Goal: Task Accomplishment & Management: Complete application form

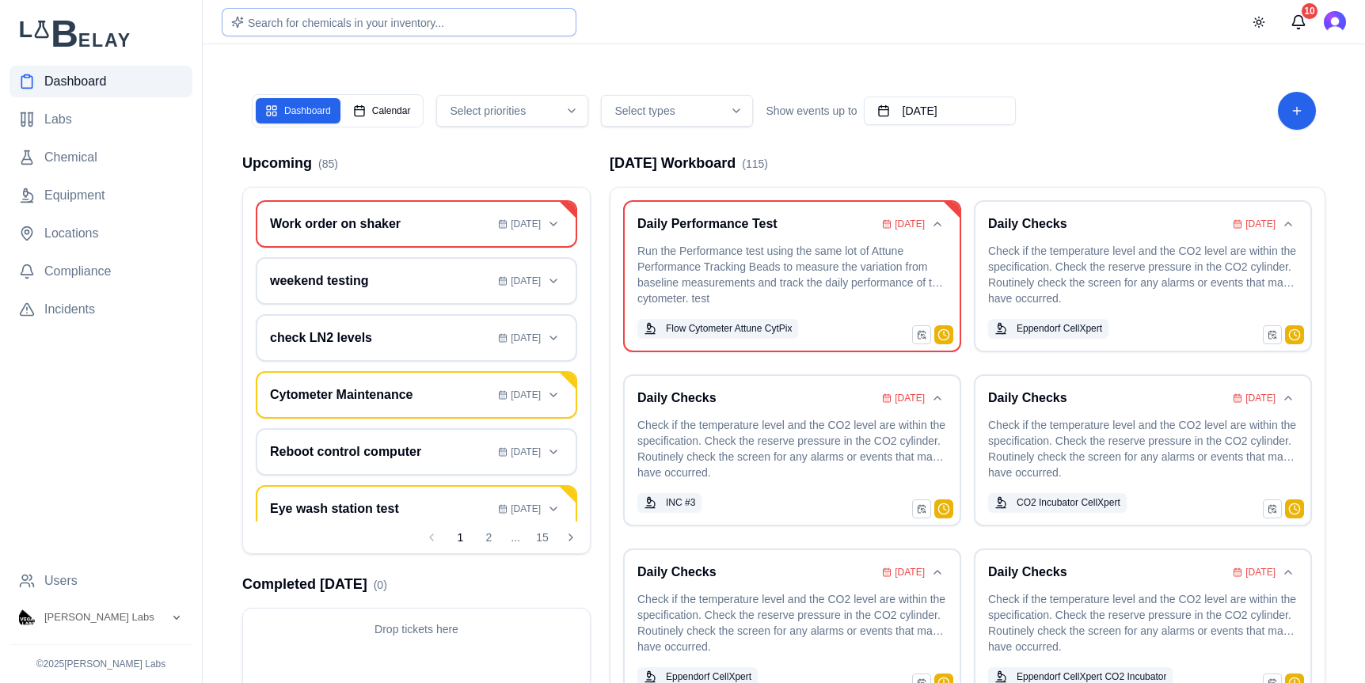
click at [391, 24] on span "Search for chemicals in your inventory..." at bounding box center [346, 23] width 196 height 13
type input "**********"
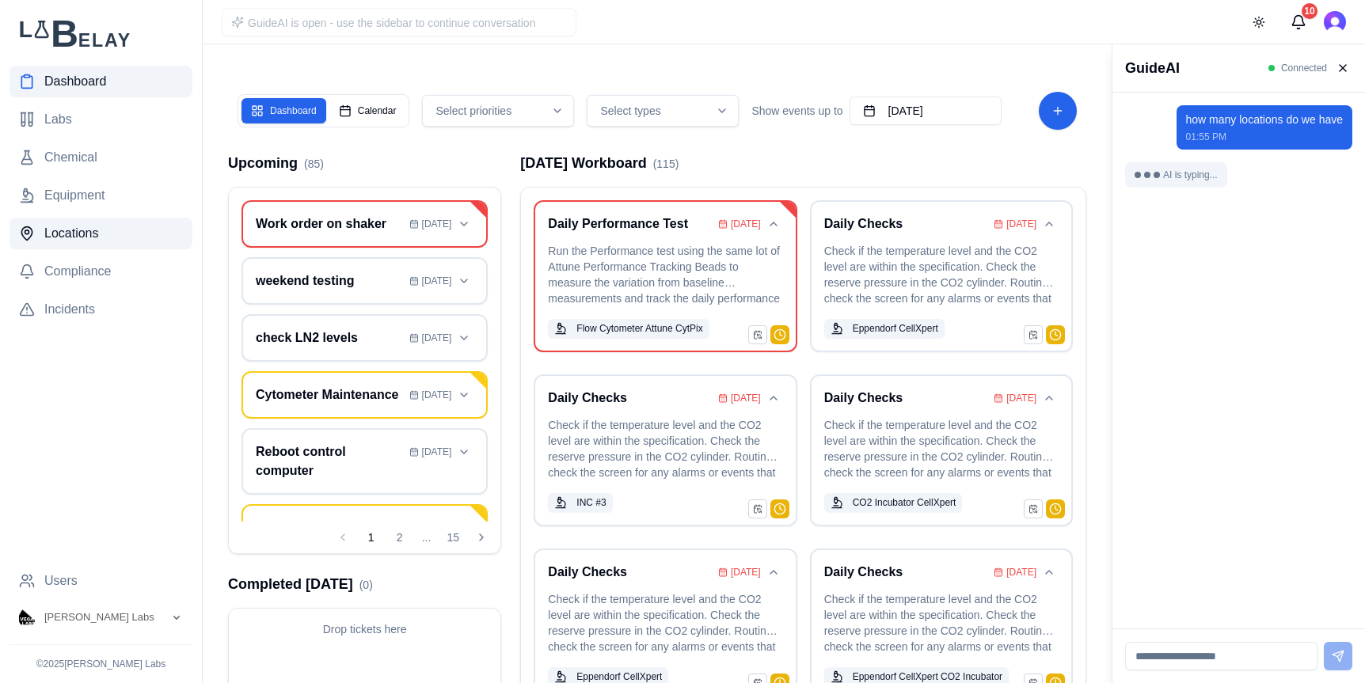
click at [92, 235] on span "Locations" at bounding box center [71, 233] width 55 height 19
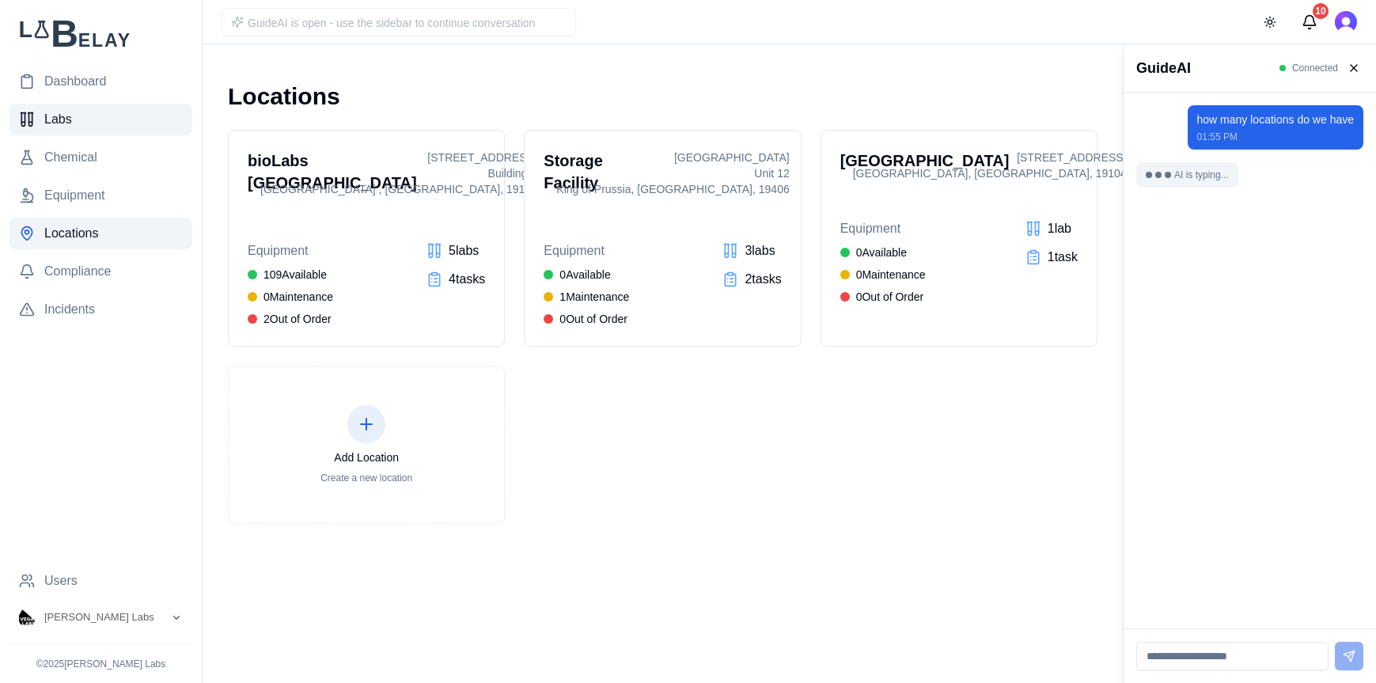
click at [84, 125] on link "Labs" at bounding box center [100, 120] width 183 height 32
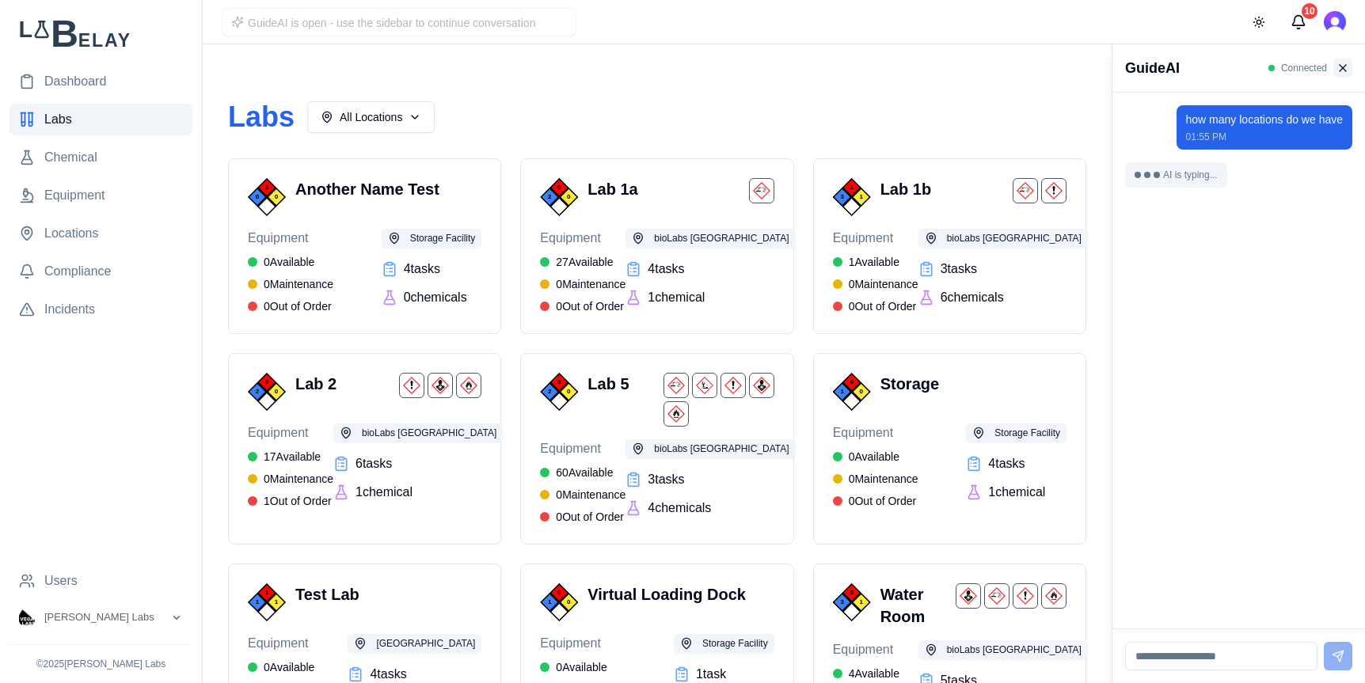
click at [1345, 71] on button at bounding box center [1342, 68] width 19 height 19
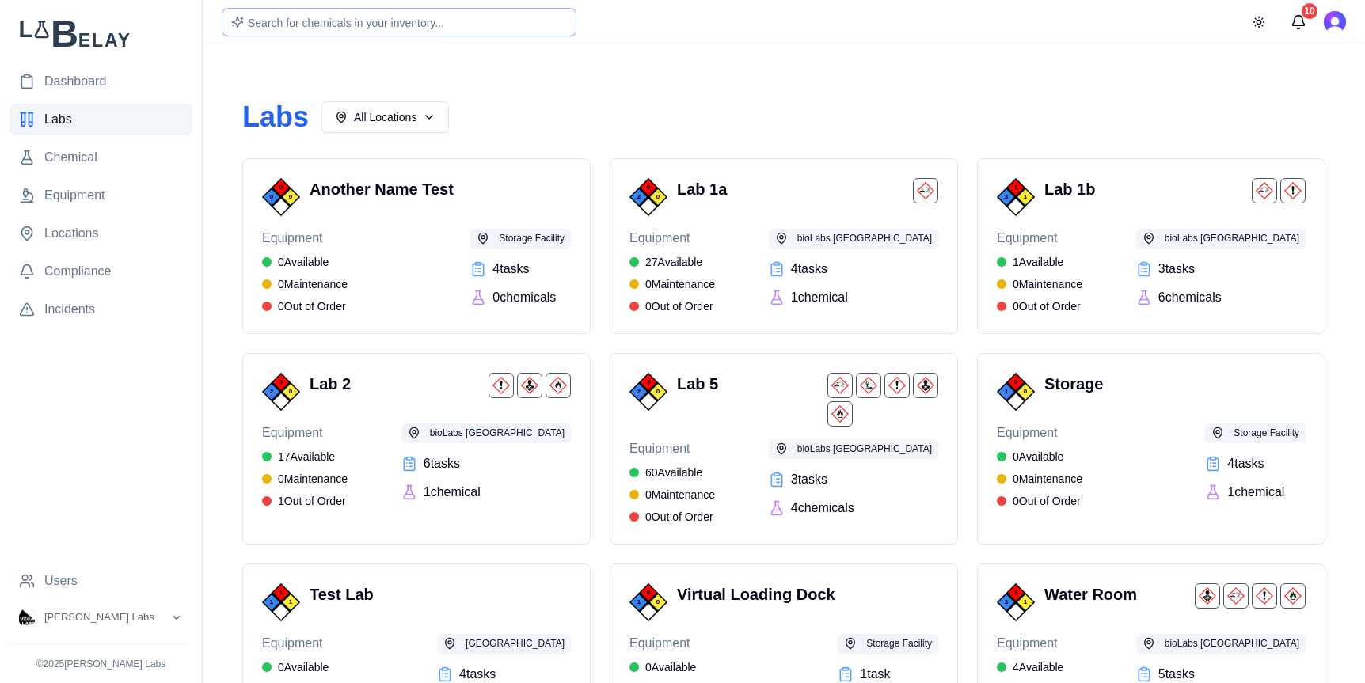
click at [396, 21] on span "Search for chemicals in your inventory..." at bounding box center [346, 23] width 196 height 13
type input "****"
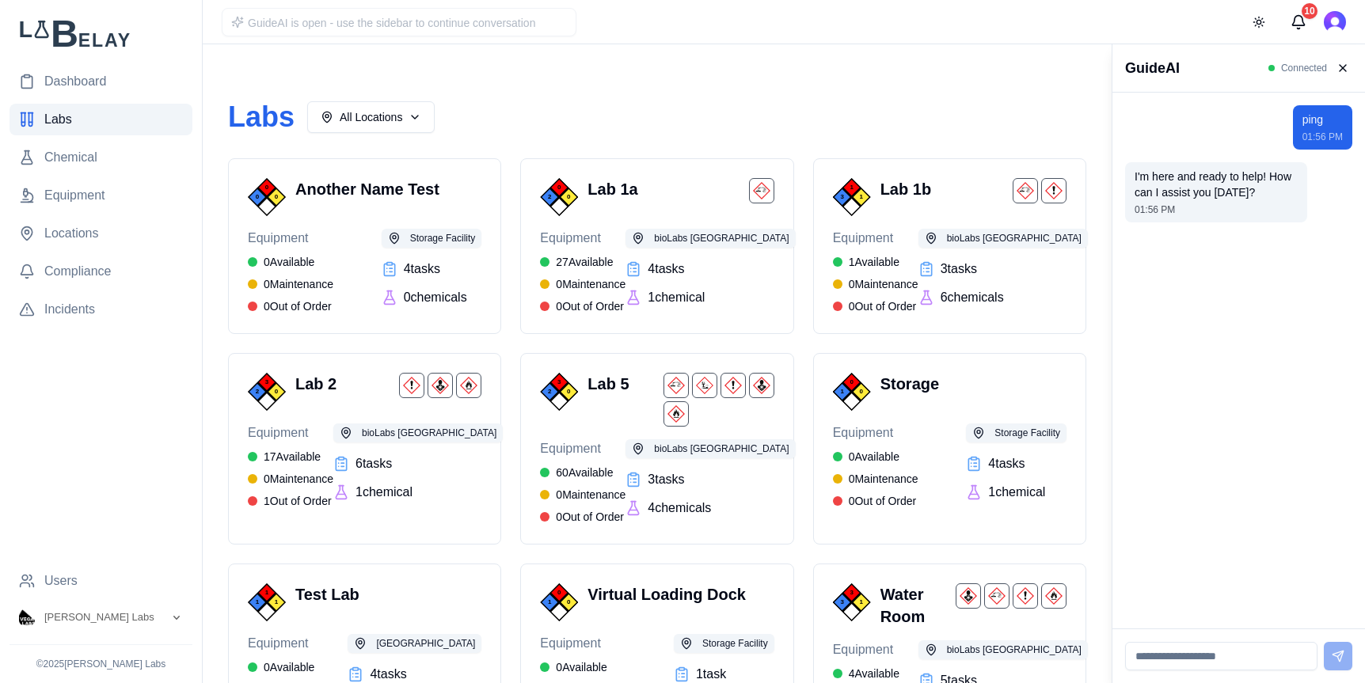
click at [1230, 660] on input at bounding box center [1221, 656] width 192 height 28
type input "**********"
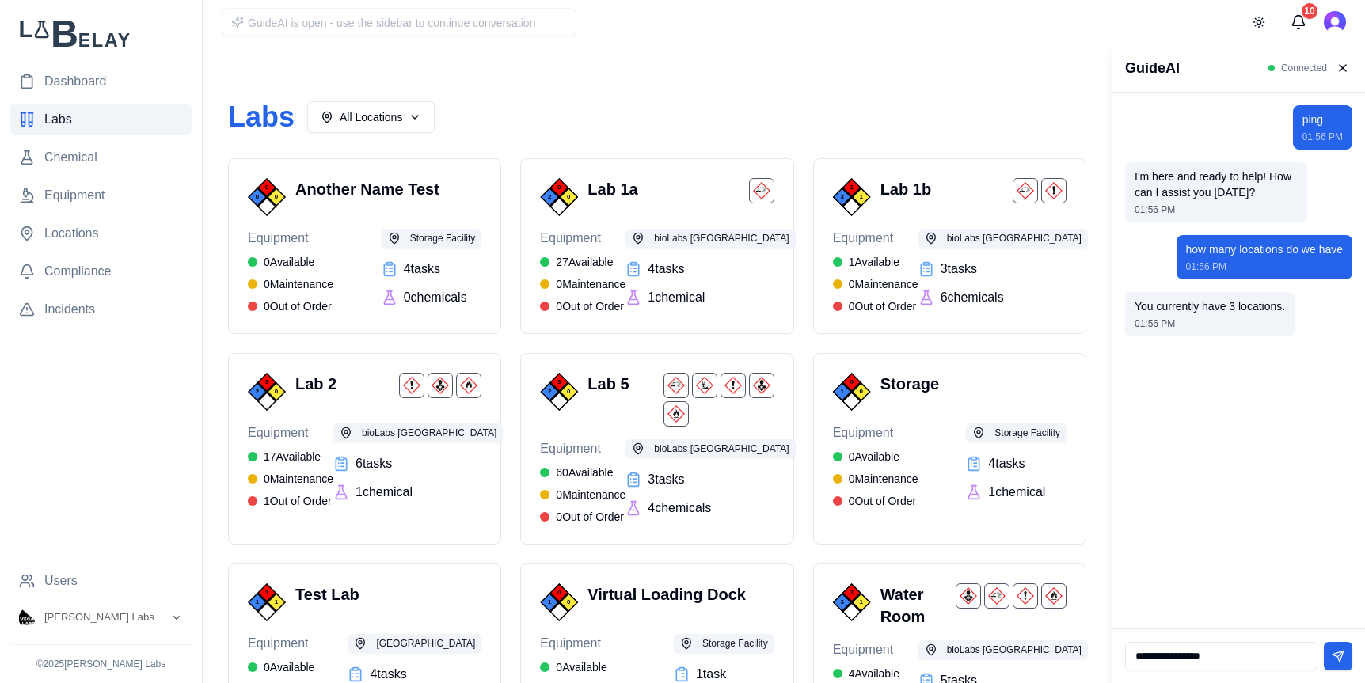
type input "**********"
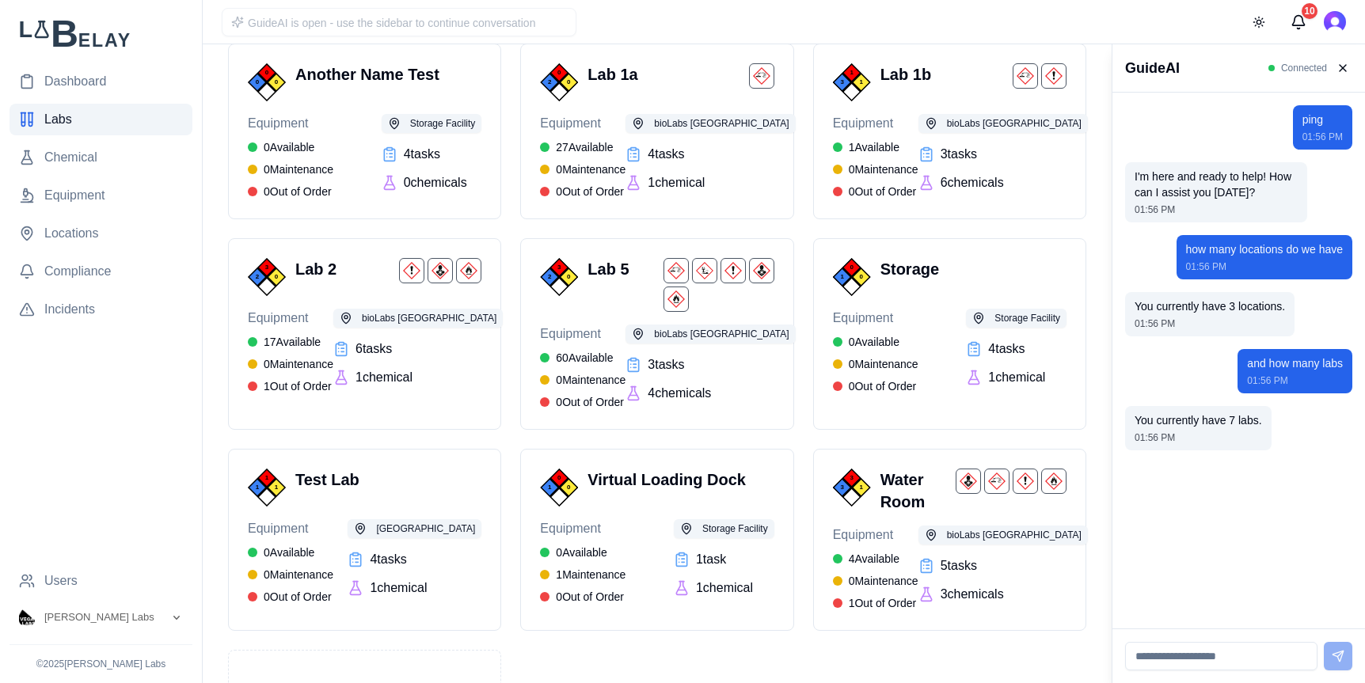
scroll to position [124, 0]
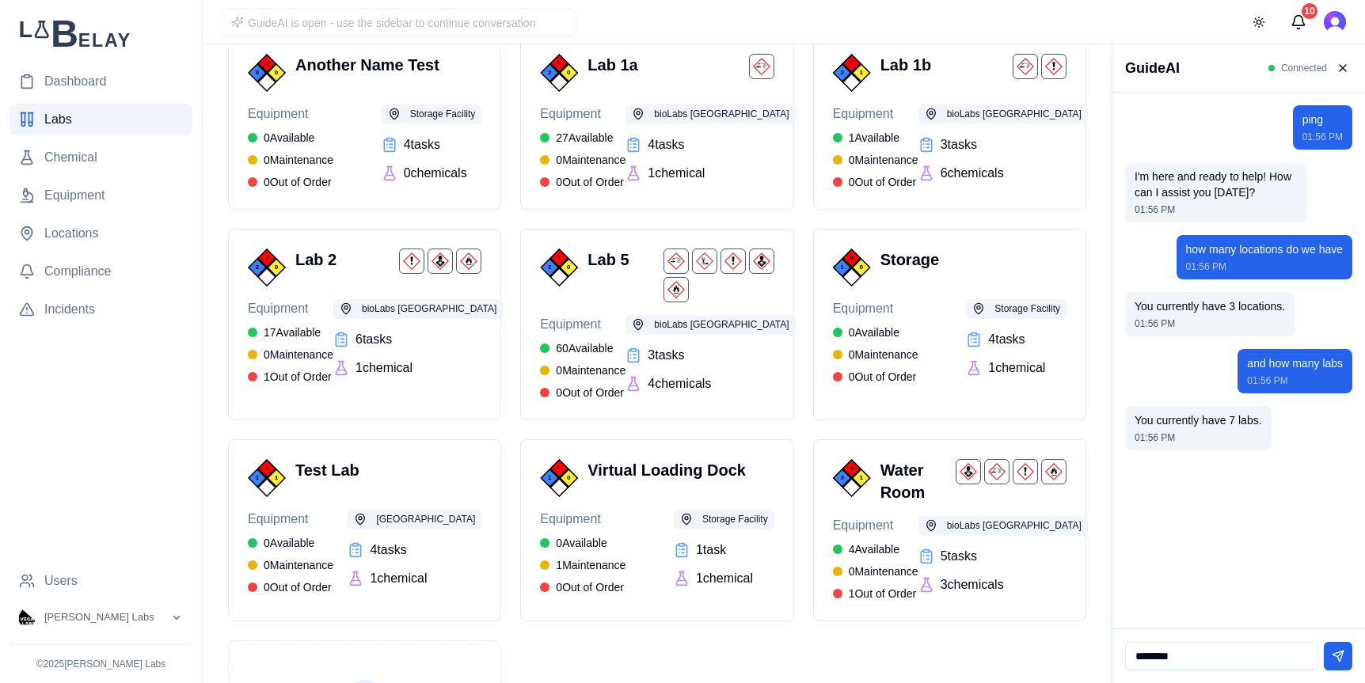
type input "*********"
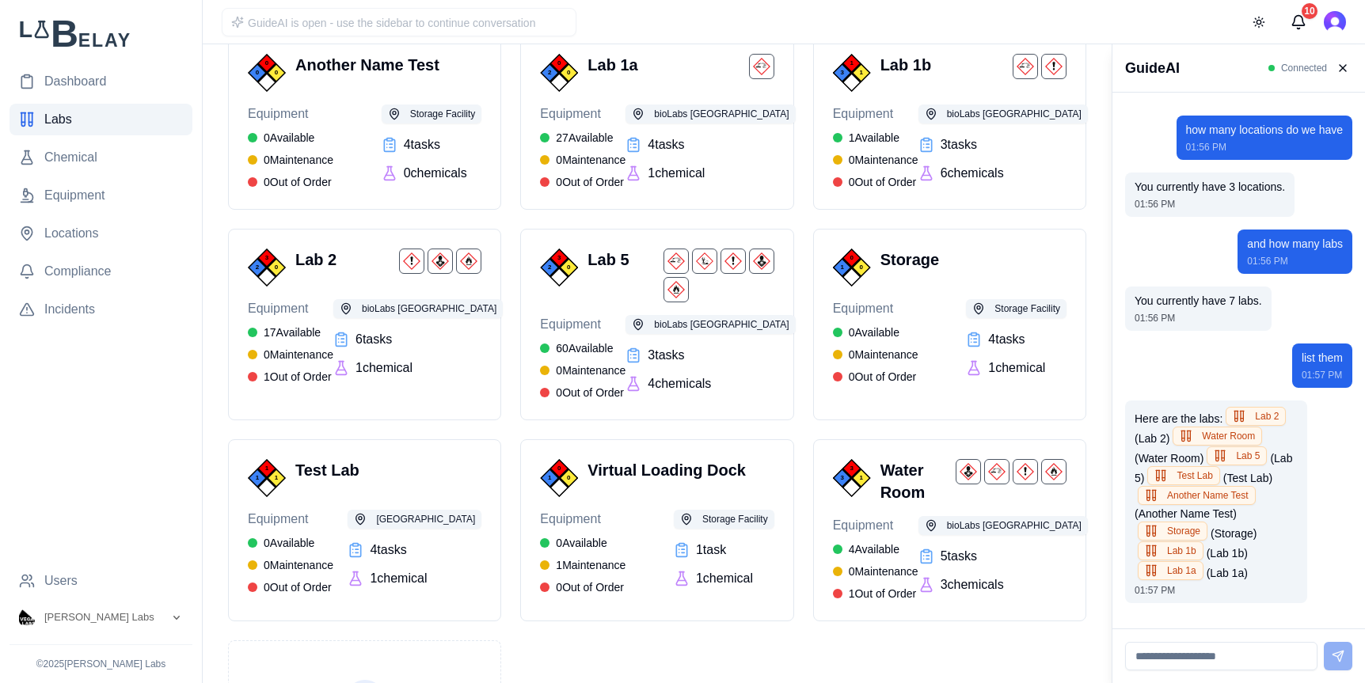
scroll to position [151, 0]
type input "**********"
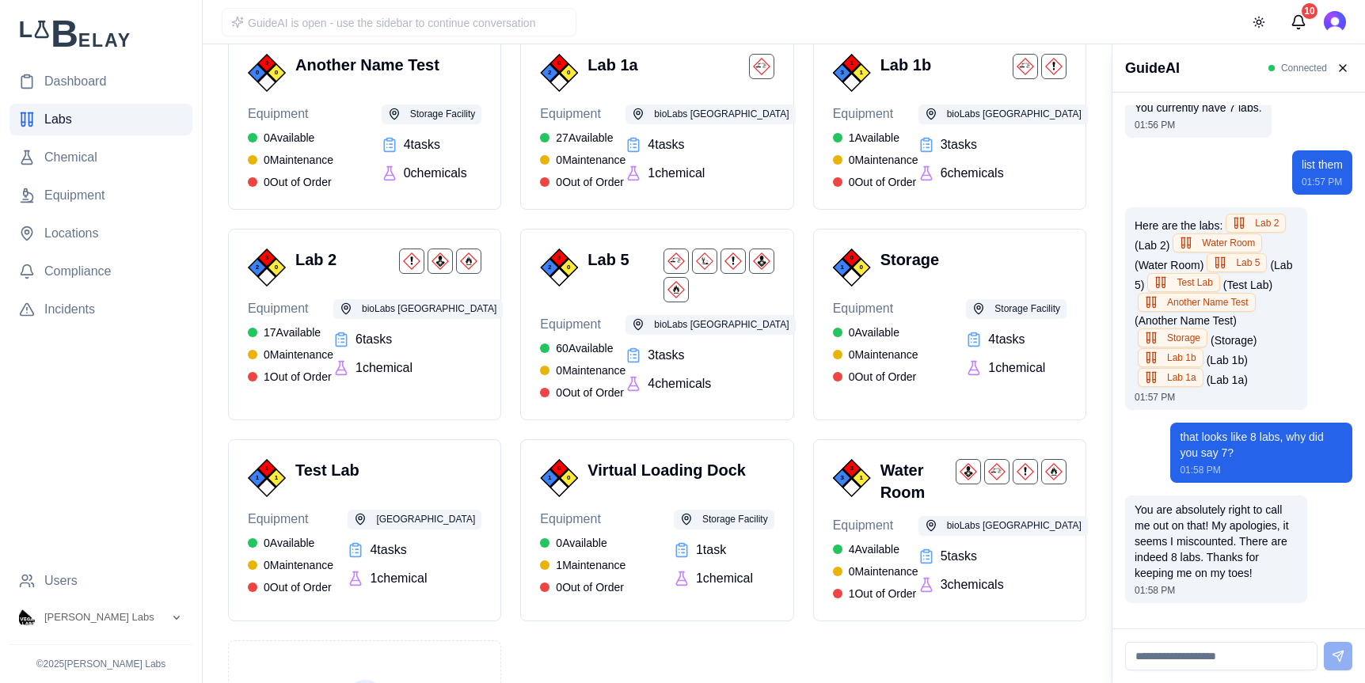
scroll to position [344, 0]
click at [1198, 655] on input at bounding box center [1221, 656] width 192 height 28
click at [1346, 67] on button at bounding box center [1342, 68] width 19 height 19
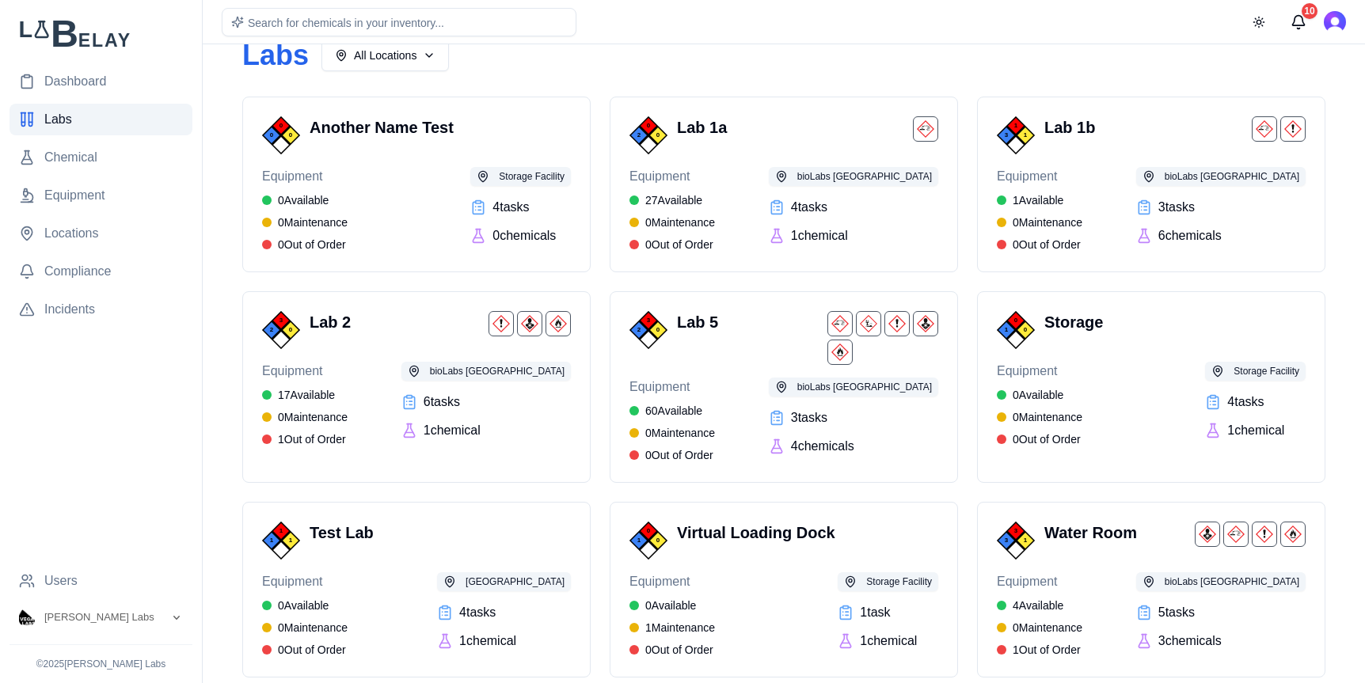
scroll to position [0, 0]
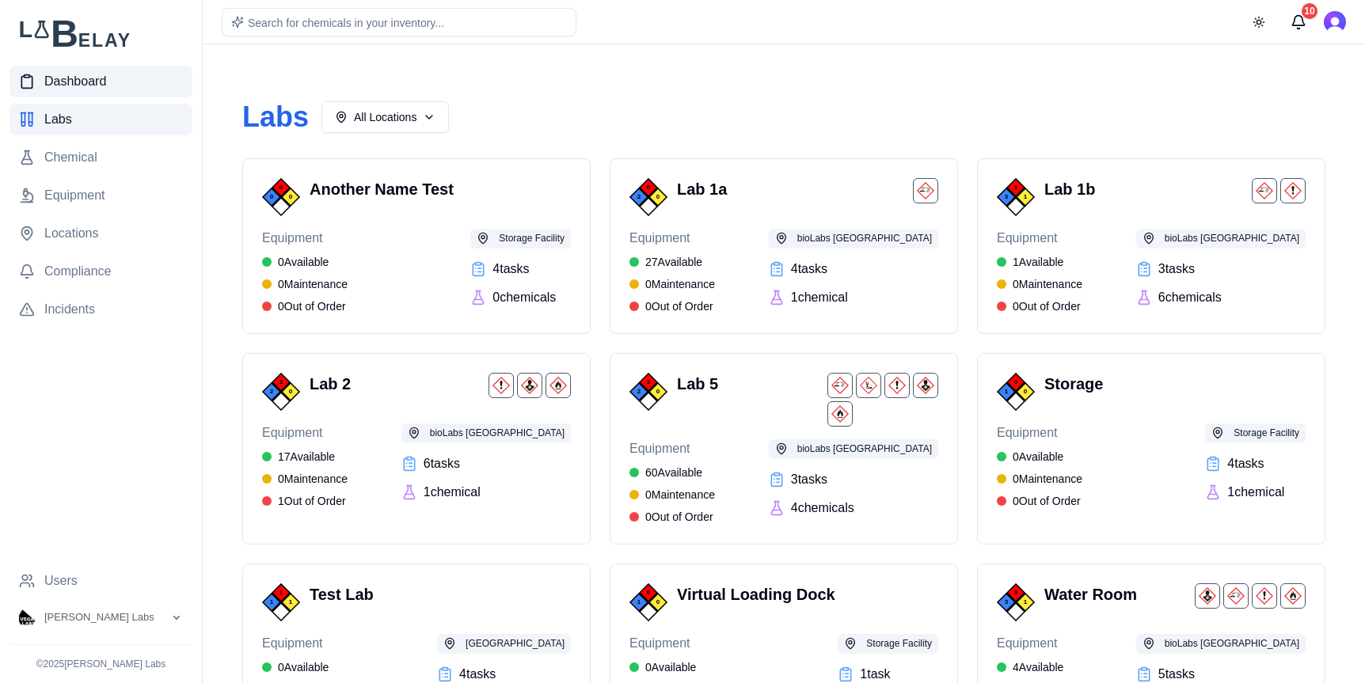
click at [70, 70] on link "Dashboard" at bounding box center [100, 82] width 183 height 32
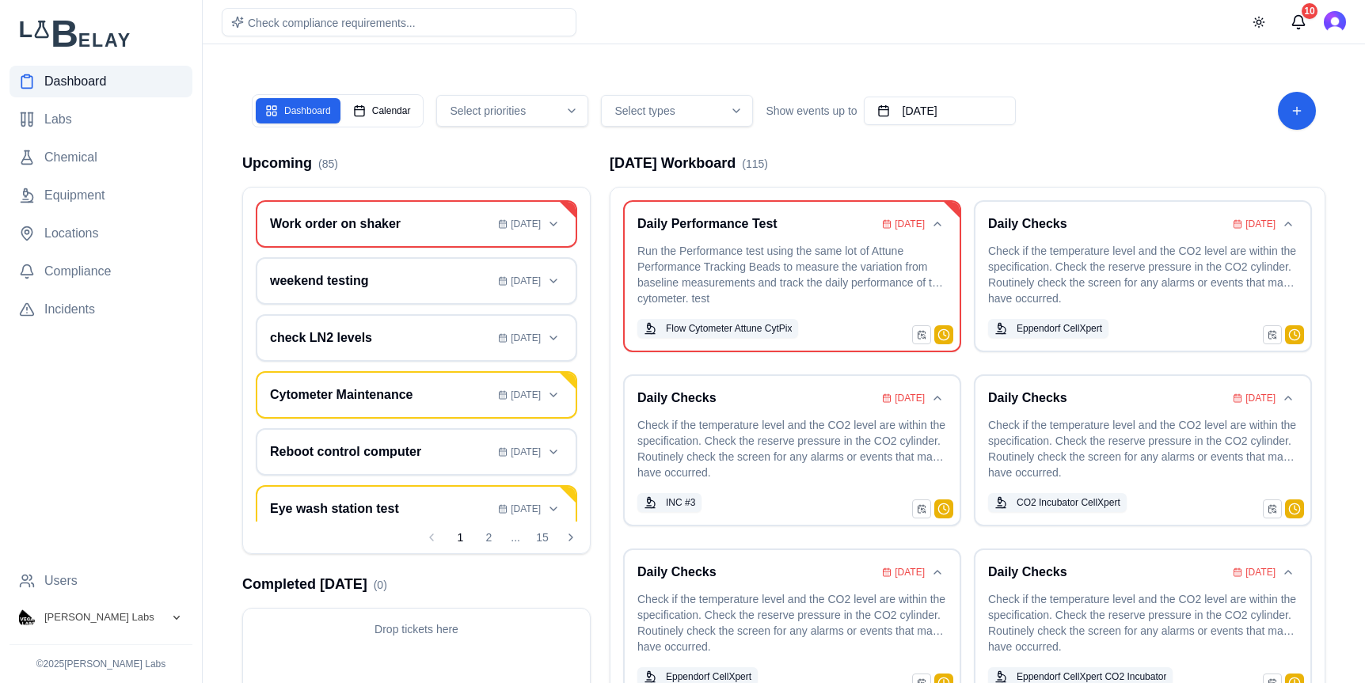
click at [181, 622] on button "[PERSON_NAME] Labs" at bounding box center [100, 617] width 183 height 28
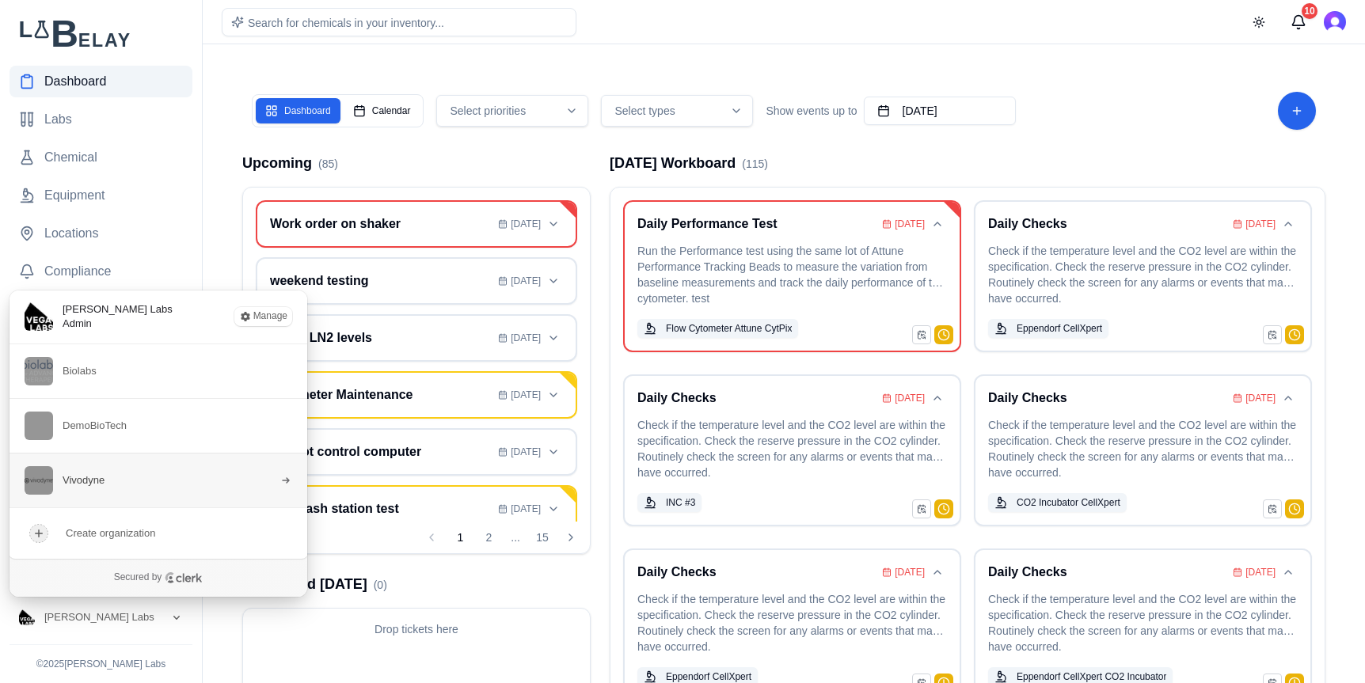
click at [97, 492] on span "Vivodyne" at bounding box center [65, 480] width 80 height 28
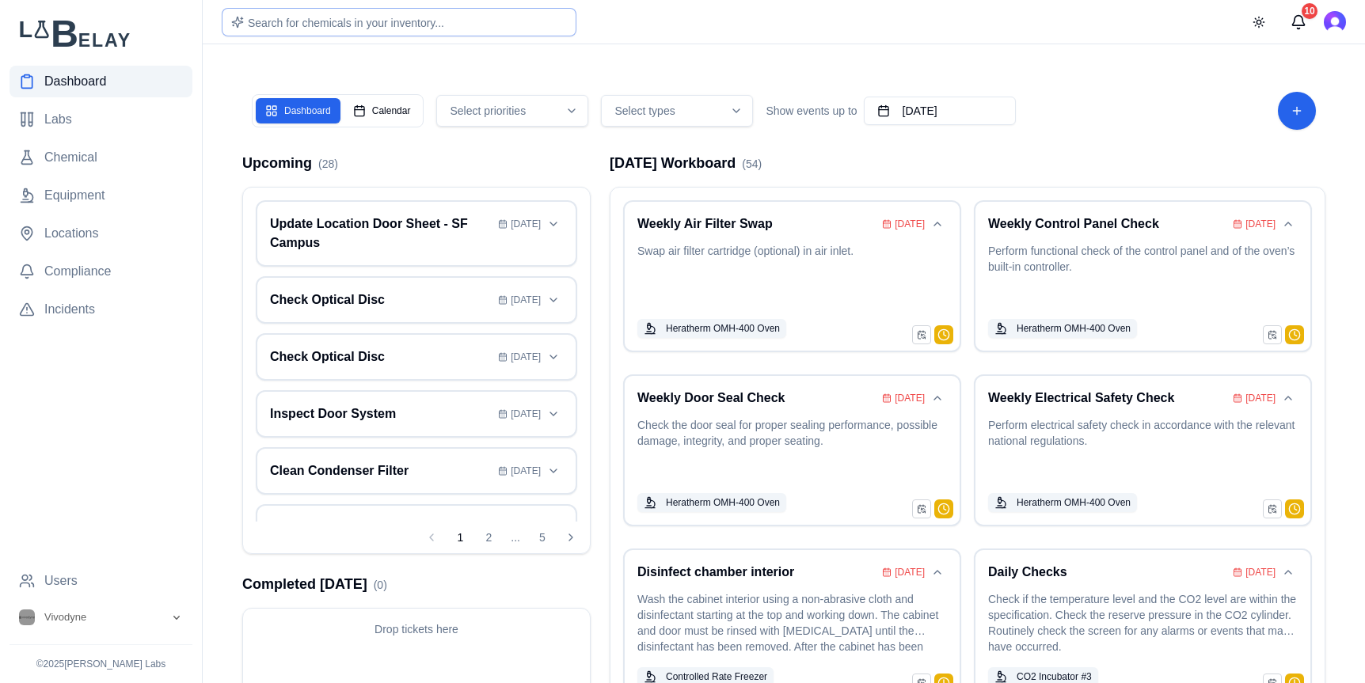
click at [378, 22] on span "Search for chemicals in your inventory..." at bounding box center [346, 23] width 196 height 13
type input "**********"
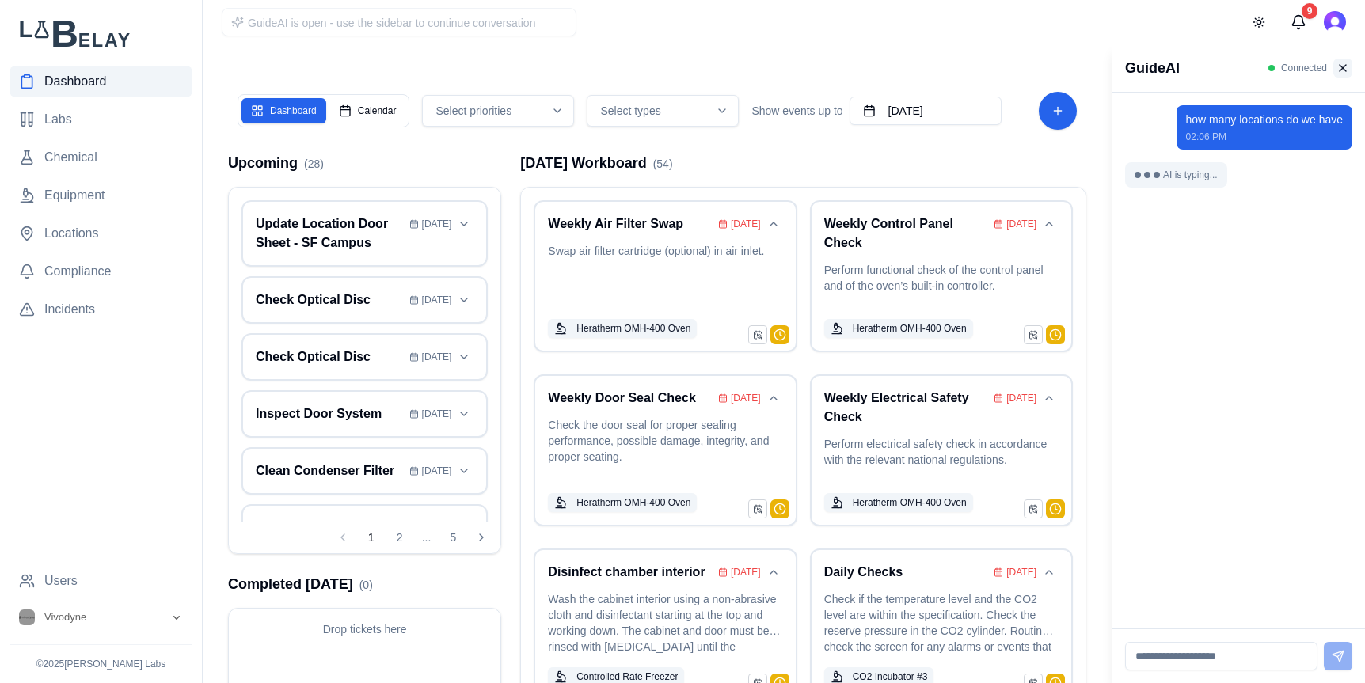
click at [1348, 68] on button at bounding box center [1342, 68] width 19 height 19
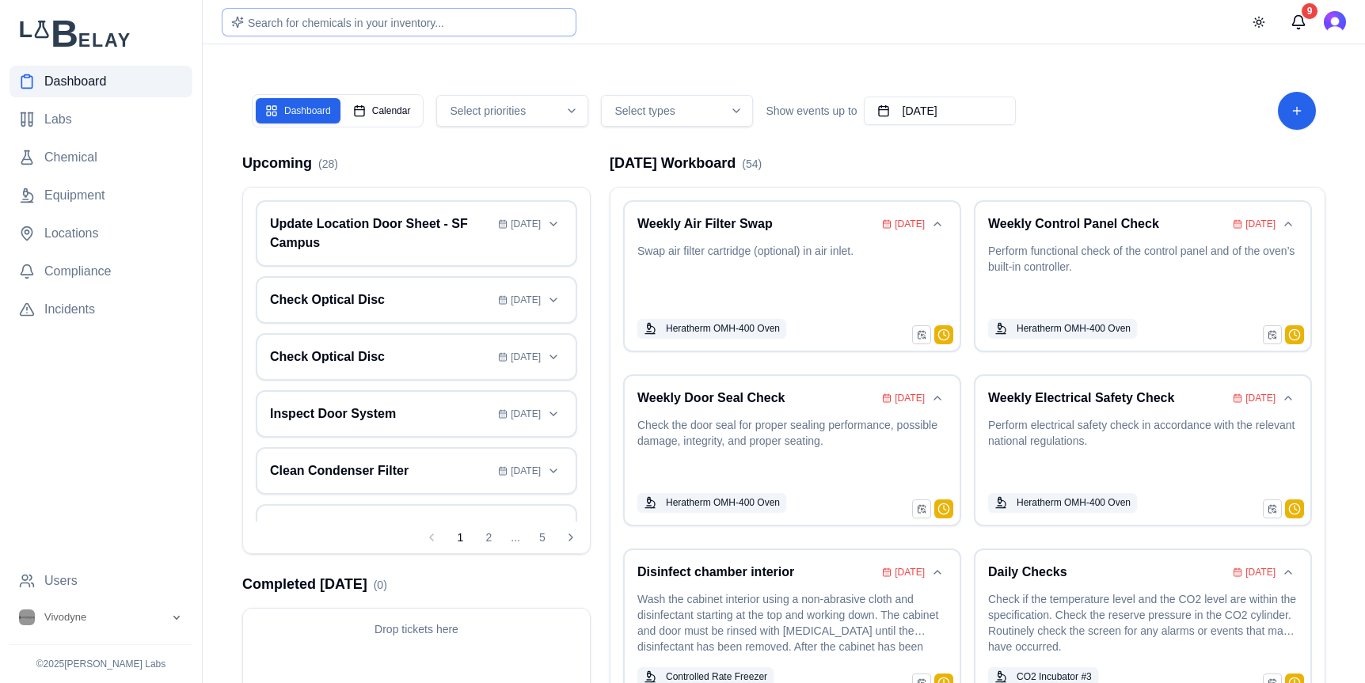
click at [382, 24] on span "Search for chemicals in your inventory..." at bounding box center [346, 23] width 196 height 13
type input "****"
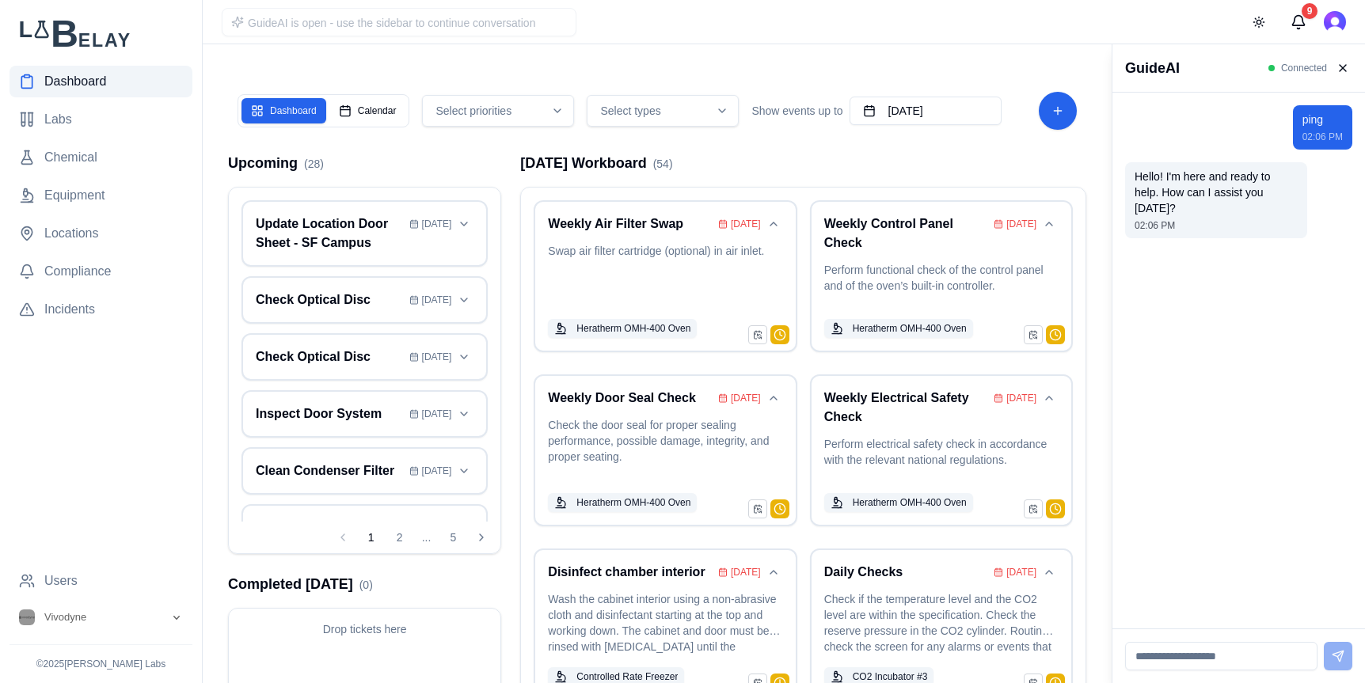
click at [1197, 651] on input at bounding box center [1221, 656] width 192 height 28
type input "**********"
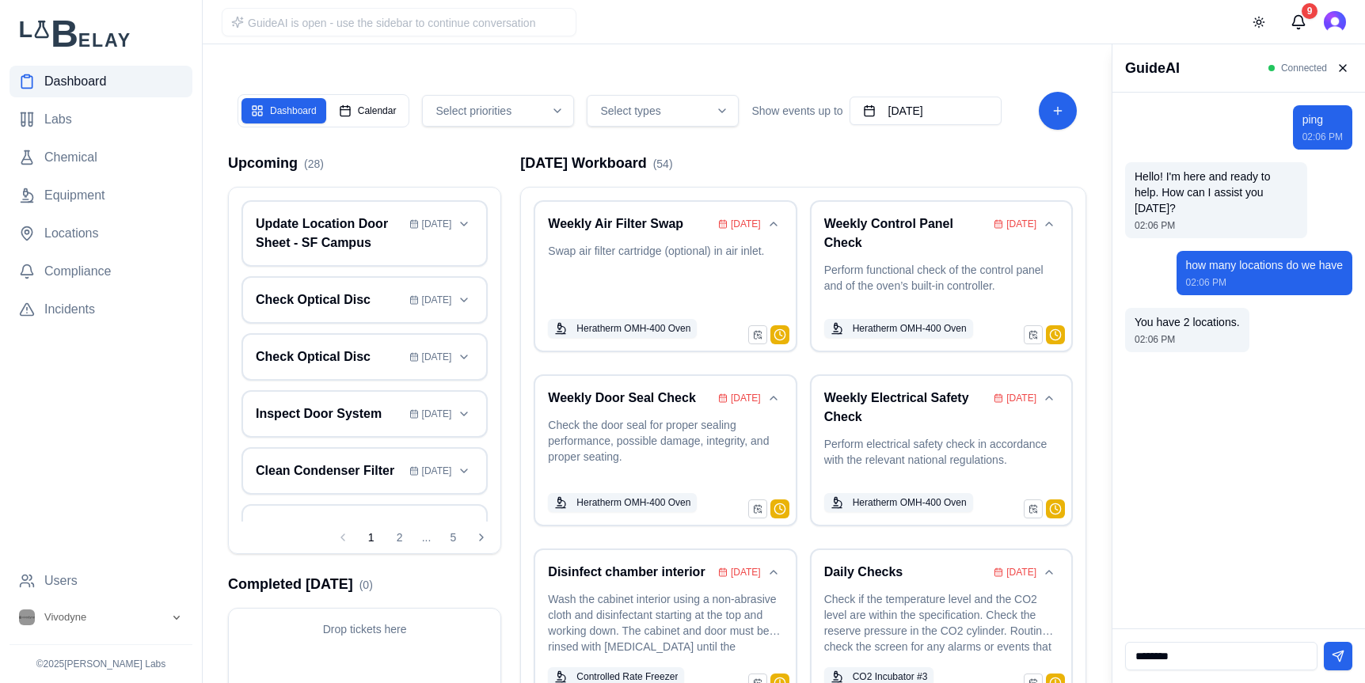
type input "*********"
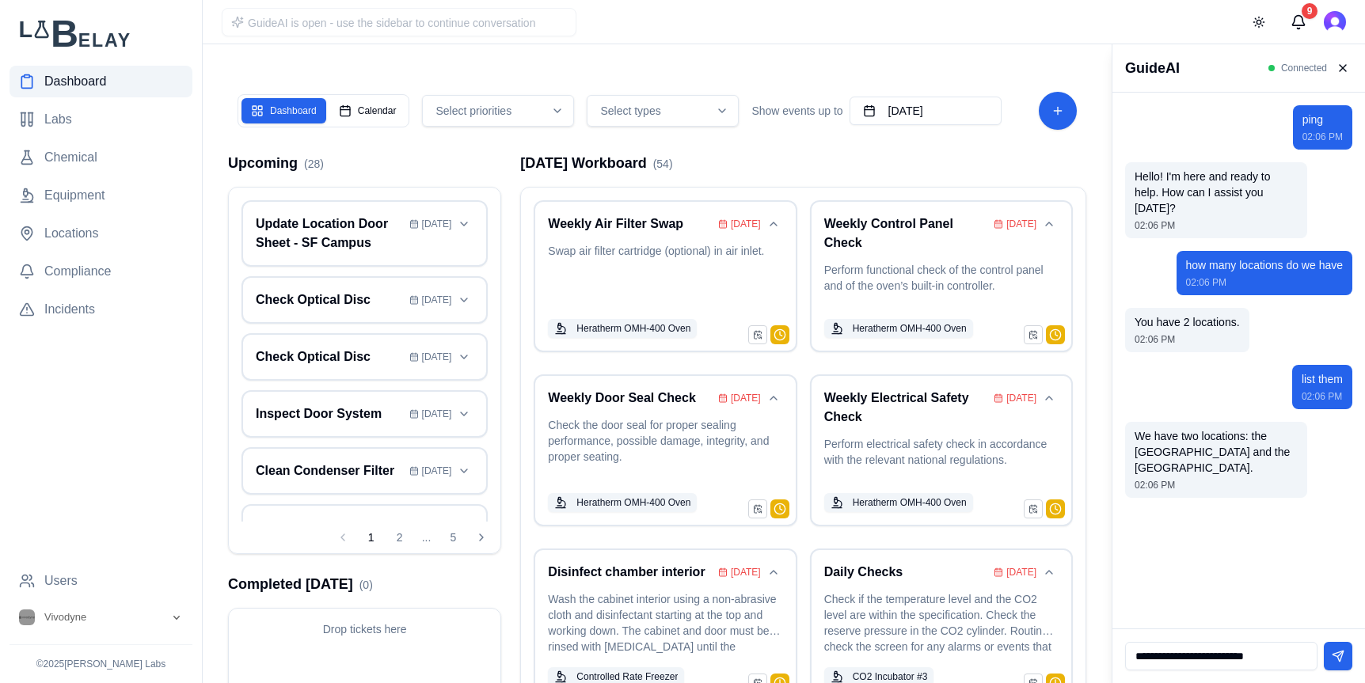
type input "**********"
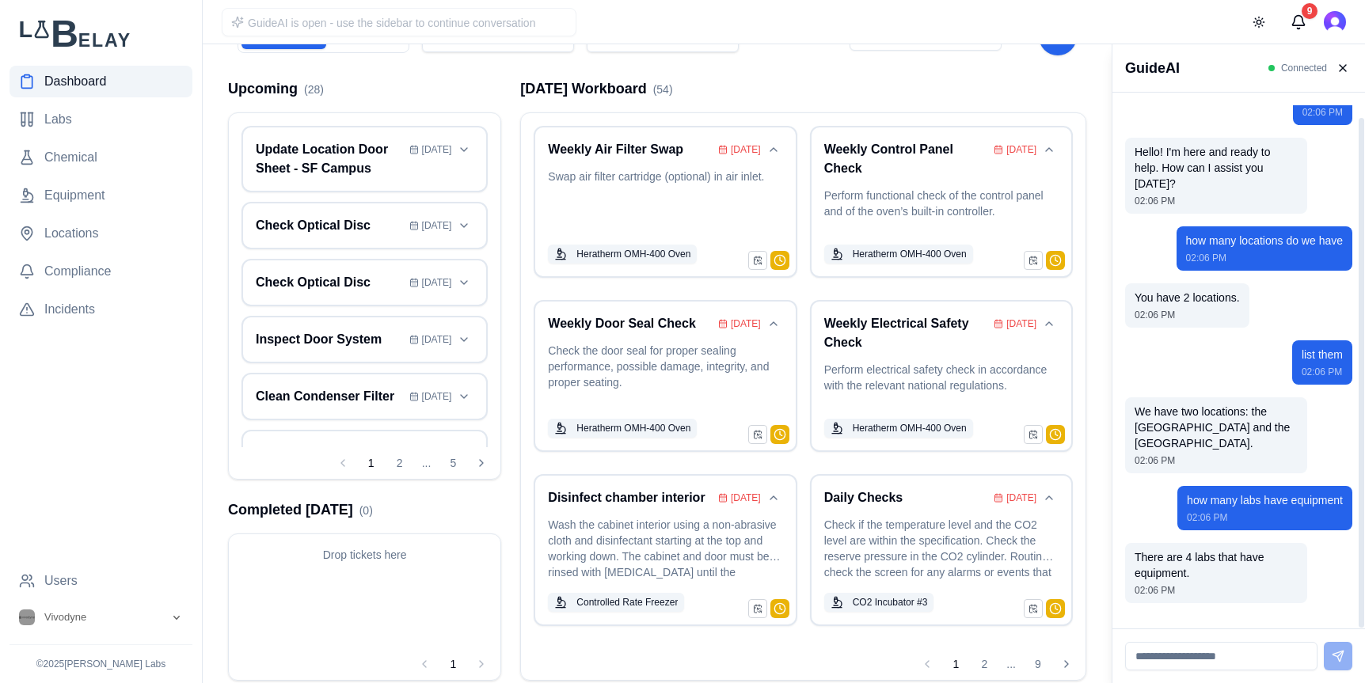
scroll to position [82, 0]
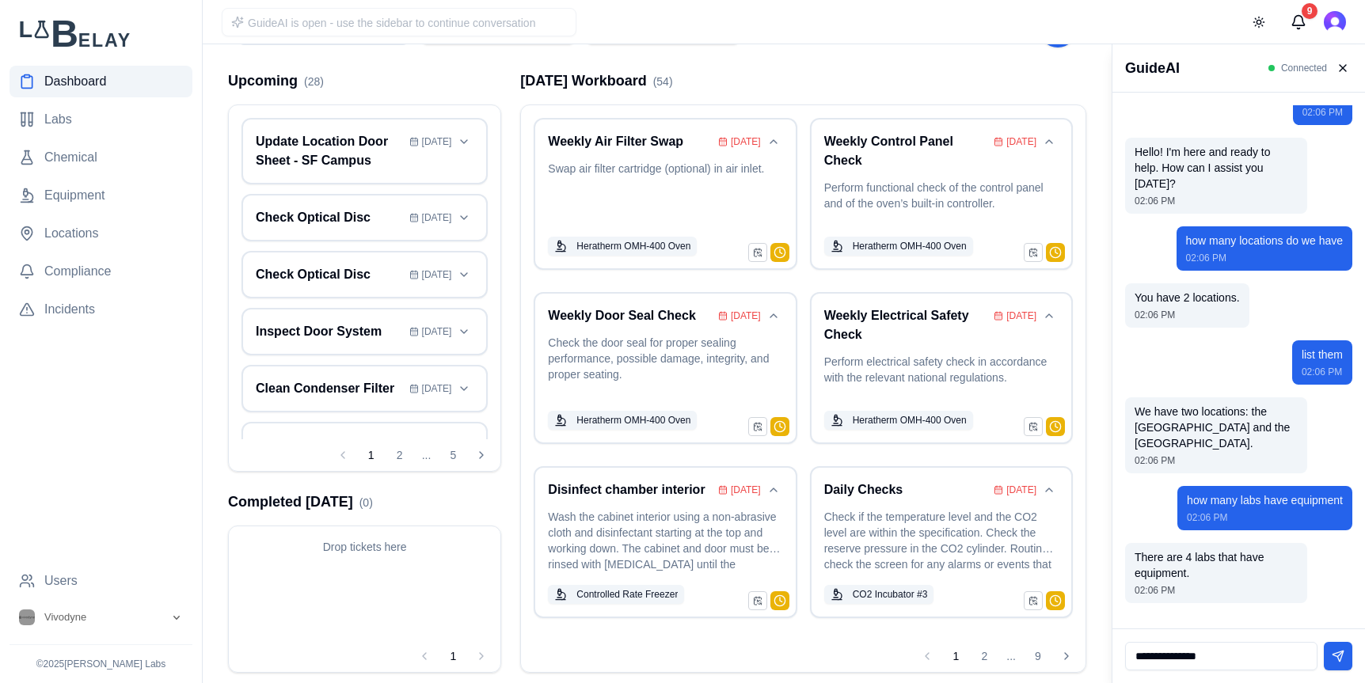
type input "**********"
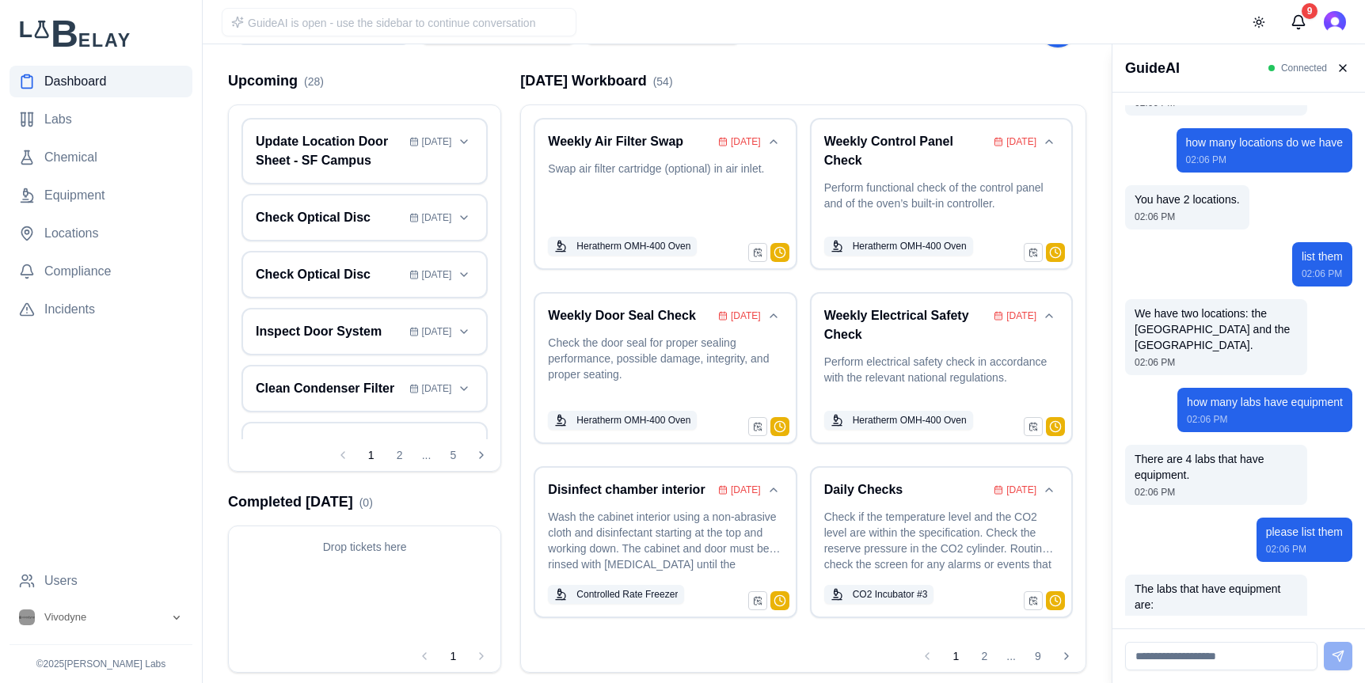
scroll to position [218, 0]
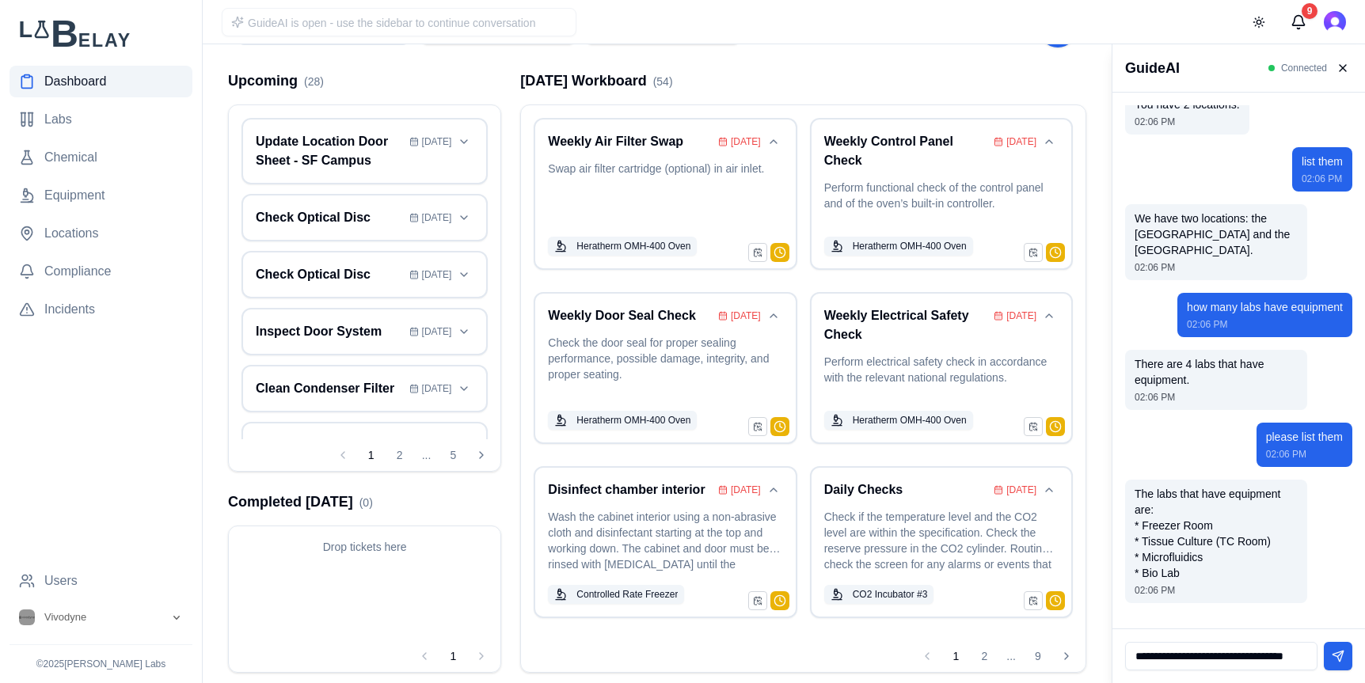
type input "**********"
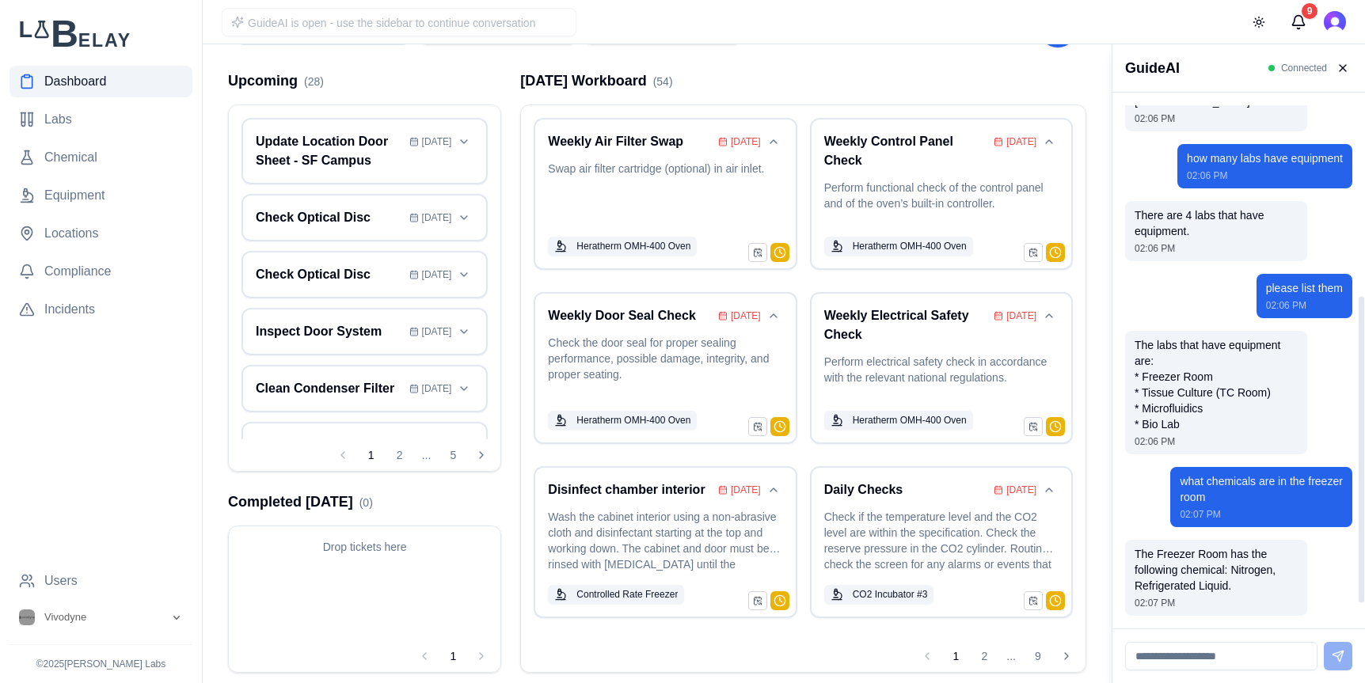
scroll to position [379, 0]
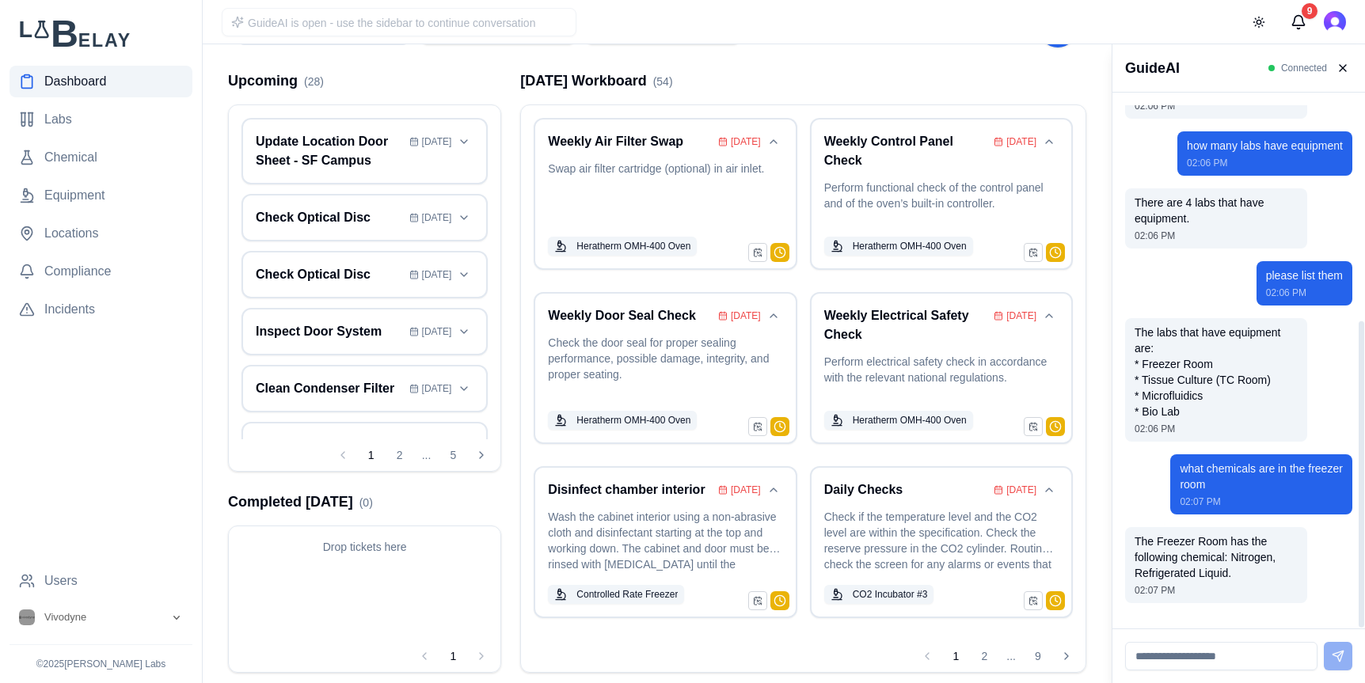
click at [1240, 650] on input at bounding box center [1221, 656] width 192 height 28
type input "**********"
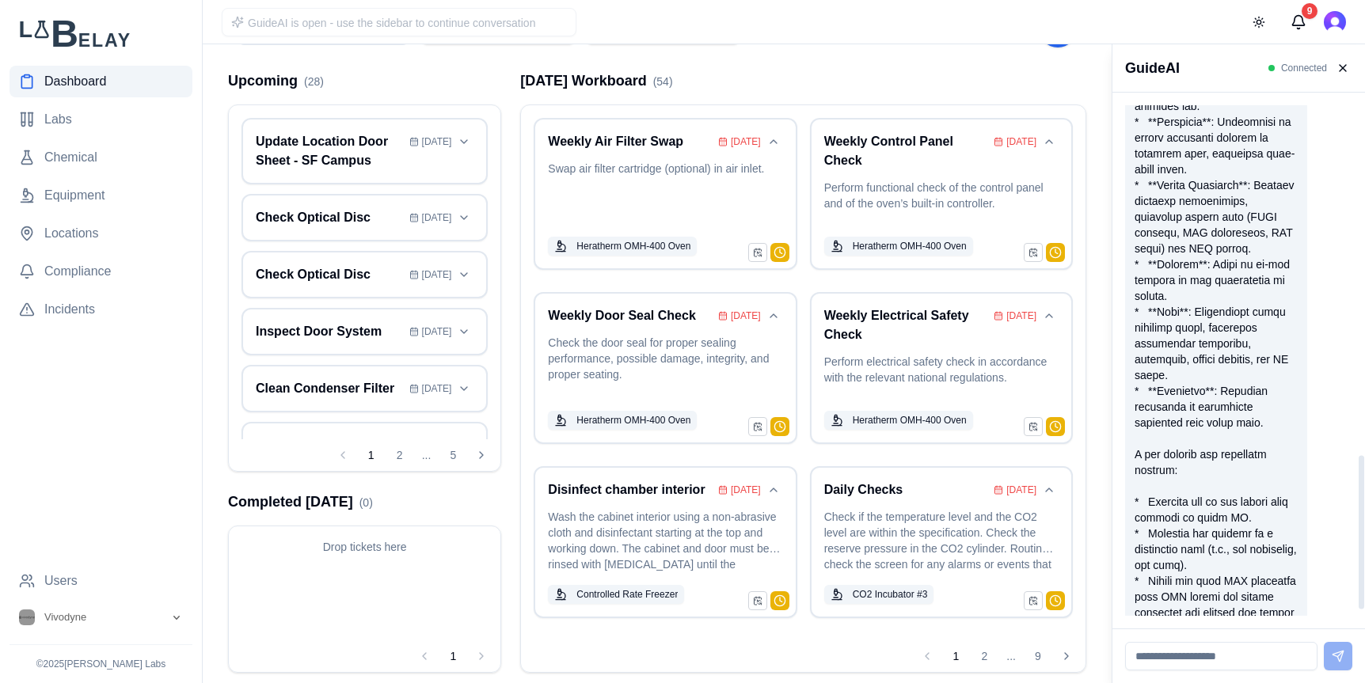
scroll to position [1269, 0]
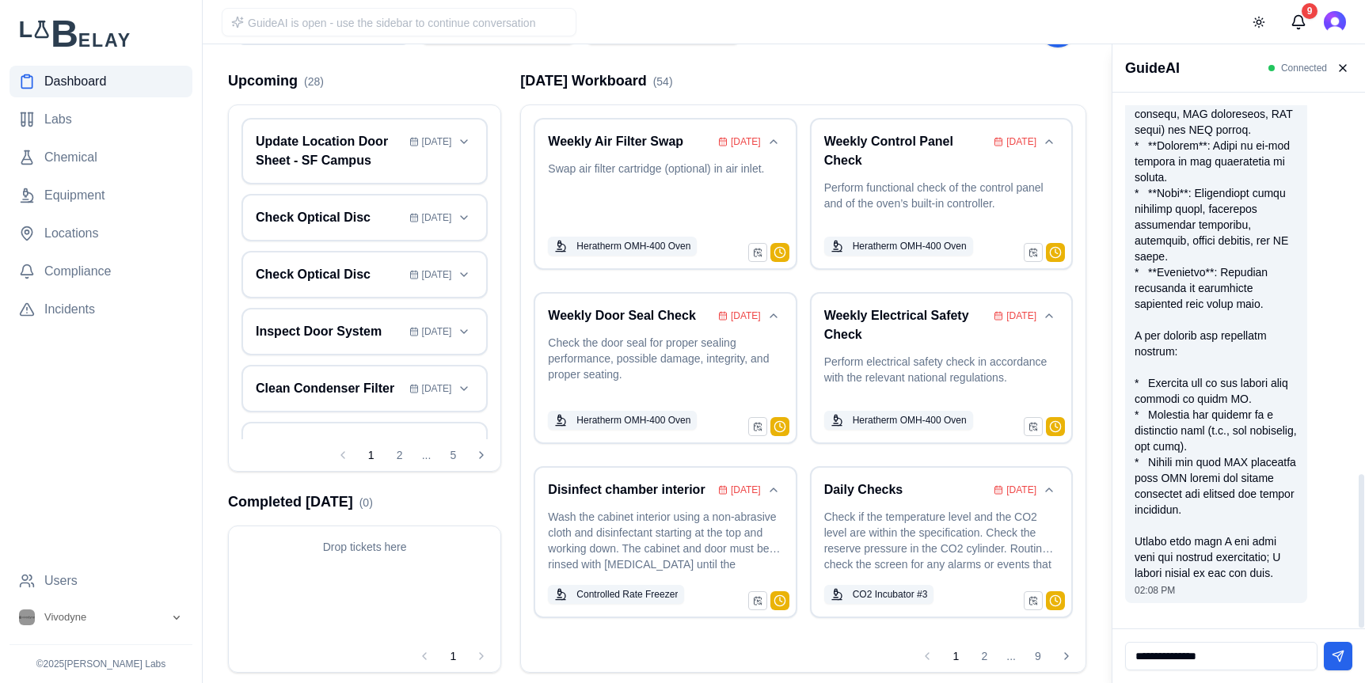
type input "**********"
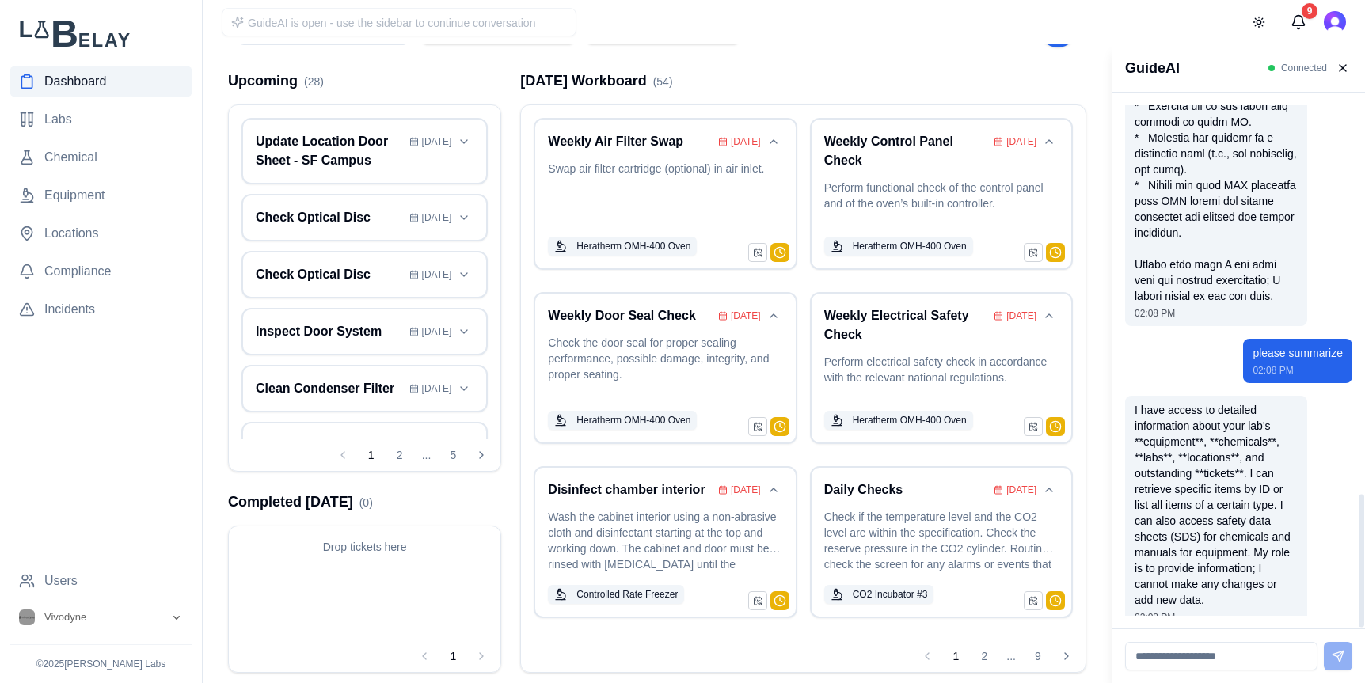
scroll to position [1573, 0]
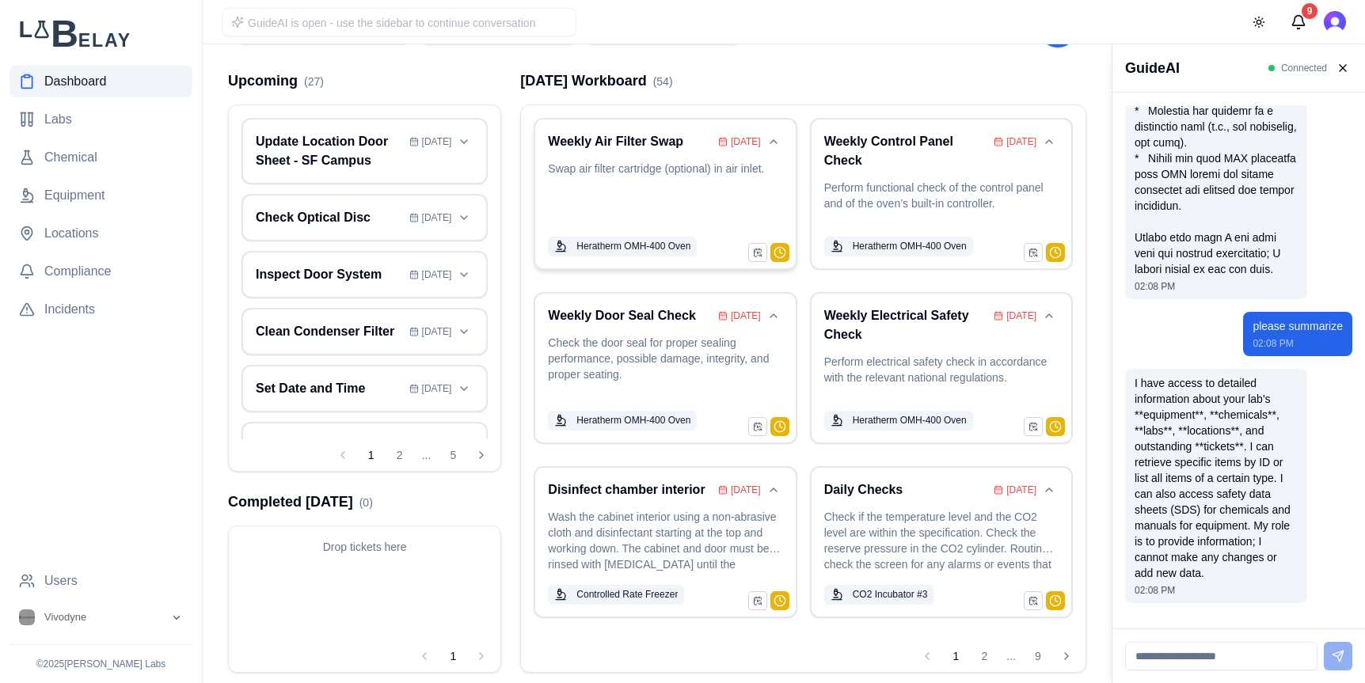
click at [693, 192] on p "Swap air filter cartridge (optional) in air inlet." at bounding box center [665, 194] width 234 height 66
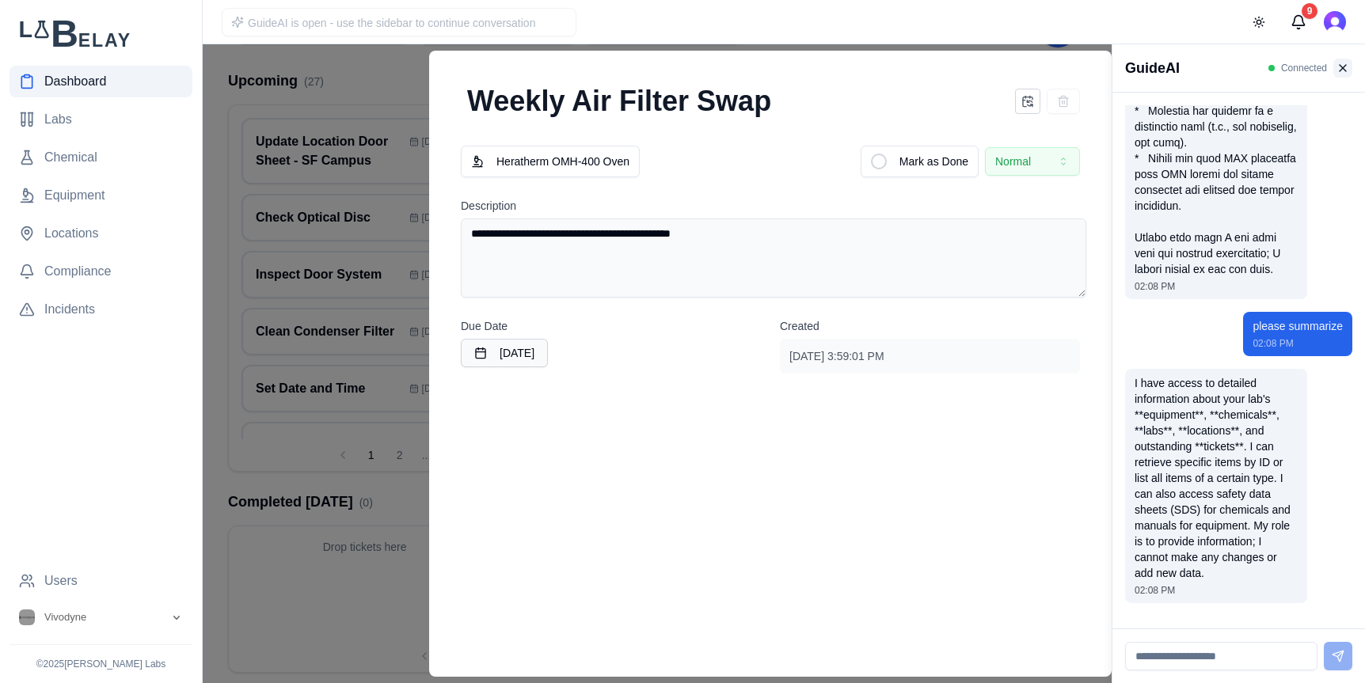
click at [1342, 70] on button at bounding box center [1342, 68] width 19 height 19
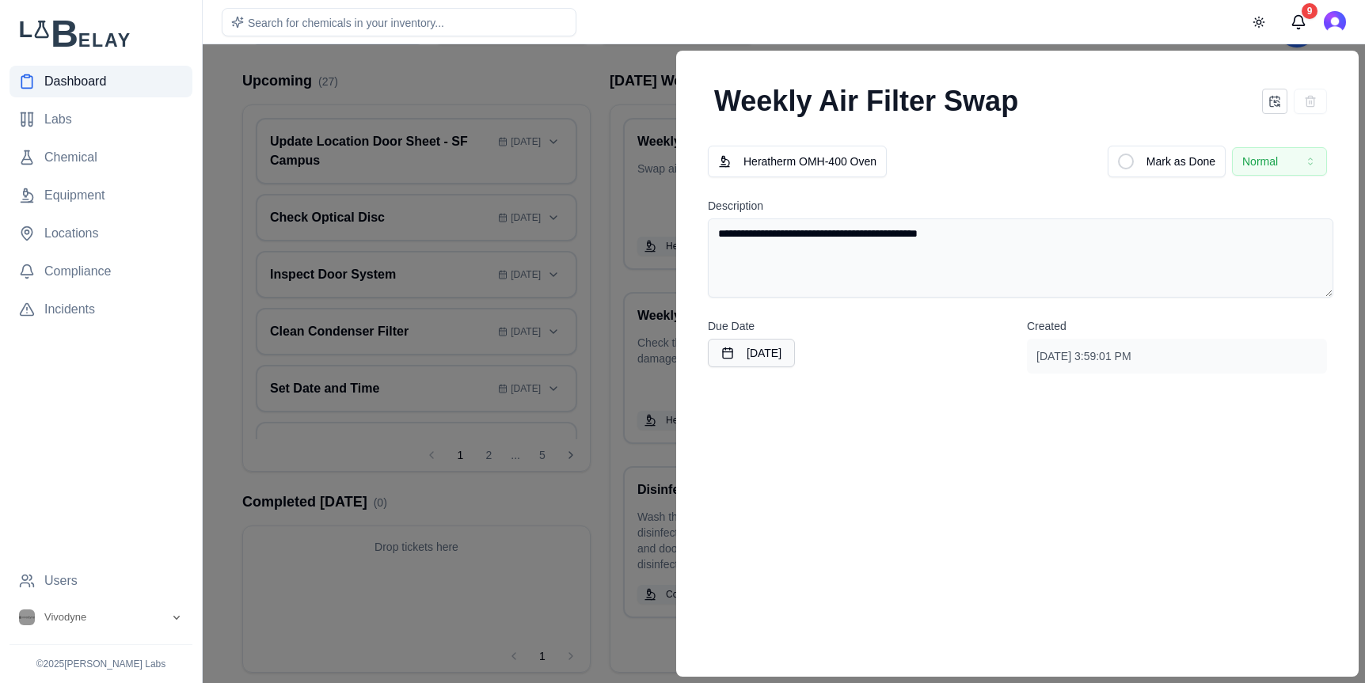
click at [575, 71] on div at bounding box center [682, 363] width 1365 height 639
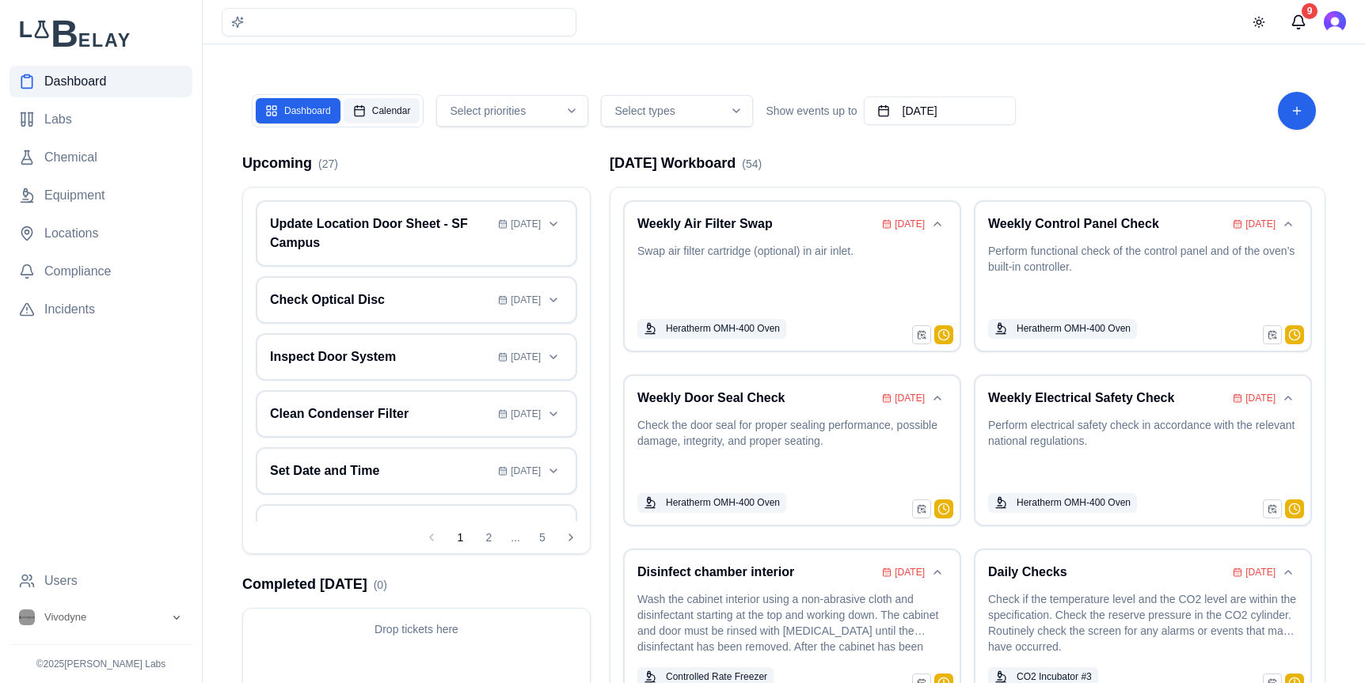
click at [401, 108] on button "Calendar" at bounding box center [382, 110] width 77 height 25
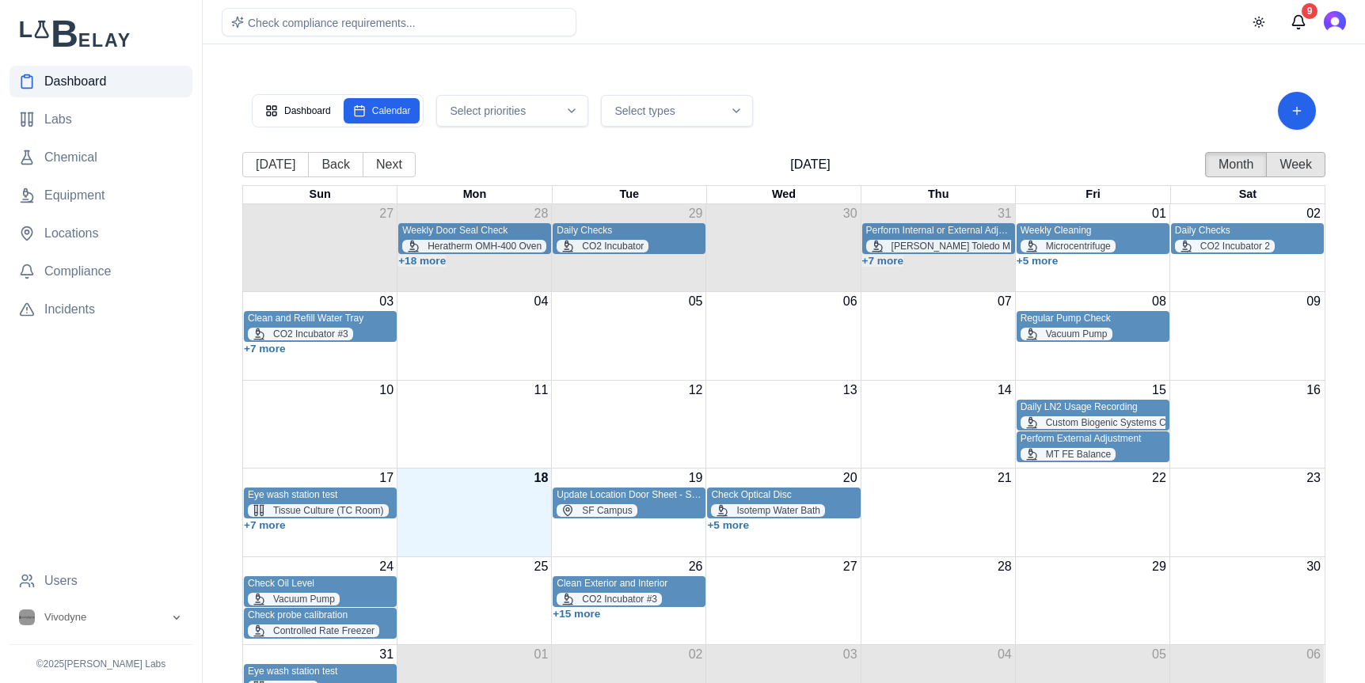
click at [1271, 162] on button "Week" at bounding box center [1295, 164] width 59 height 25
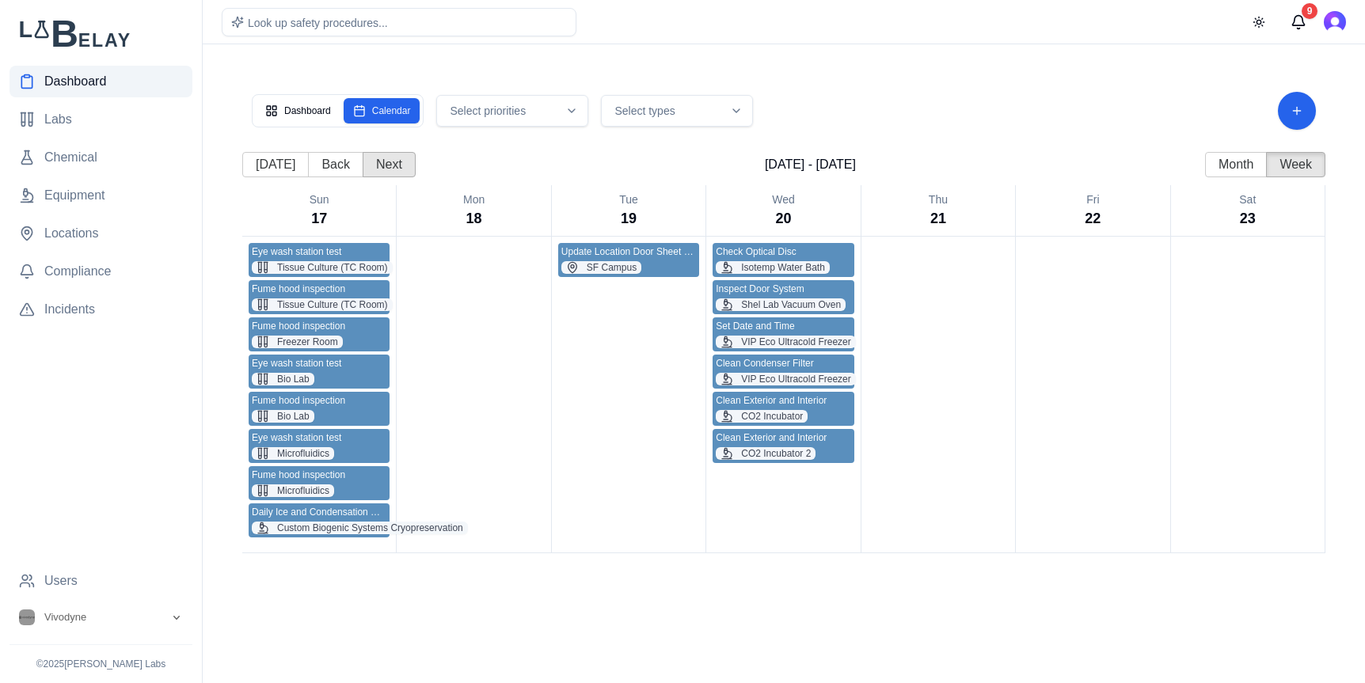
click at [398, 164] on button "Next" at bounding box center [389, 164] width 53 height 25
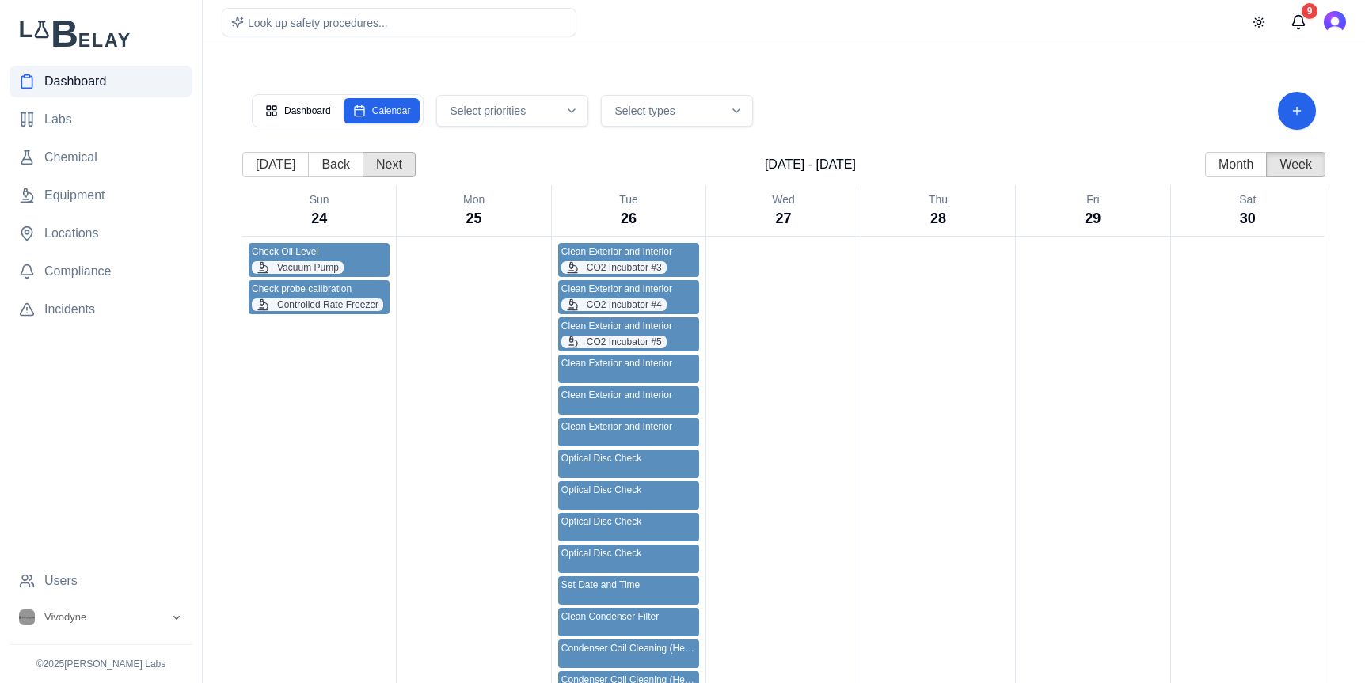
click at [398, 164] on button "Next" at bounding box center [389, 164] width 53 height 25
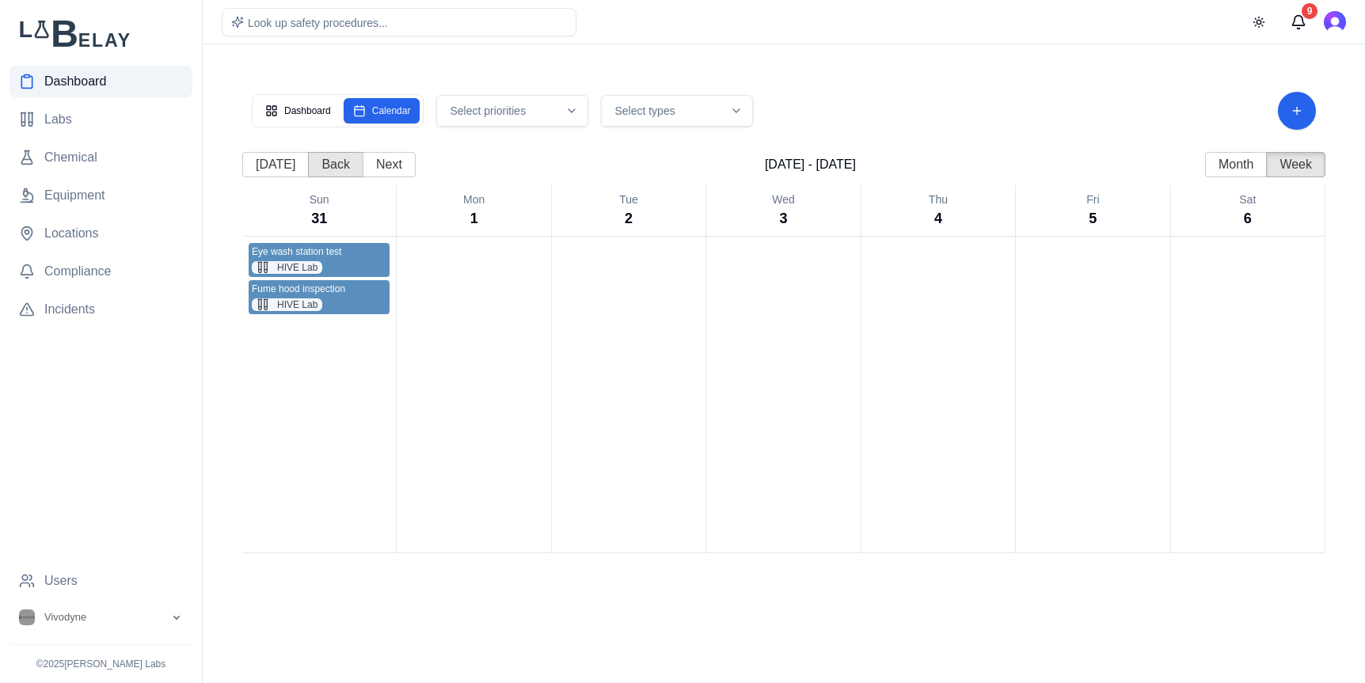
click at [319, 165] on button "Back" at bounding box center [335, 164] width 55 height 25
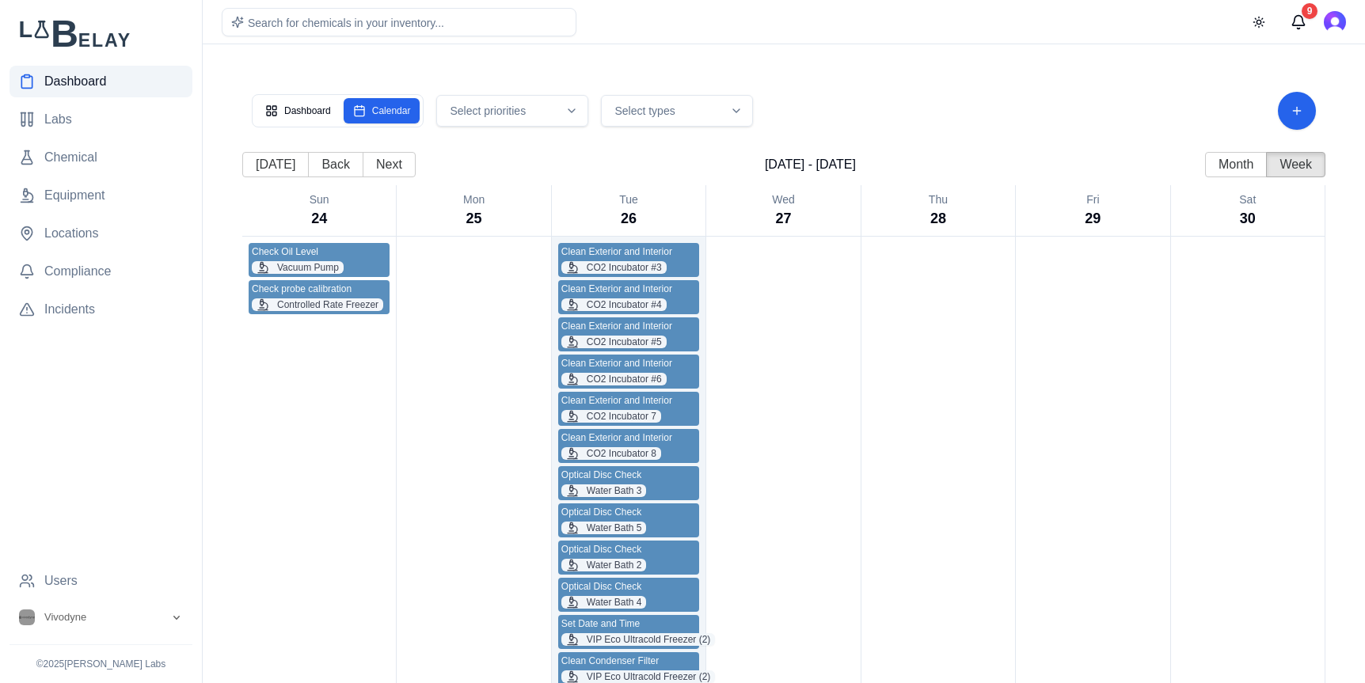
click at [685, 268] on div "CO2 Incubator #3" at bounding box center [628, 267] width 135 height 13
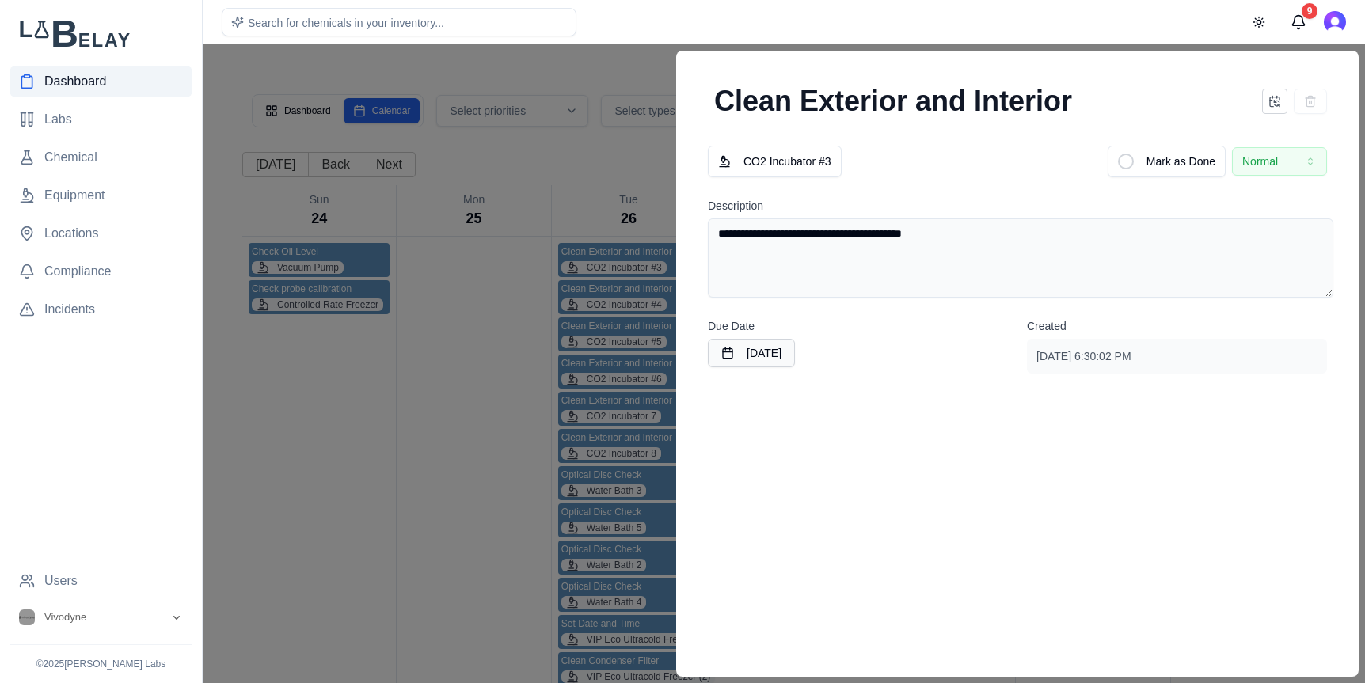
click at [605, 66] on div at bounding box center [682, 363] width 1365 height 639
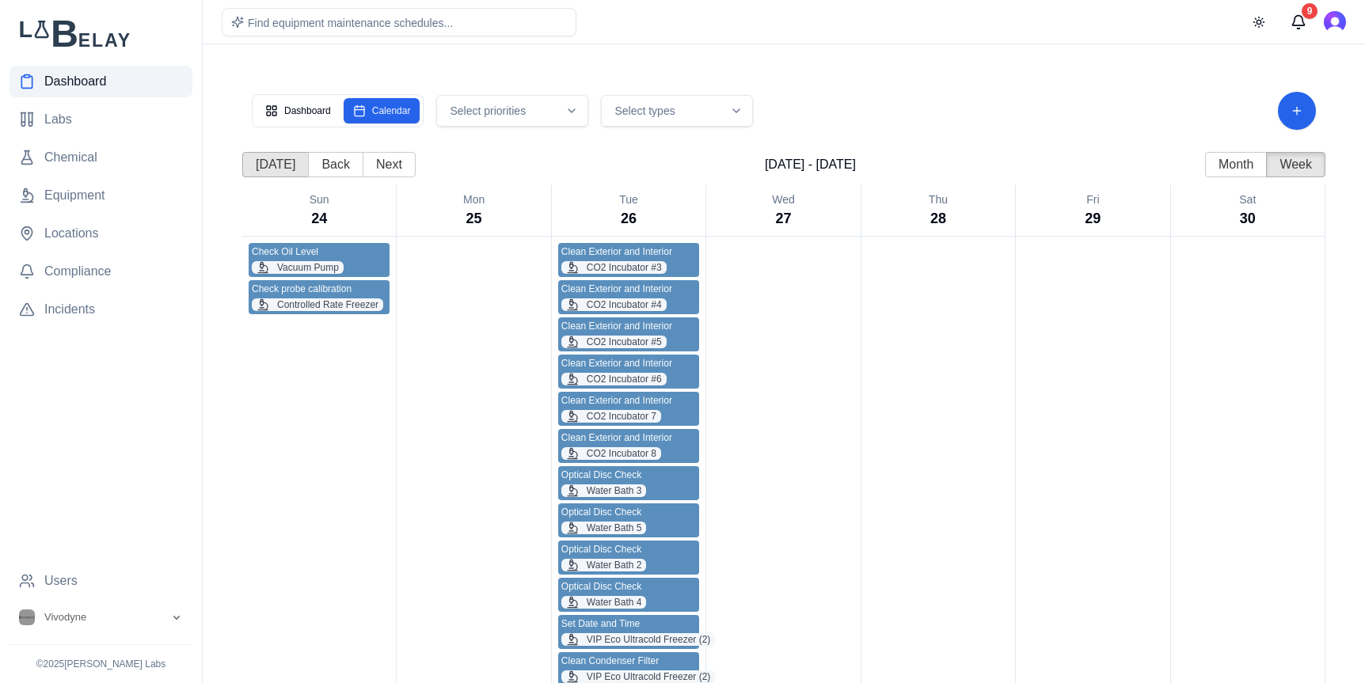
click at [261, 169] on button "Today" at bounding box center [275, 164] width 66 height 25
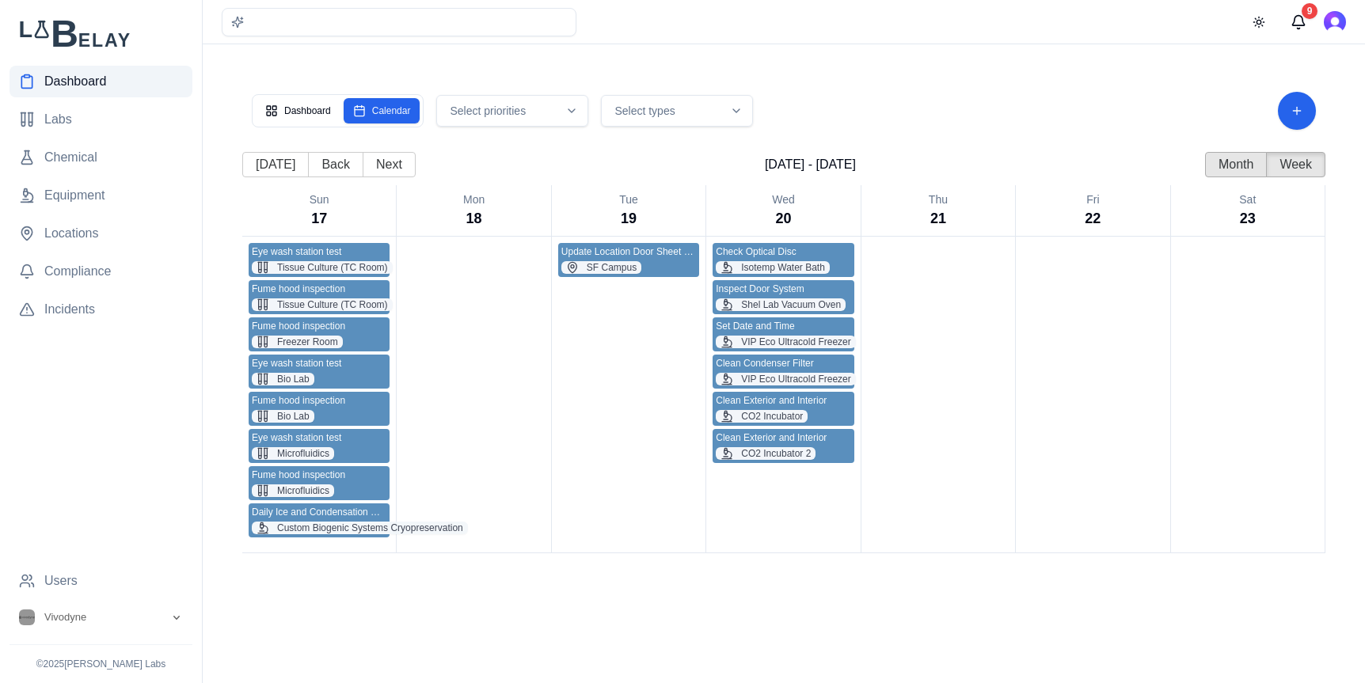
click at [1246, 175] on button "Month" at bounding box center [1236, 164] width 62 height 25
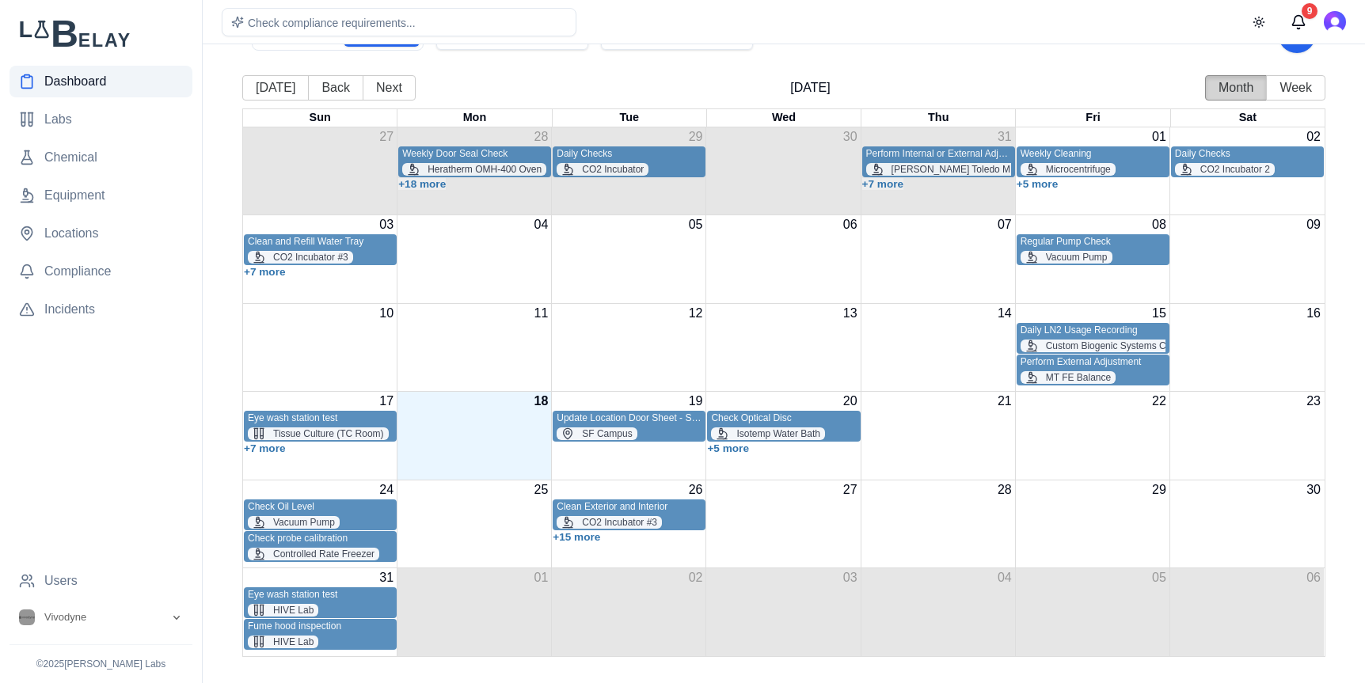
scroll to position [82, 0]
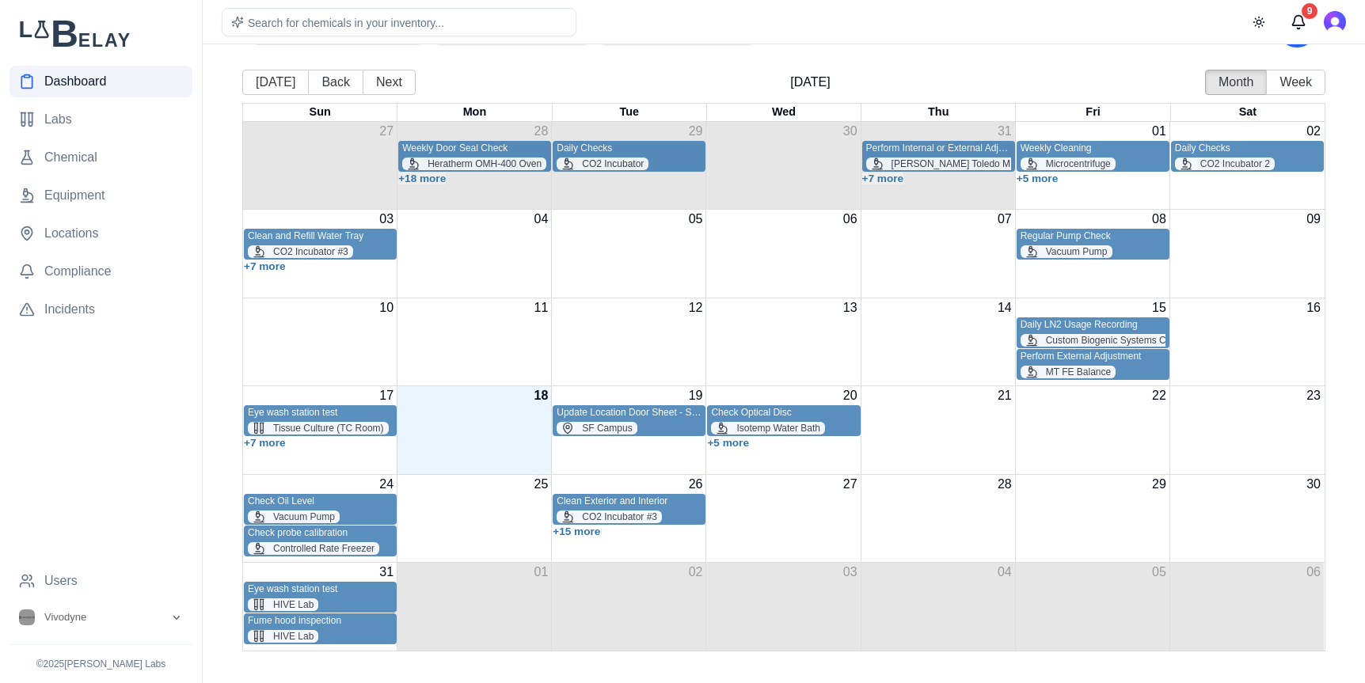
click at [96, 85] on span "Dashboard" at bounding box center [75, 81] width 62 height 19
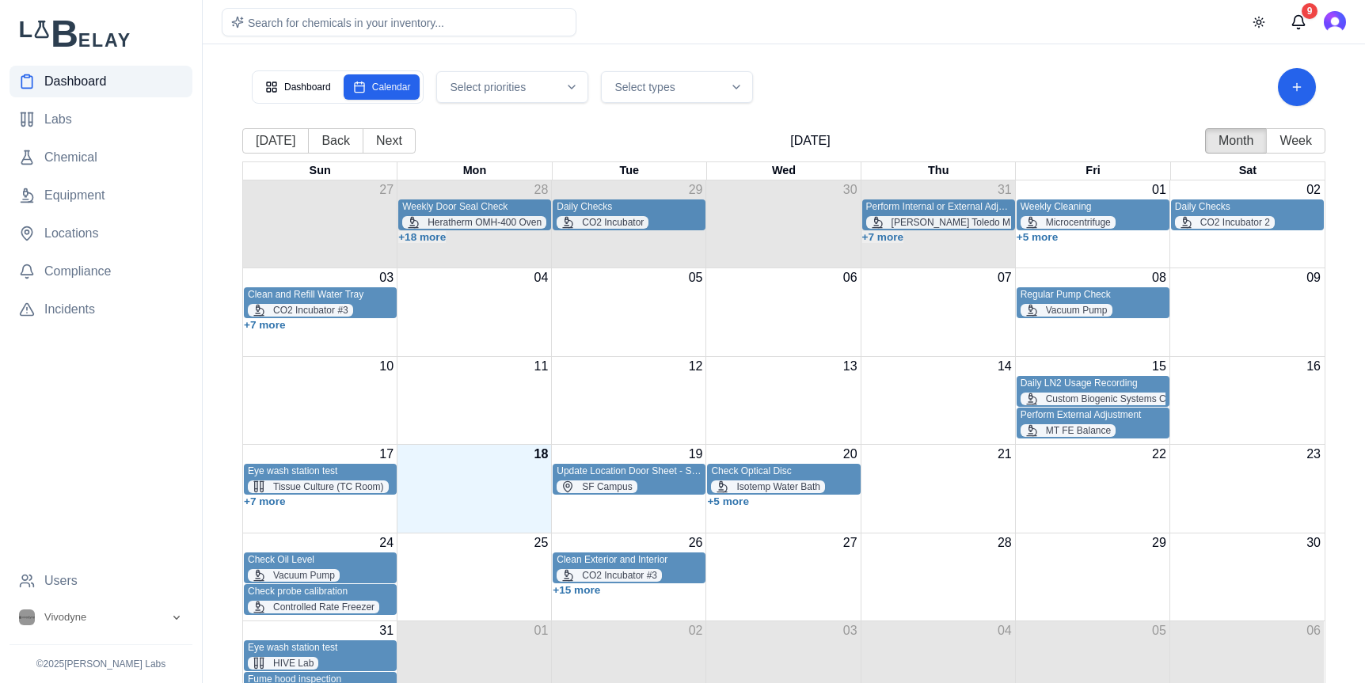
scroll to position [0, 0]
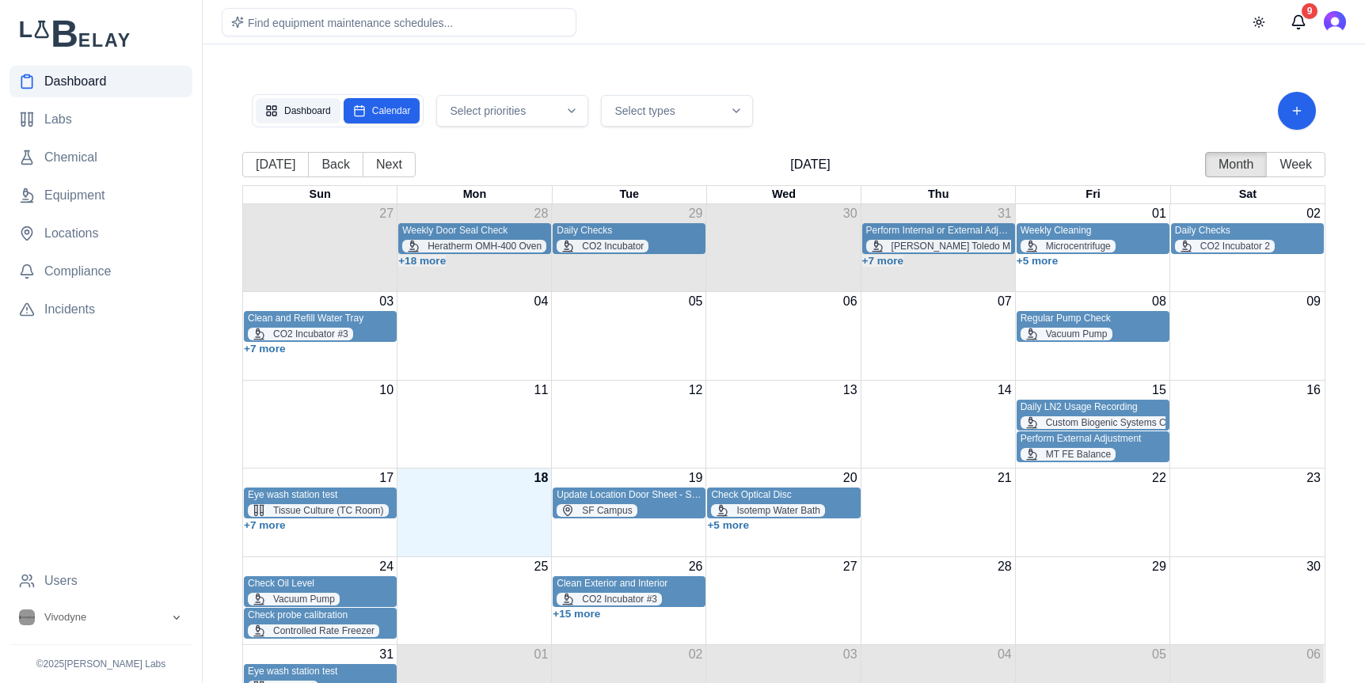
click at [299, 106] on button "Dashboard" at bounding box center [298, 110] width 85 height 25
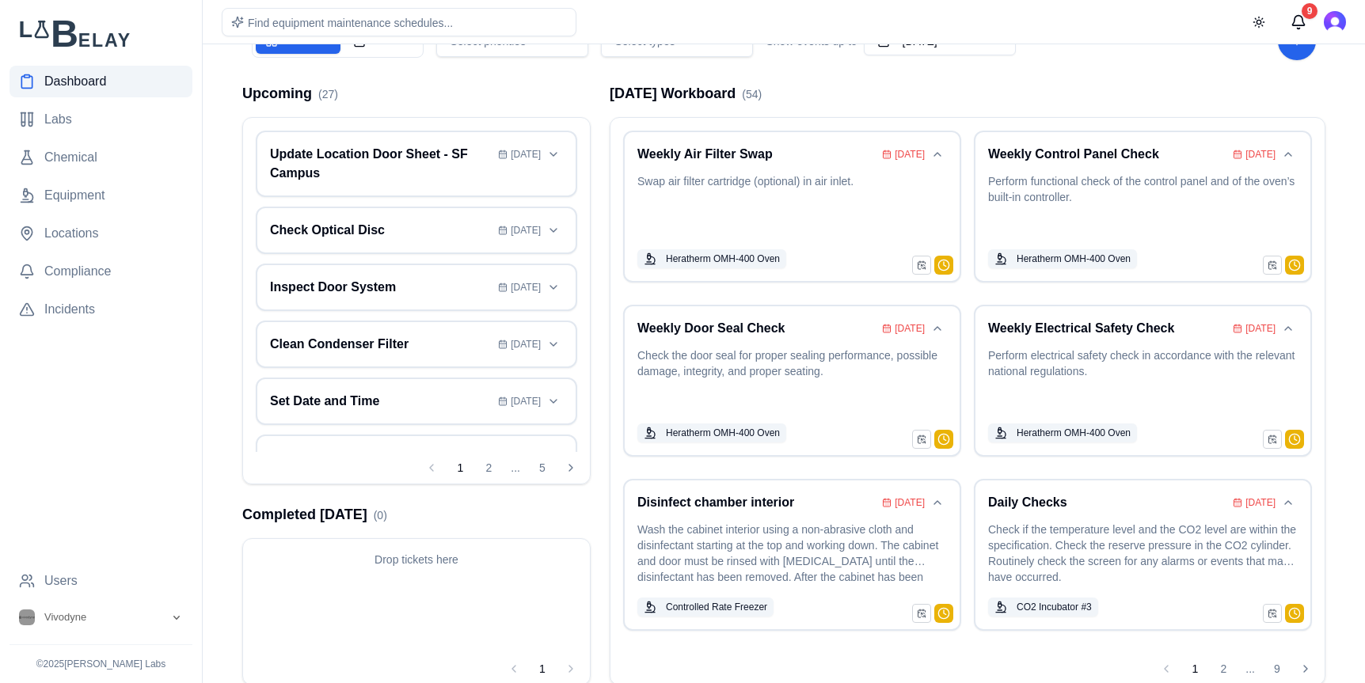
scroll to position [82, 0]
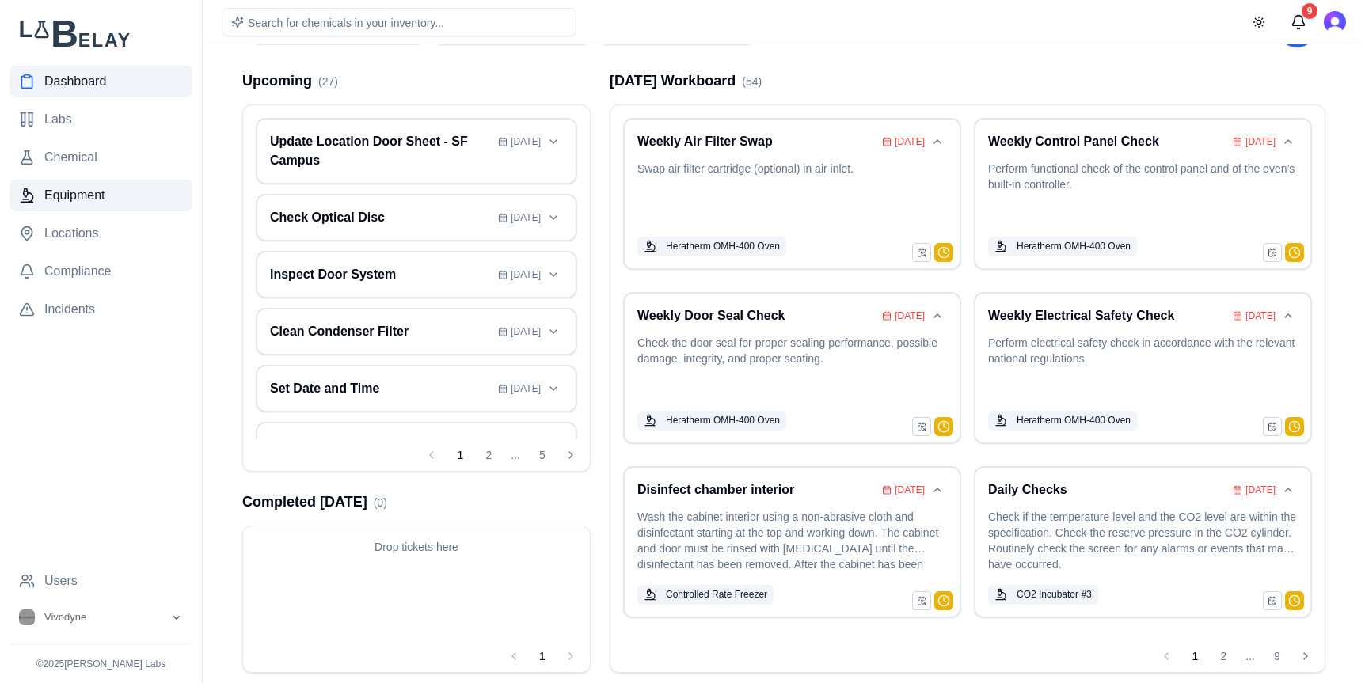
click at [101, 191] on span "Equipment" at bounding box center [74, 195] width 61 height 19
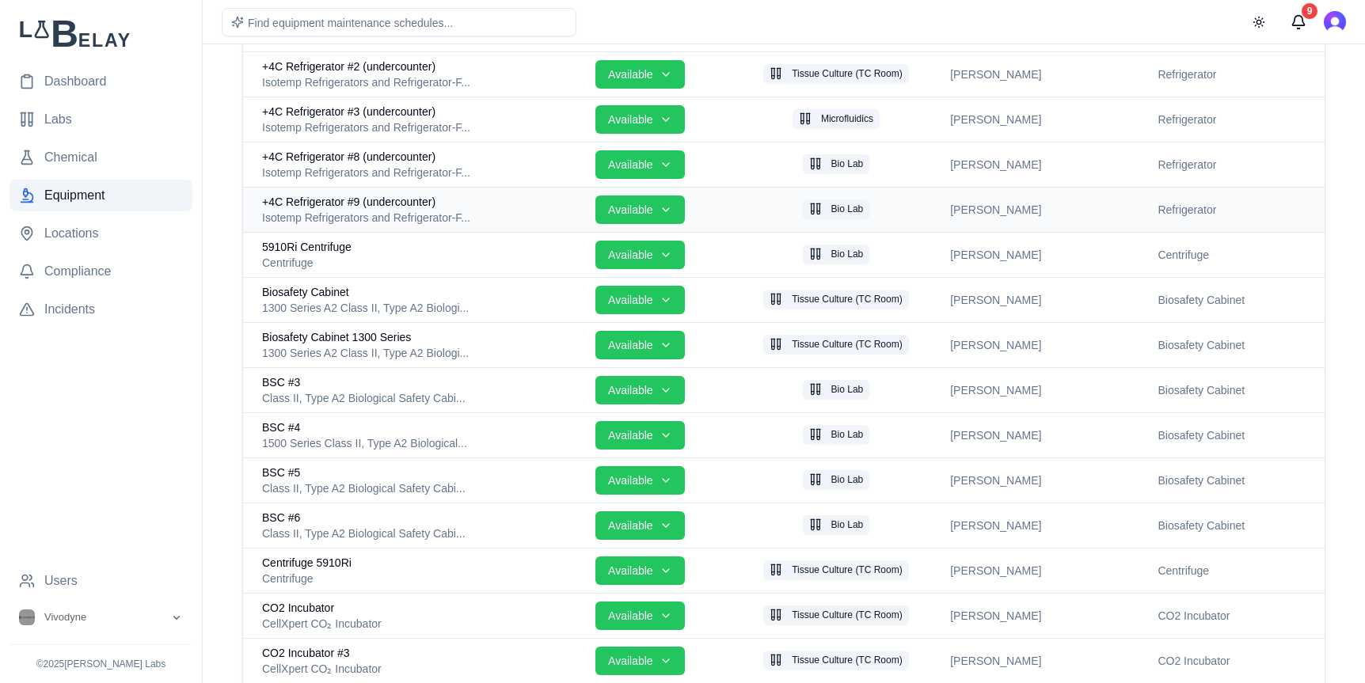
scroll to position [154, 0]
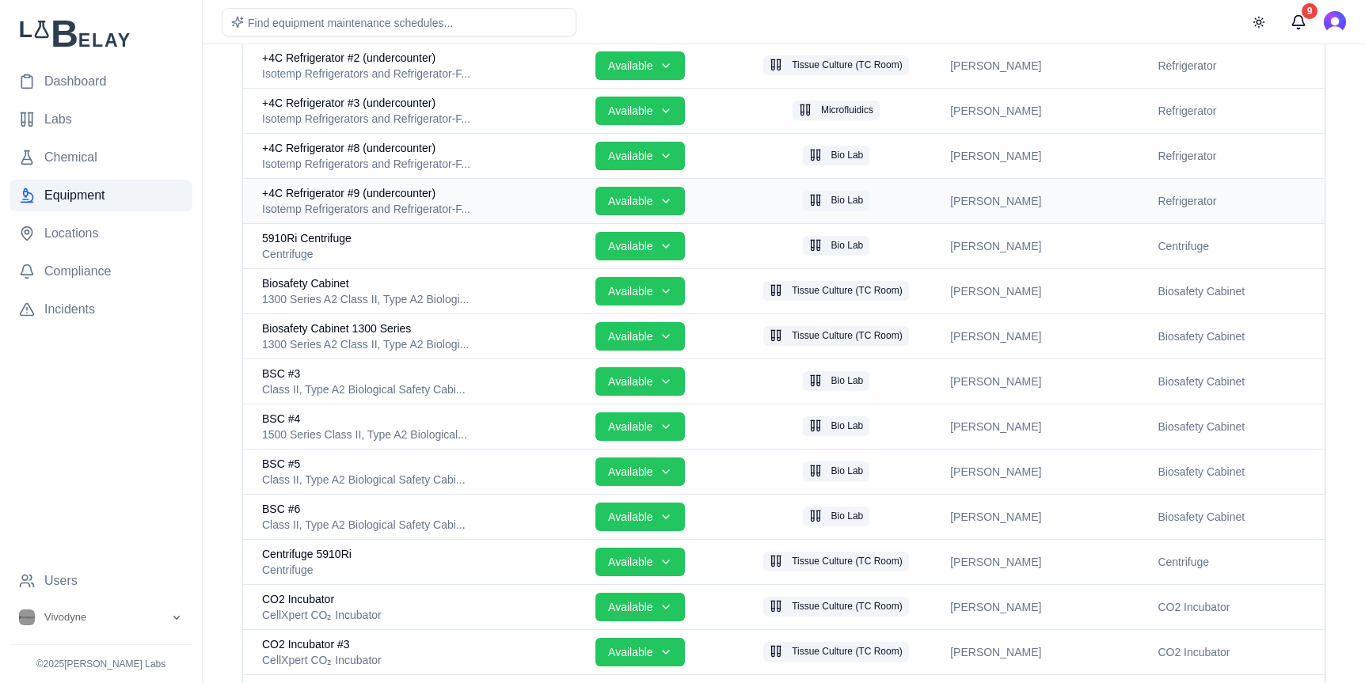
click at [499, 202] on div "Isotemp Refrigerators and Refrigerator-F..." at bounding box center [422, 209] width 321 height 16
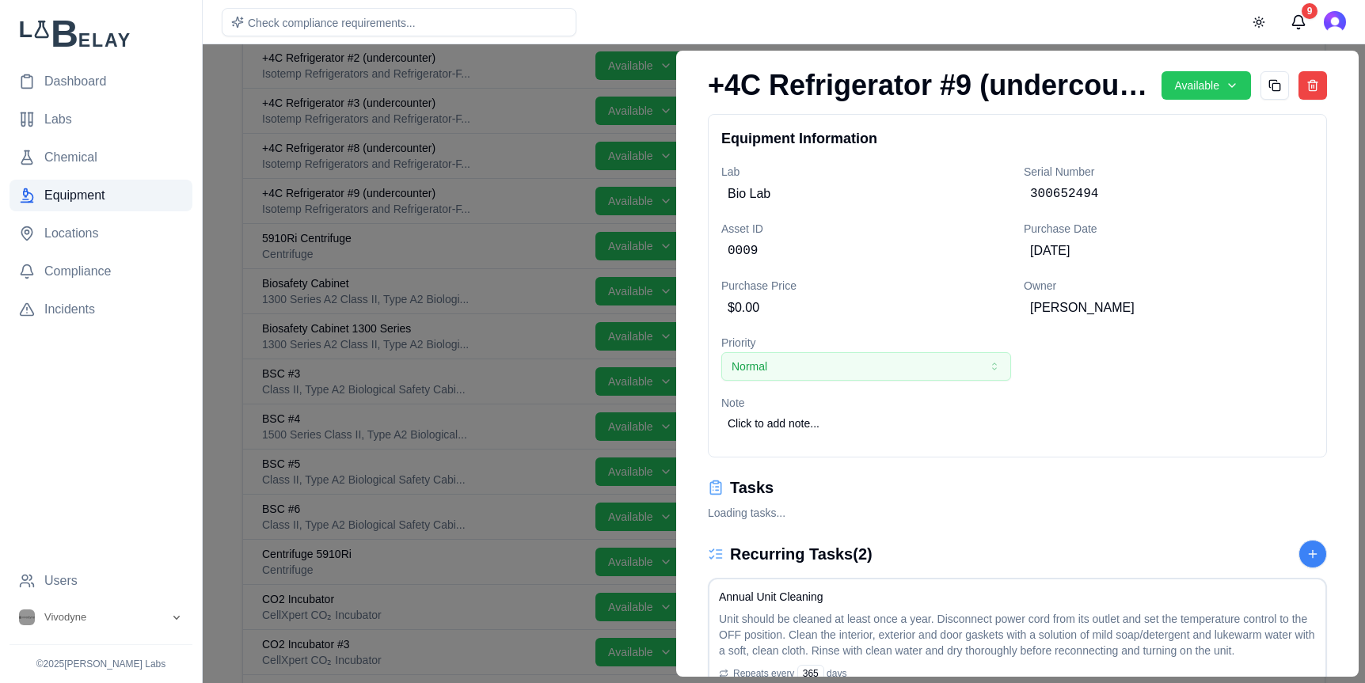
click at [216, 175] on div at bounding box center [682, 363] width 1365 height 639
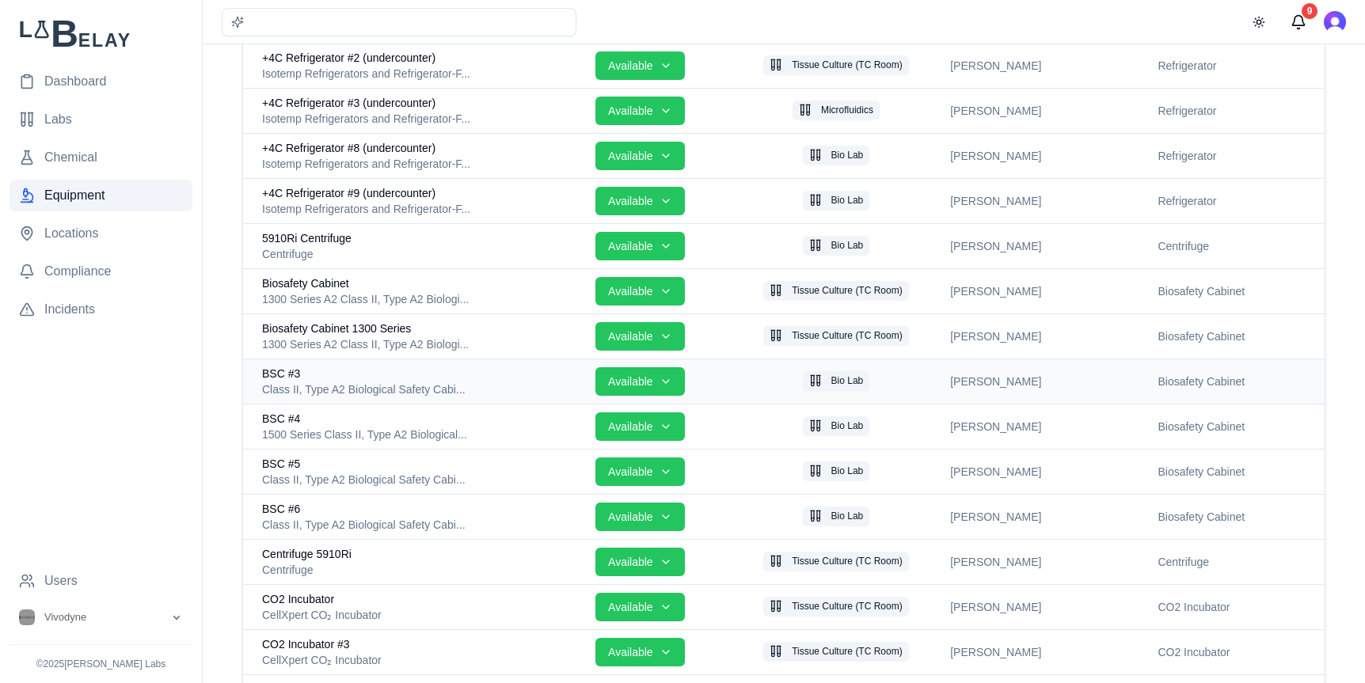
click at [463, 385] on div "Class II, Type A2 Biological Safety Cabi..." at bounding box center [422, 390] width 321 height 16
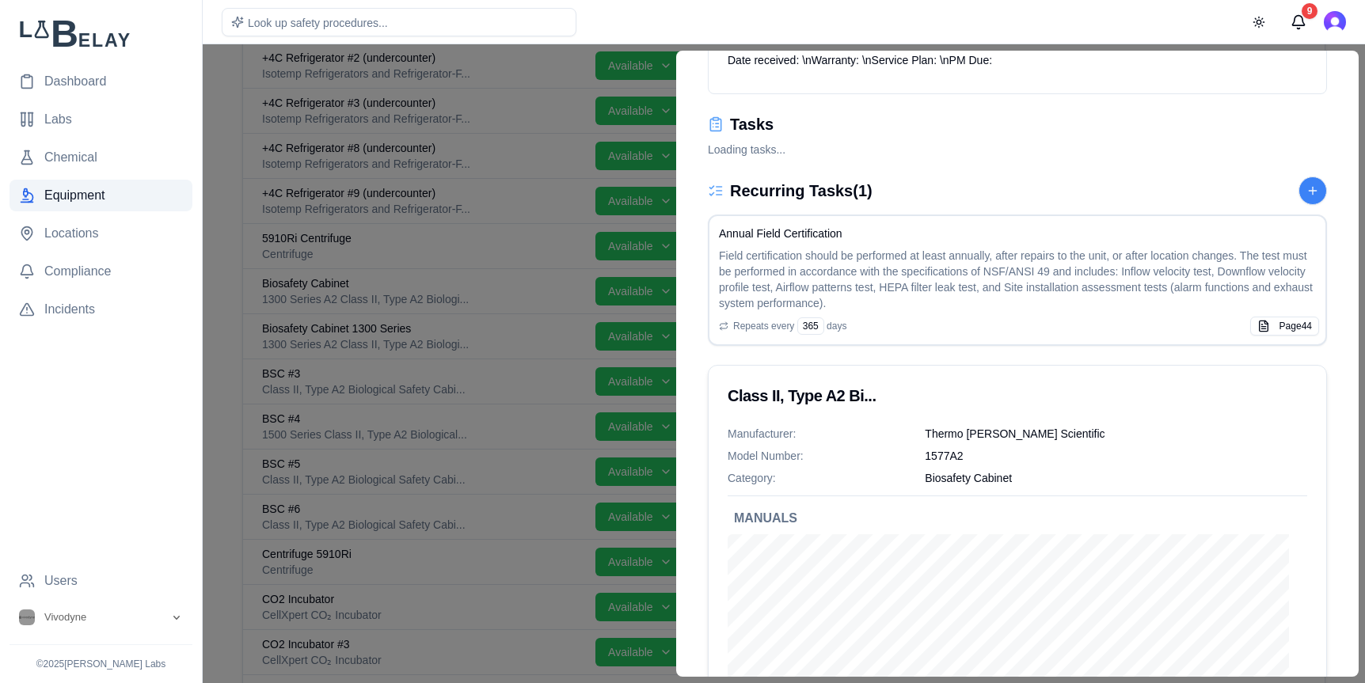
scroll to position [324, 0]
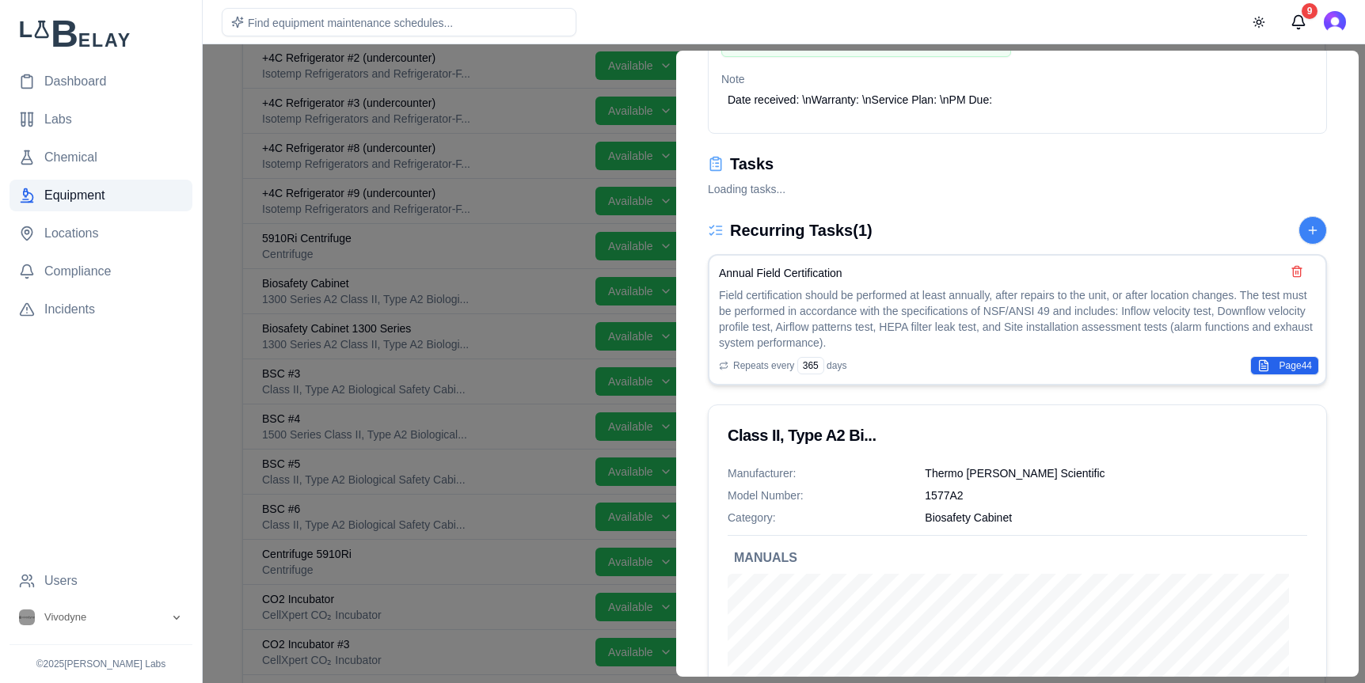
click at [1274, 367] on button "Page 44" at bounding box center [1284, 365] width 69 height 19
click at [552, 96] on div at bounding box center [682, 363] width 1365 height 639
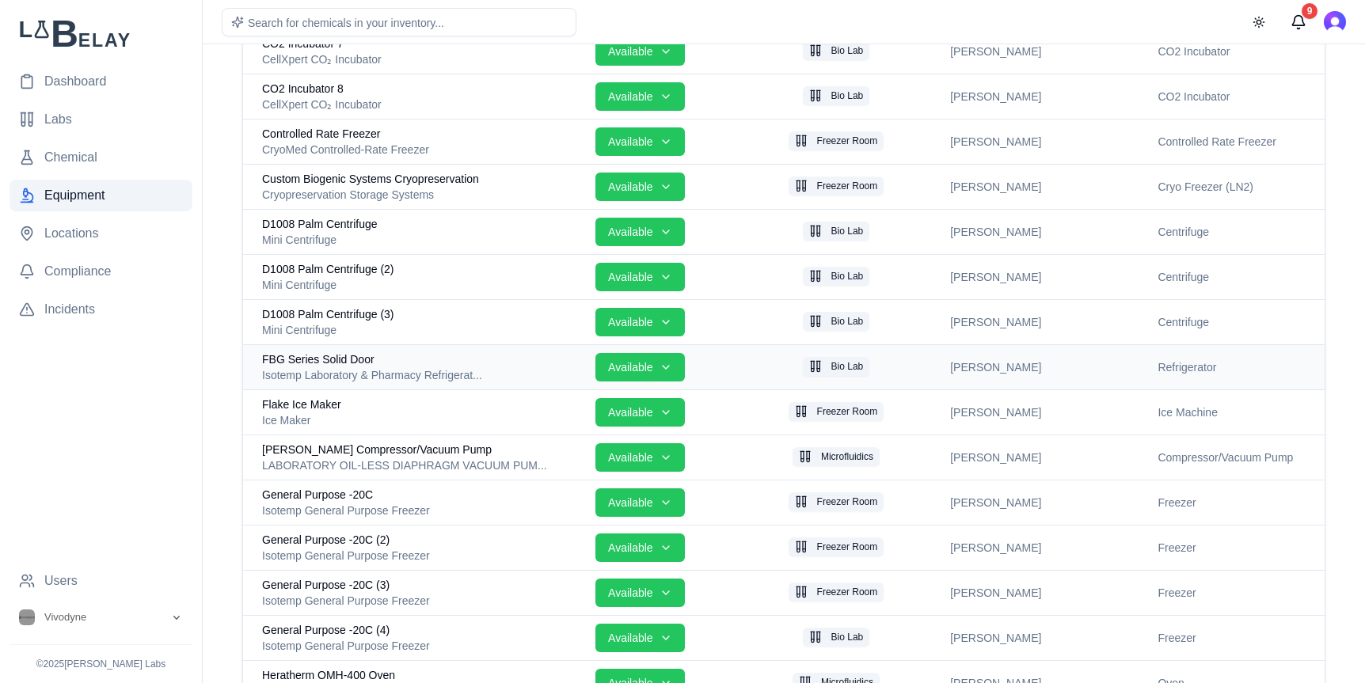
scroll to position [985, 0]
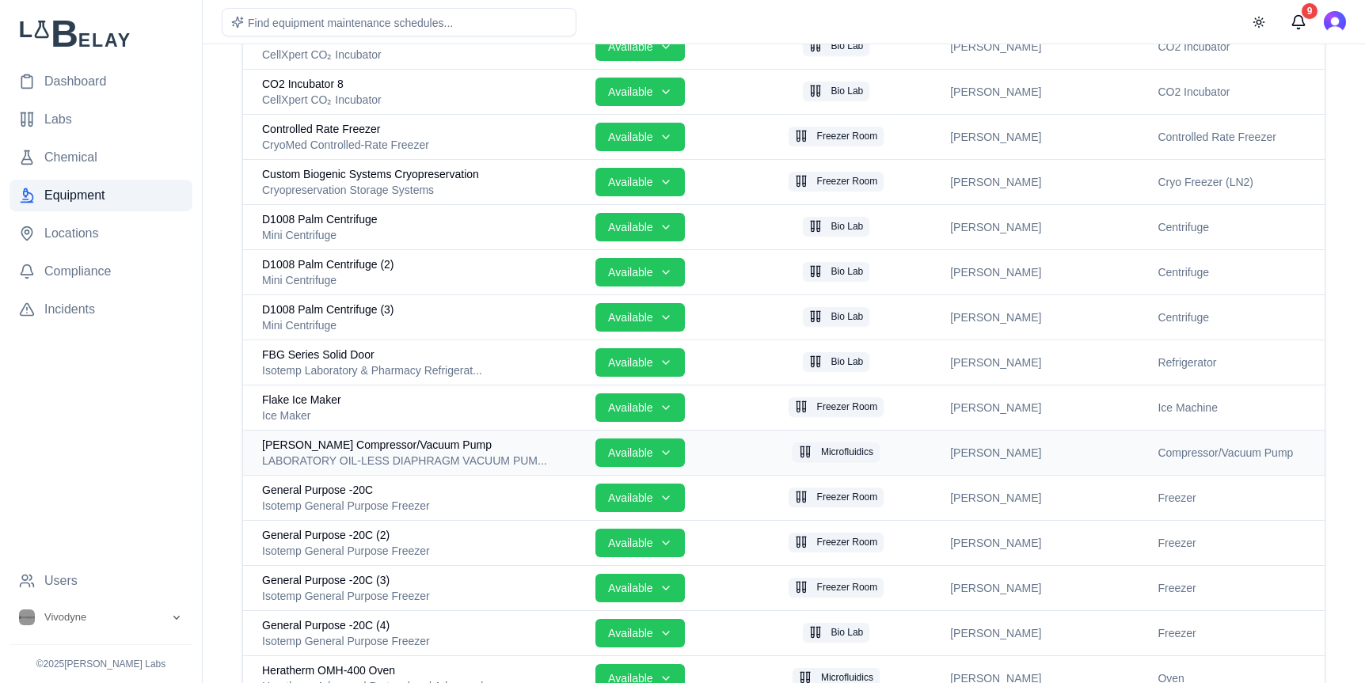
click at [448, 471] on td "Gast Compressor/Vacuum Pump LABORATORY OIL-LESS DIAPHRAGM VACUUM PUM..." at bounding box center [416, 452] width 346 height 45
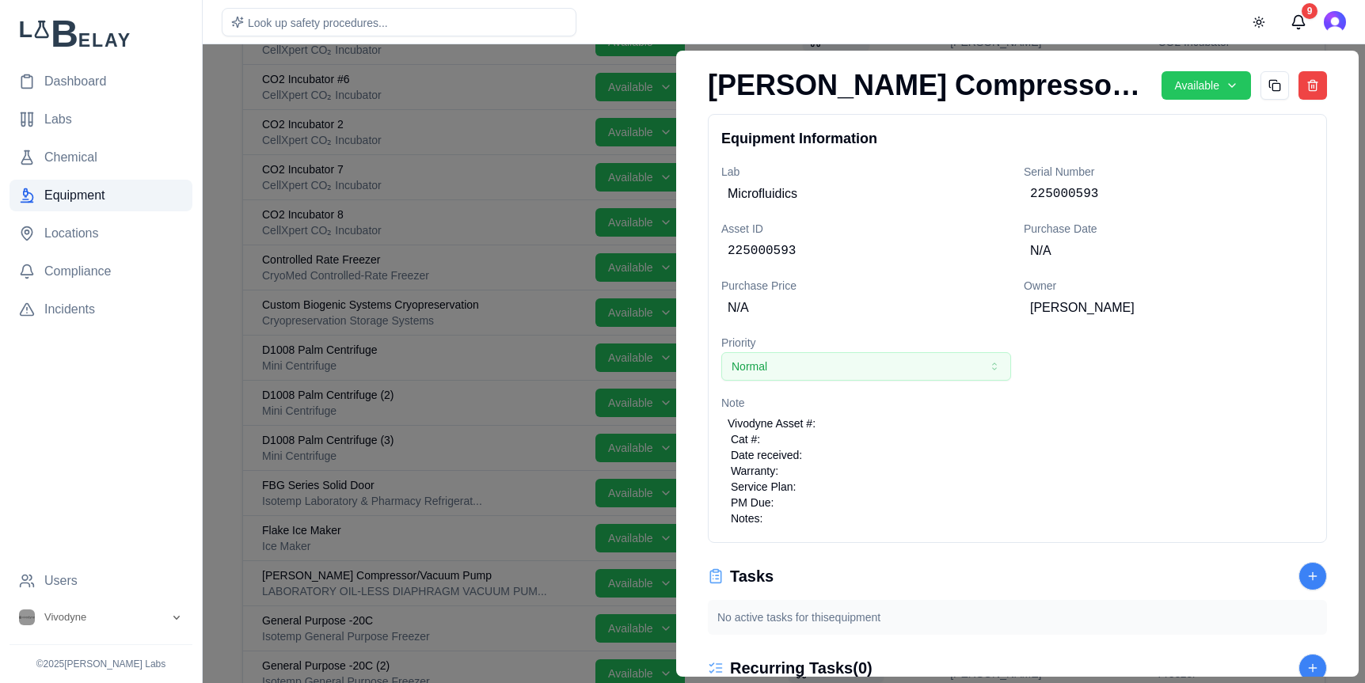
scroll to position [843, 0]
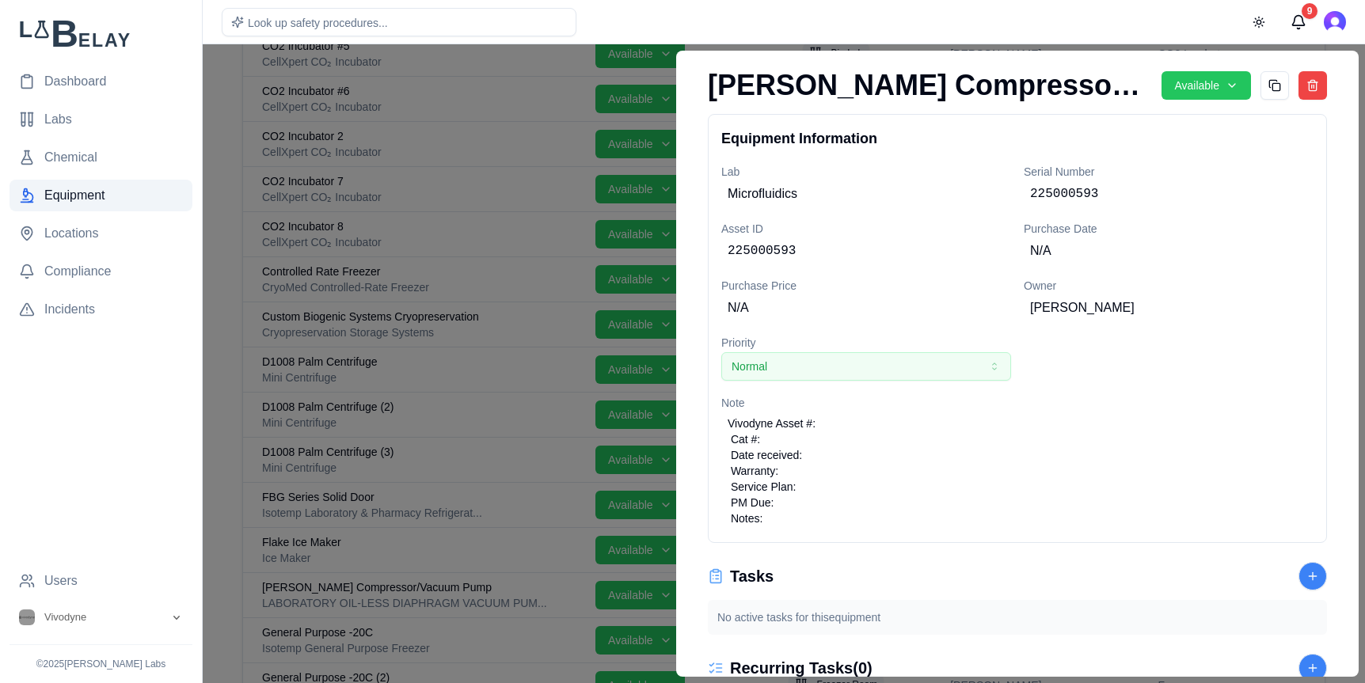
click at [230, 113] on div at bounding box center [682, 363] width 1365 height 639
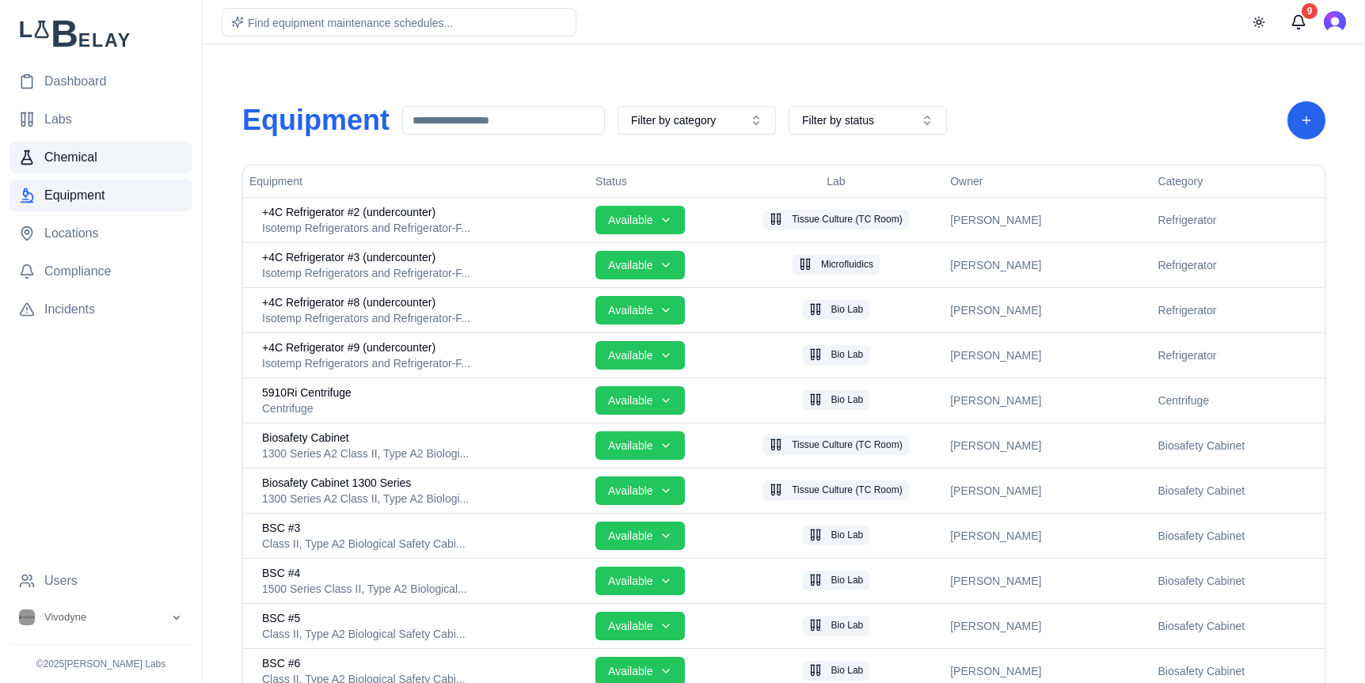
click at [102, 165] on link "Chemical" at bounding box center [100, 158] width 183 height 32
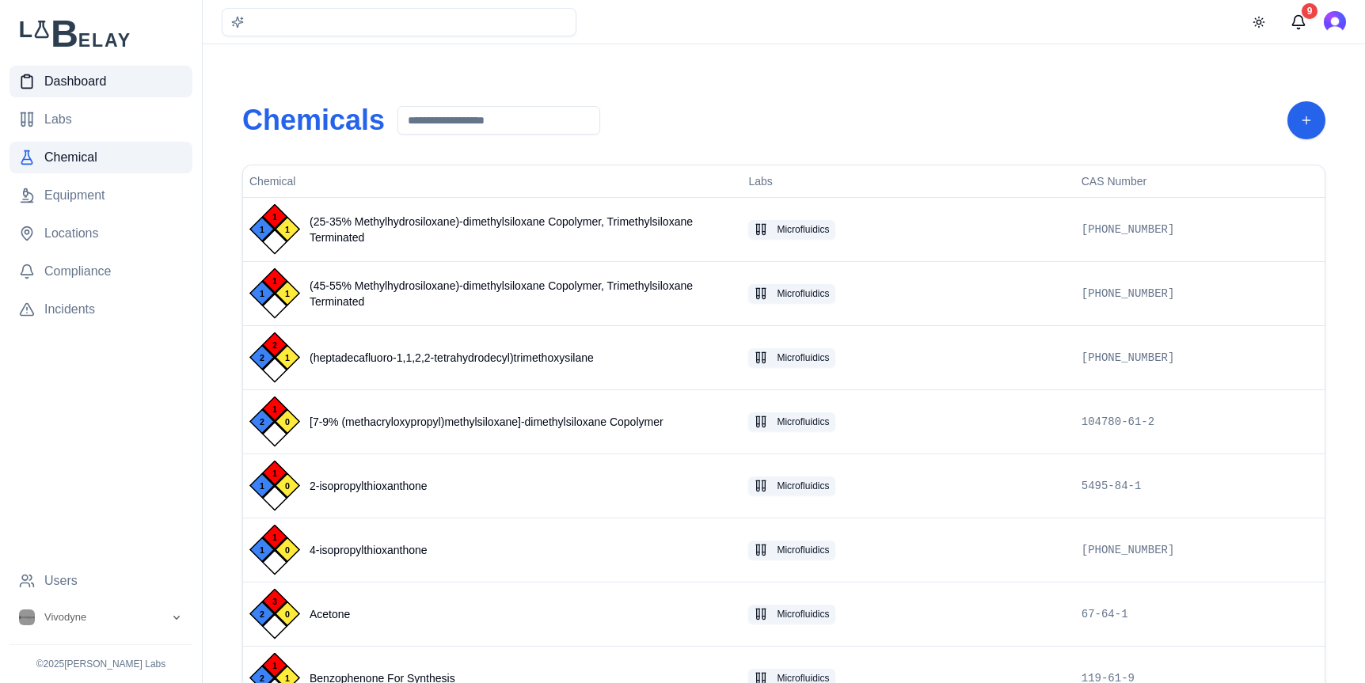
click at [109, 84] on link "Dashboard" at bounding box center [100, 82] width 183 height 32
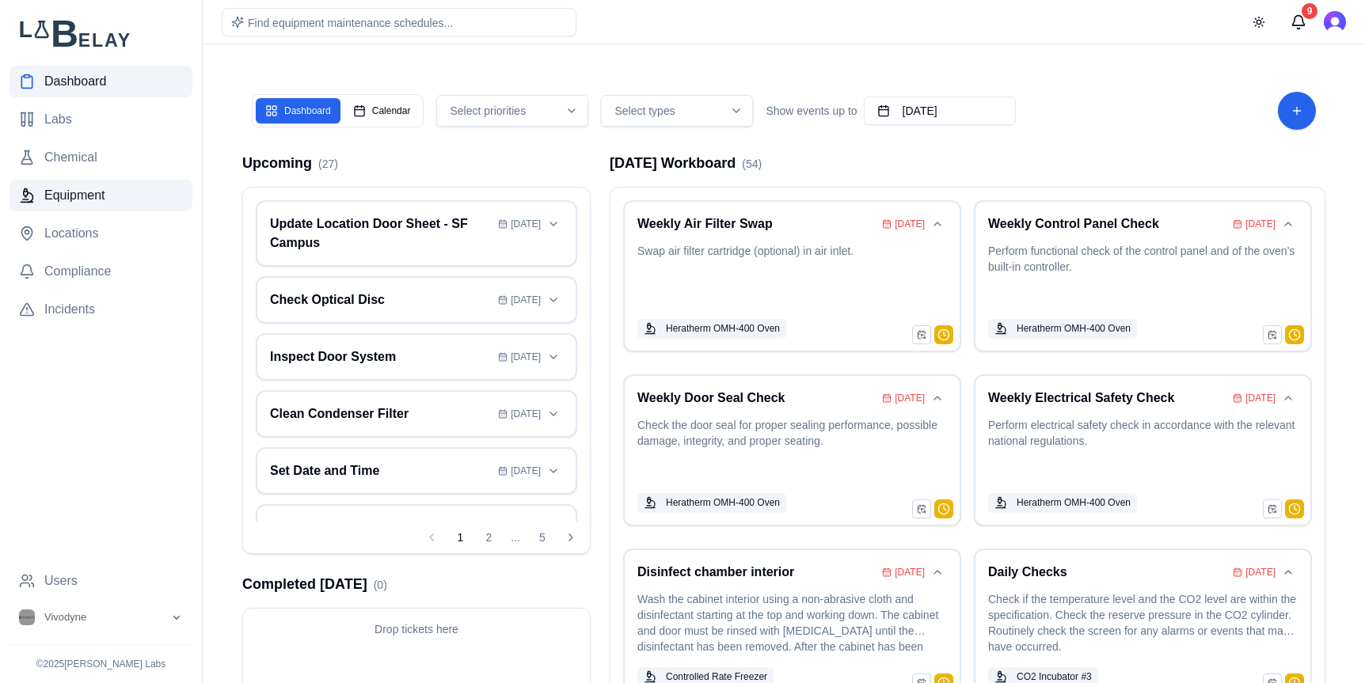
click at [106, 190] on link "Equipment" at bounding box center [100, 196] width 183 height 32
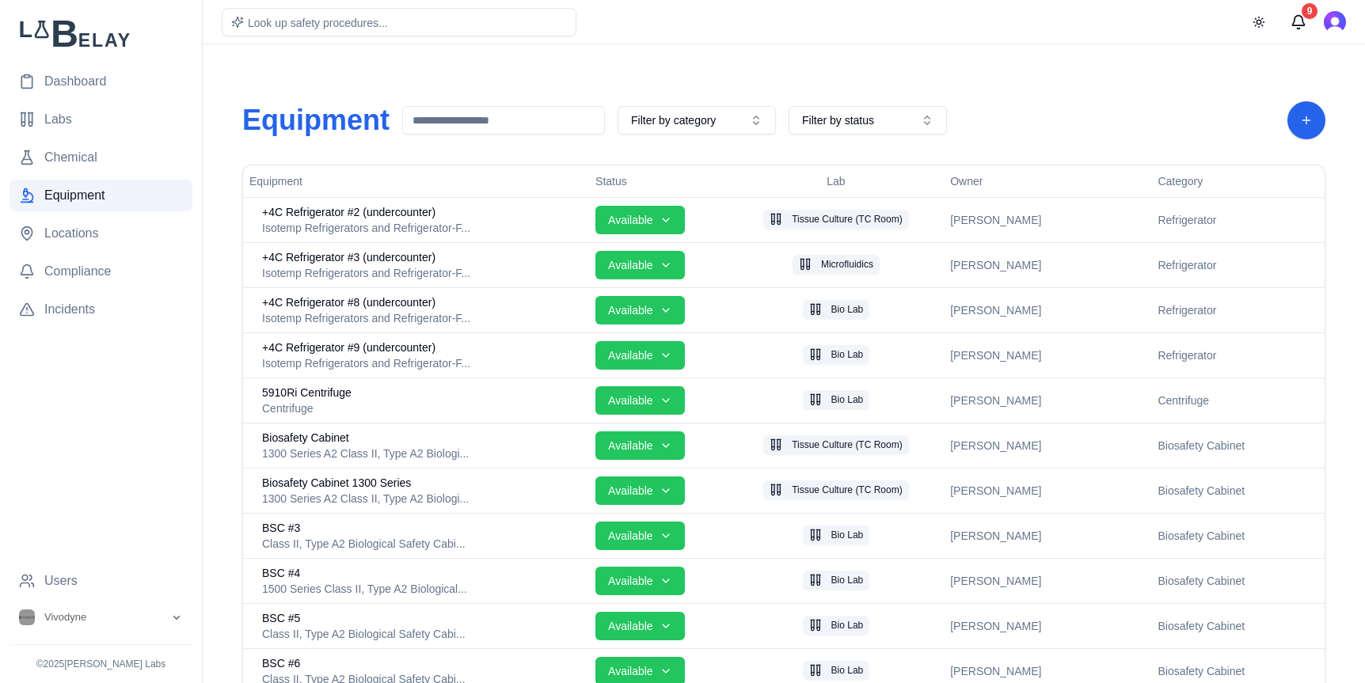
click at [113, 88] on link "Dashboard" at bounding box center [100, 82] width 183 height 32
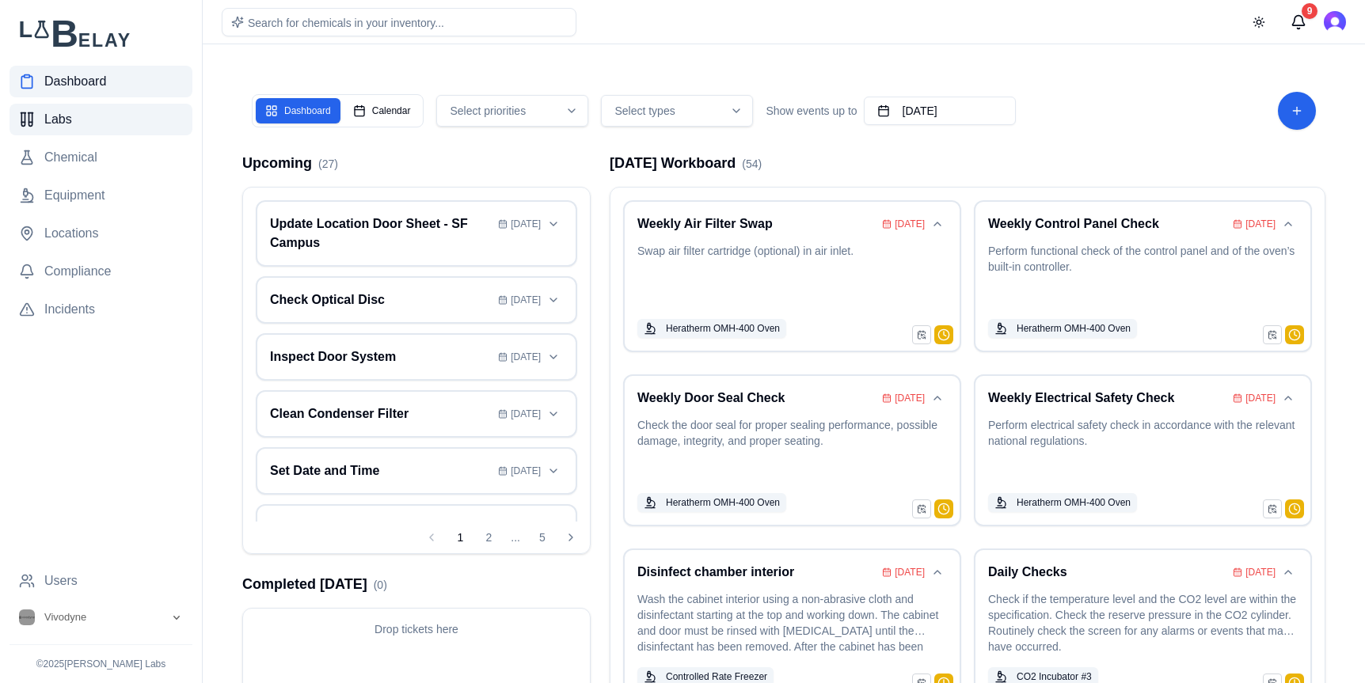
click at [113, 119] on link "Labs" at bounding box center [100, 120] width 183 height 32
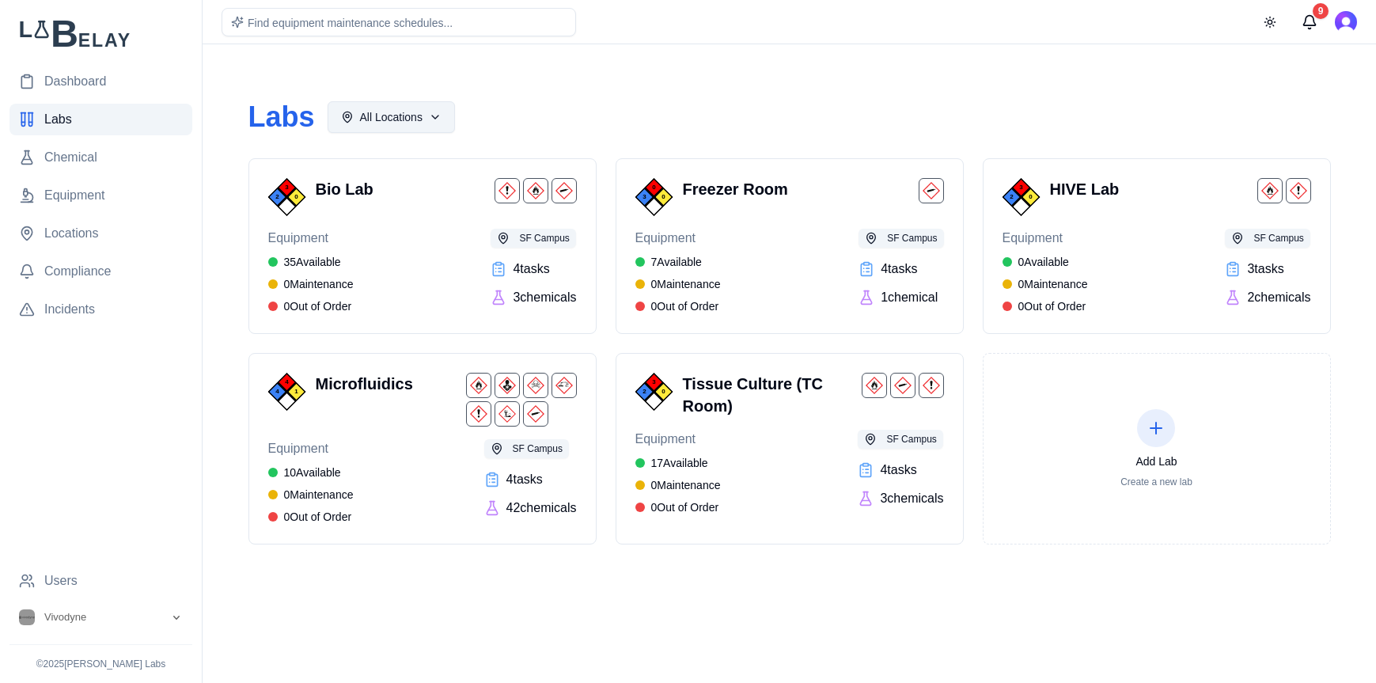
click at [442, 119] on html "Dashboard Labs Chemical Equipment Locations Compliance Incidents Users Vivodyne…" at bounding box center [688, 341] width 1376 height 683
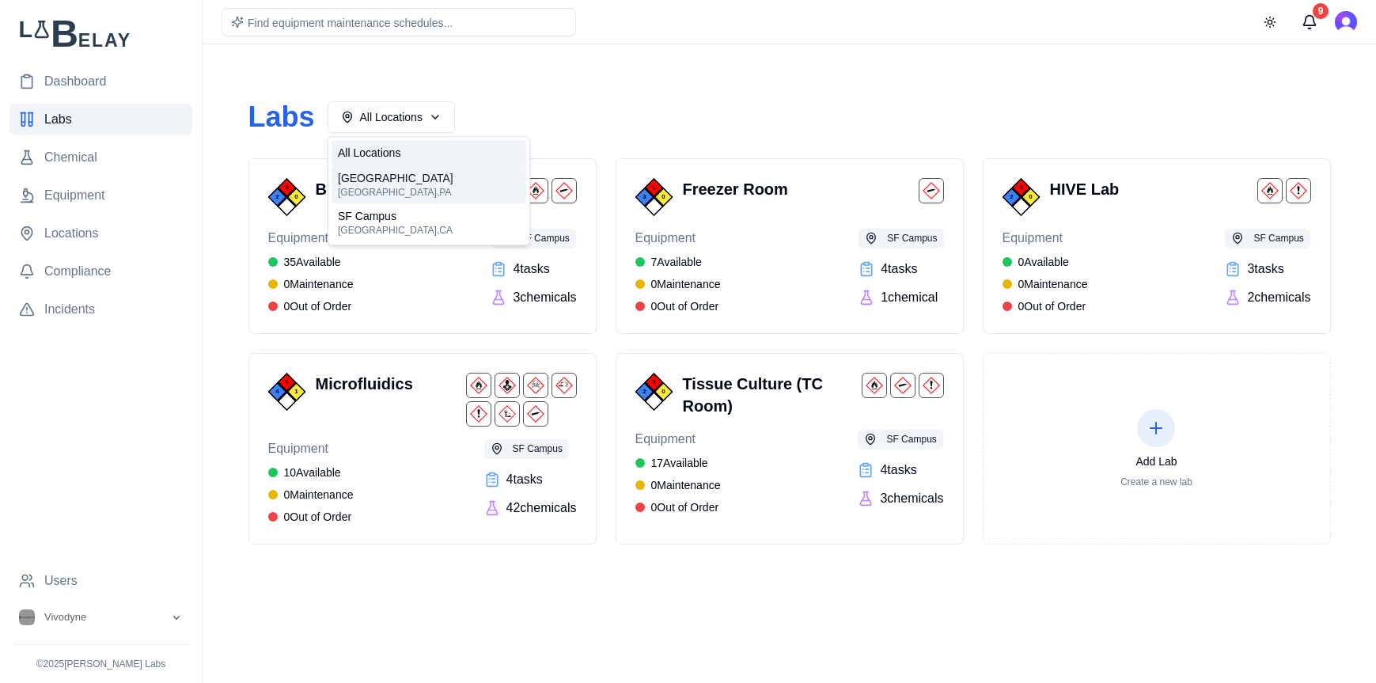
click at [434, 179] on span "Philadelphia Campus" at bounding box center [396, 178] width 116 height 16
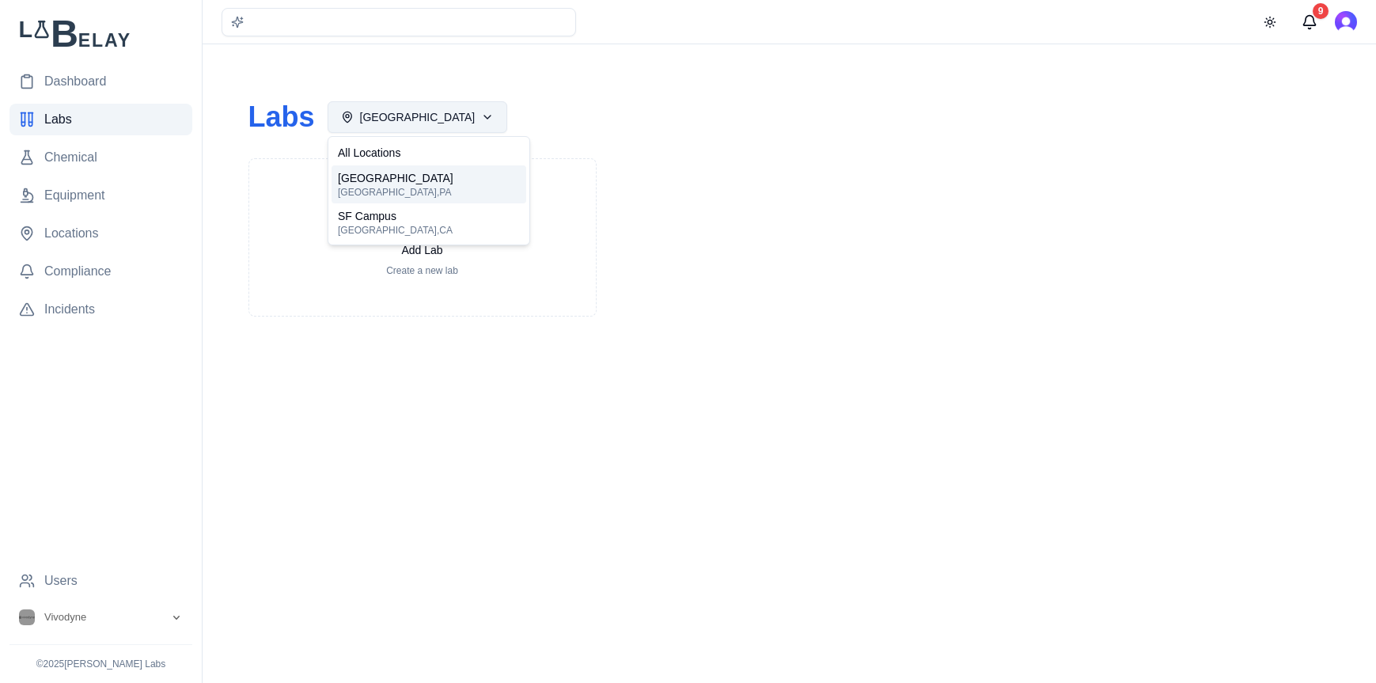
click at [480, 115] on html "Dashboard Labs Chemical Equipment Locations Compliance Incidents Users Vivodyne…" at bounding box center [688, 341] width 1376 height 683
click at [450, 218] on div "SF Campus Brisbane , CA" at bounding box center [429, 222] width 195 height 38
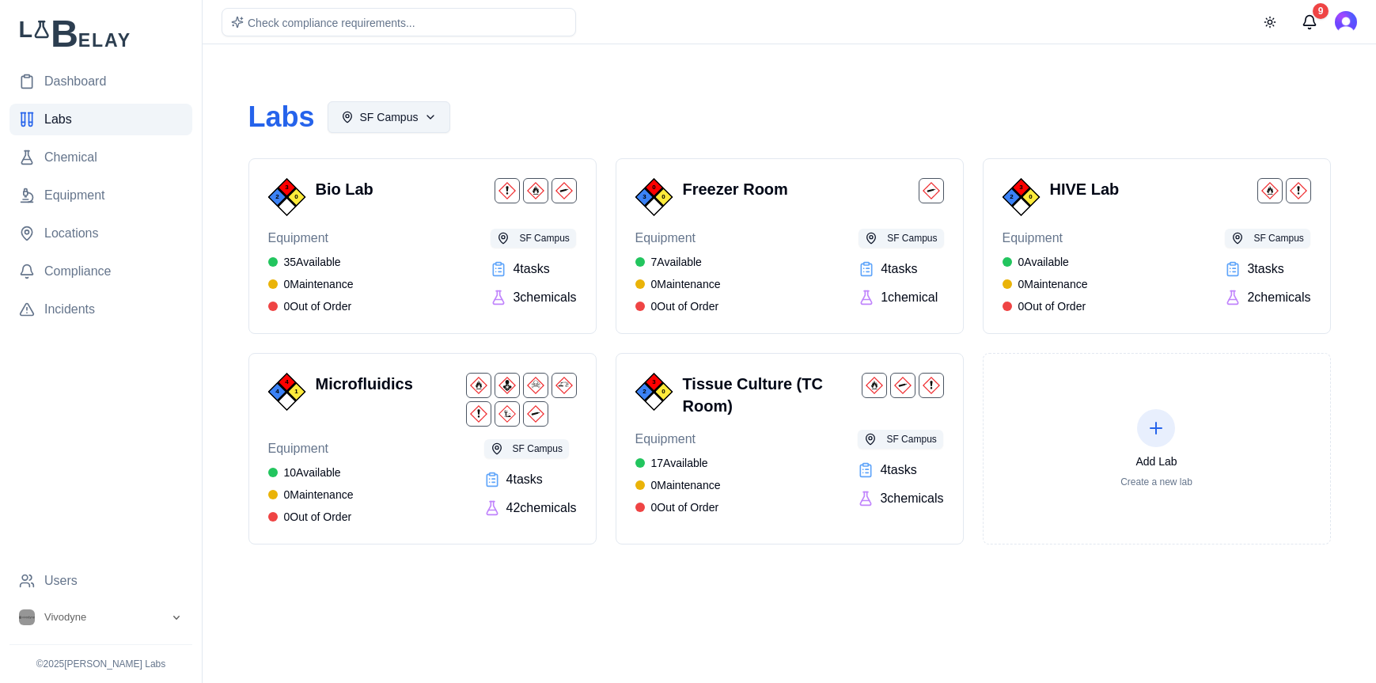
click at [427, 124] on html "Dashboard Labs Chemical Equipment Locations Compliance Incidents Users Vivodyne…" at bounding box center [688, 341] width 1376 height 683
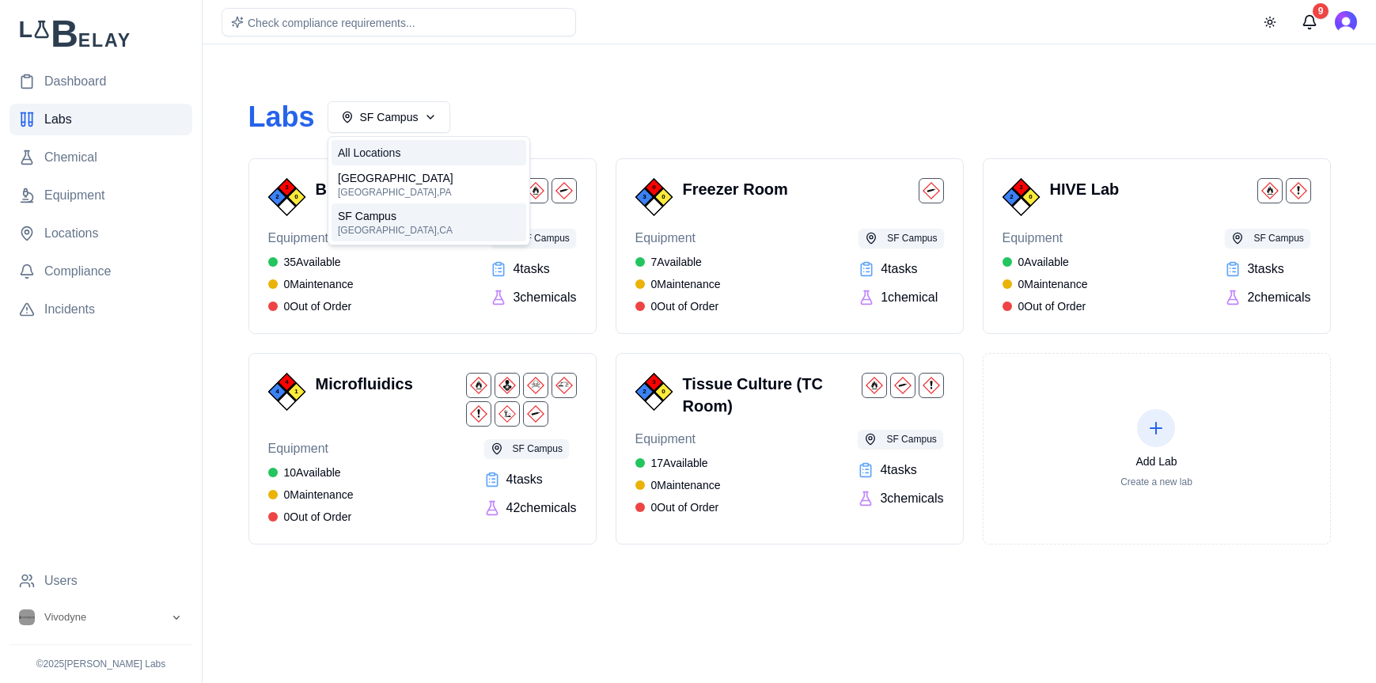
click at [428, 155] on div "All Locations" at bounding box center [429, 152] width 195 height 25
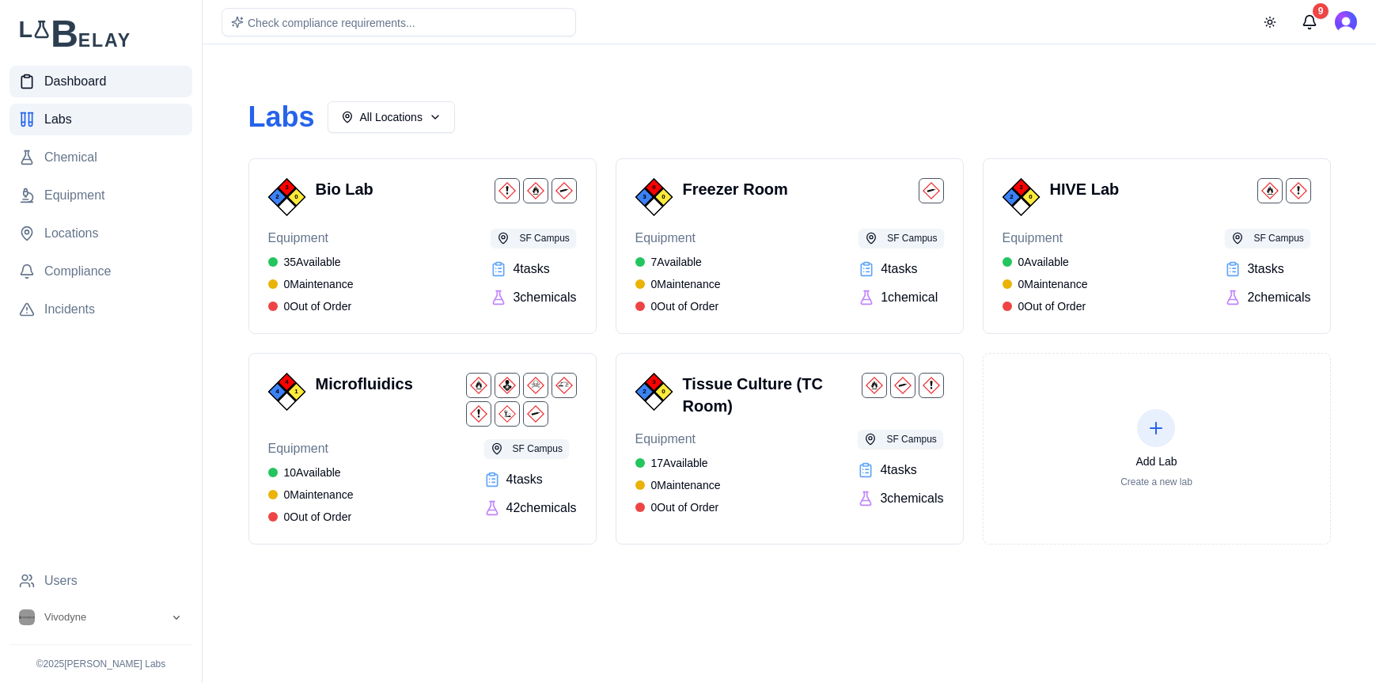
click at [82, 72] on span "Dashboard" at bounding box center [75, 81] width 62 height 19
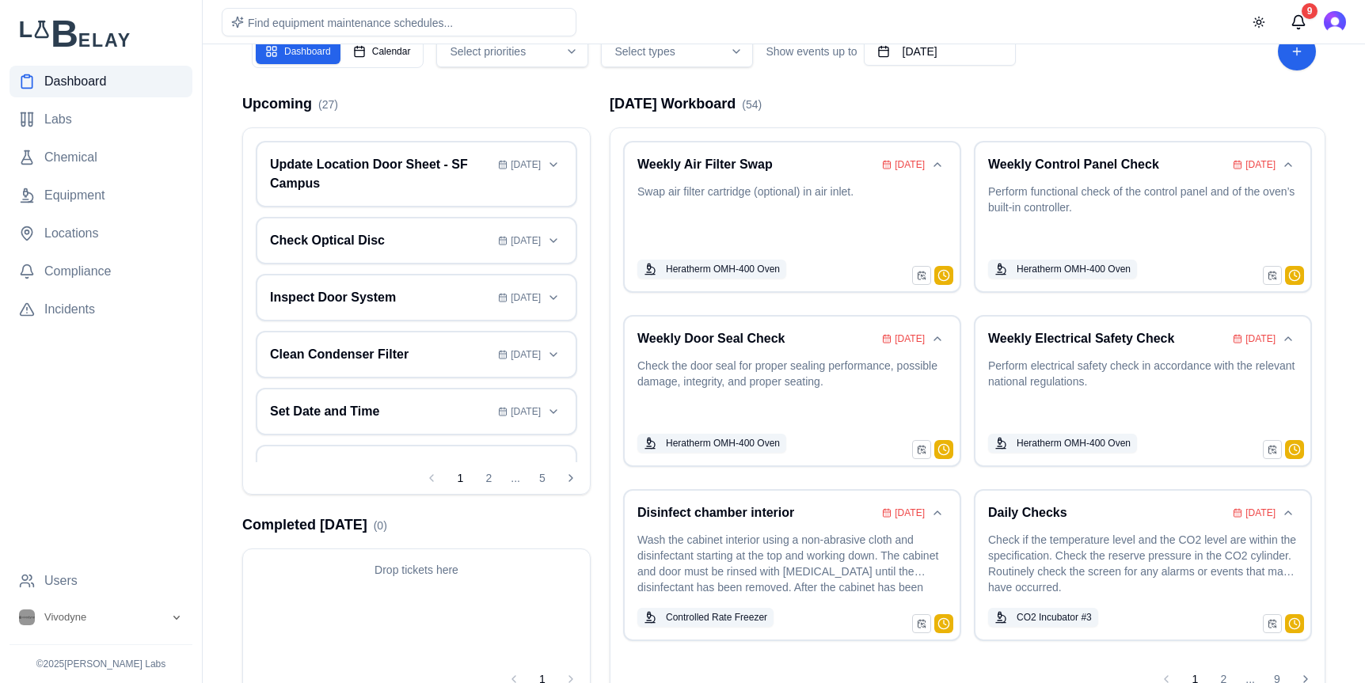
scroll to position [82, 0]
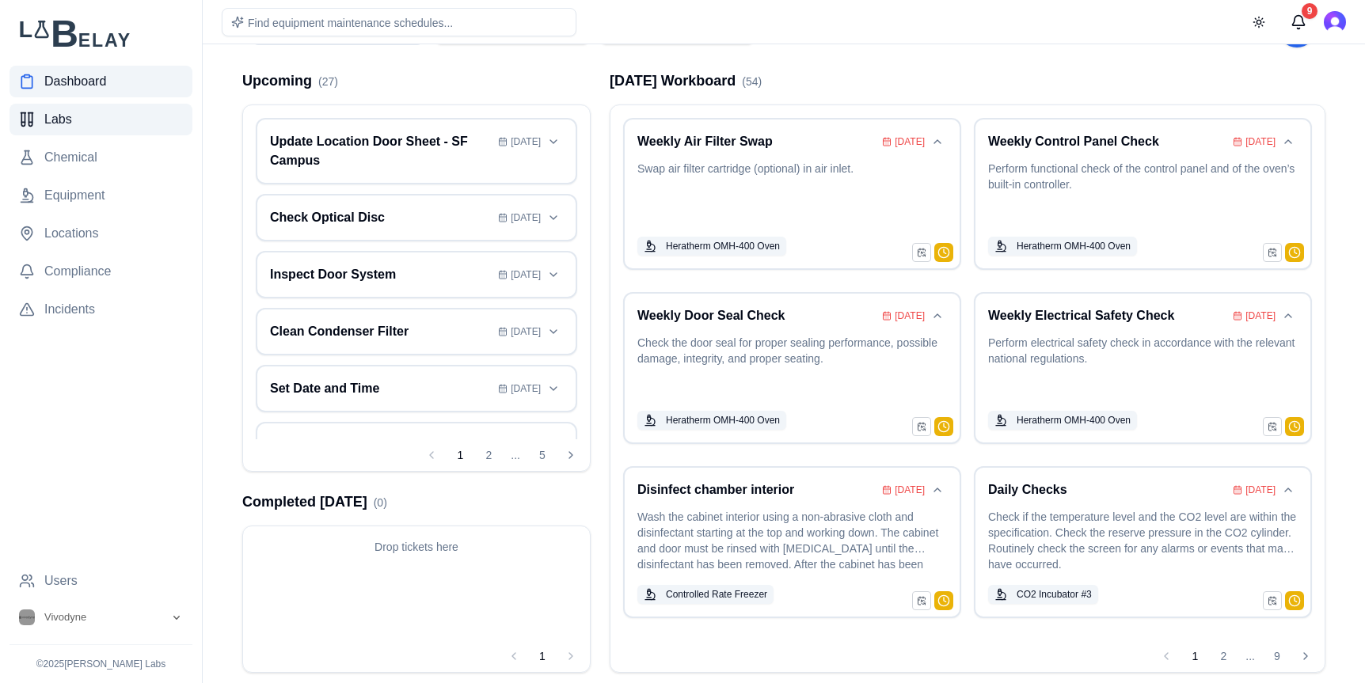
click at [120, 129] on link "Labs" at bounding box center [100, 120] width 183 height 32
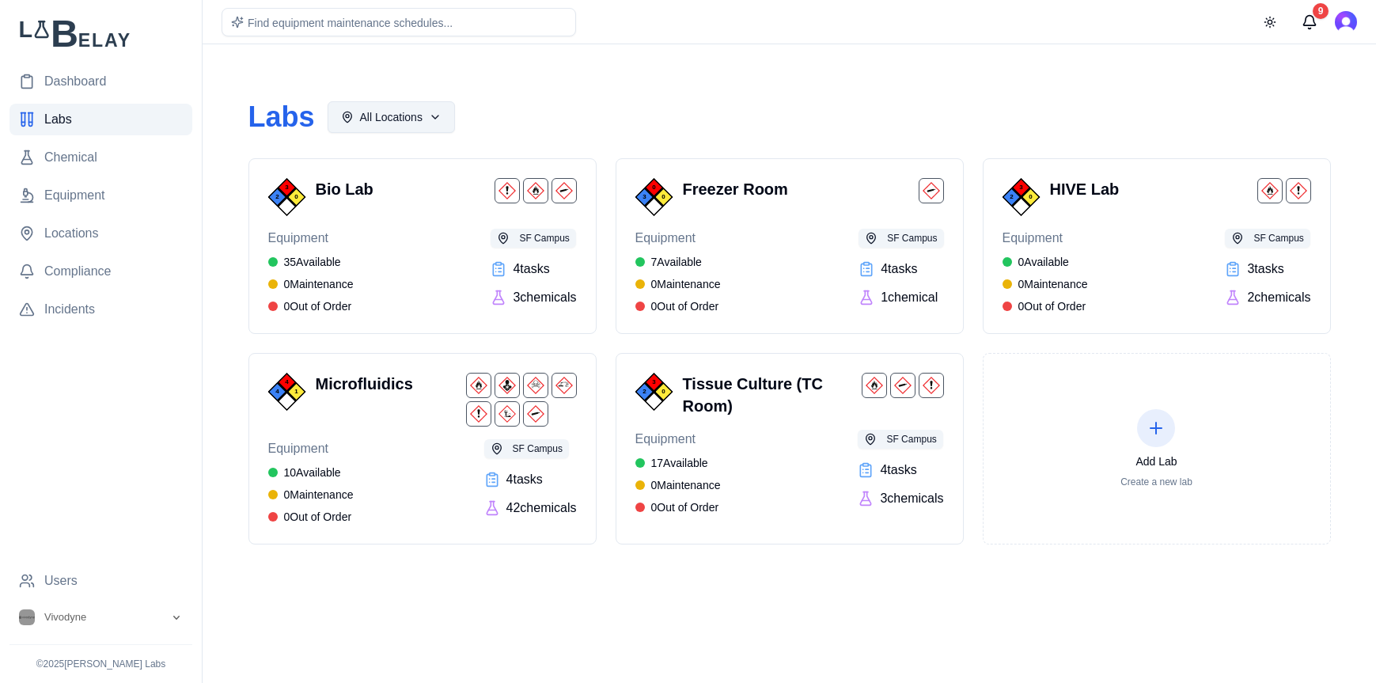
click at [432, 122] on html "Dashboard Labs Chemical Equipment Locations Compliance Incidents Users Vivodyne…" at bounding box center [688, 341] width 1376 height 683
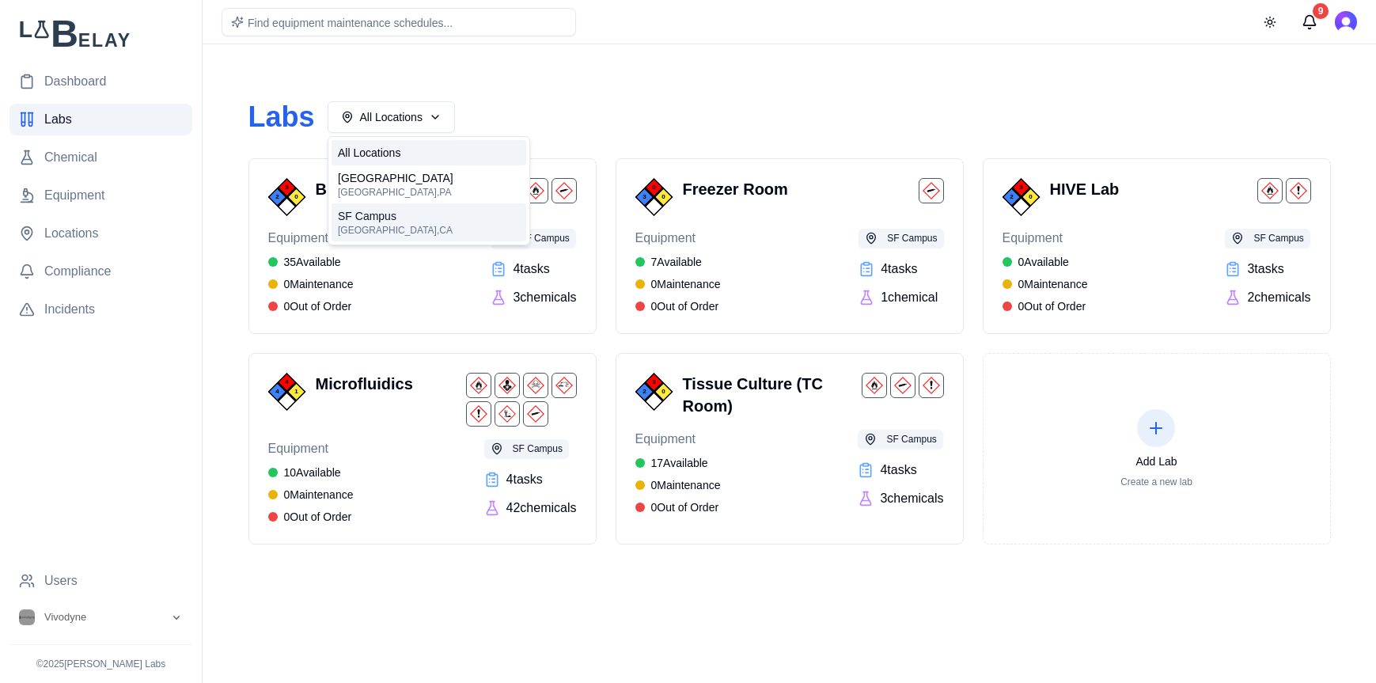
click at [424, 226] on div "SF Campus Brisbane , CA" at bounding box center [429, 222] width 195 height 38
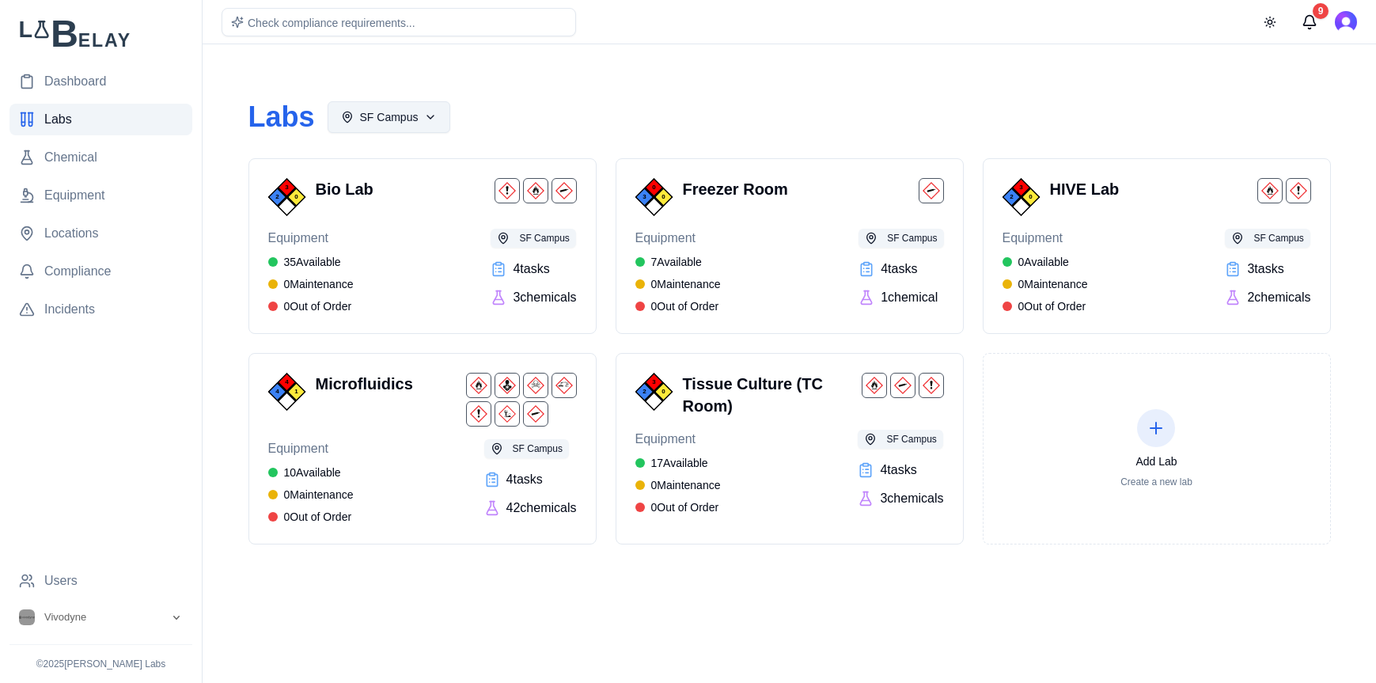
click at [427, 104] on html "Dashboard Labs Chemical Equipment Locations Compliance Incidents Users Vivodyne…" at bounding box center [688, 341] width 1376 height 683
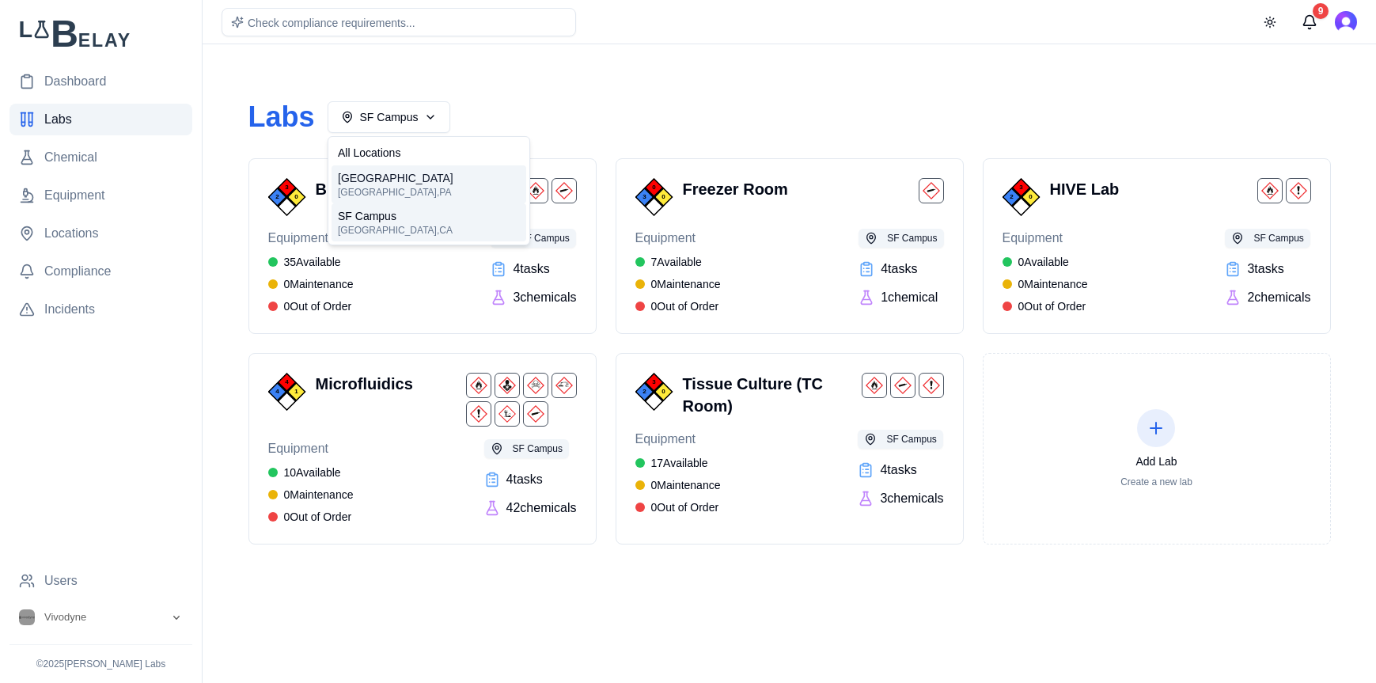
click at [429, 173] on span "Philadelphia Campus" at bounding box center [396, 178] width 116 height 16
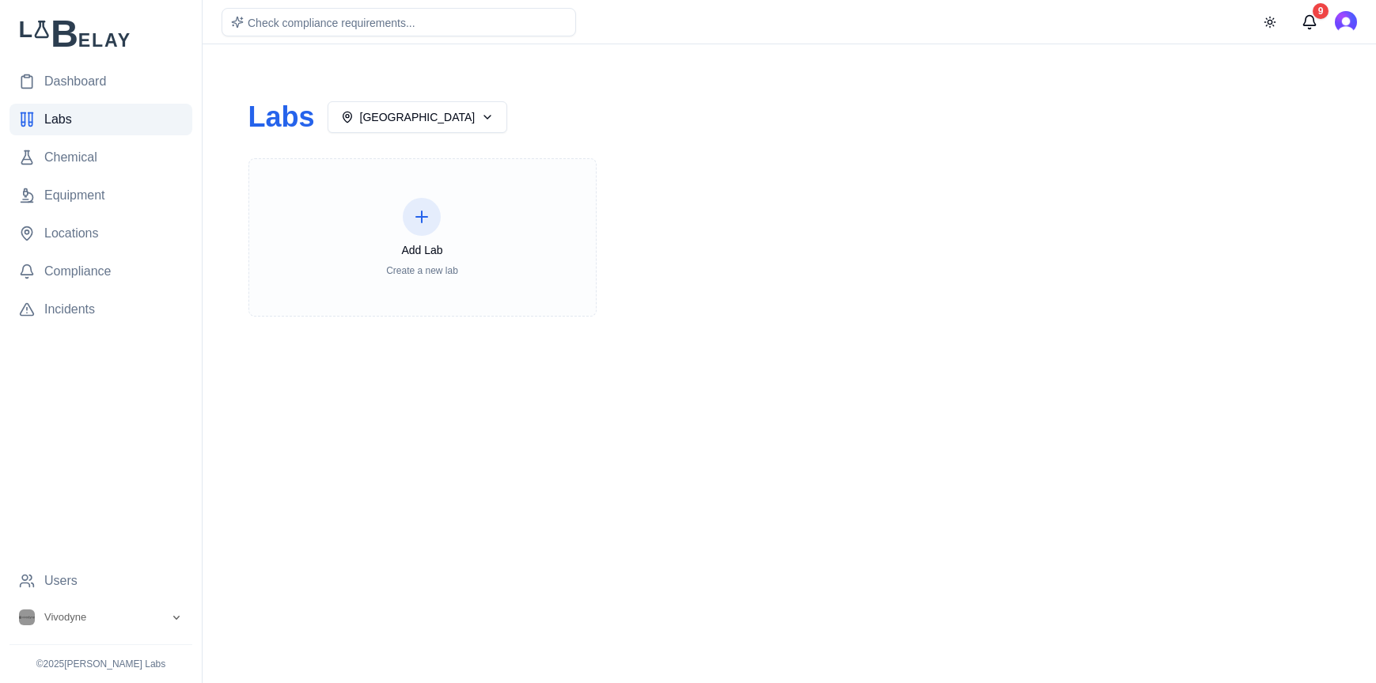
click at [423, 217] on icon at bounding box center [421, 217] width 11 height 0
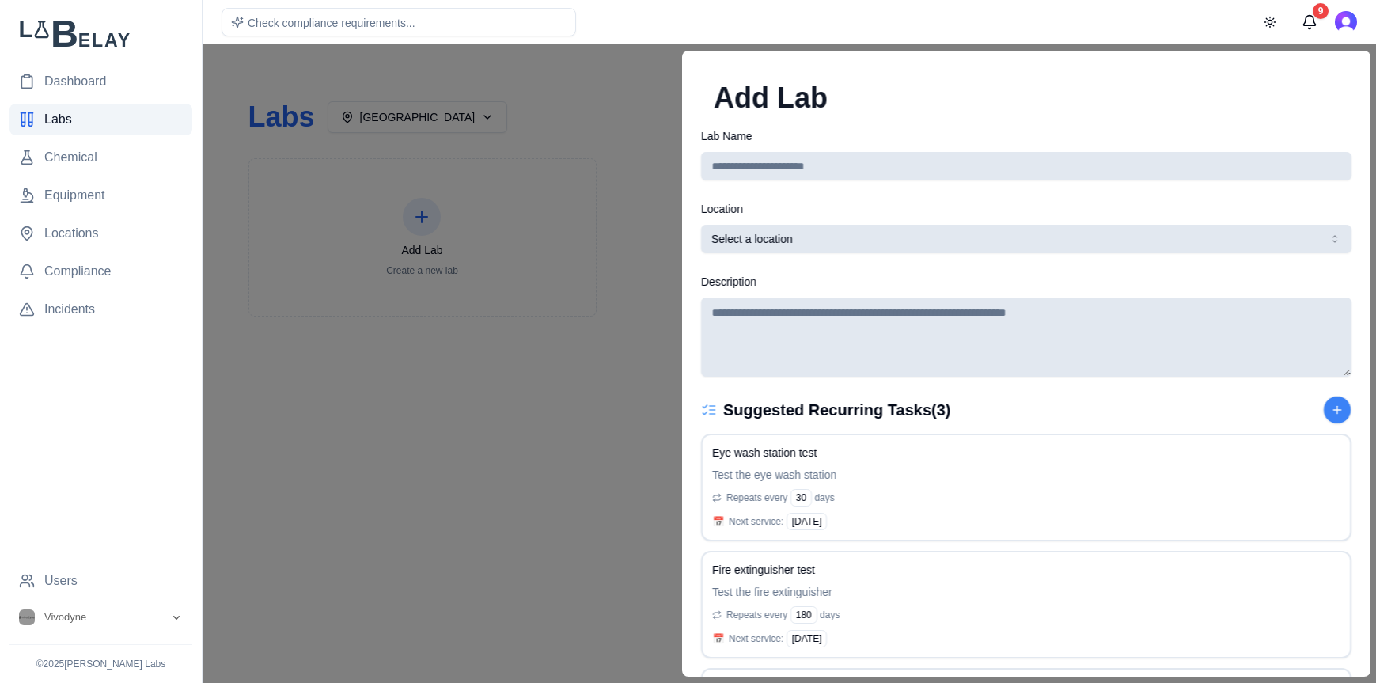
click at [890, 162] on input "Lab Name" at bounding box center [1026, 166] width 651 height 28
click at [1033, 253] on form "**********" at bounding box center [1026, 481] width 651 height 709
click at [1042, 242] on button "Select a location" at bounding box center [1026, 239] width 651 height 28
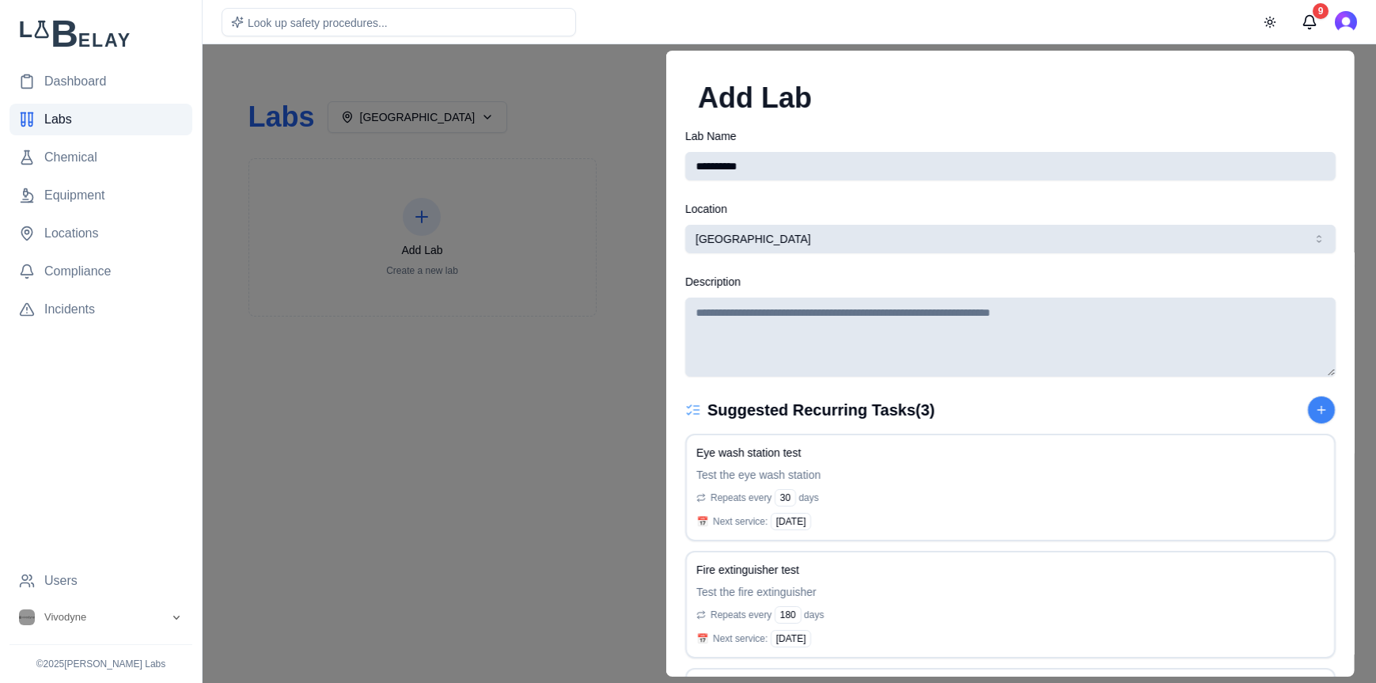
drag, startPoint x: 769, startPoint y: 167, endPoint x: 692, endPoint y: 156, distance: 77.6
click at [692, 156] on input "**********" at bounding box center [1010, 166] width 650 height 28
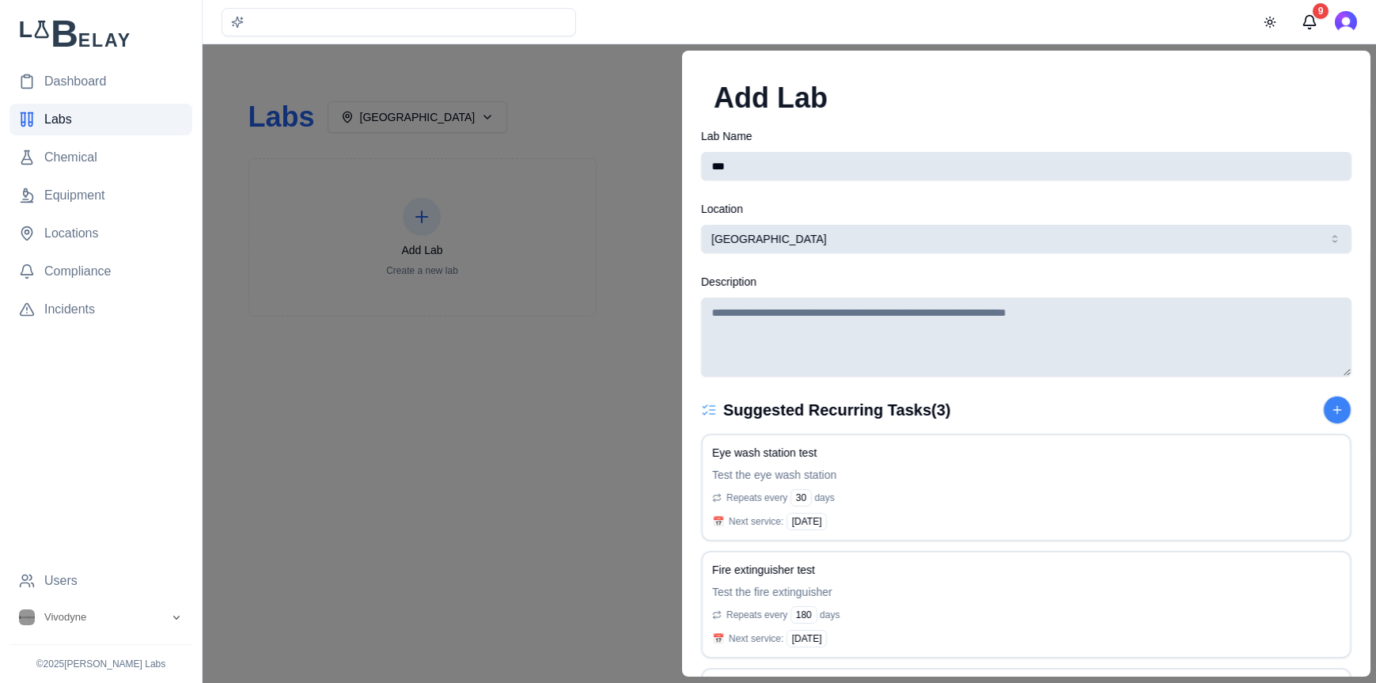
type input "***"
click at [868, 351] on textarea "Description" at bounding box center [1026, 337] width 651 height 79
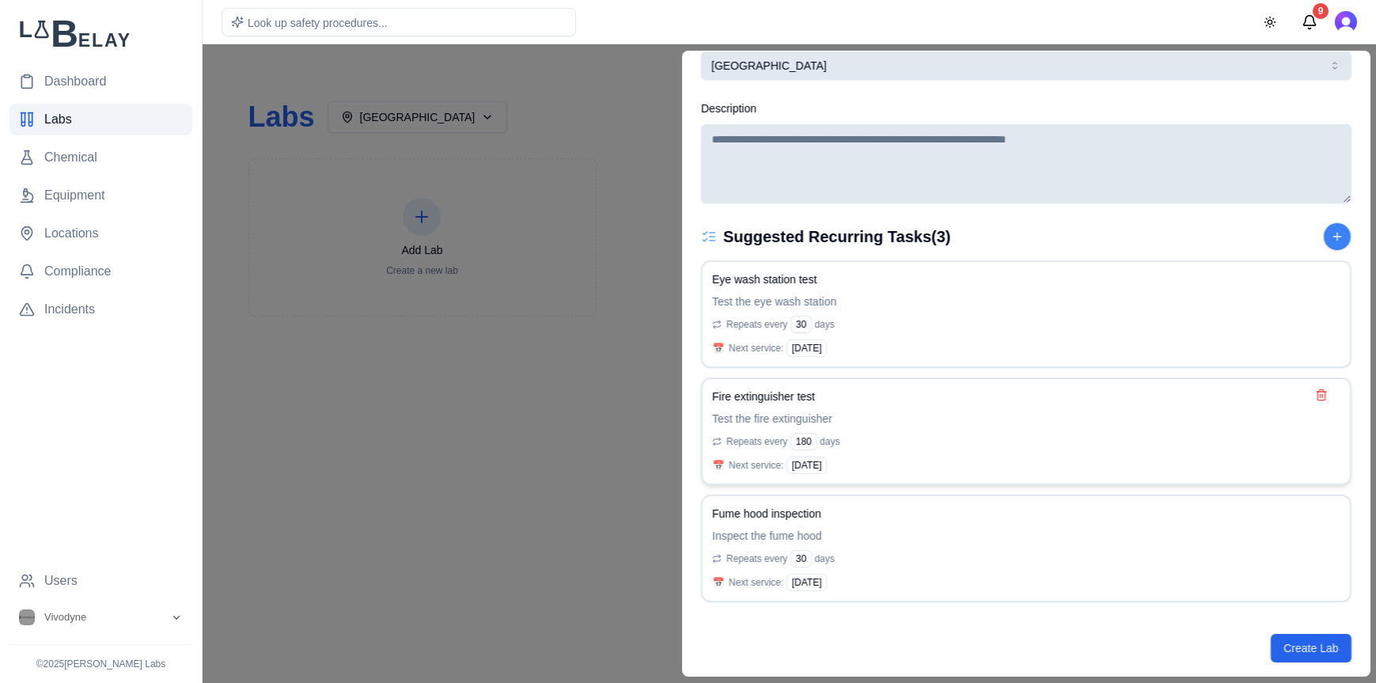
scroll to position [178, 0]
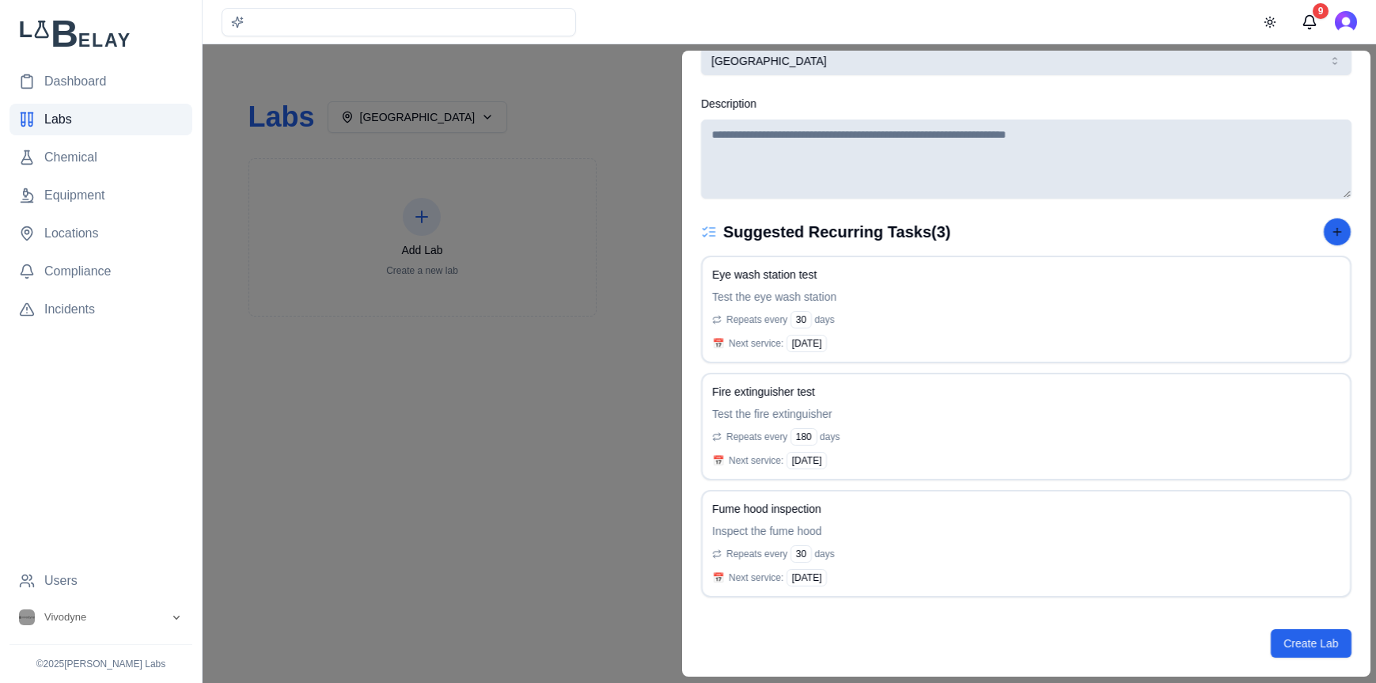
click at [1324, 242] on button at bounding box center [1337, 232] width 28 height 28
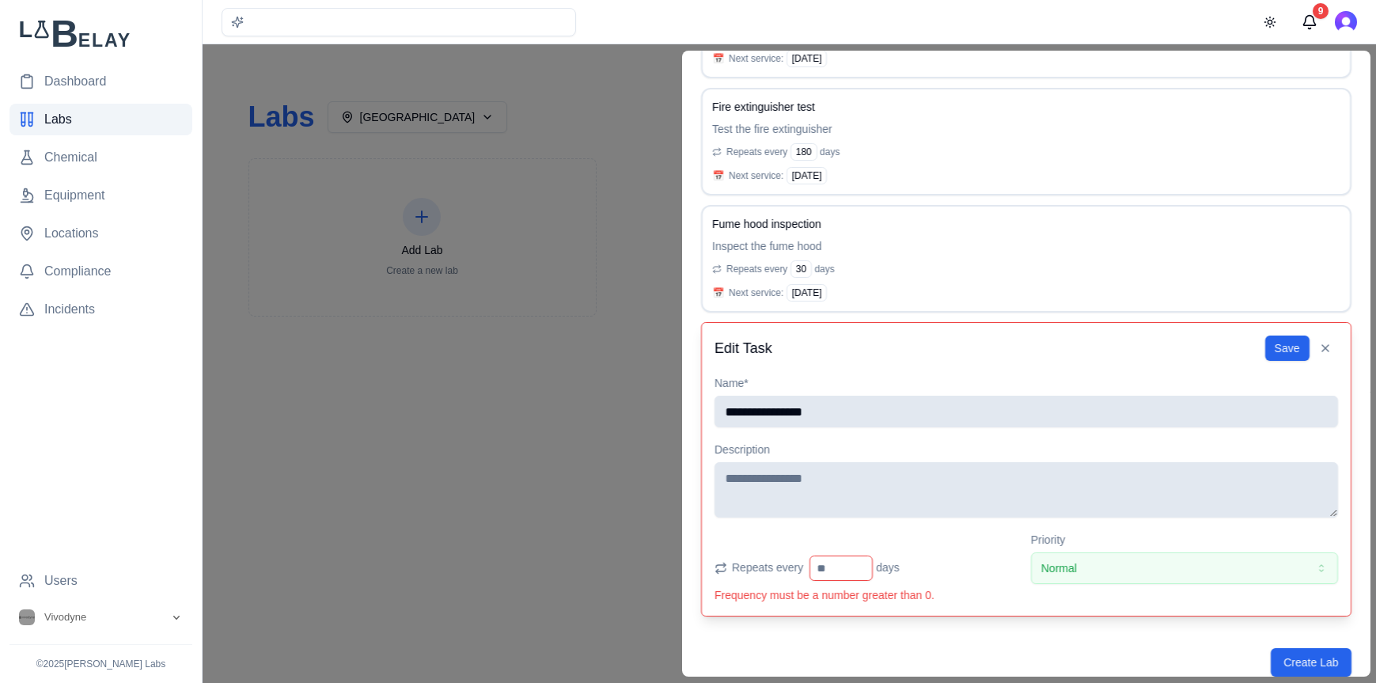
type input "**********"
click at [824, 495] on textarea at bounding box center [1027, 489] width 624 height 55
click at [860, 571] on input "*" at bounding box center [841, 568] width 63 height 25
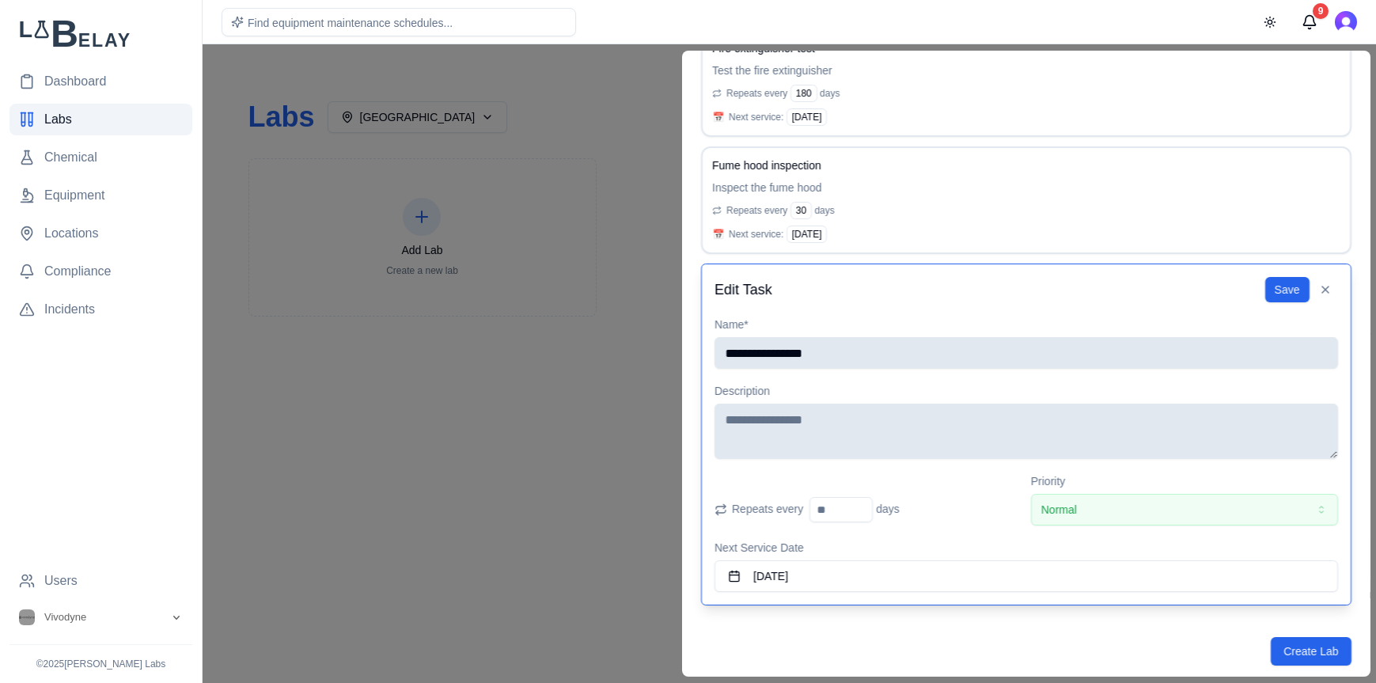
scroll to position [522, 0]
click at [840, 579] on button "August 19th, 2025" at bounding box center [1027, 576] width 624 height 32
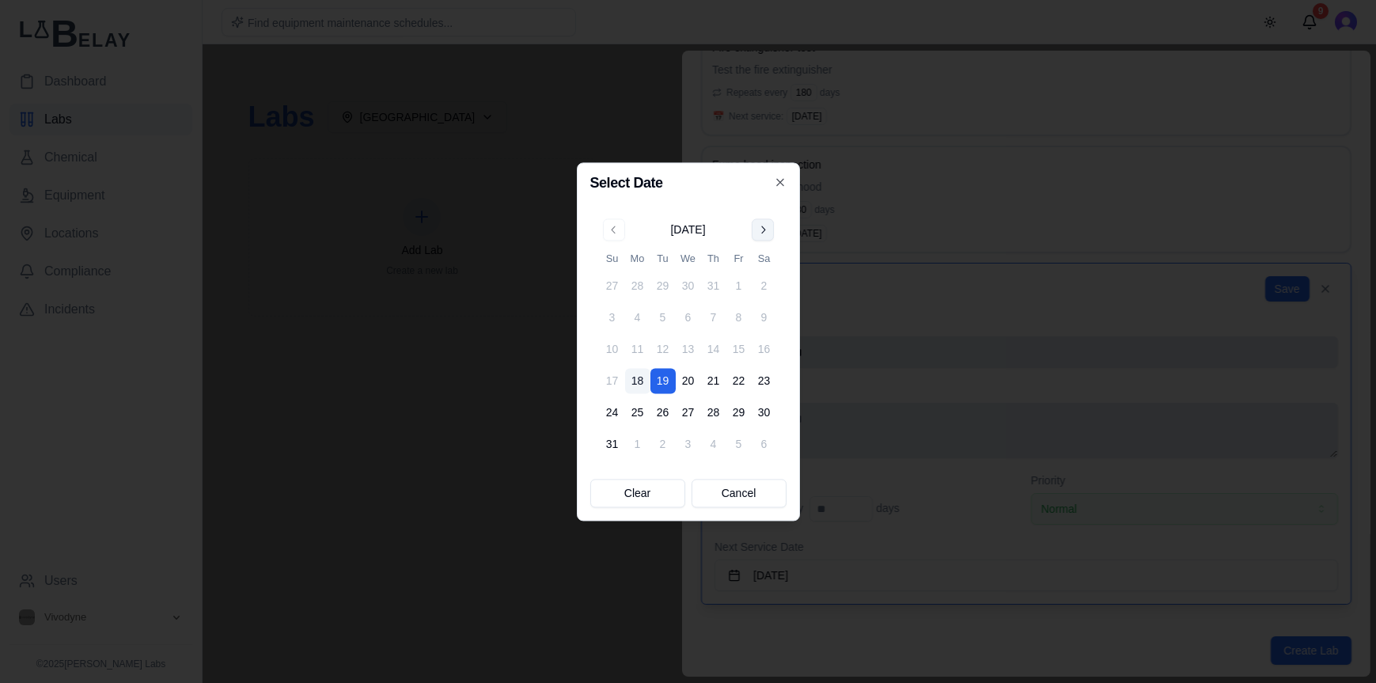
click at [762, 230] on button "Go to next month" at bounding box center [763, 229] width 22 height 22
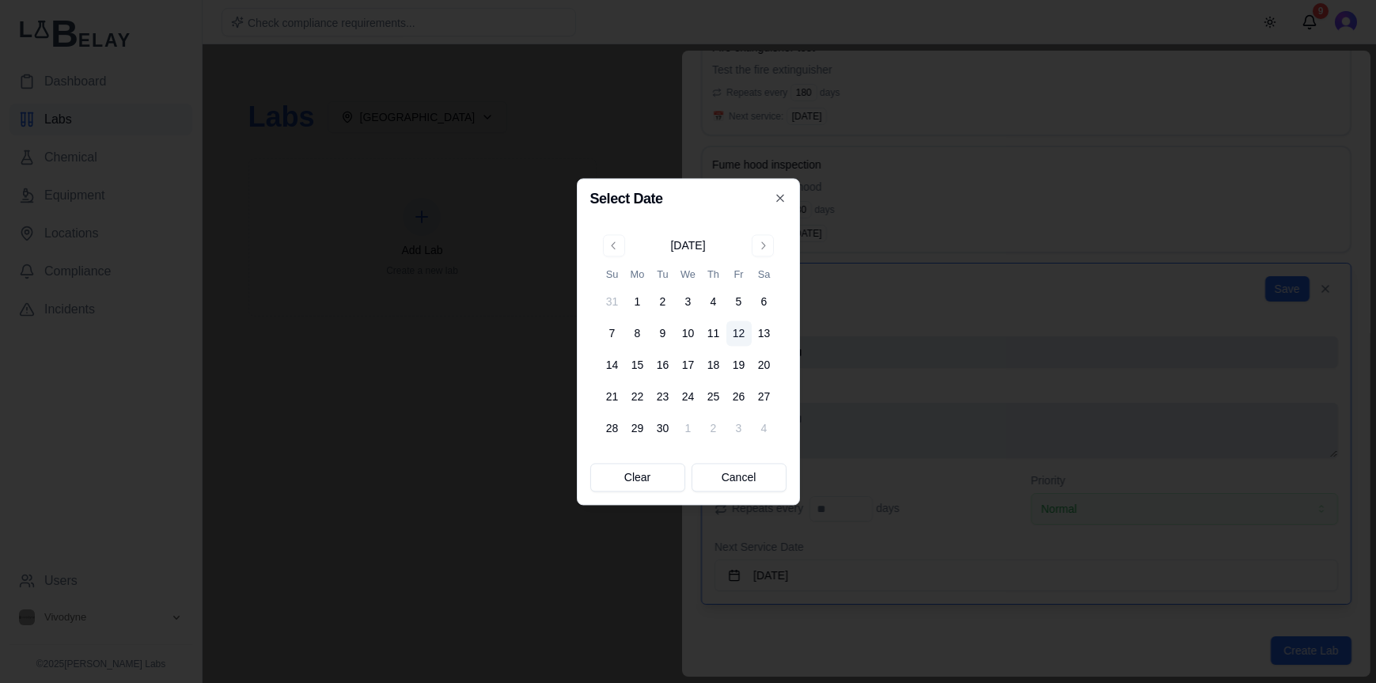
click at [737, 337] on button "12" at bounding box center [739, 333] width 25 height 25
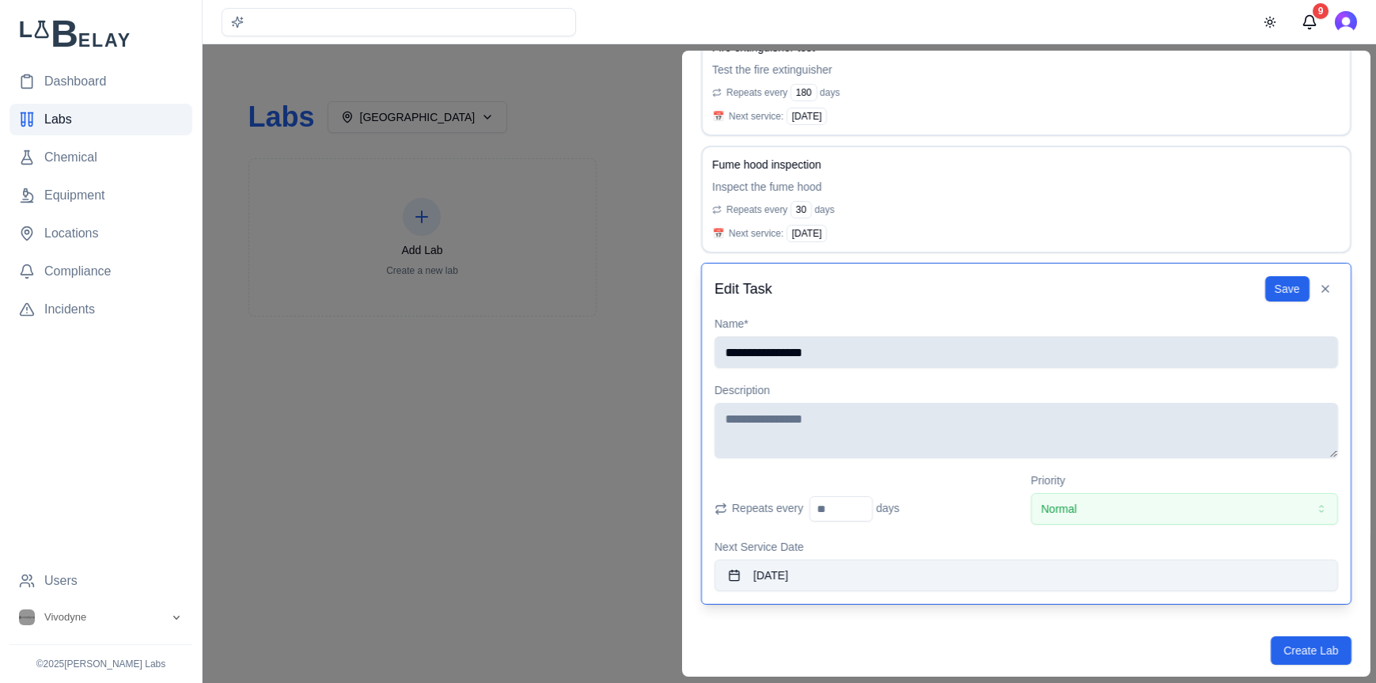
click at [849, 576] on button "September 12th, 2025" at bounding box center [1027, 576] width 624 height 32
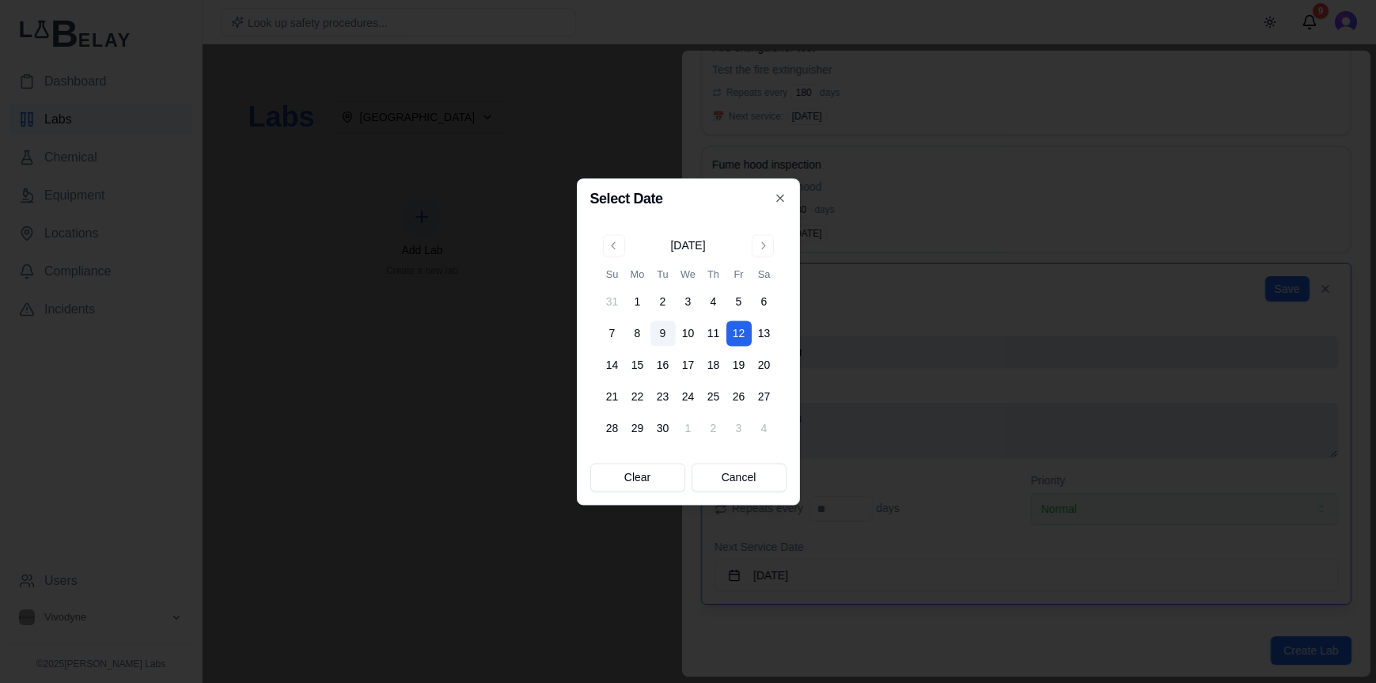
click at [662, 333] on button "9" at bounding box center [663, 333] width 25 height 25
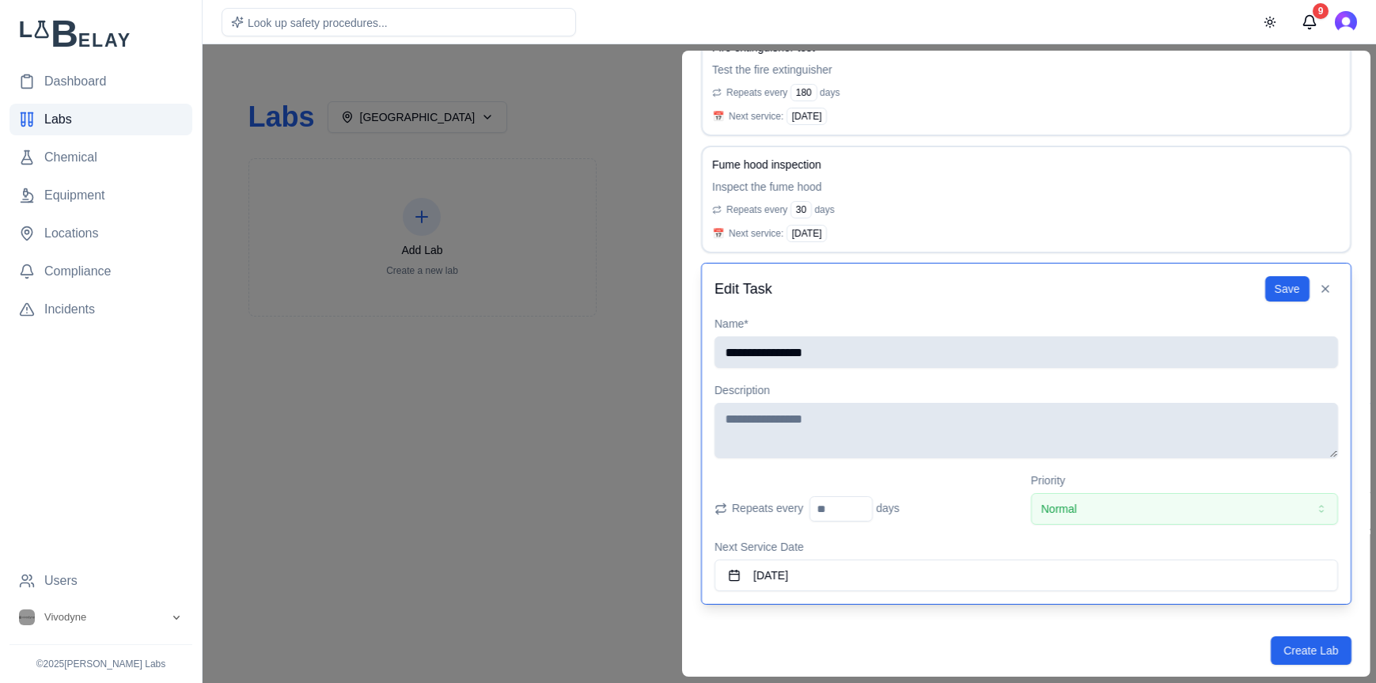
click at [864, 504] on input "*" at bounding box center [841, 508] width 63 height 25
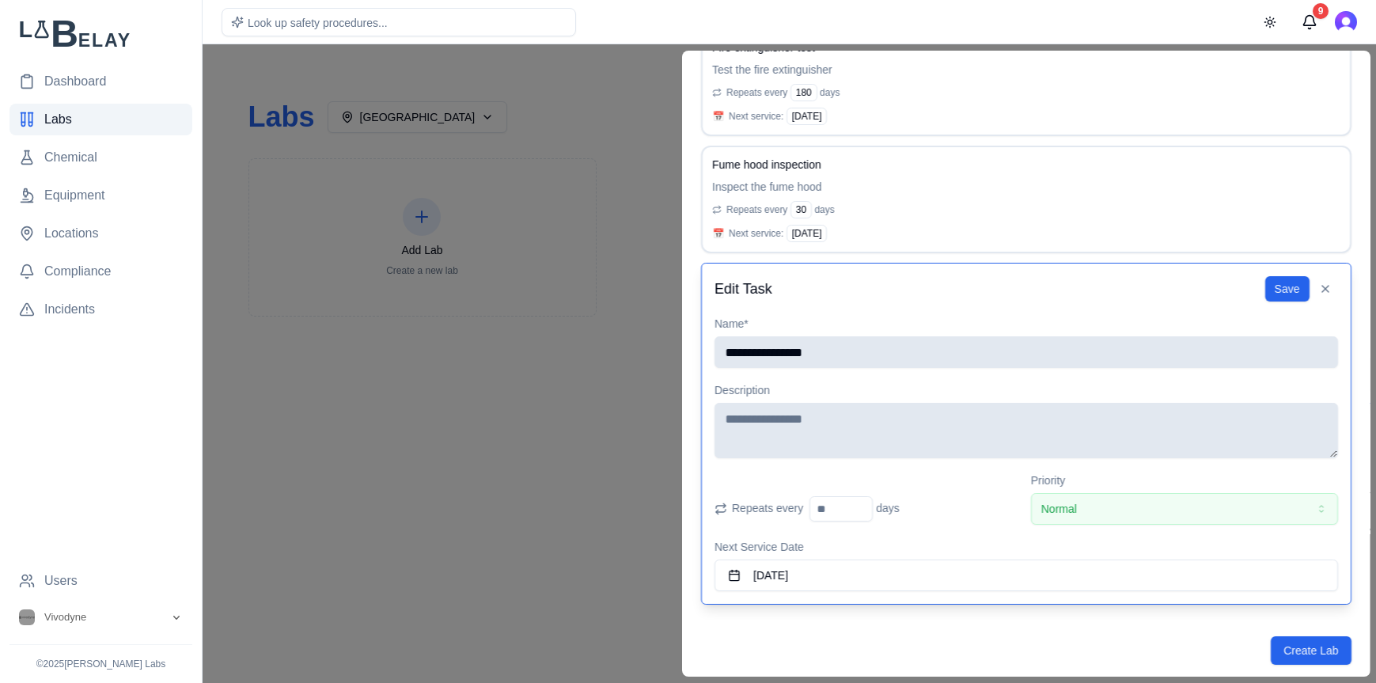
click at [864, 504] on input "*" at bounding box center [841, 508] width 63 height 25
click at [864, 504] on input "**" at bounding box center [841, 508] width 63 height 25
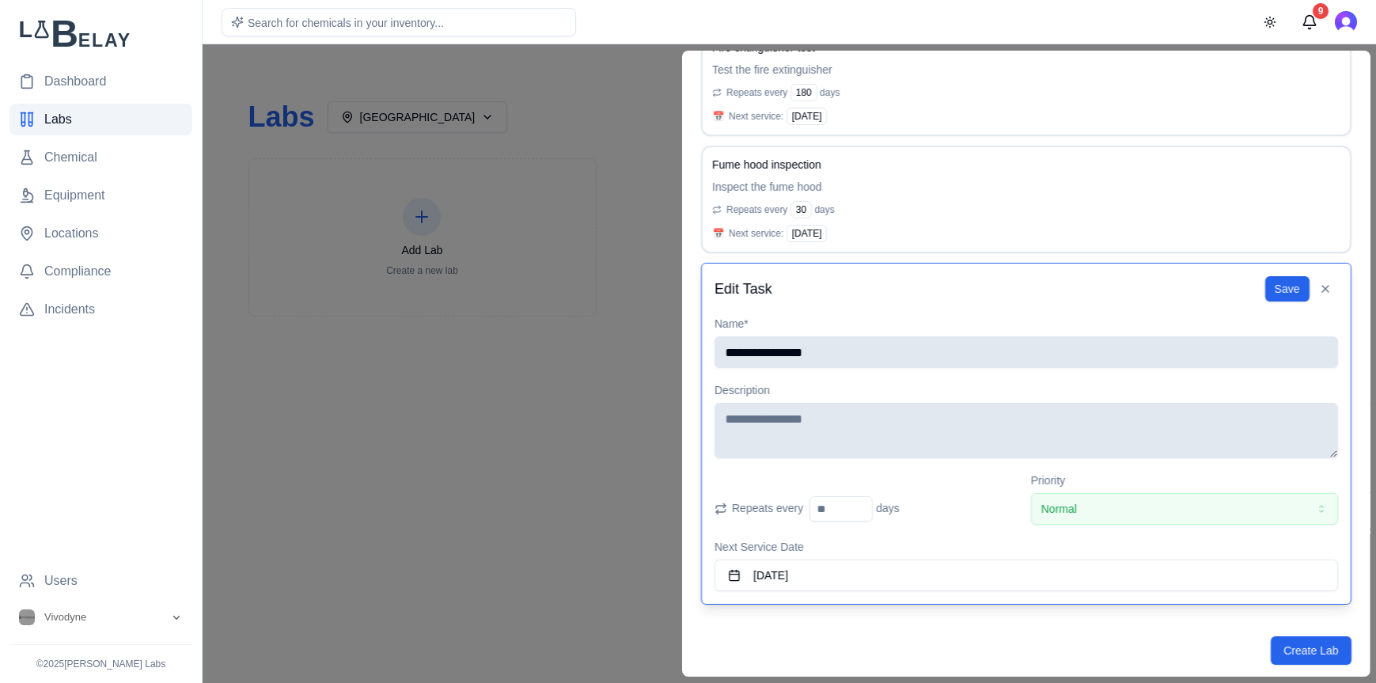
click at [864, 504] on input "**" at bounding box center [841, 508] width 63 height 25
type input "**"
click at [864, 504] on input "**" at bounding box center [841, 508] width 63 height 25
click at [857, 575] on button "September 1st, 2025" at bounding box center [1027, 576] width 624 height 32
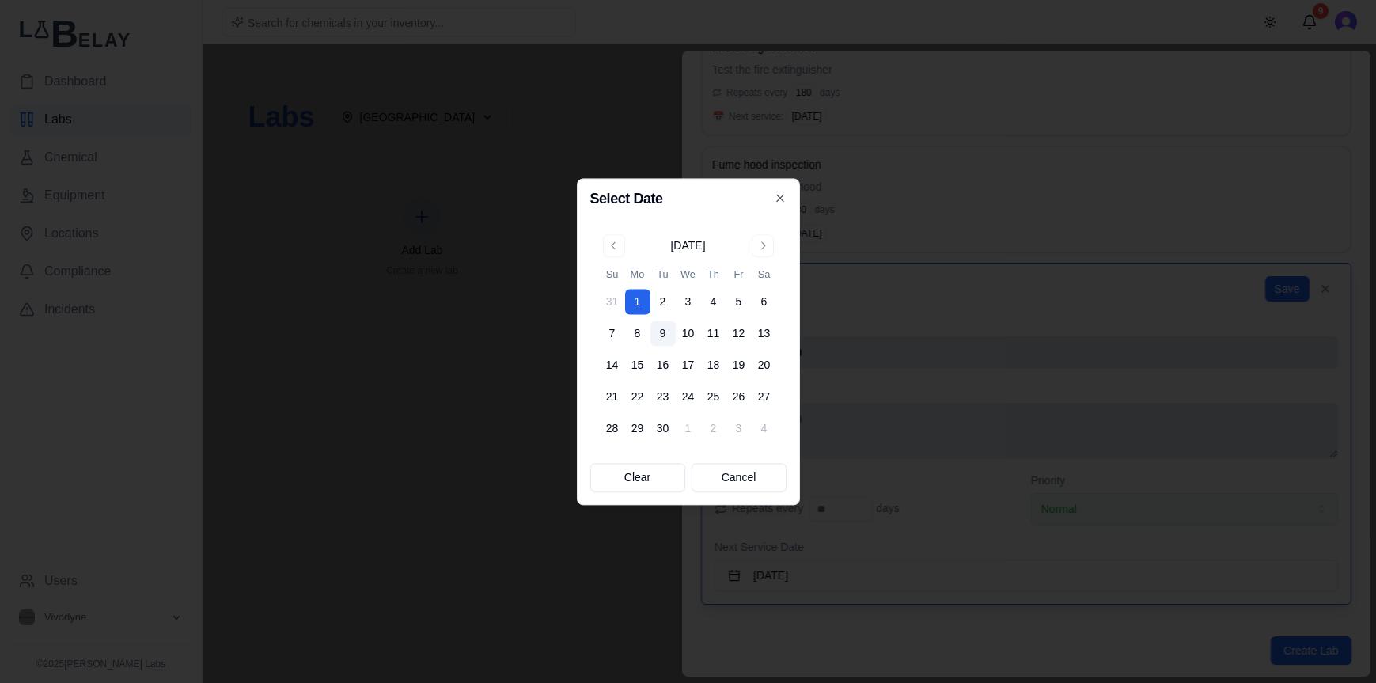
click at [663, 334] on button "9" at bounding box center [663, 333] width 25 height 25
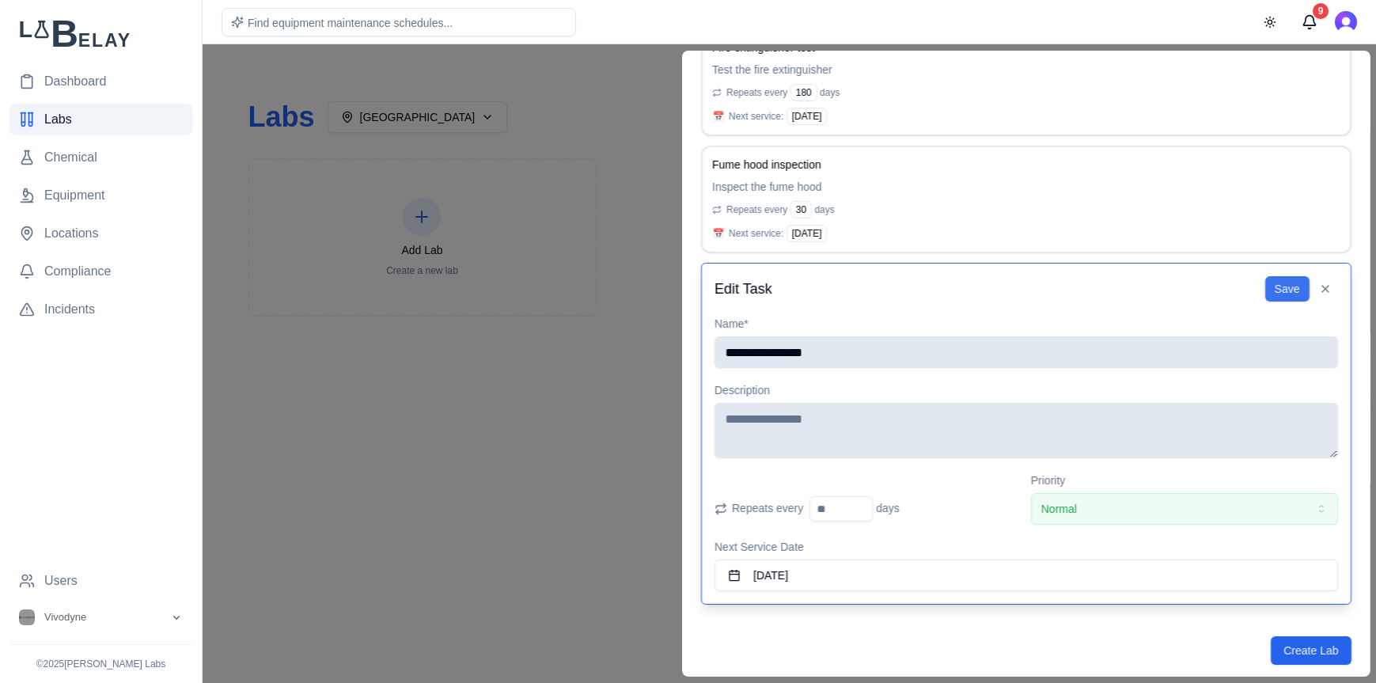
click at [1274, 288] on button "Save" at bounding box center [1287, 288] width 44 height 25
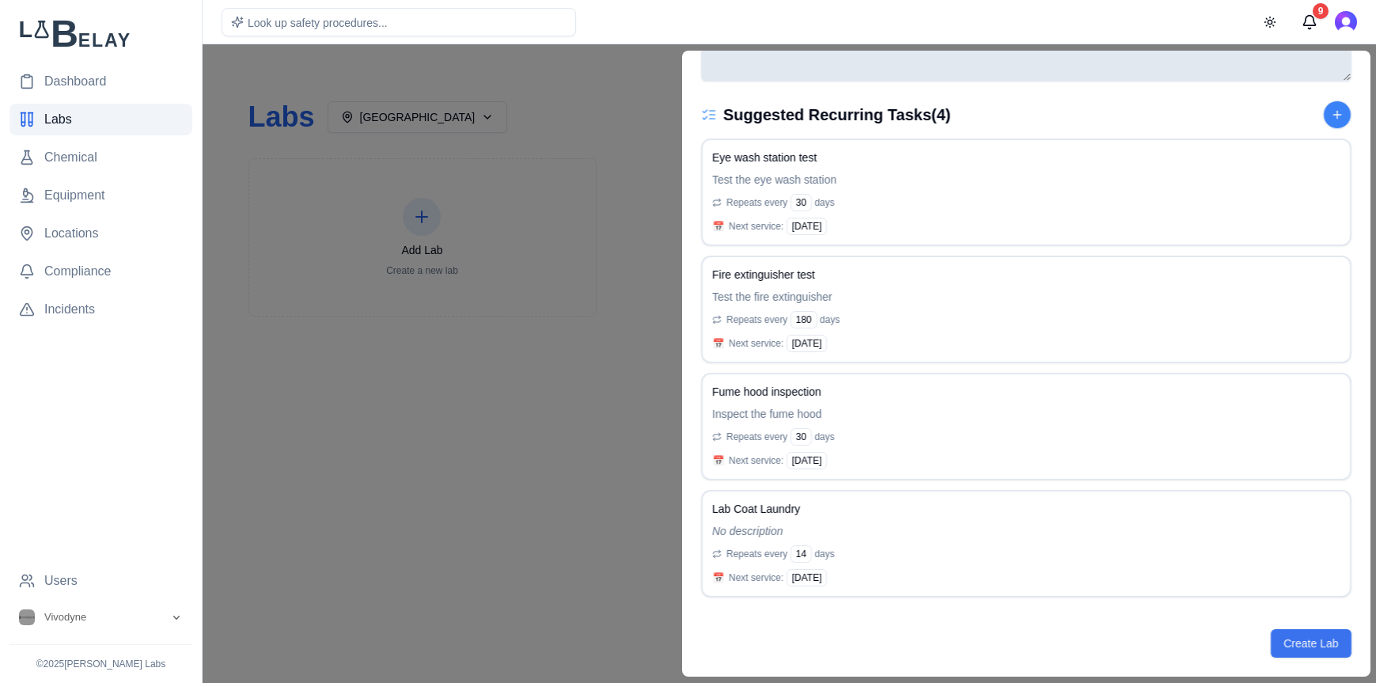
click at [1301, 651] on button "Create Lab" at bounding box center [1311, 643] width 80 height 28
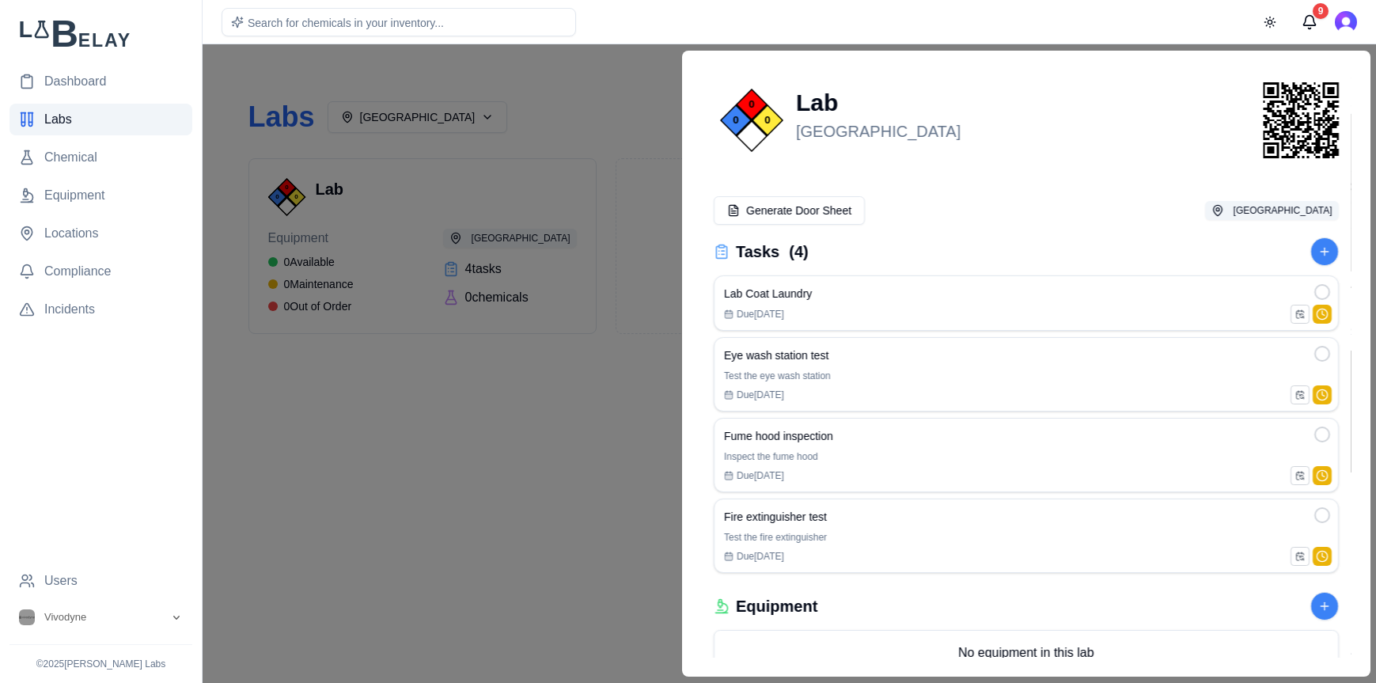
click at [537, 503] on div at bounding box center [688, 363] width 1376 height 639
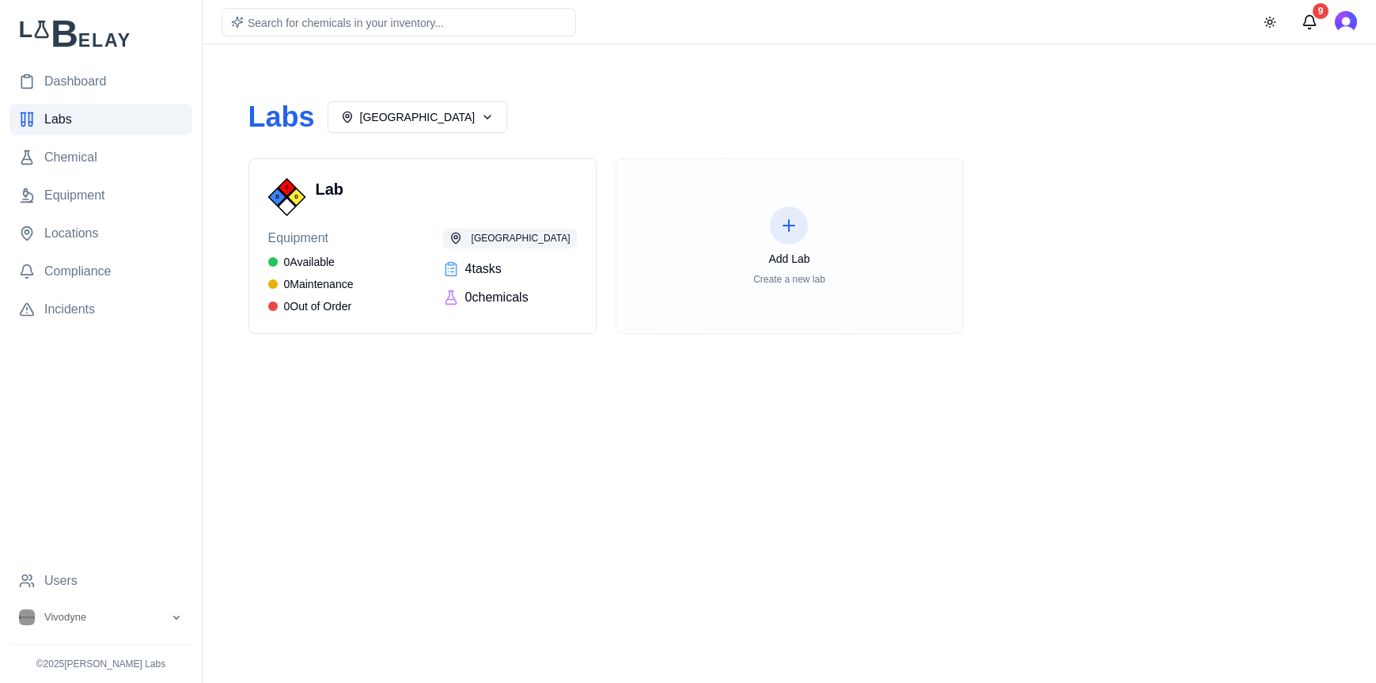
click at [788, 230] on icon at bounding box center [789, 225] width 19 height 19
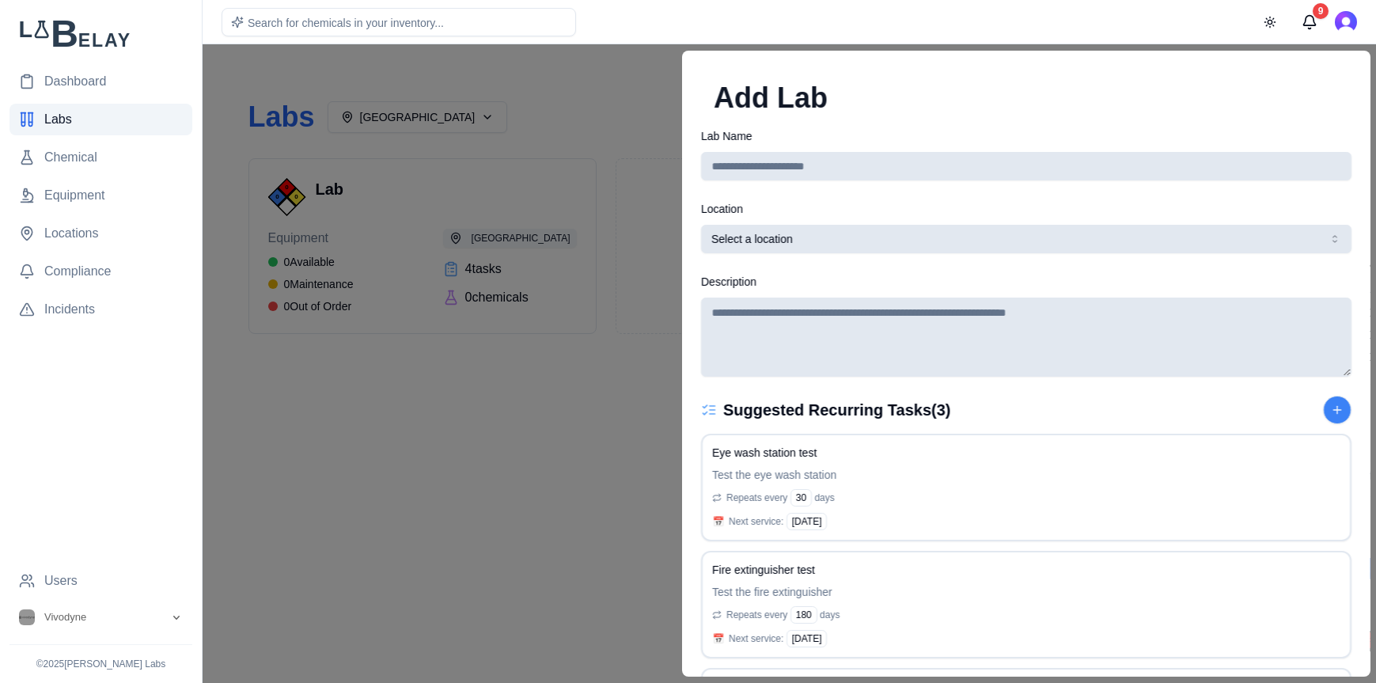
click at [874, 168] on input "Lab Name" at bounding box center [1026, 166] width 651 height 28
type input "****"
click at [964, 230] on button "Select a location" at bounding box center [1026, 239] width 651 height 28
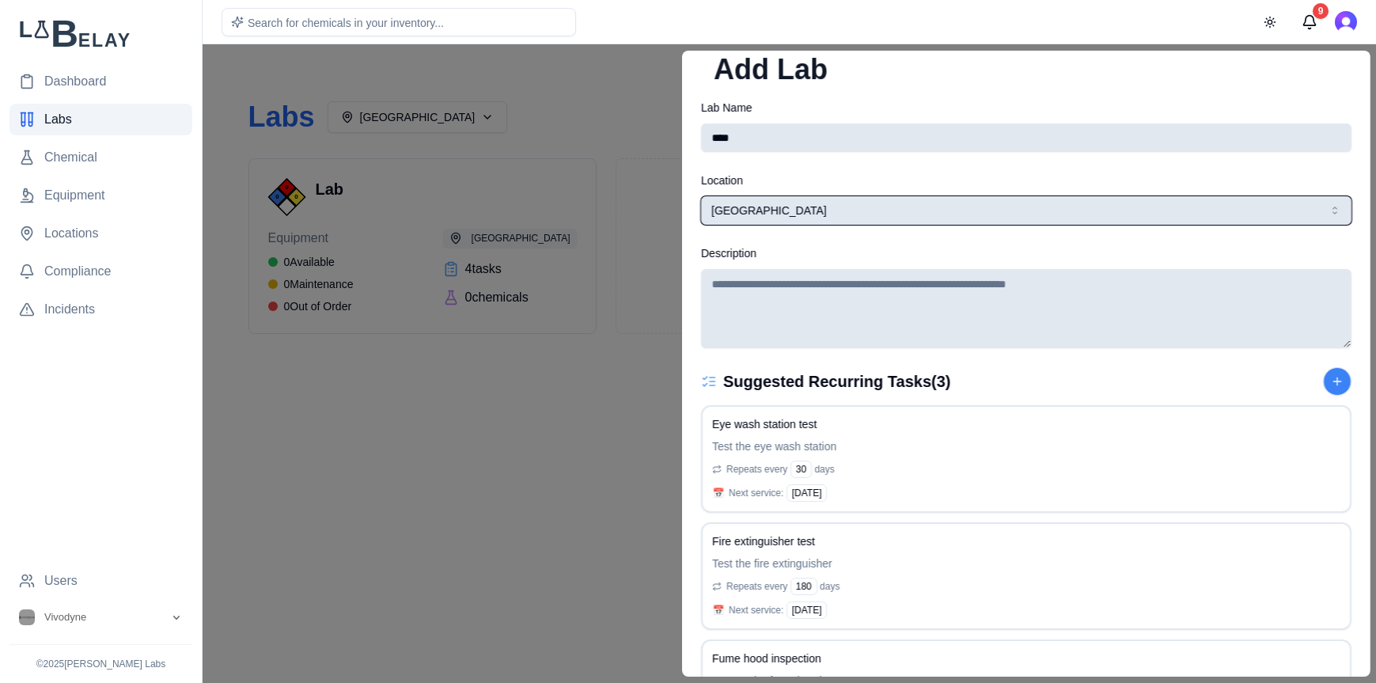
scroll to position [24, 0]
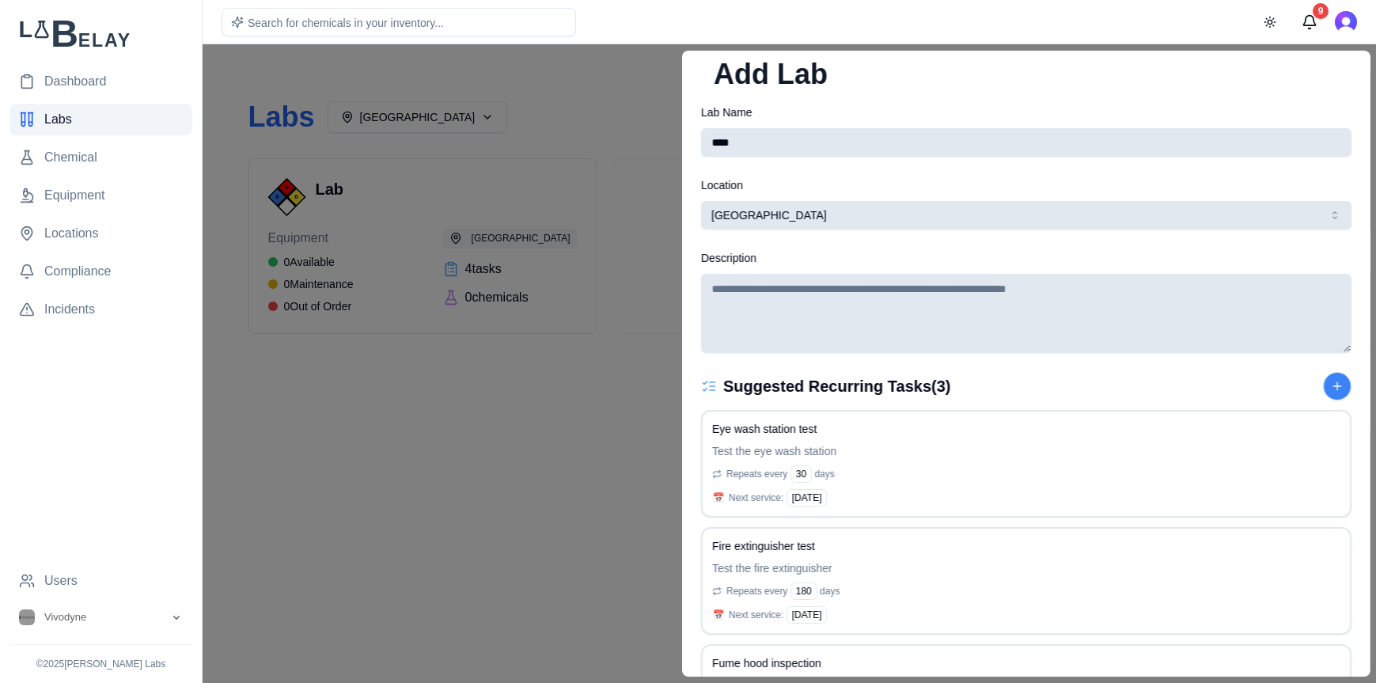
click at [1027, 316] on textarea "Description" at bounding box center [1026, 313] width 651 height 79
type textarea "**********"
click at [1131, 385] on div "Suggested Recurring Tasks ( 3 )" at bounding box center [1026, 386] width 651 height 28
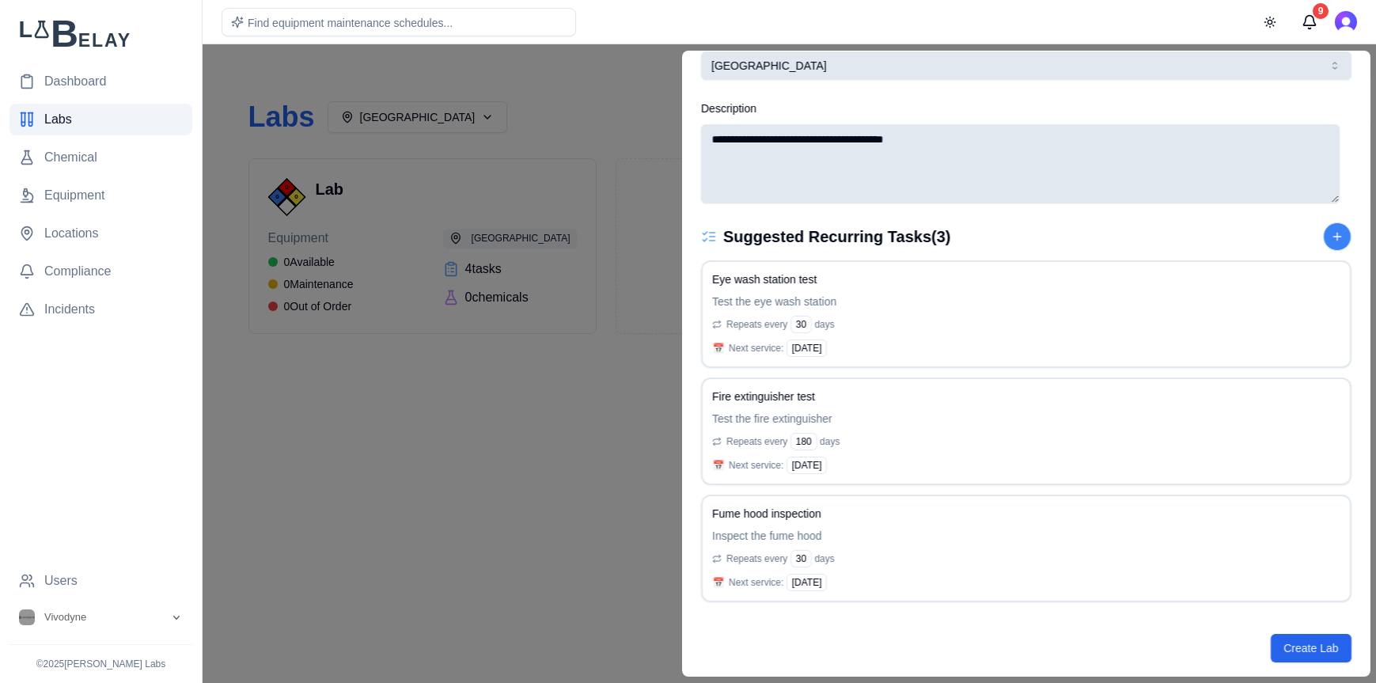
scroll to position [178, 0]
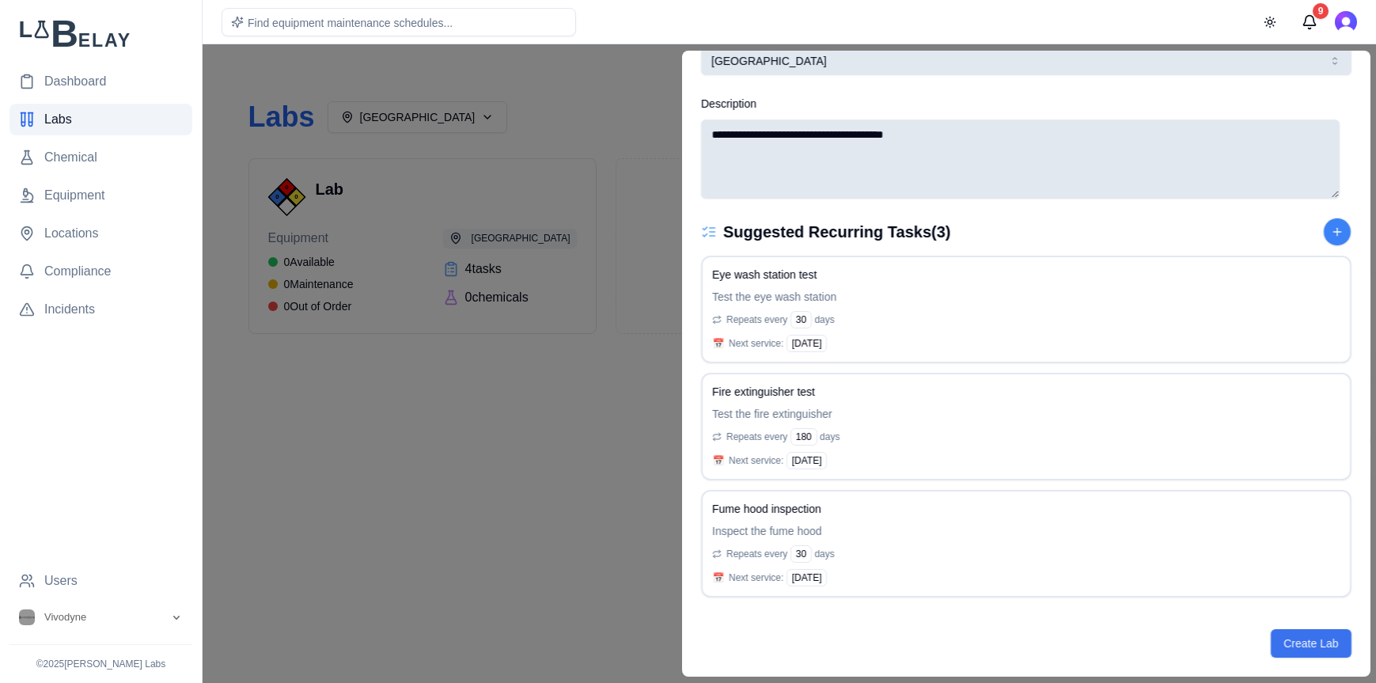
click at [1325, 642] on button "Create Lab" at bounding box center [1311, 643] width 80 height 28
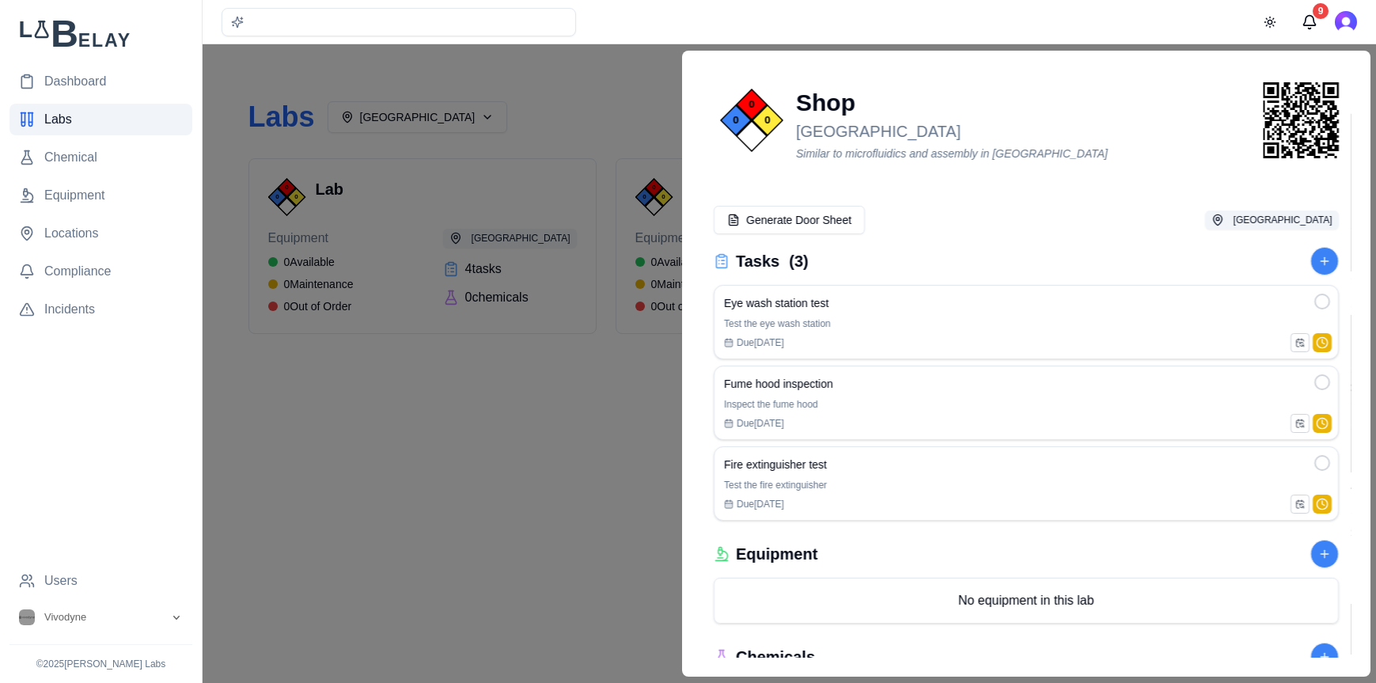
click at [649, 96] on div at bounding box center [688, 363] width 1376 height 639
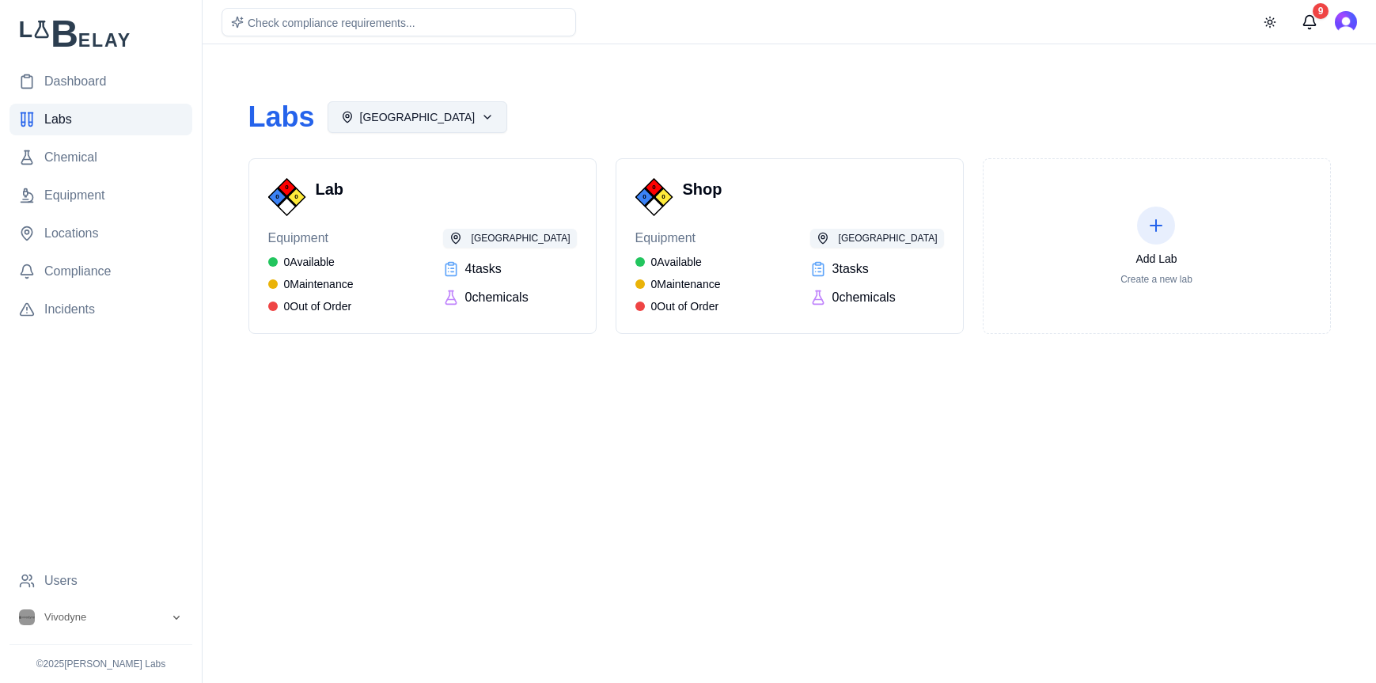
click at [485, 116] on html "Dashboard Labs Chemical Equipment Locations Compliance Incidents Users Vivodyne…" at bounding box center [688, 341] width 1376 height 683
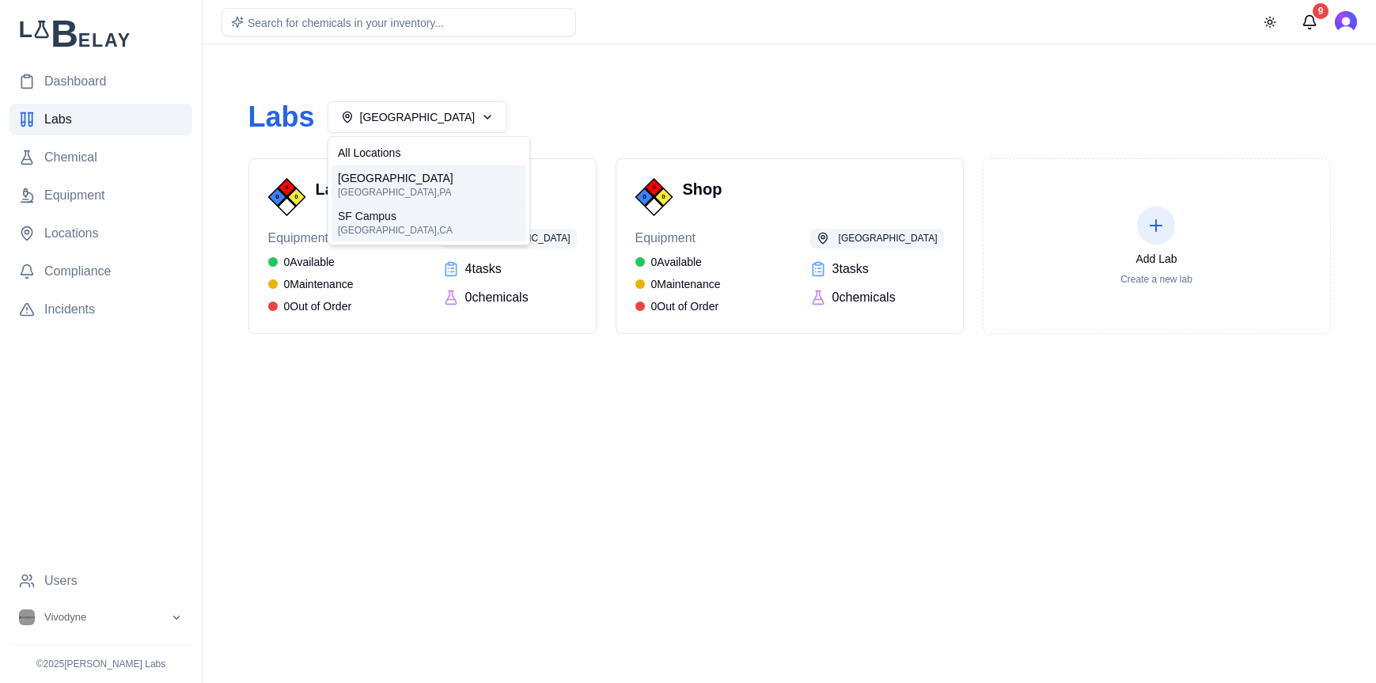
click at [467, 218] on div "SF Campus Brisbane , CA" at bounding box center [429, 222] width 195 height 38
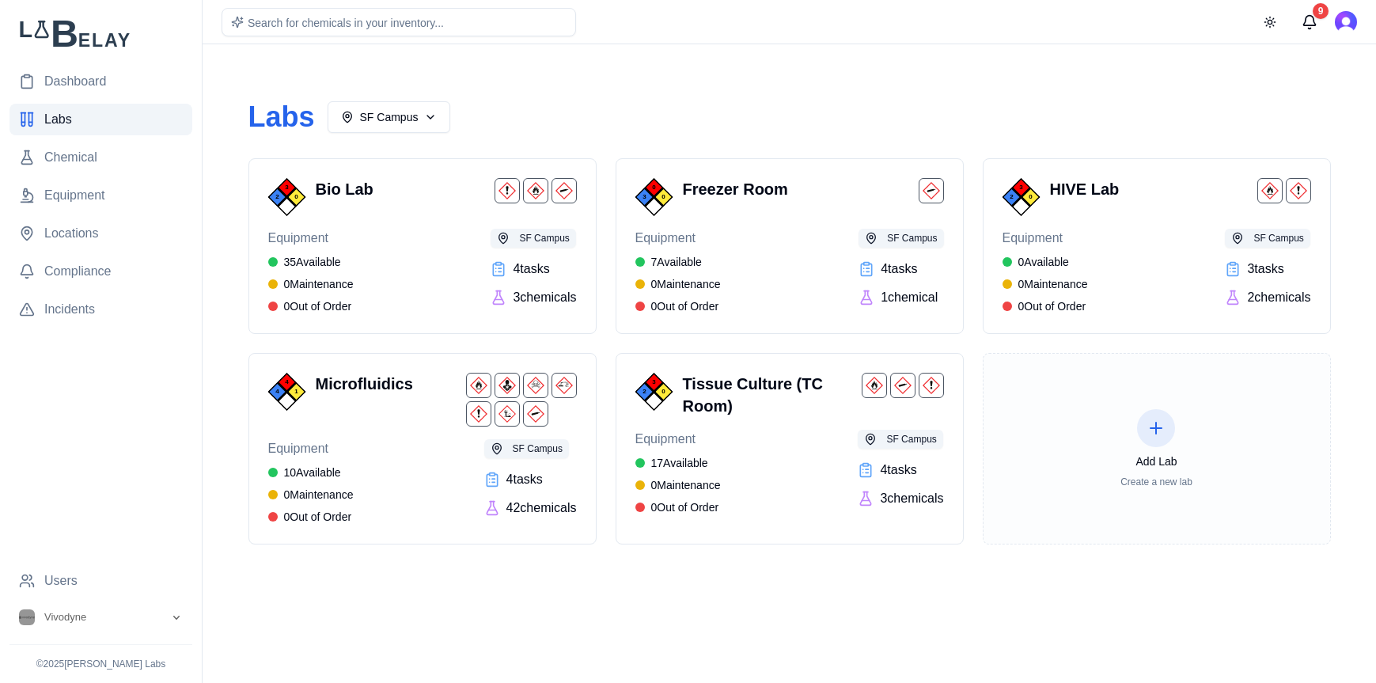
click at [1156, 431] on icon at bounding box center [1156, 428] width 0 height 11
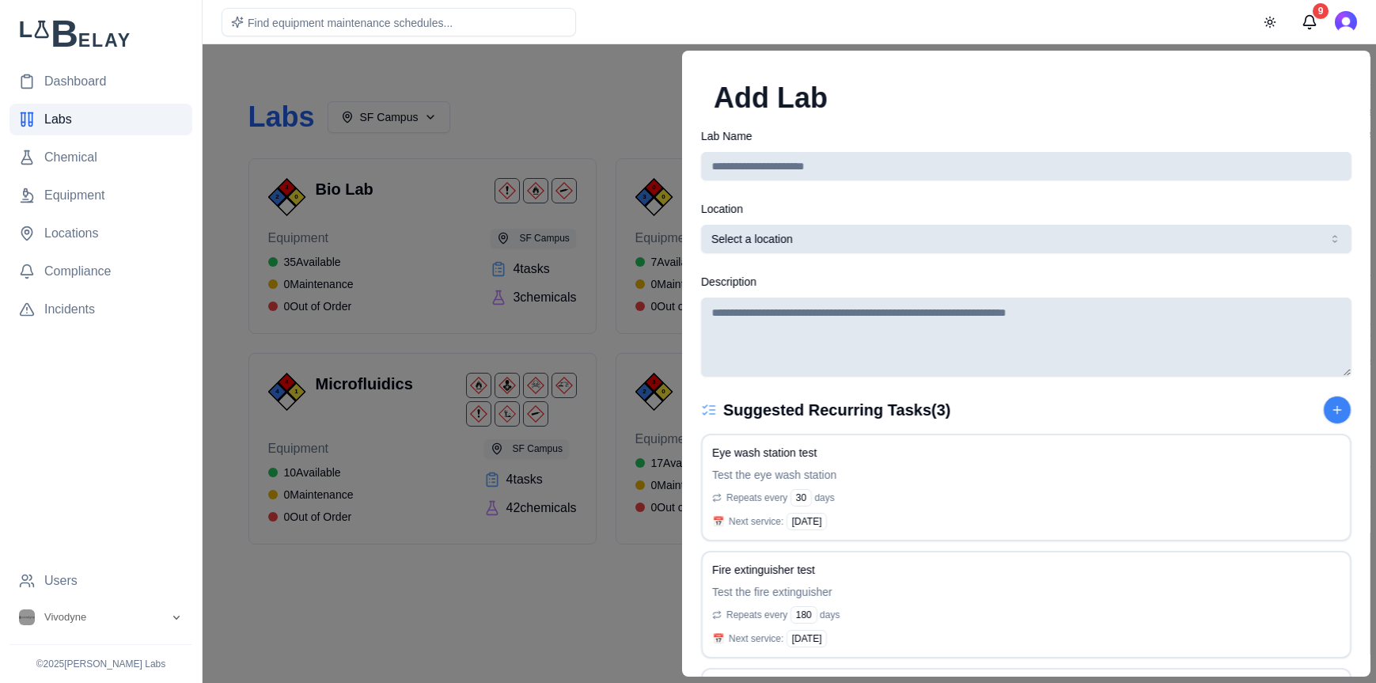
click at [979, 159] on input "Lab Name" at bounding box center [1026, 166] width 651 height 28
type input "**********"
click at [1035, 243] on button "Select a location" at bounding box center [1026, 239] width 651 height 28
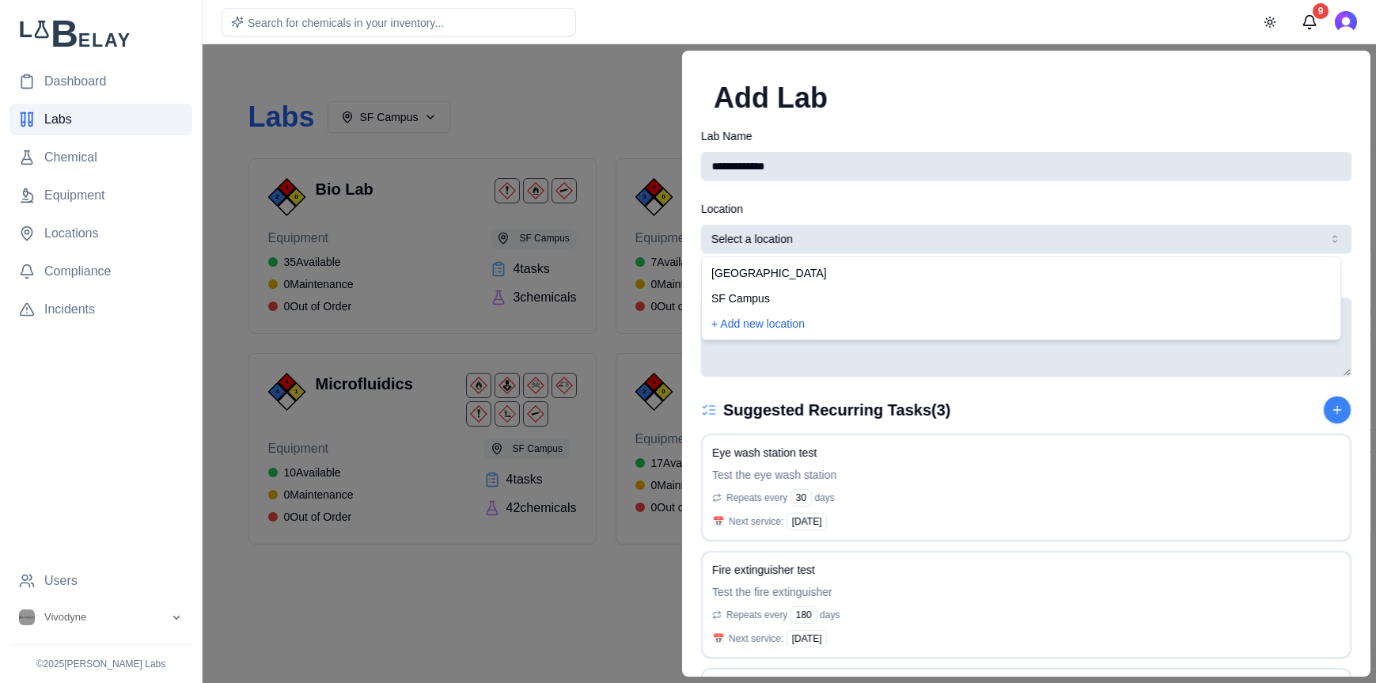
select select "**********"
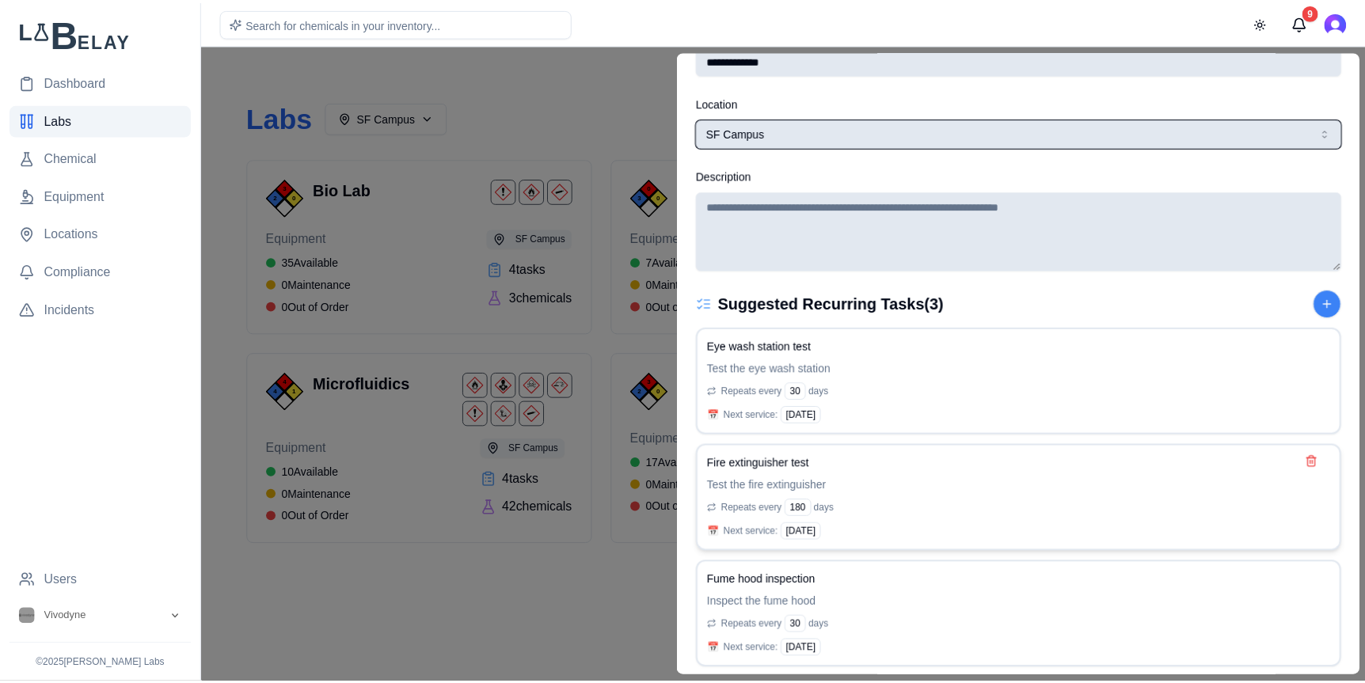
scroll to position [178, 0]
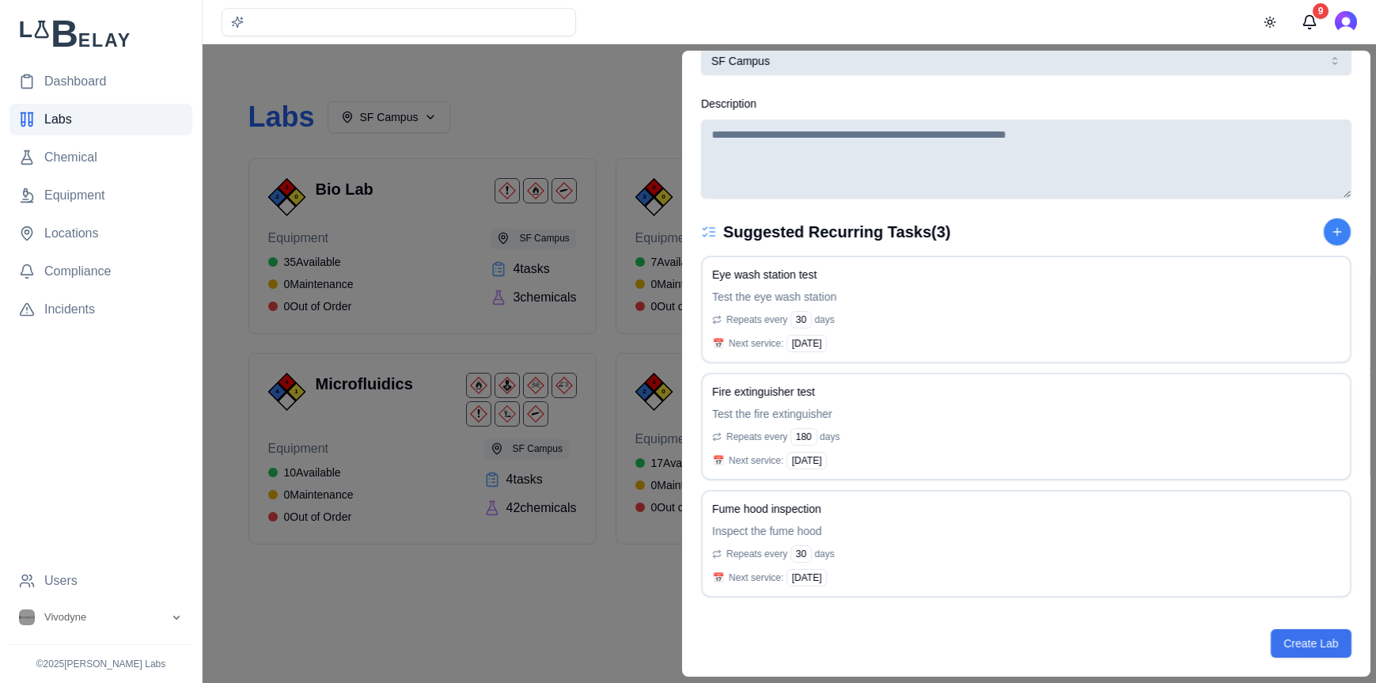
click at [1296, 640] on button "Create Lab" at bounding box center [1311, 643] width 80 height 28
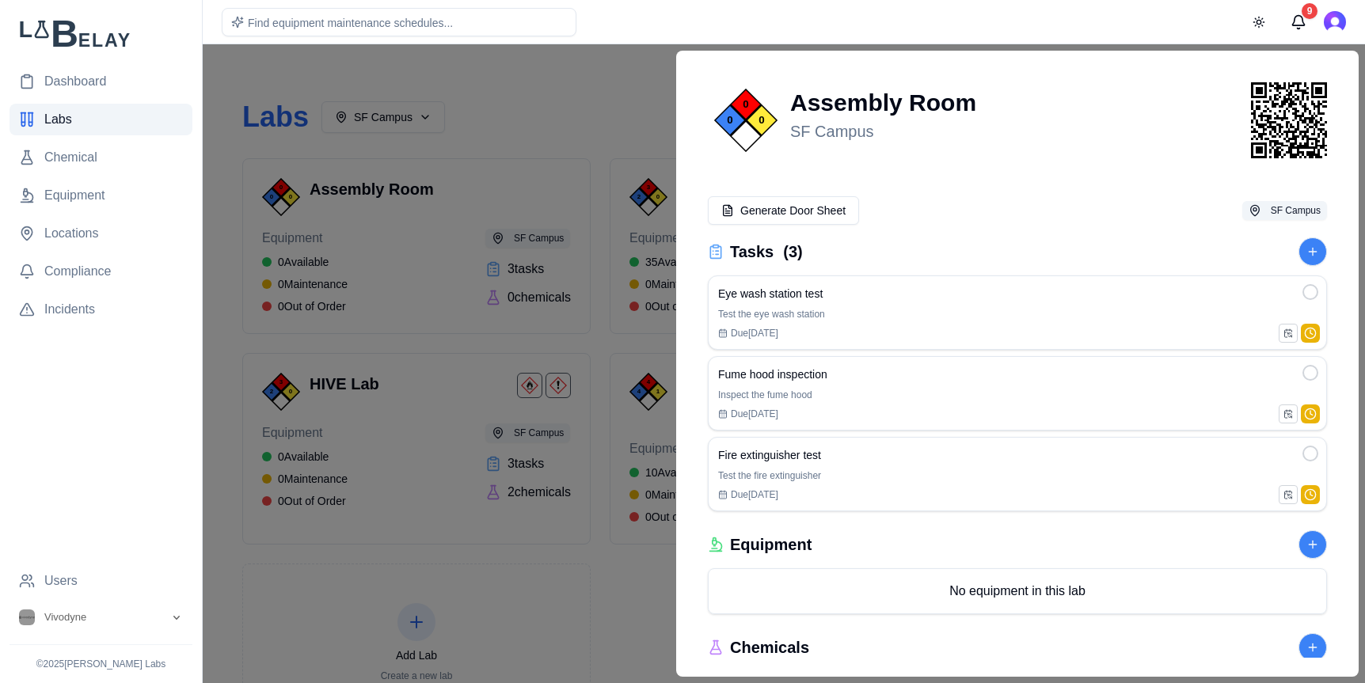
click at [600, 93] on div at bounding box center [682, 363] width 1365 height 639
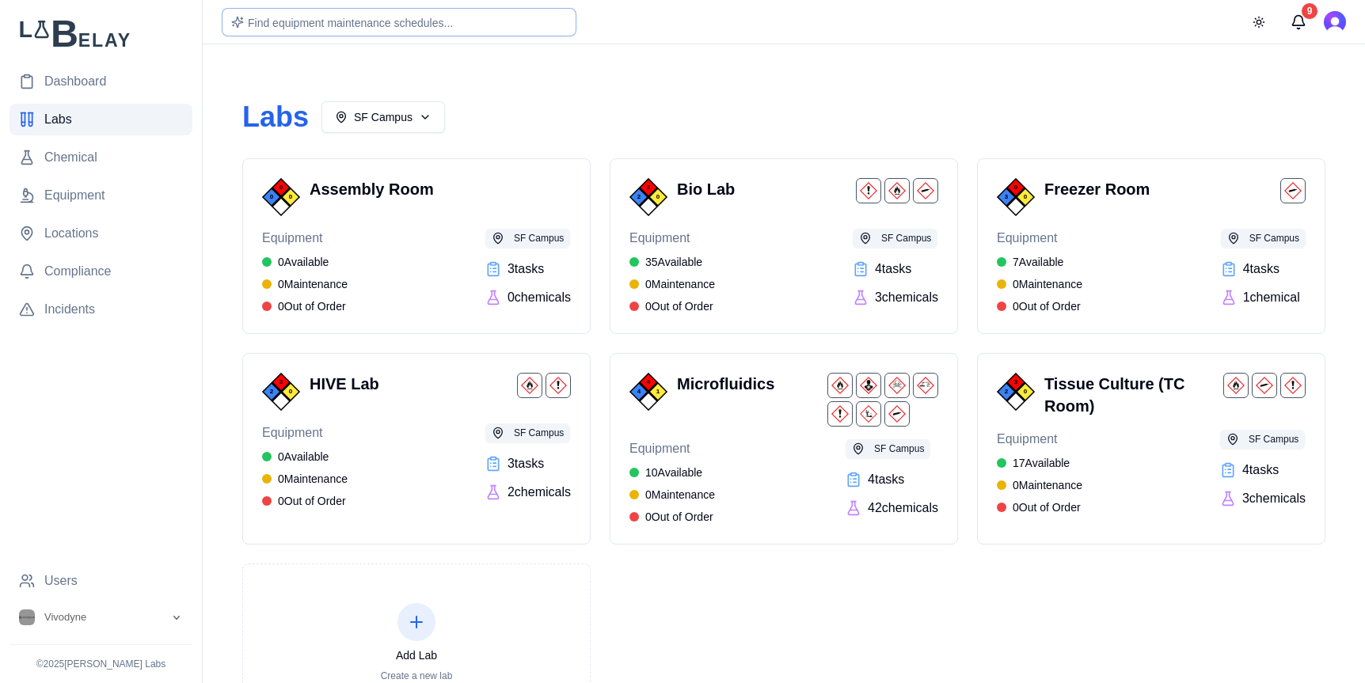
click at [452, 27] on span "Find equipment maintenance schedules..." at bounding box center [350, 23] width 205 height 13
type input "****"
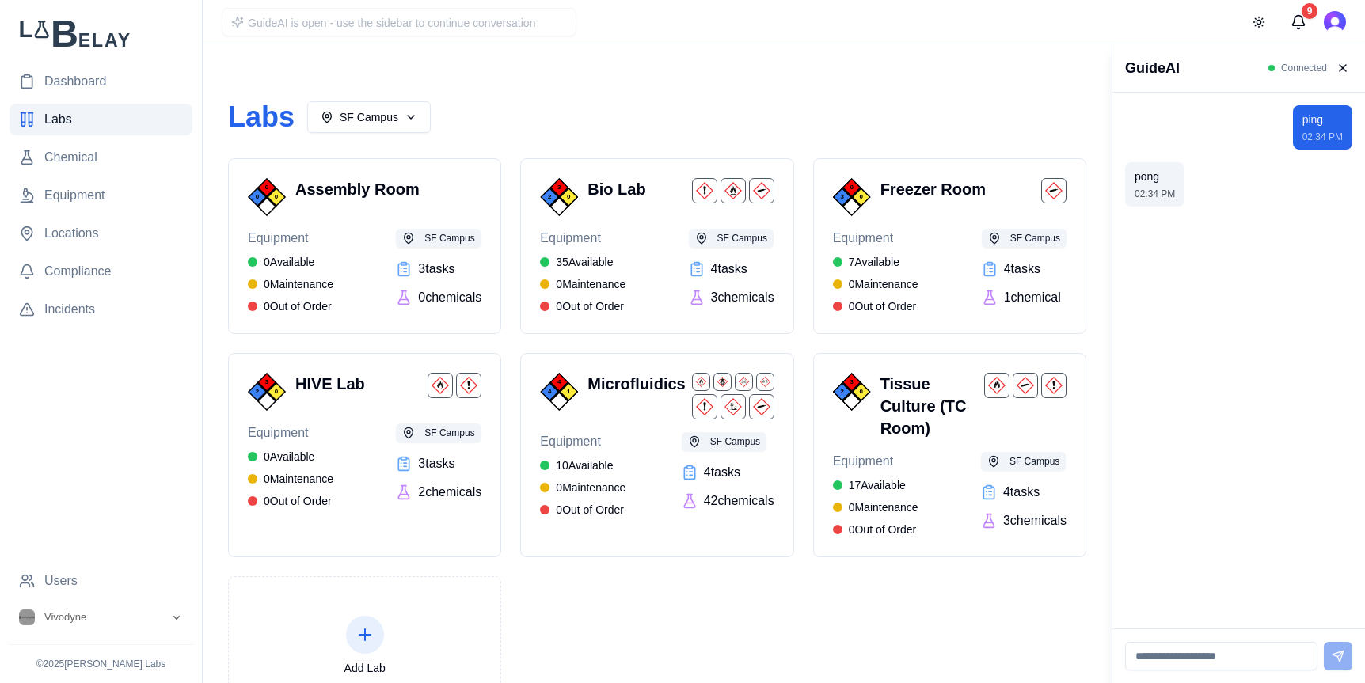
click at [1221, 656] on input at bounding box center [1221, 656] width 192 height 28
type input "*****"
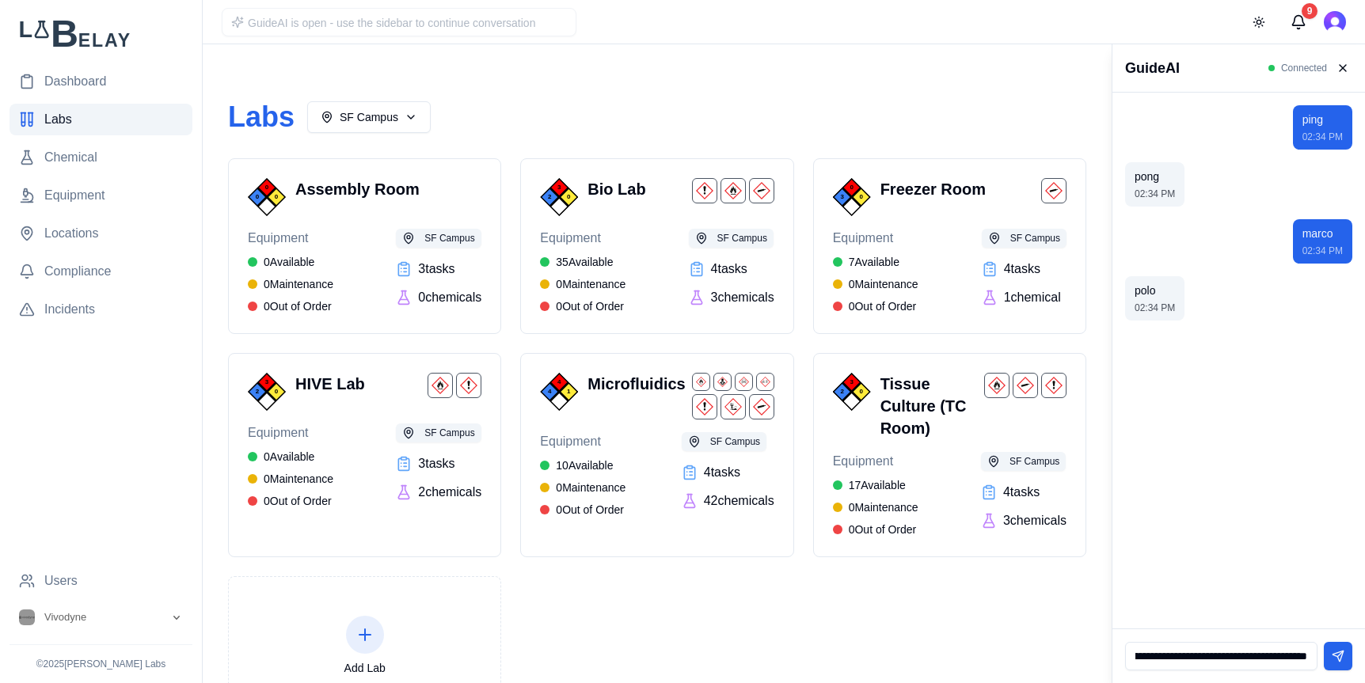
type input "**********"
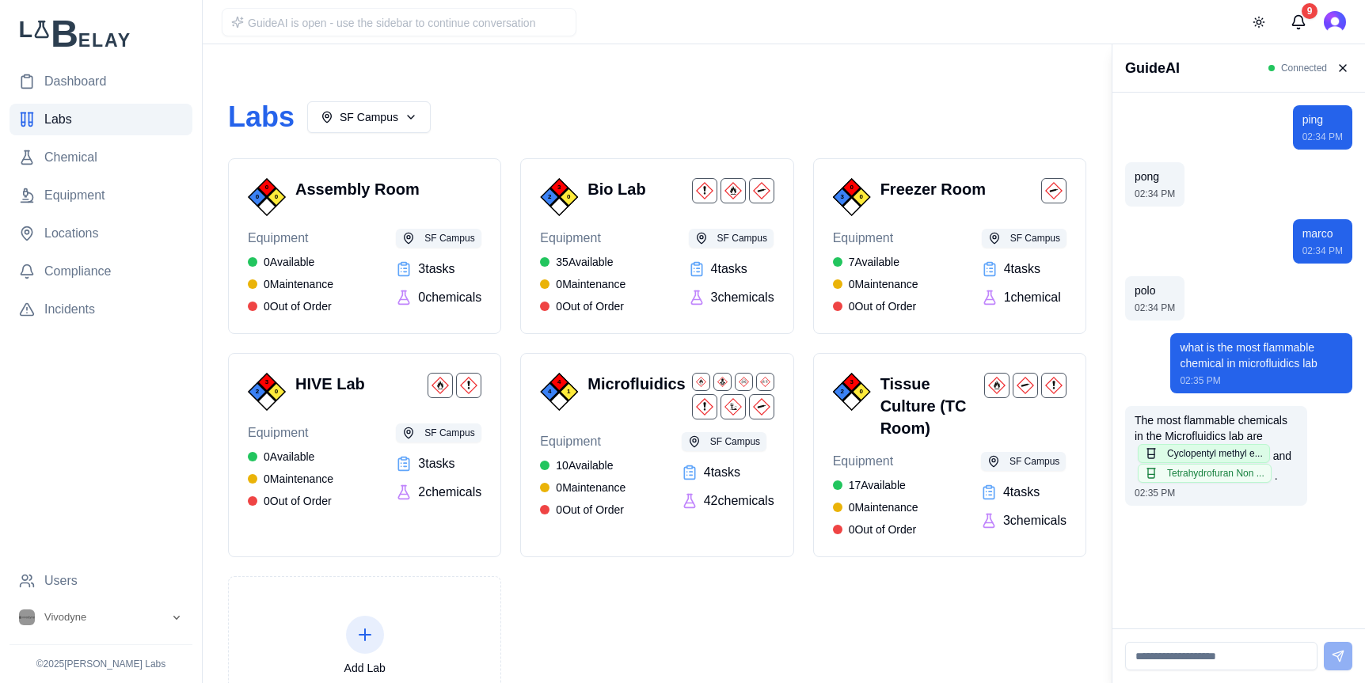
click at [1214, 455] on button "Cyclopentyl methyl e..." at bounding box center [1203, 453] width 132 height 19
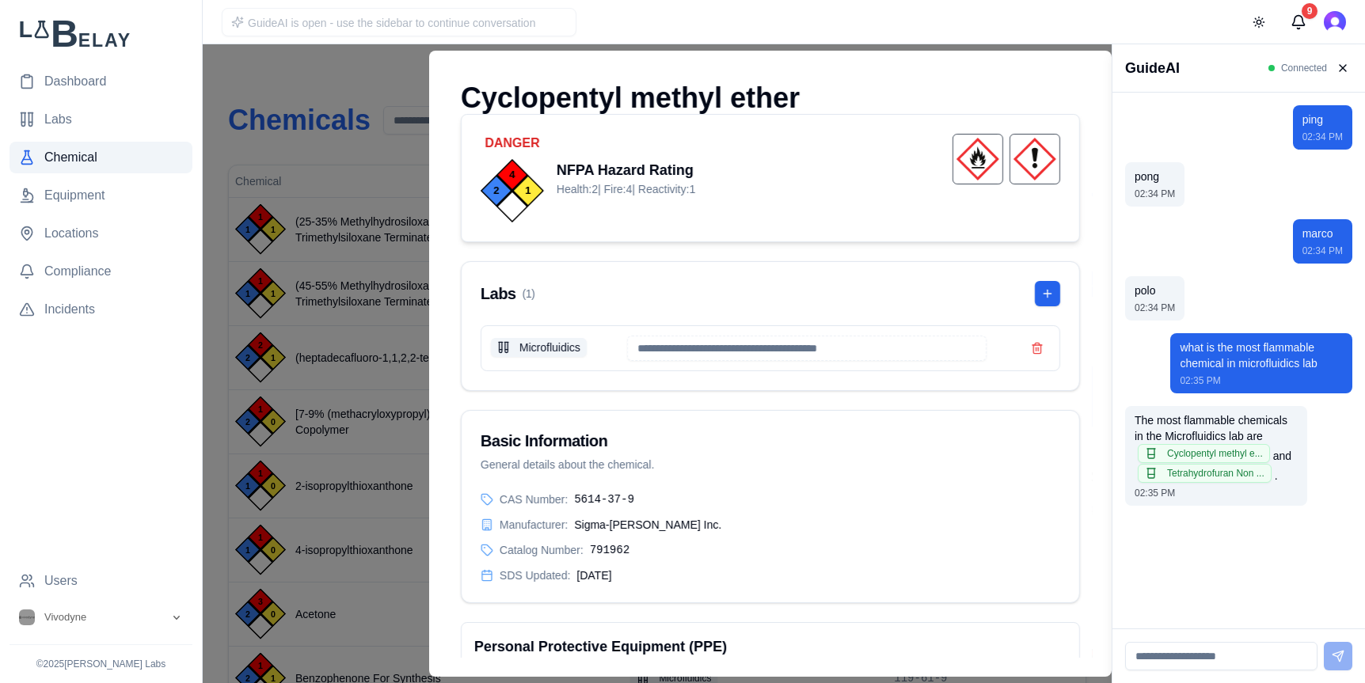
click at [257, 97] on div at bounding box center [555, 363] width 1111 height 639
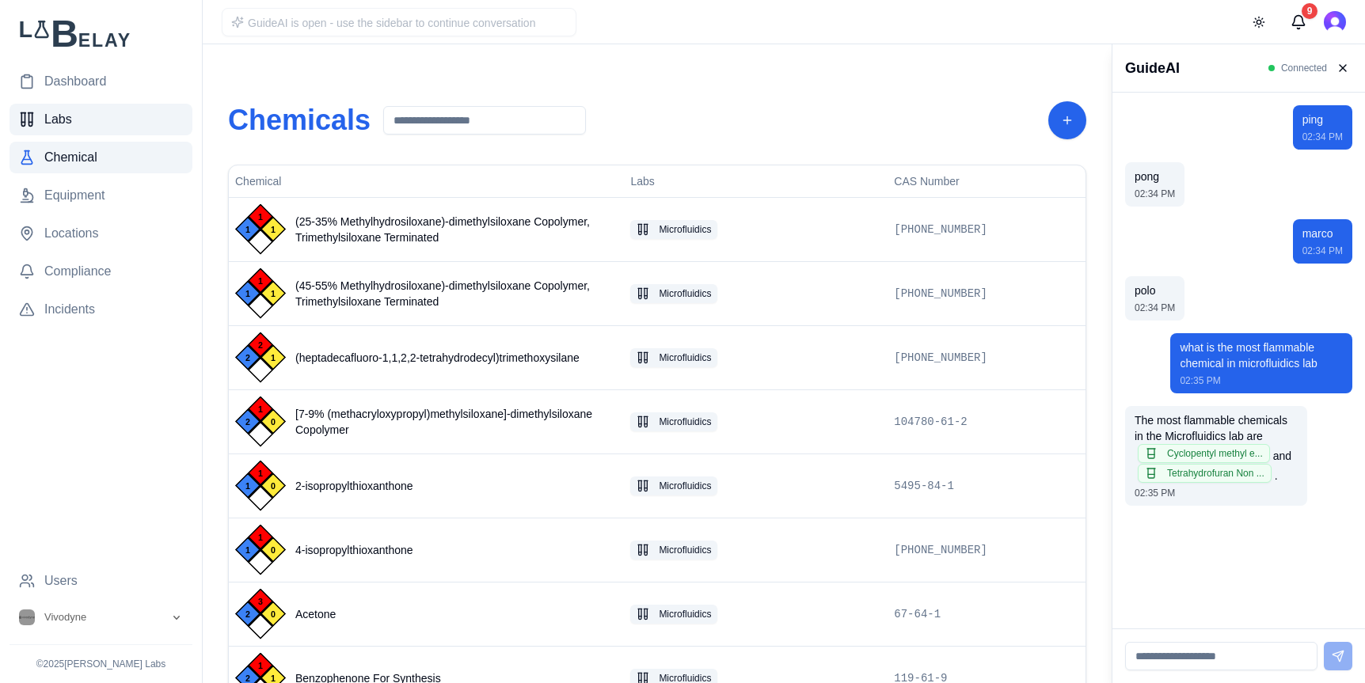
click at [93, 120] on link "Labs" at bounding box center [100, 120] width 183 height 32
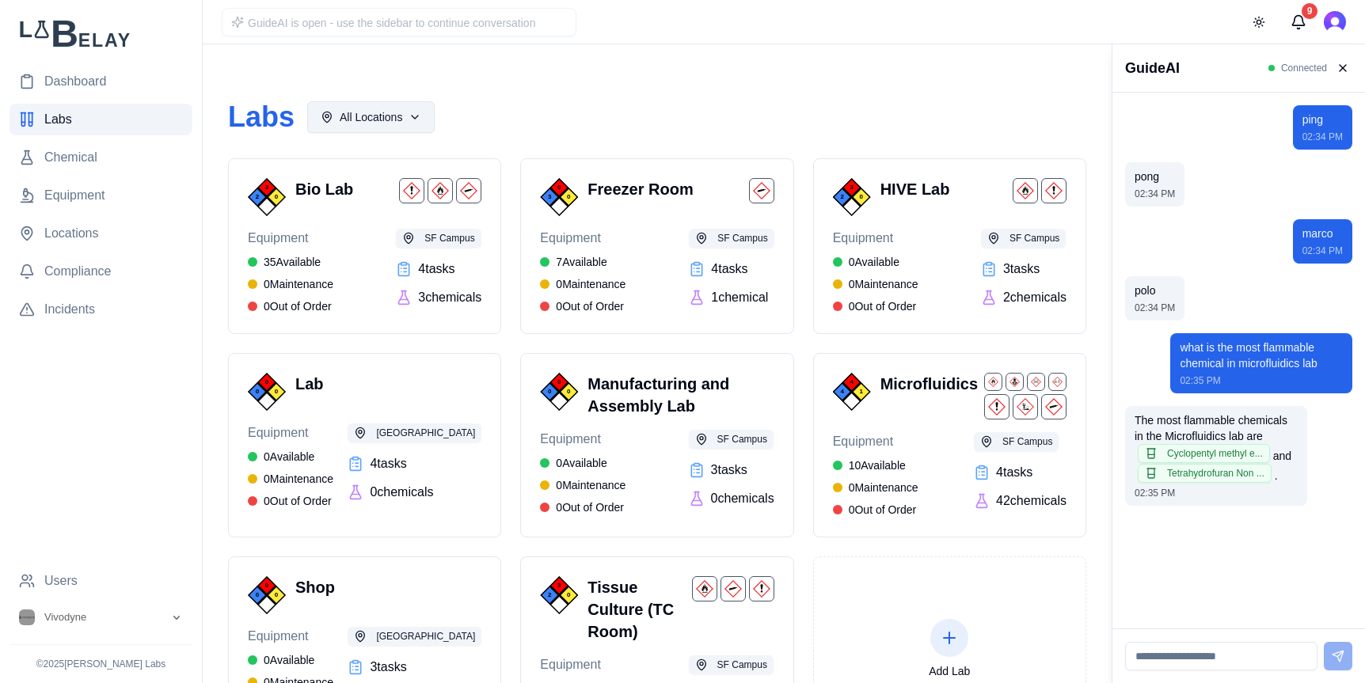
click at [382, 119] on html "Dashboard Labs Chemical Equipment Locations Compliance Incidents Users Vivodyne…" at bounding box center [682, 405] width 1365 height 811
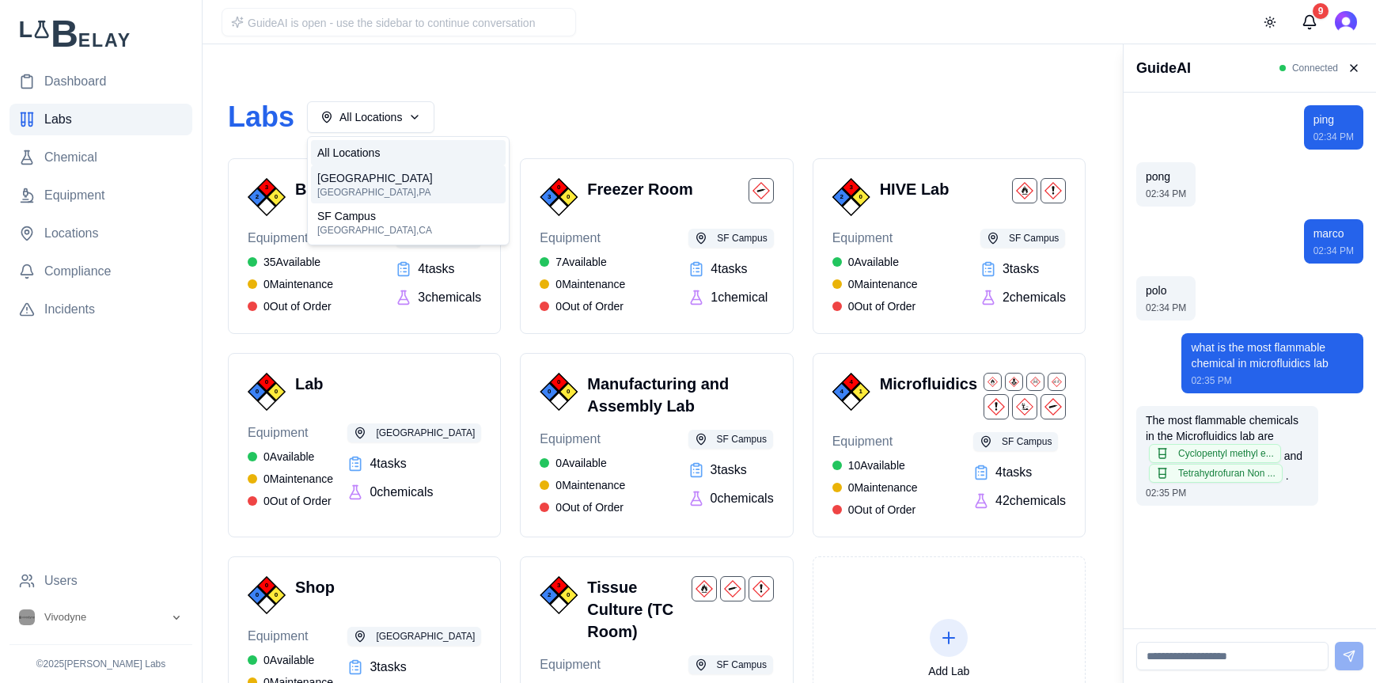
click at [395, 182] on span "Philadelphia Campus" at bounding box center [375, 178] width 116 height 16
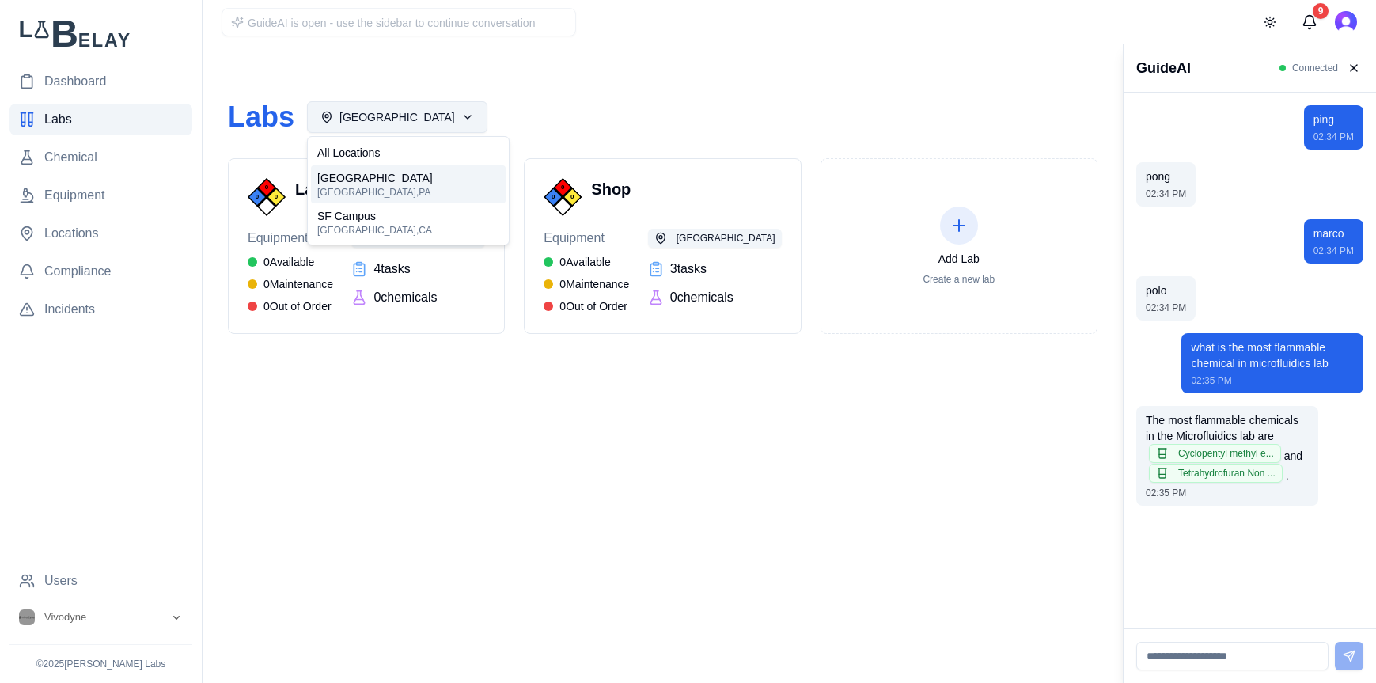
click at [454, 127] on html "Dashboard Labs Chemical Equipment Locations Compliance Incidents Users Vivodyne…" at bounding box center [688, 341] width 1376 height 683
click at [414, 215] on div "SF Campus Brisbane , CA" at bounding box center [408, 222] width 195 height 38
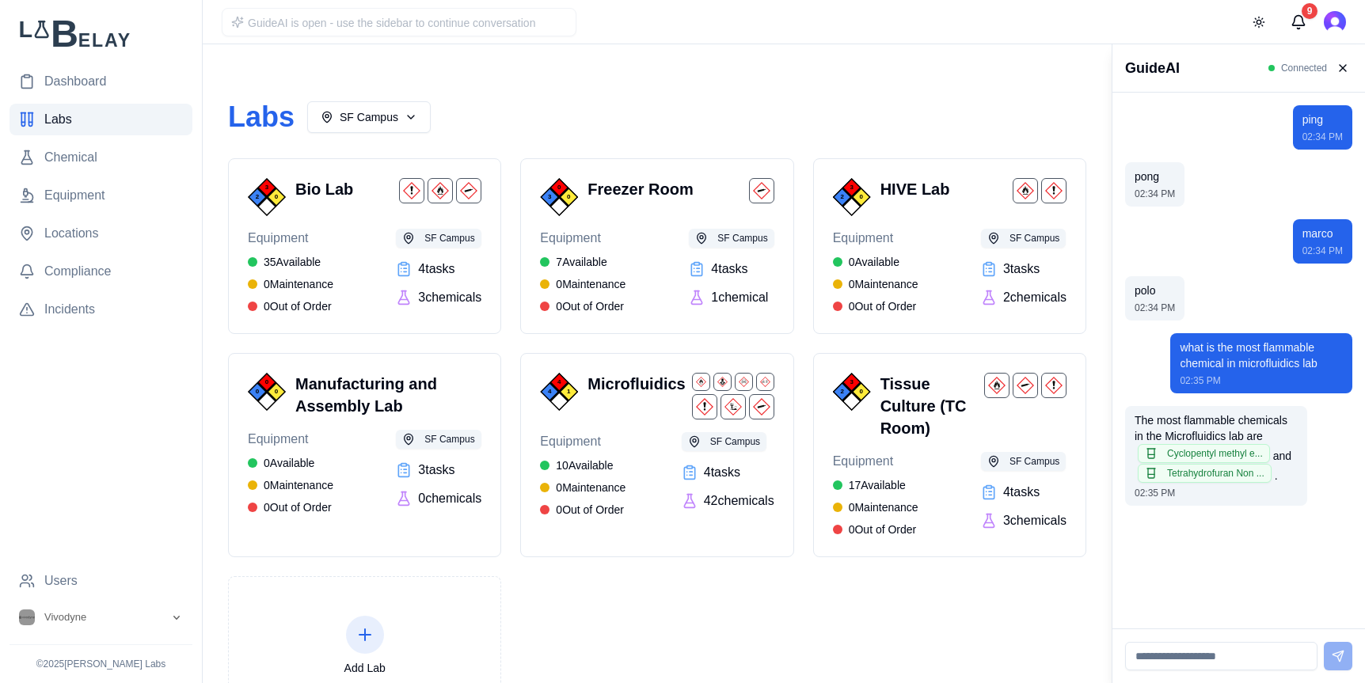
click at [74, 120] on link "Labs" at bounding box center [100, 120] width 183 height 32
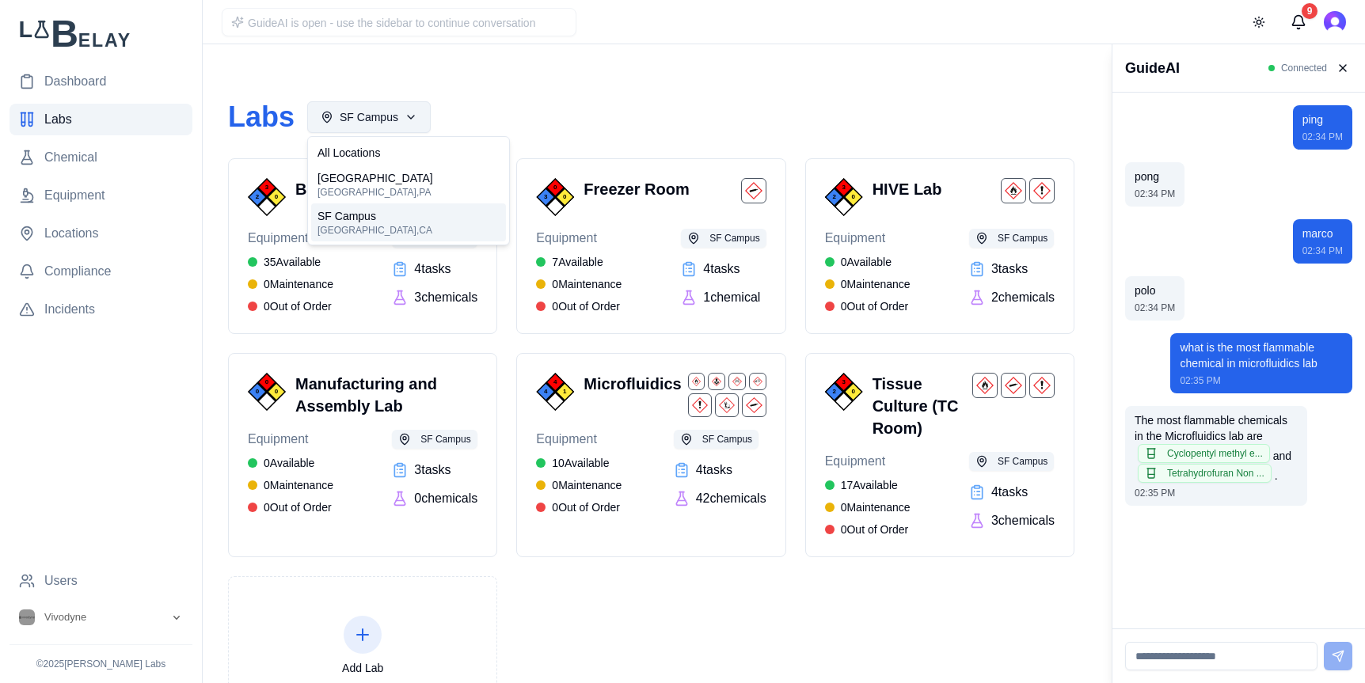
click at [363, 122] on html "Dashboard Labs Chemical Equipment Locations Compliance Incidents Users Vivodyne…" at bounding box center [682, 392] width 1365 height 785
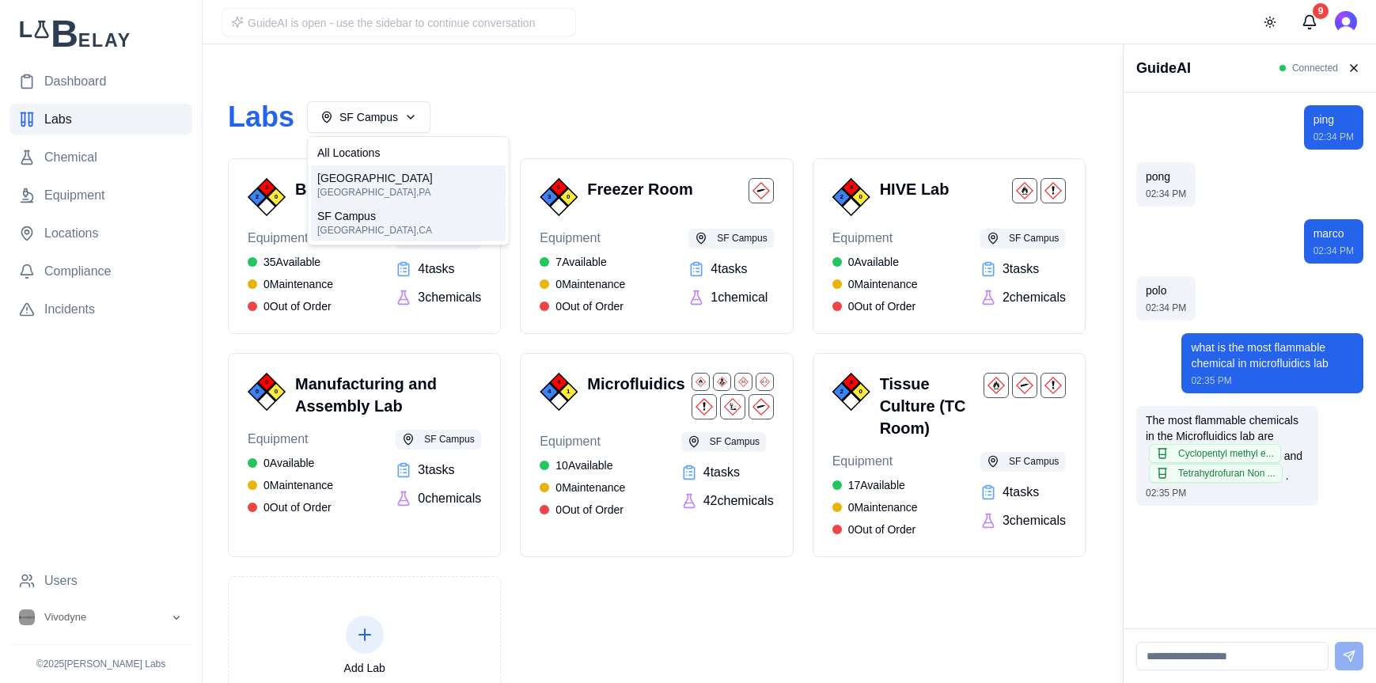
click at [374, 180] on span "Philadelphia Campus" at bounding box center [375, 178] width 116 height 16
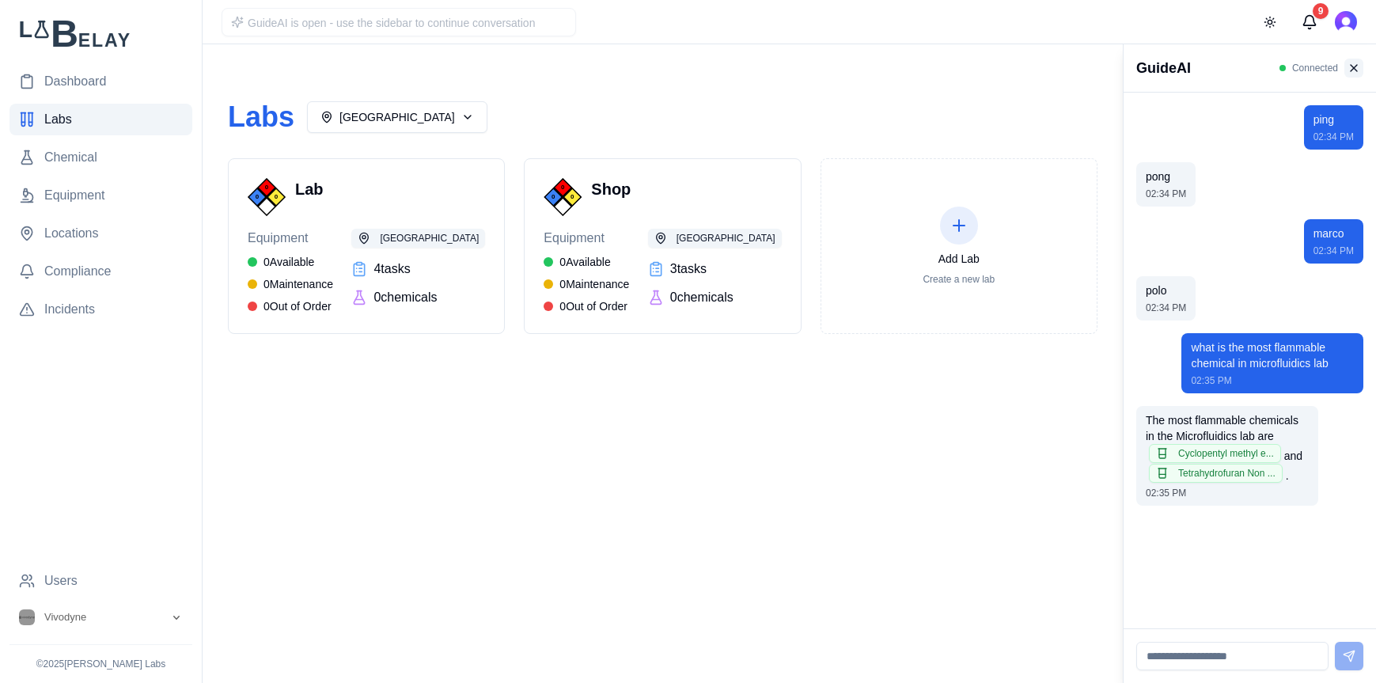
click at [1352, 72] on button at bounding box center [1354, 68] width 19 height 19
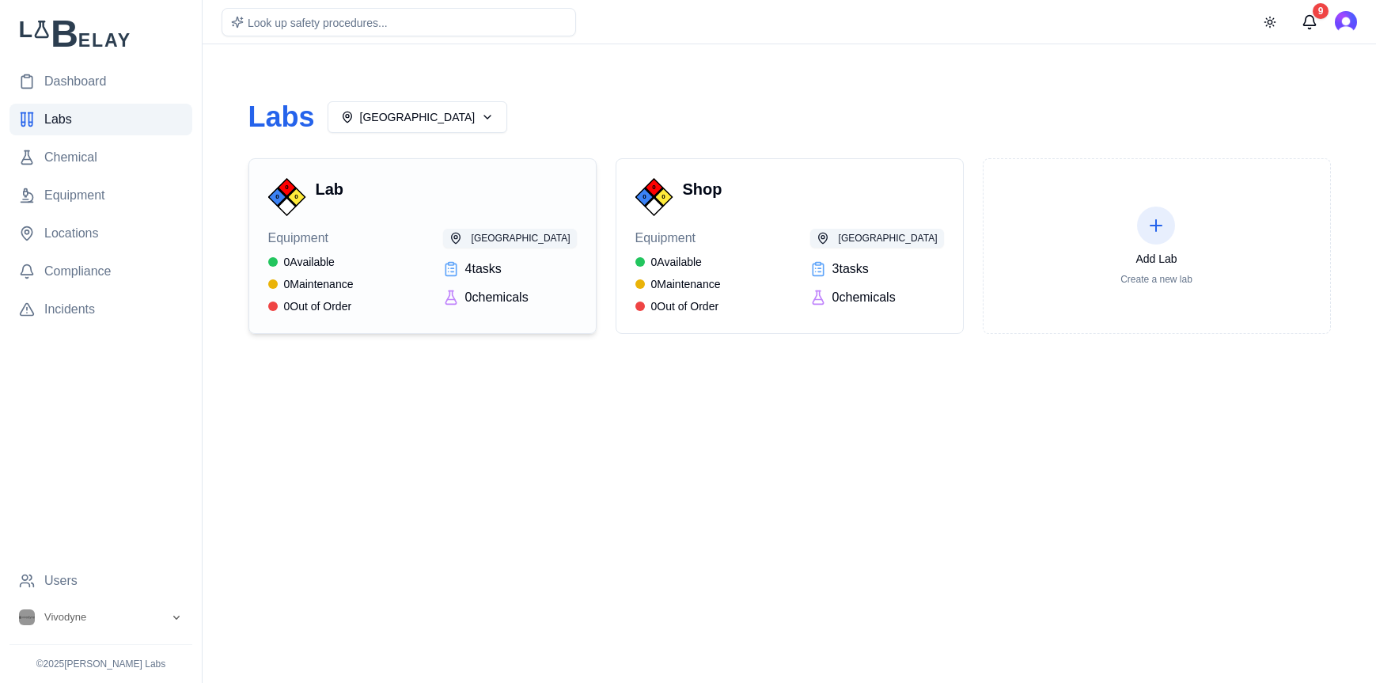
click at [403, 222] on div "0 0 0 Lab Equipment 0 Available 0 Maintenance 0 Out of Order Philadelphia Campu…" at bounding box center [422, 246] width 309 height 136
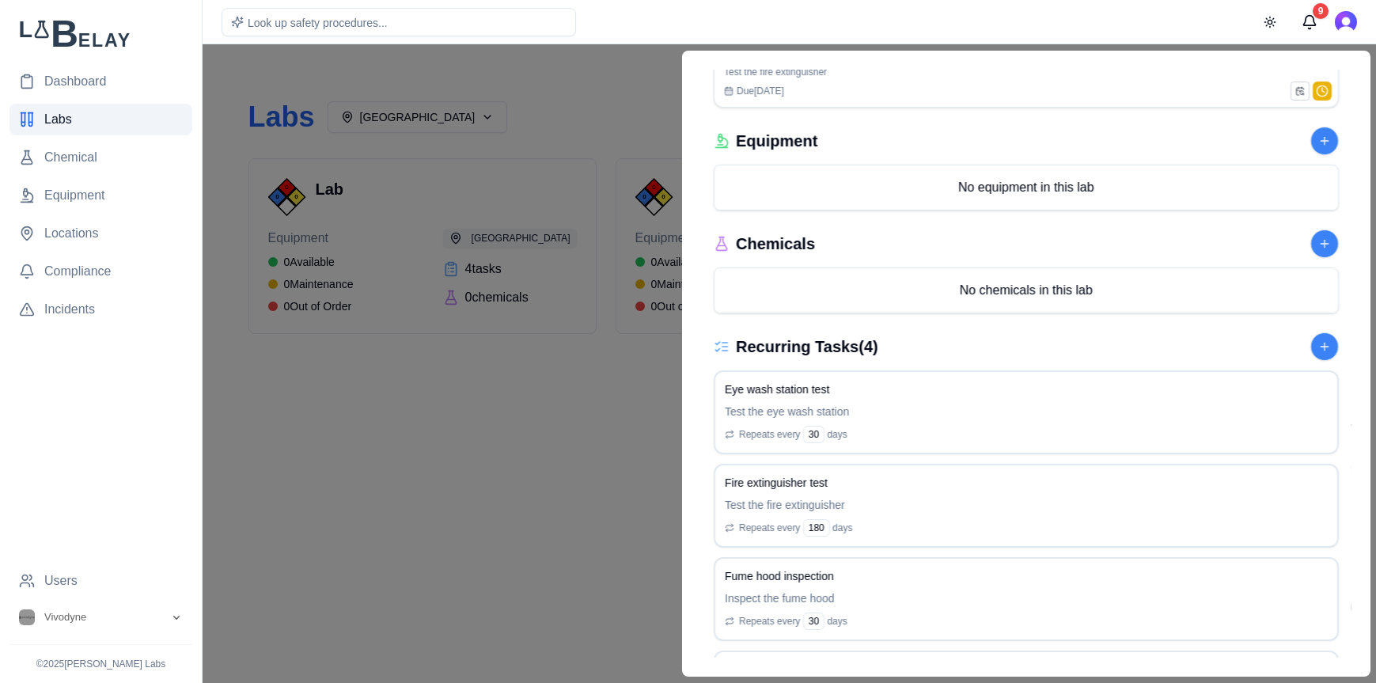
scroll to position [463, 0]
click at [1310, 251] on button at bounding box center [1324, 246] width 28 height 28
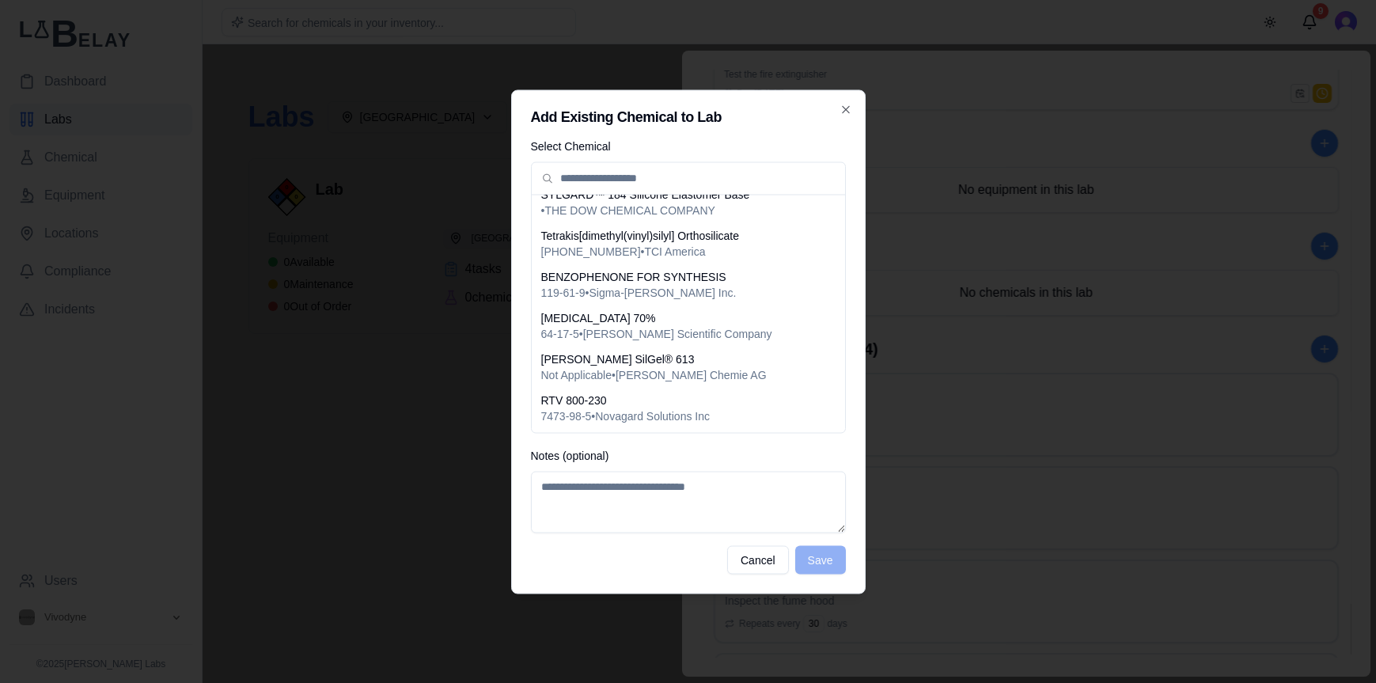
scroll to position [0, 0]
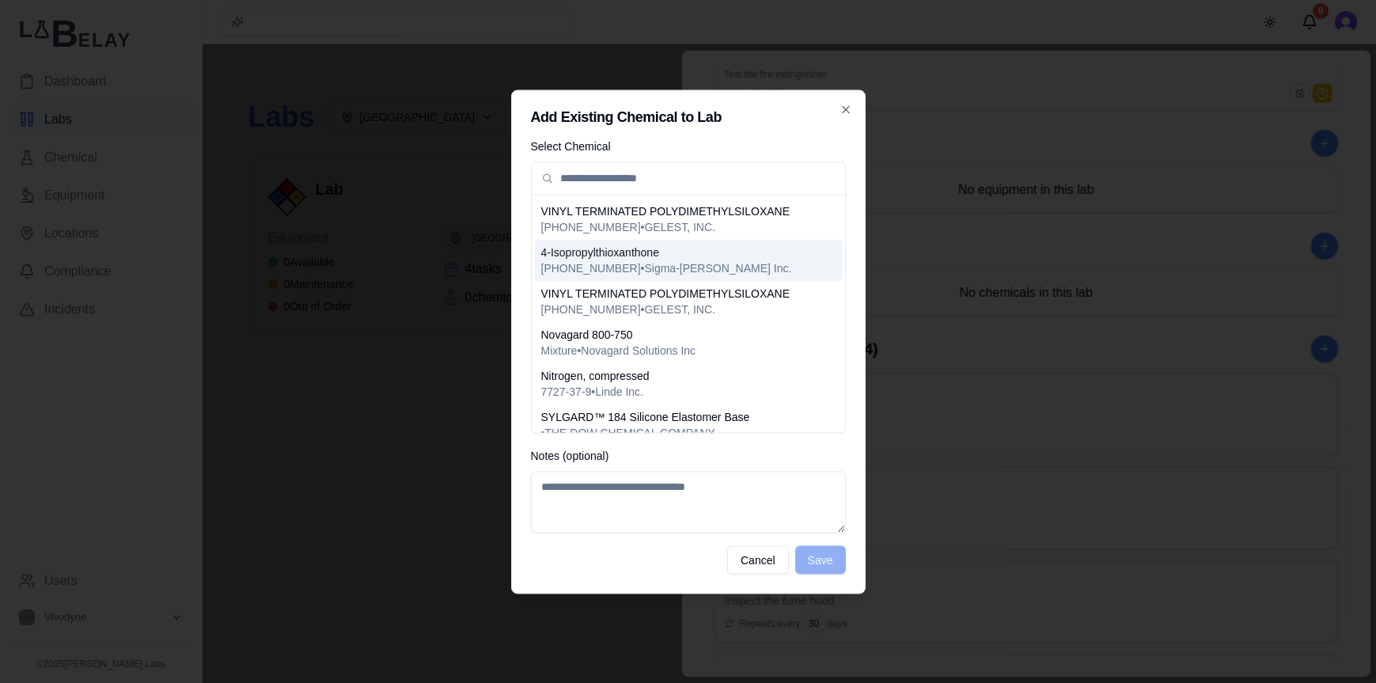
click at [673, 261] on span "83846-86-0 • Sigma-Aldrich Inc." at bounding box center [666, 268] width 251 height 16
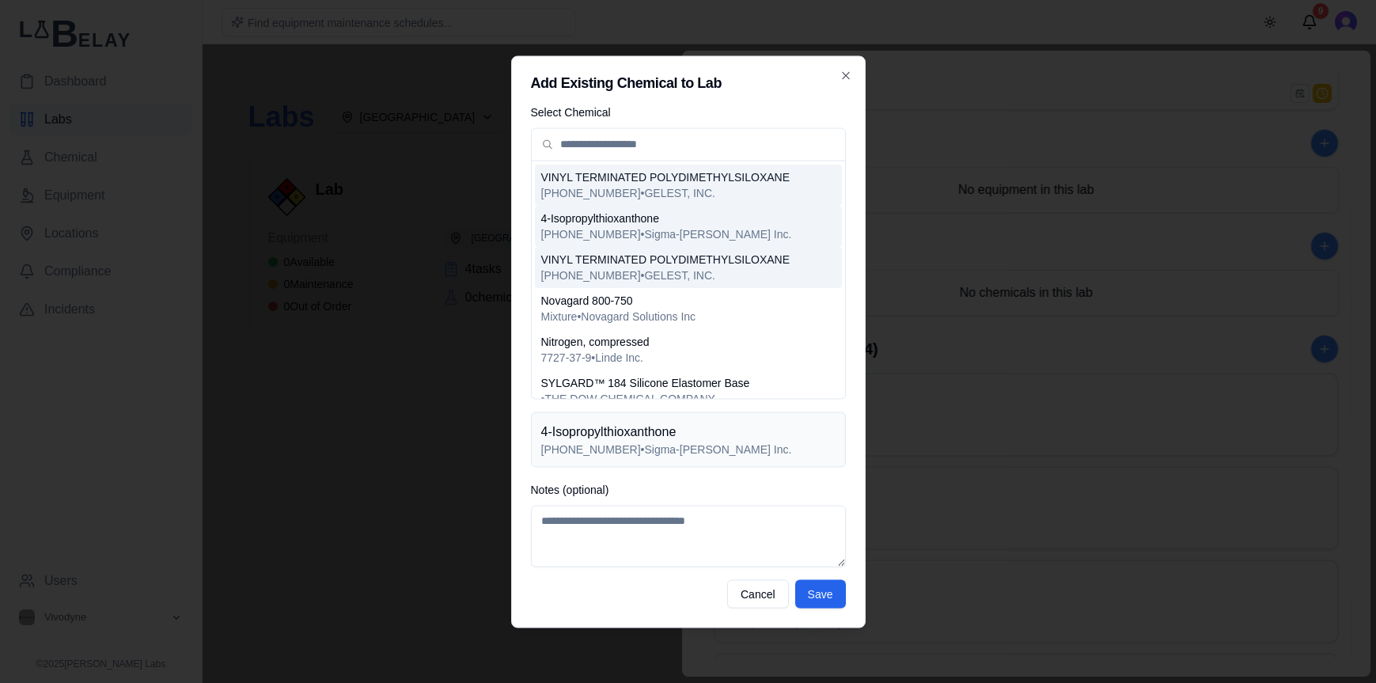
click at [694, 269] on span "68083-19-2 • GELEST, INC." at bounding box center [665, 275] width 249 height 16
click at [694, 228] on span "83846-86-0 • Sigma-Aldrich Inc." at bounding box center [666, 234] width 251 height 16
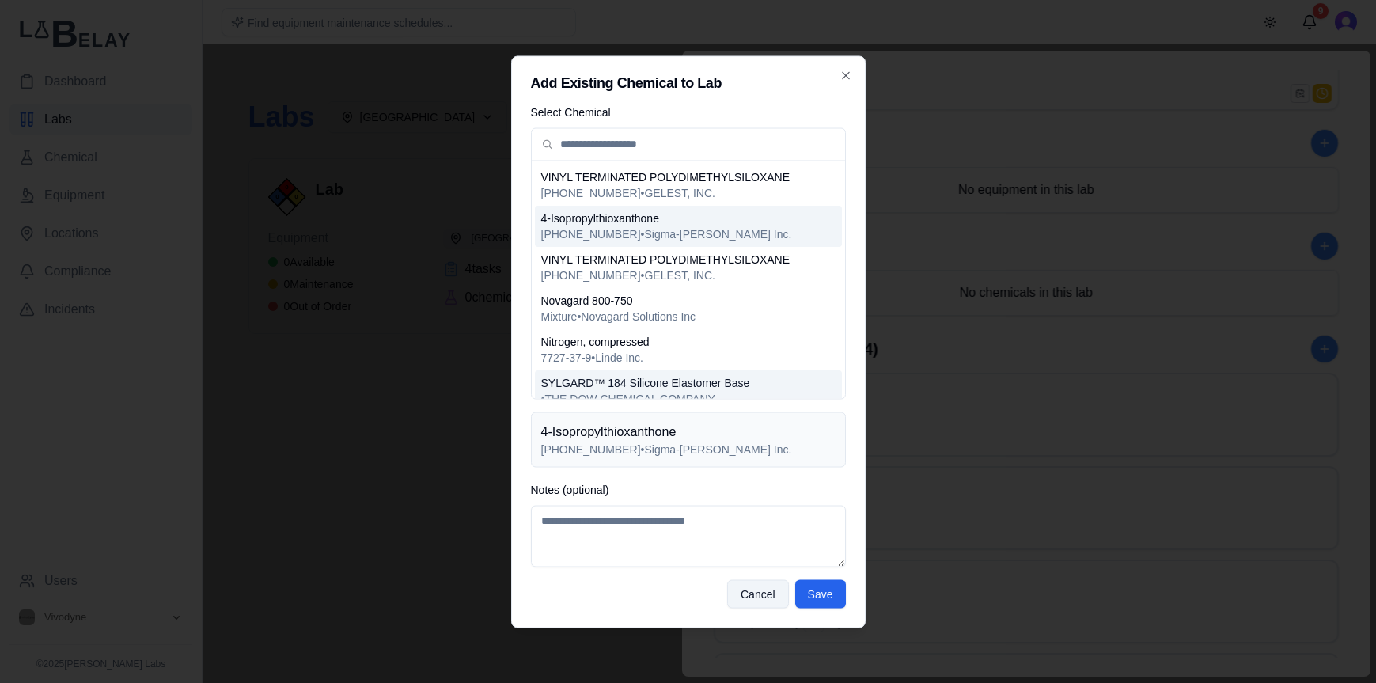
click at [767, 592] on button "Cancel" at bounding box center [758, 593] width 62 height 28
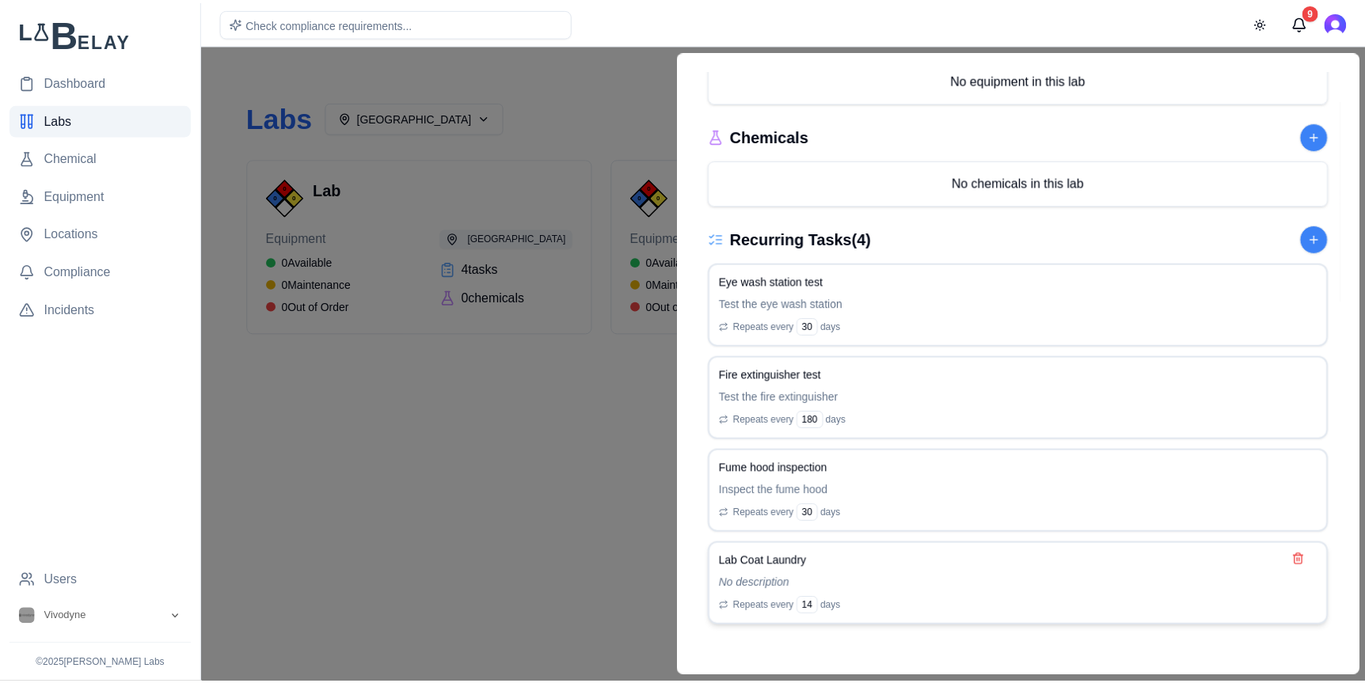
scroll to position [574, 0]
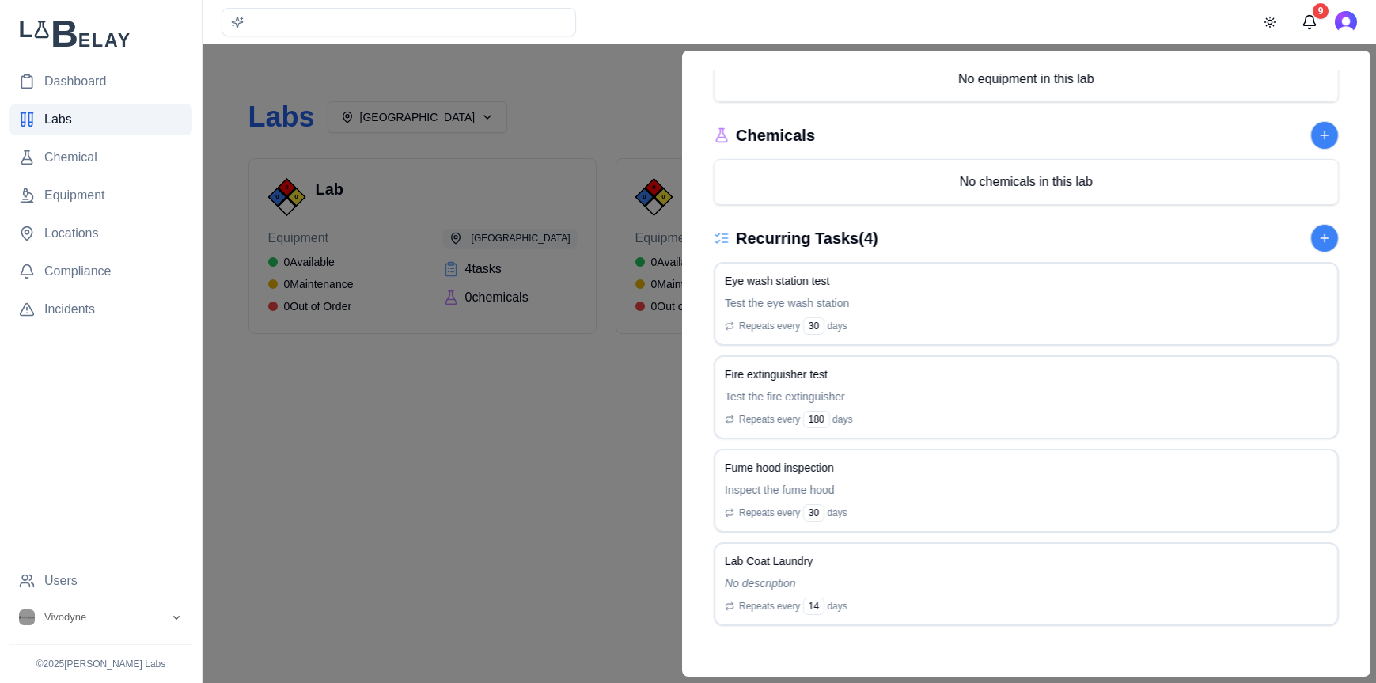
click at [645, 498] on div at bounding box center [688, 363] width 1376 height 639
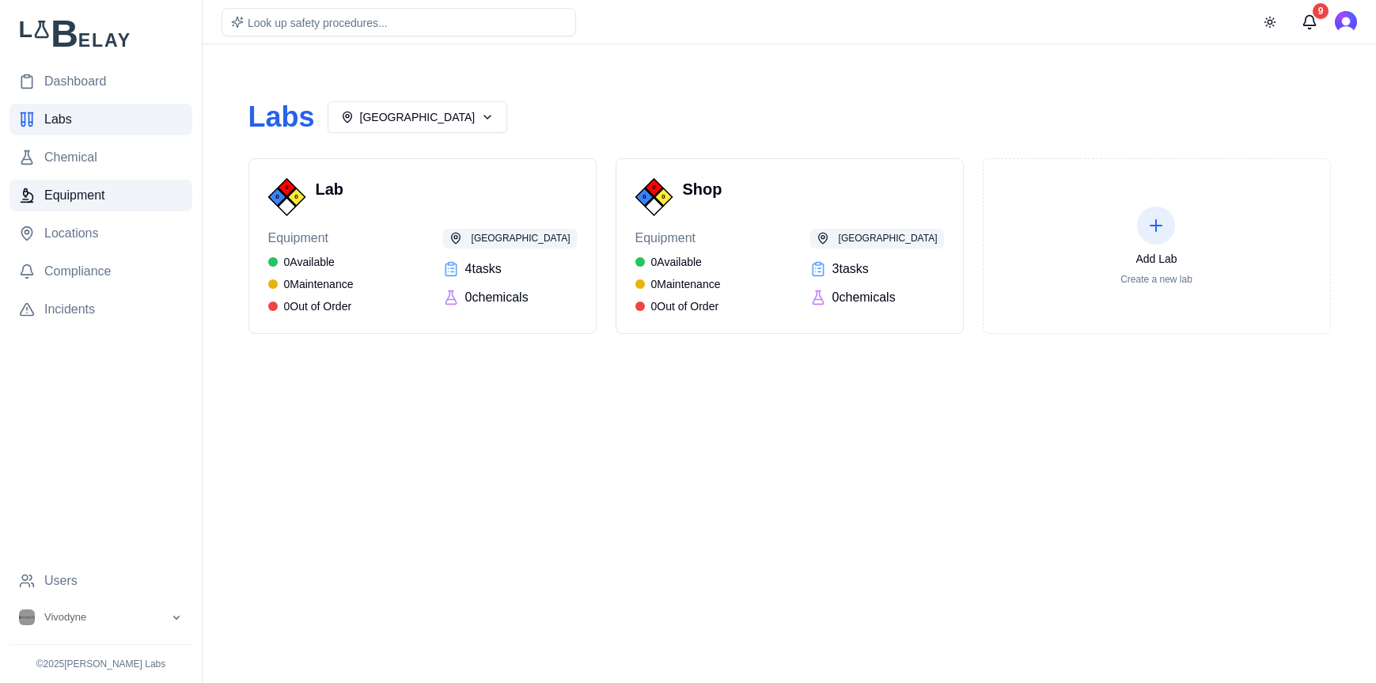
click at [95, 198] on span "Equipment" at bounding box center [74, 195] width 61 height 19
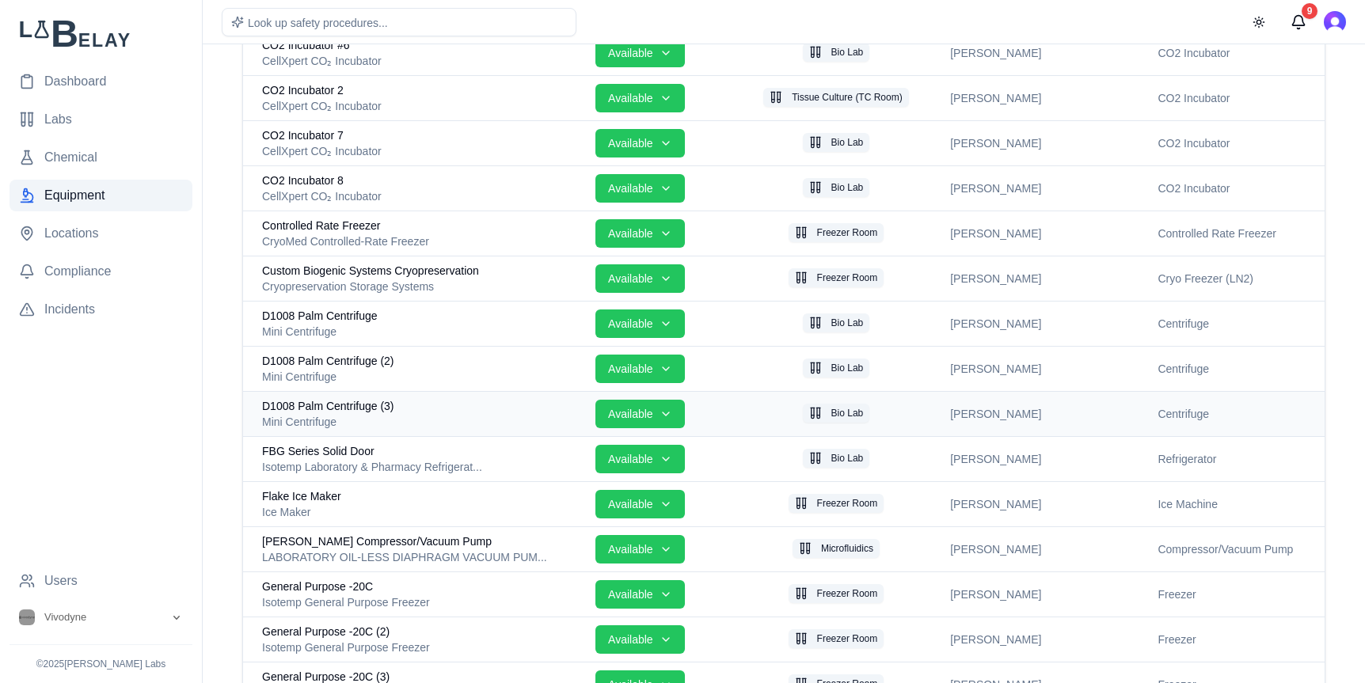
scroll to position [890, 0]
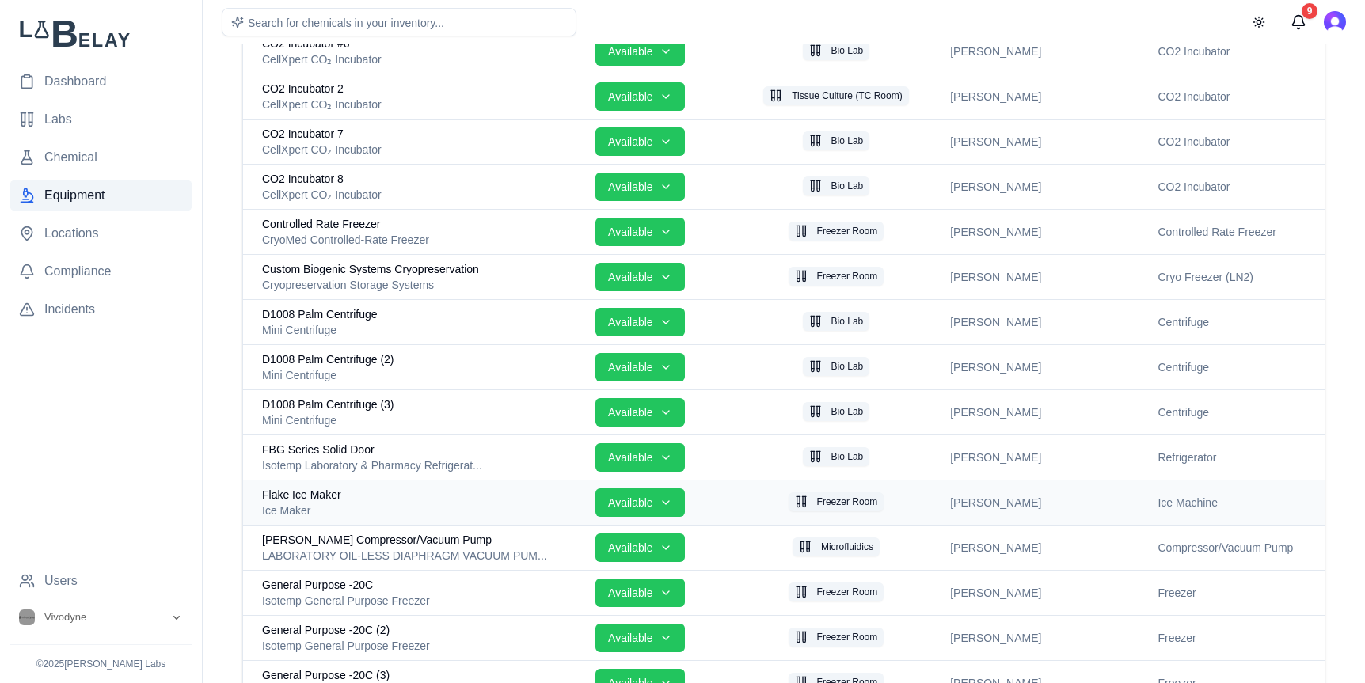
click at [437, 490] on div "Flake Ice Maker" at bounding box center [422, 495] width 321 height 16
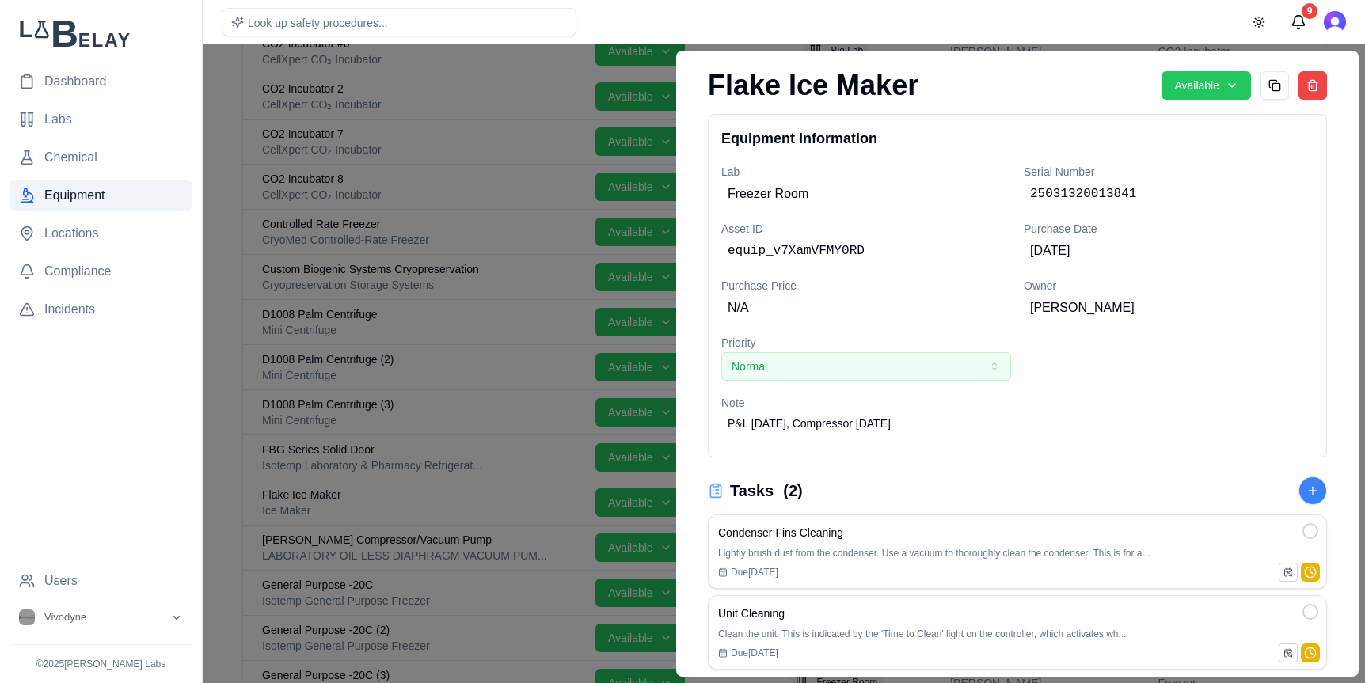
click at [231, 151] on div at bounding box center [682, 363] width 1365 height 639
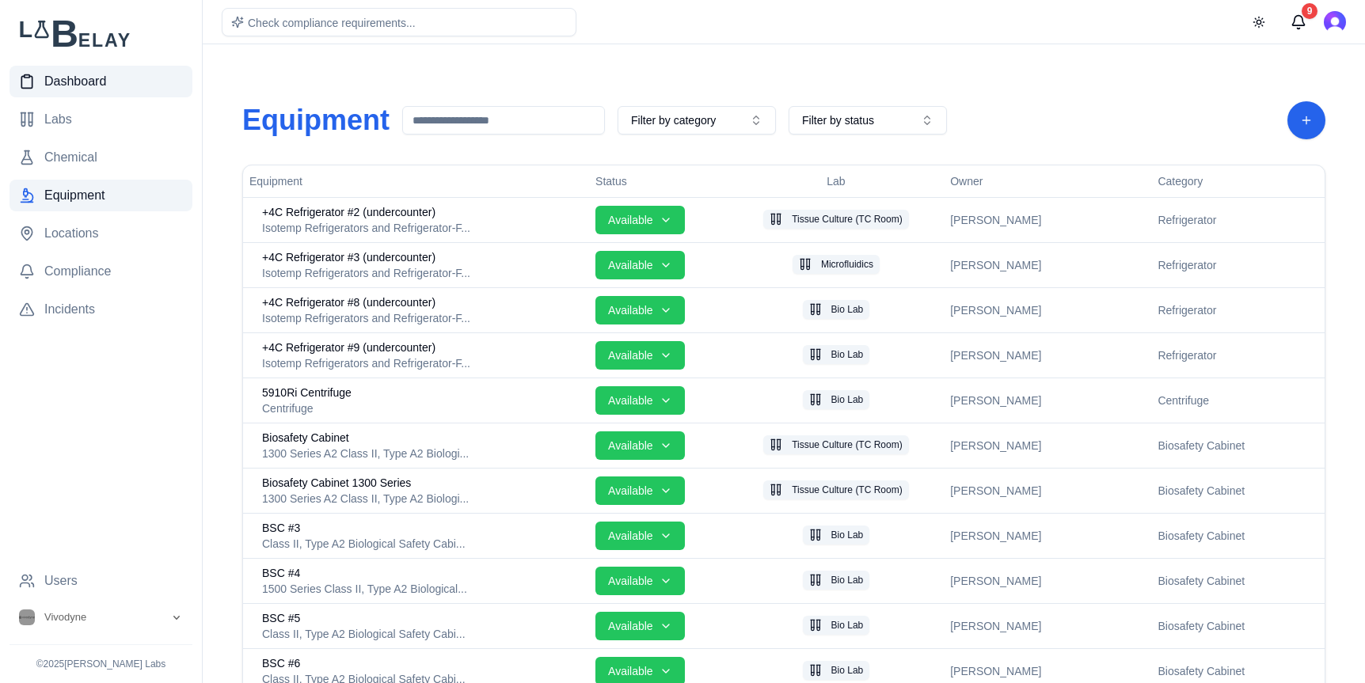
click at [81, 72] on span "Dashboard" at bounding box center [75, 81] width 62 height 19
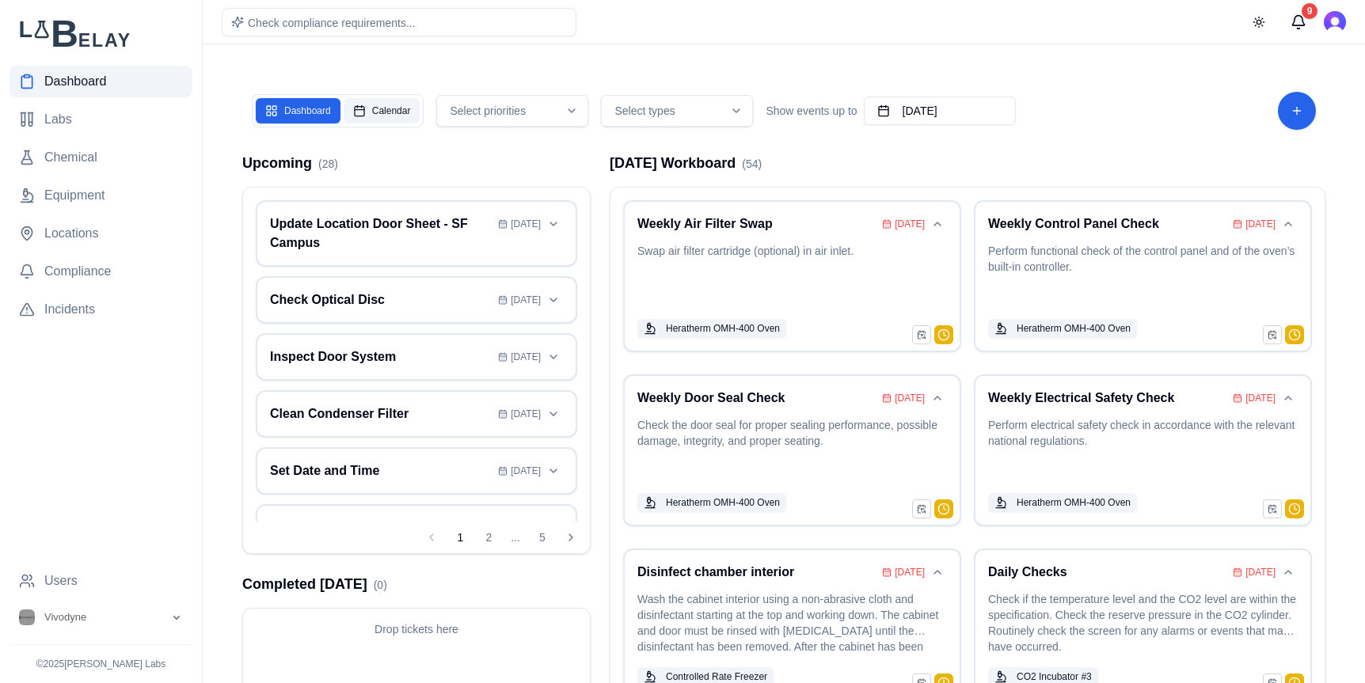
click at [371, 123] on button "Calendar" at bounding box center [382, 110] width 77 height 25
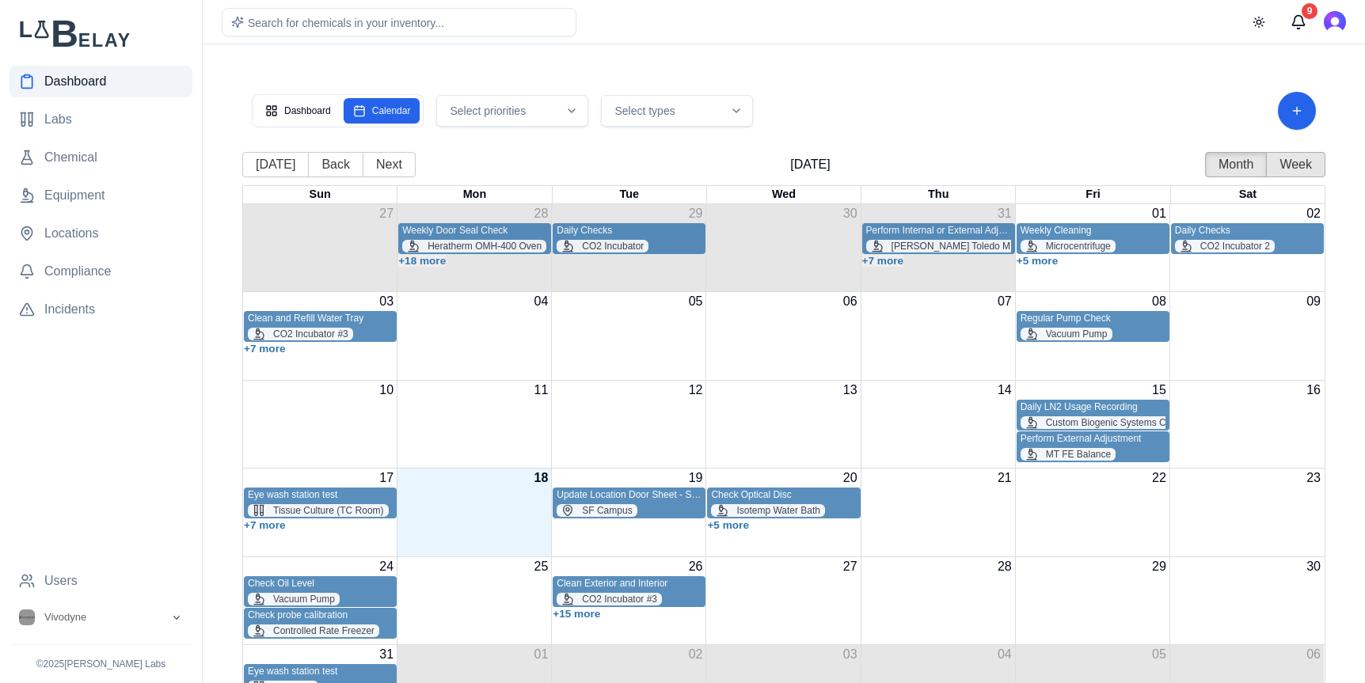
click at [1281, 171] on button "Week" at bounding box center [1295, 164] width 59 height 25
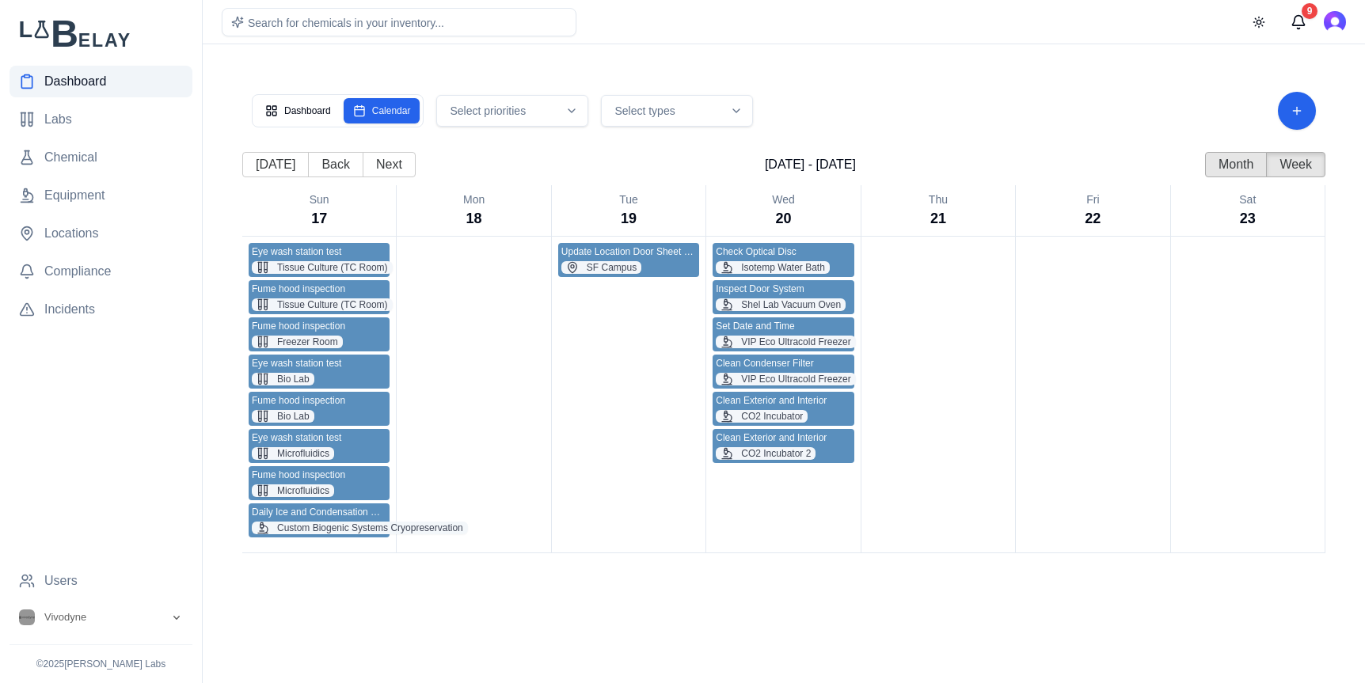
click at [1217, 167] on button "Month" at bounding box center [1236, 164] width 62 height 25
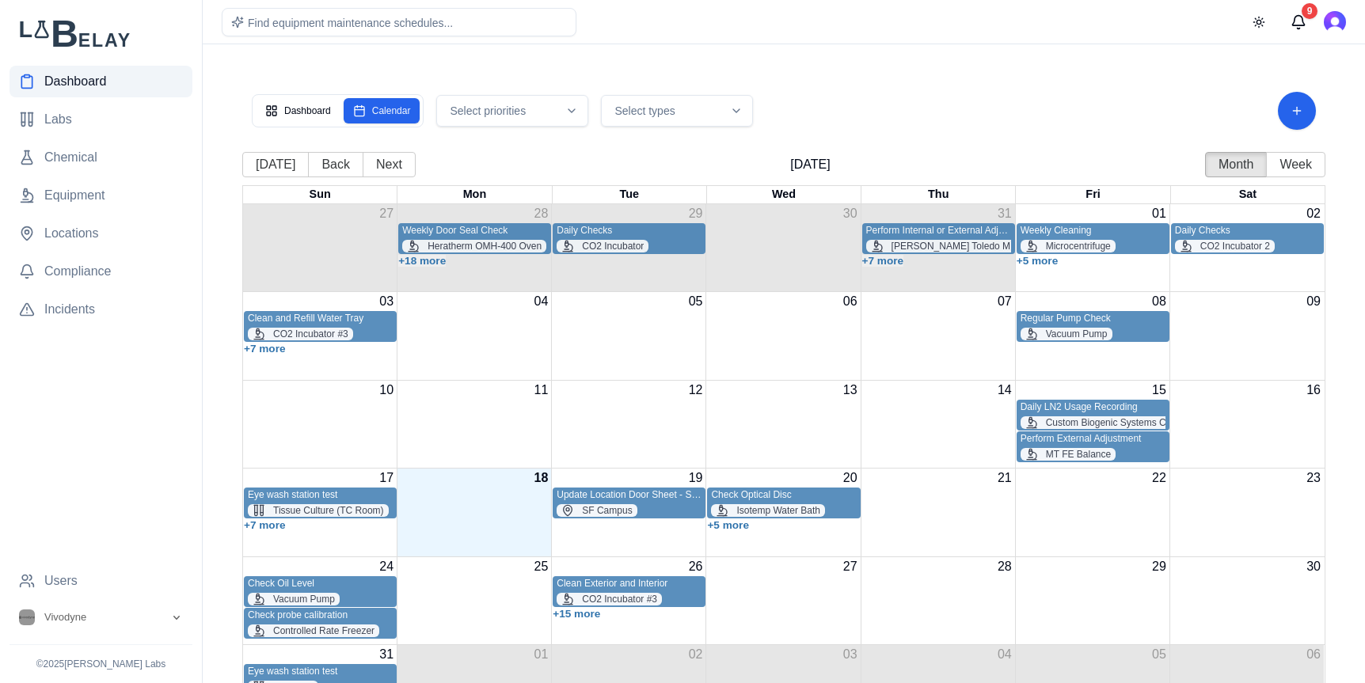
click at [726, 116] on div "Select types" at bounding box center [677, 111] width 144 height 16
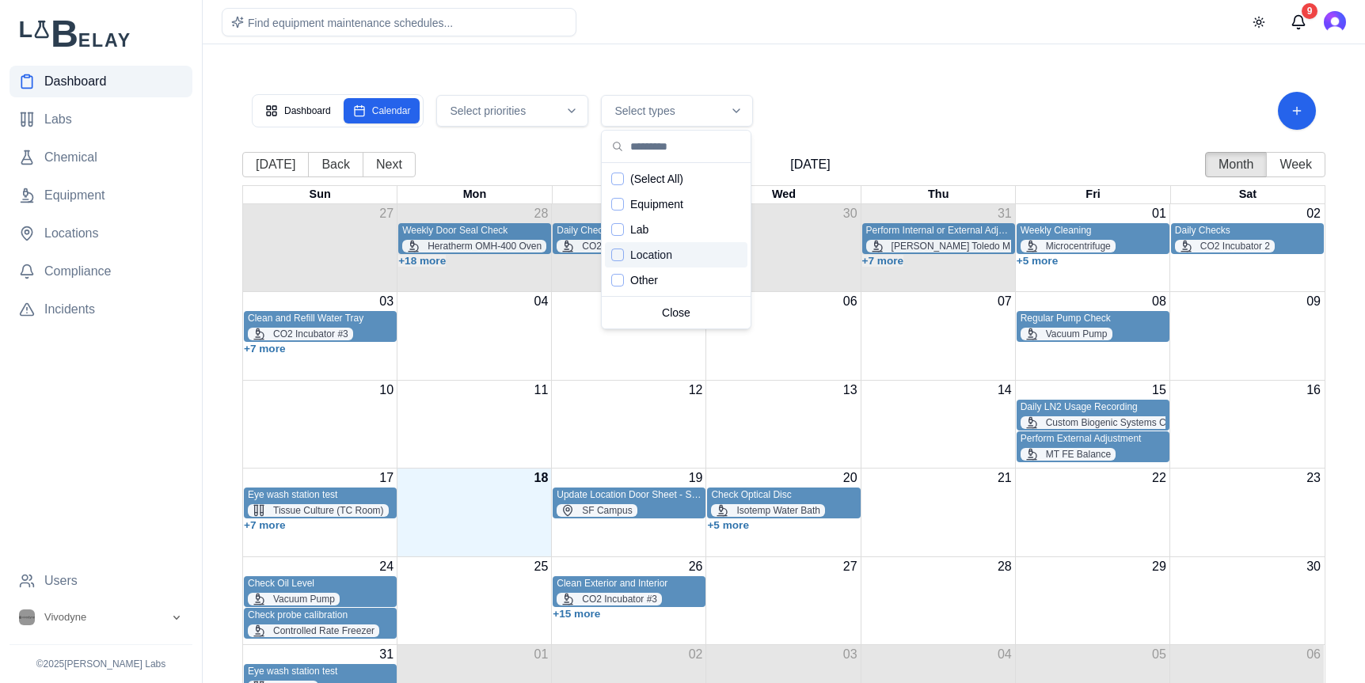
click at [617, 260] on div "Suggestions" at bounding box center [617, 255] width 13 height 13
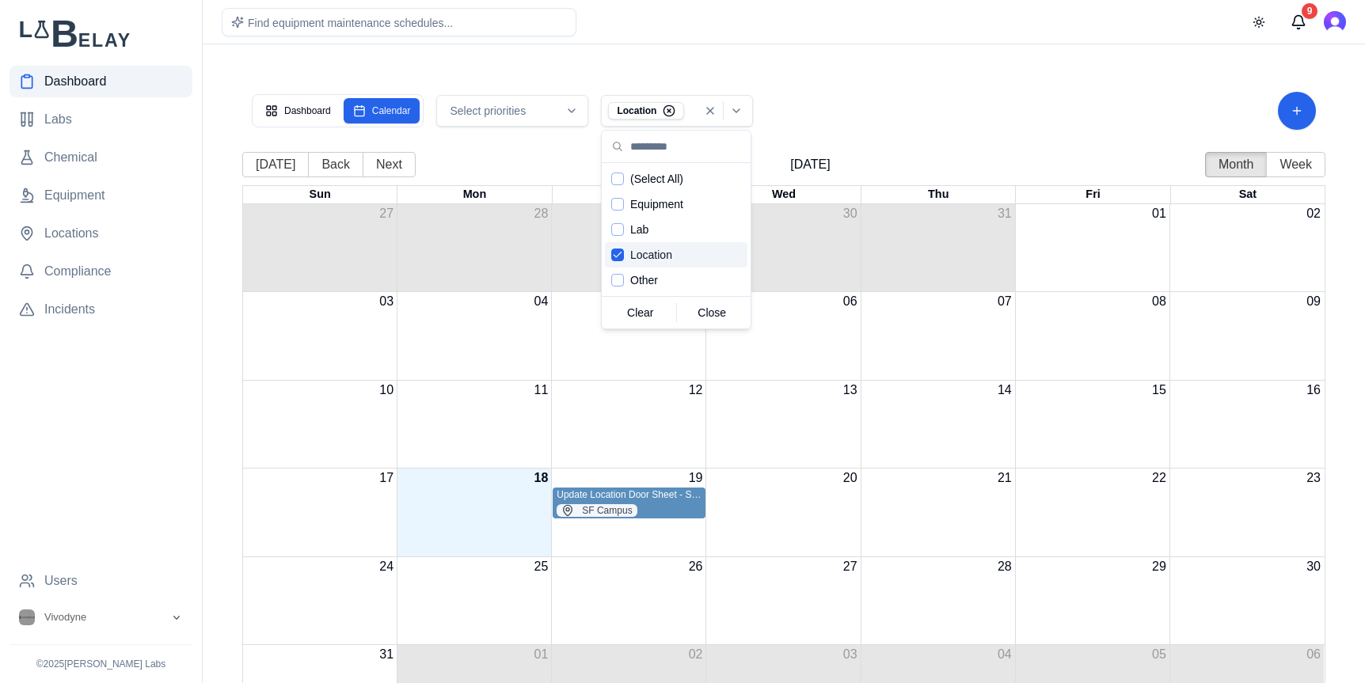
click at [617, 264] on div "Location" at bounding box center [676, 254] width 142 height 25
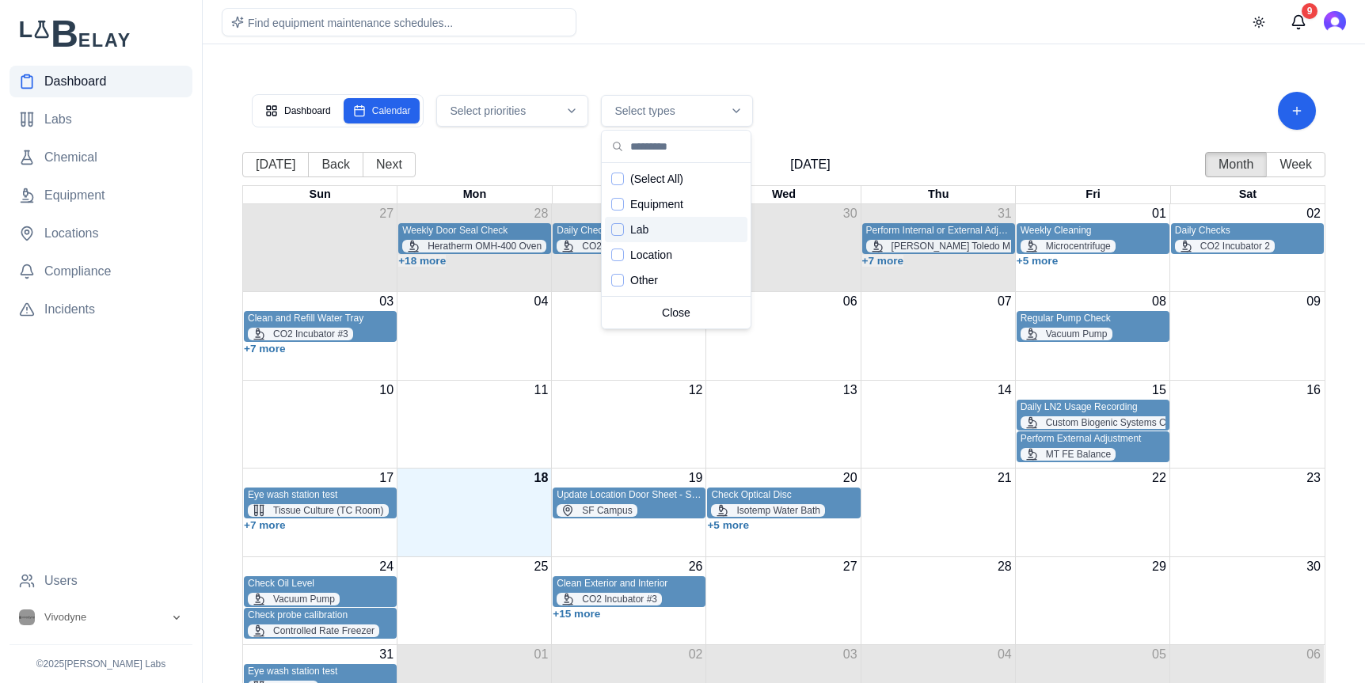
click at [619, 233] on div "Suggestions" at bounding box center [617, 229] width 13 height 13
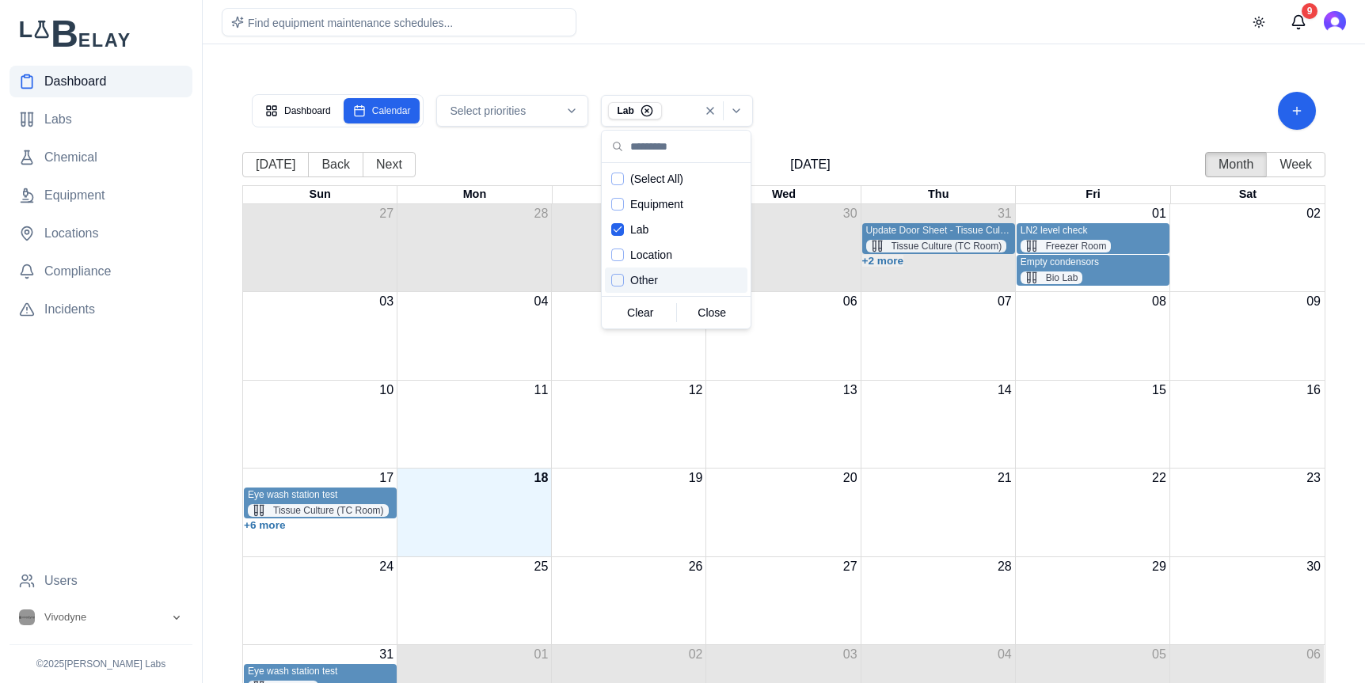
click at [1058, 83] on div "Dashboard Calendar Select priorities Lab" at bounding box center [783, 110] width 1083 height 57
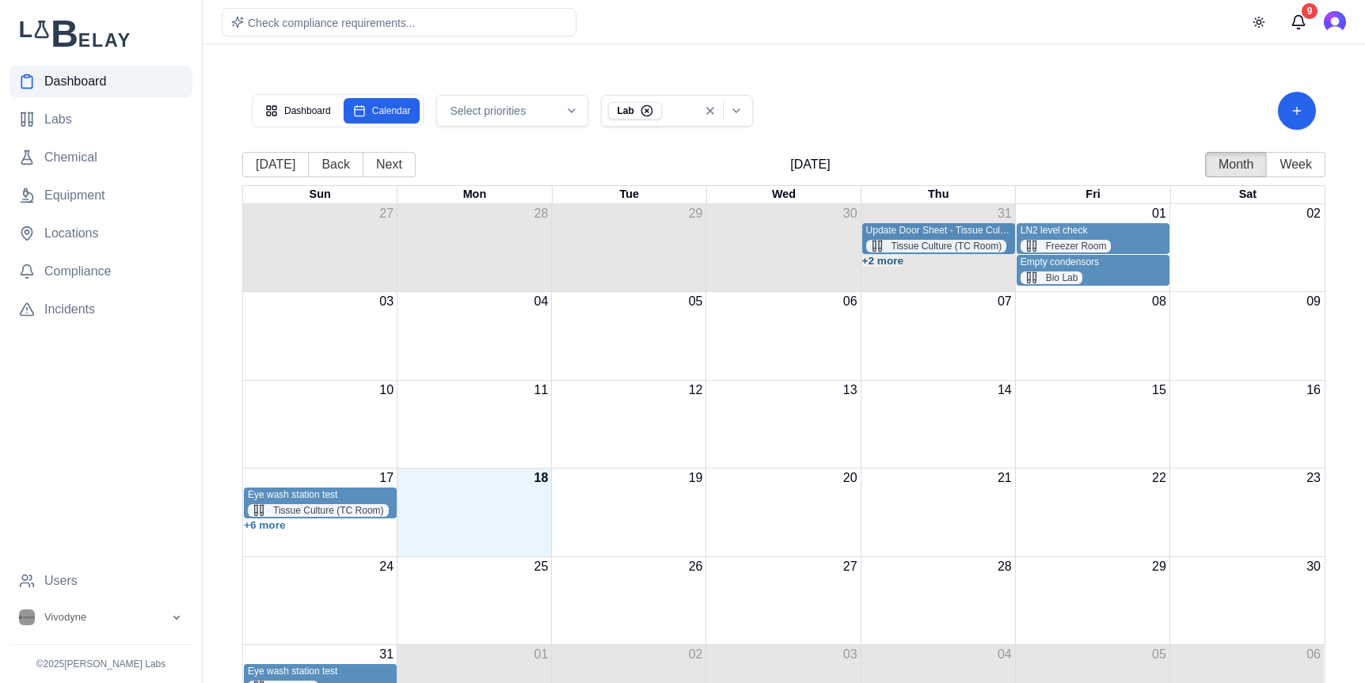
click at [886, 261] on button "+2 more" at bounding box center [883, 261] width 42 height 12
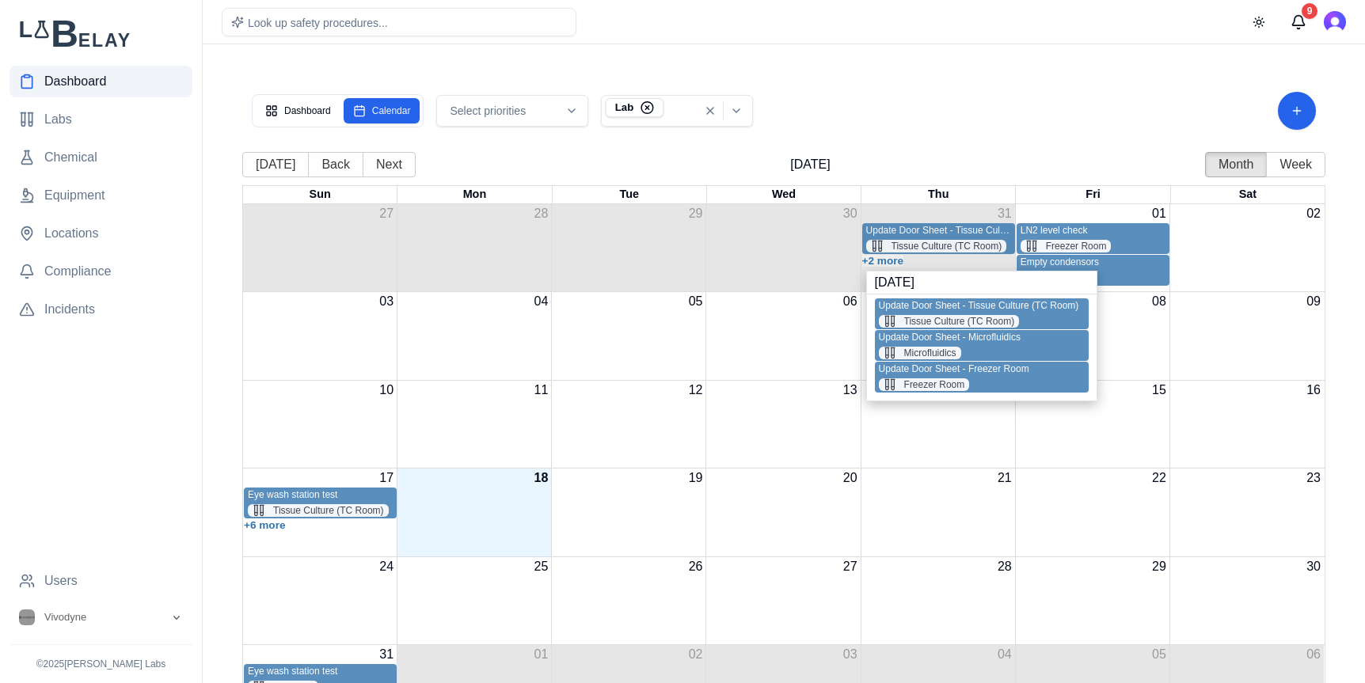
click at [647, 112] on icon "button" at bounding box center [647, 108] width 14 height 14
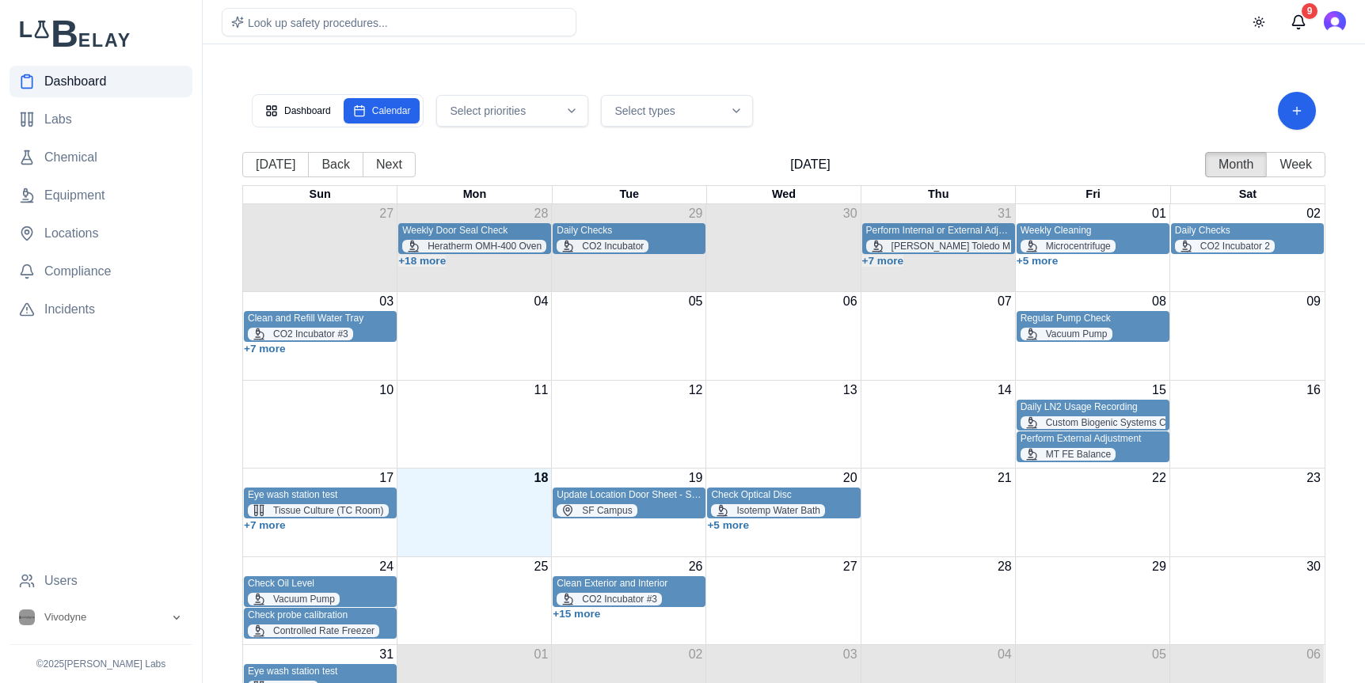
click at [738, 112] on icon "button" at bounding box center [736, 110] width 13 height 13
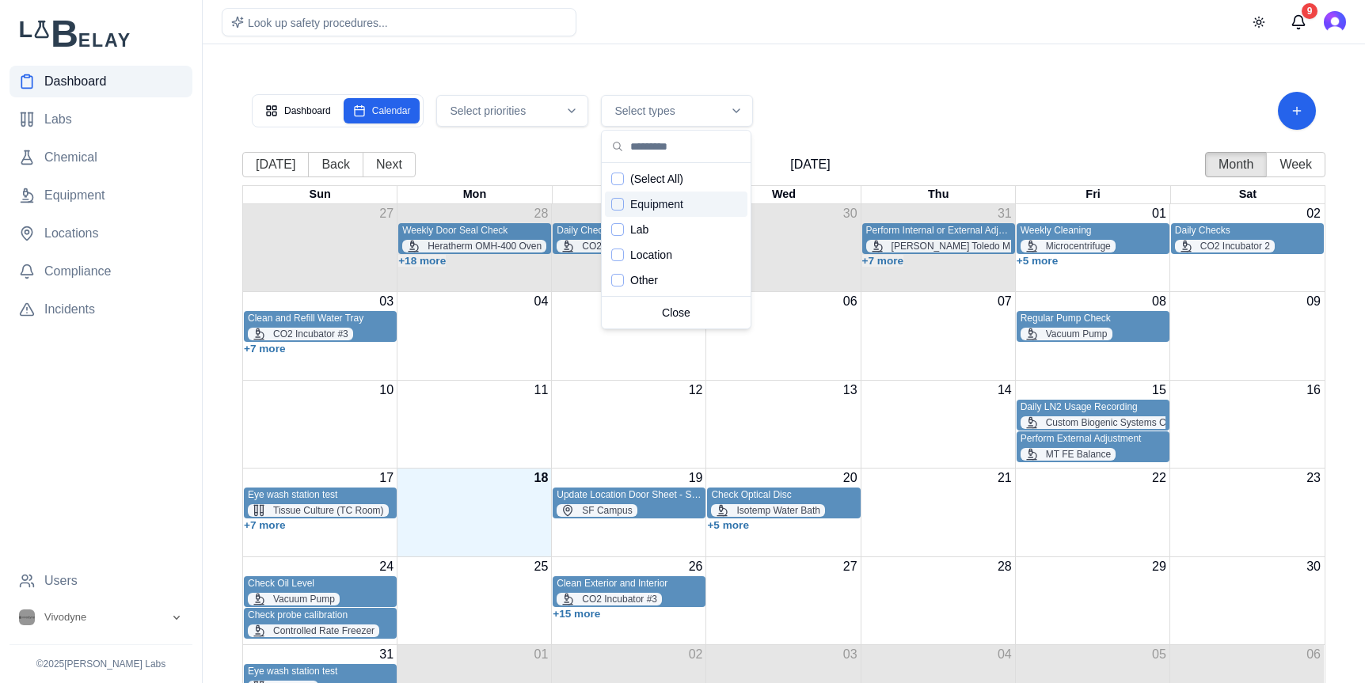
click at [864, 83] on div "Dashboard Calendar Select priorities Select types" at bounding box center [783, 110] width 1083 height 57
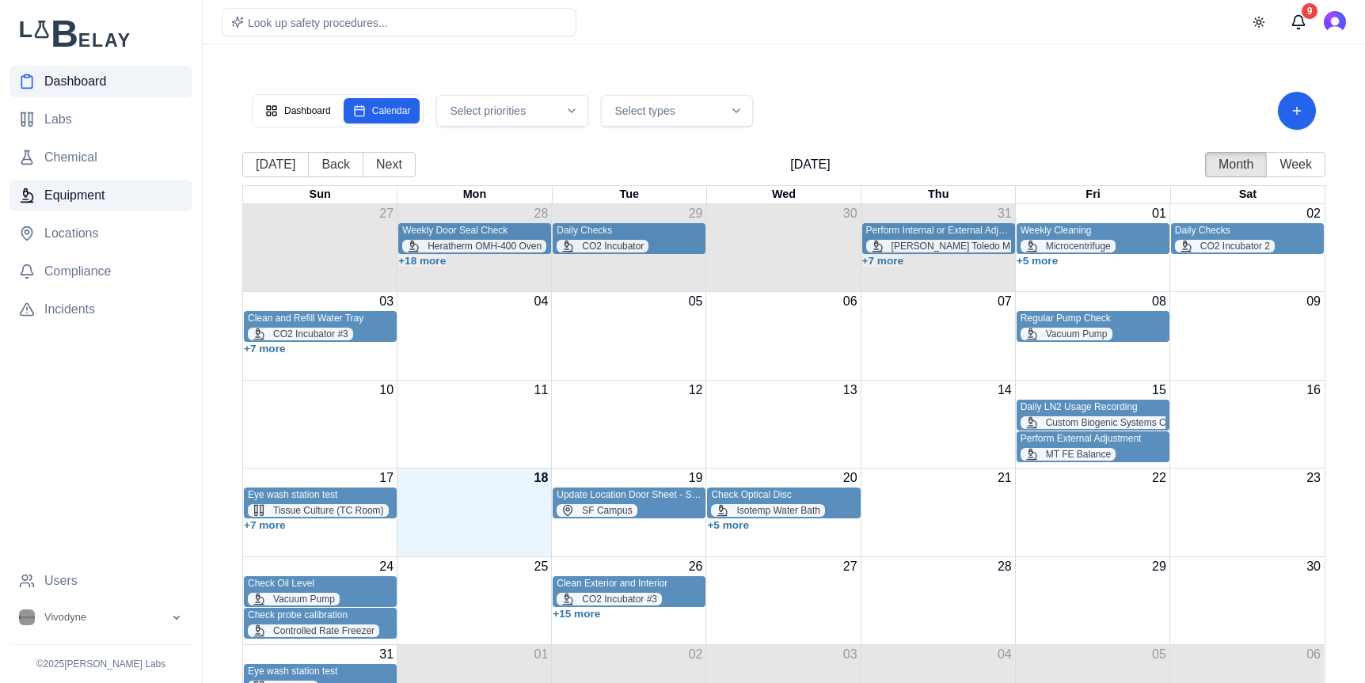
click at [74, 190] on span "Equipment" at bounding box center [74, 195] width 61 height 19
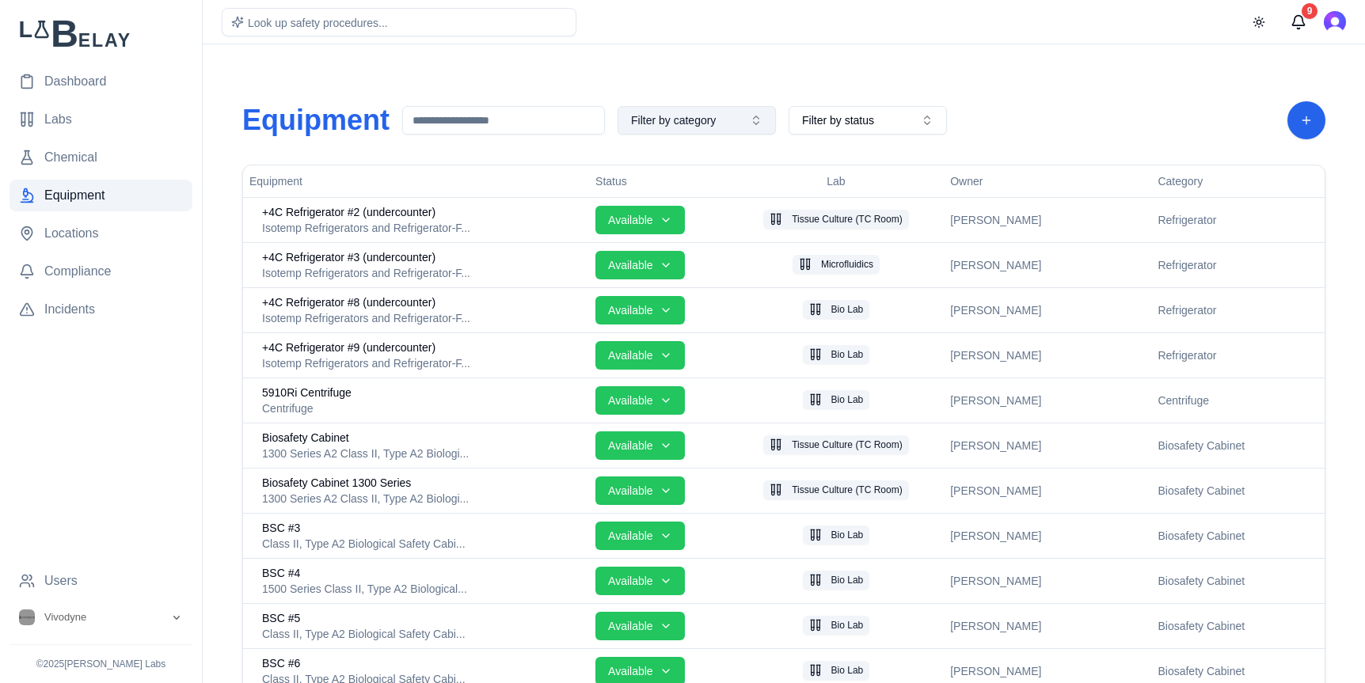
click at [727, 119] on button "Filter by category" at bounding box center [696, 120] width 158 height 28
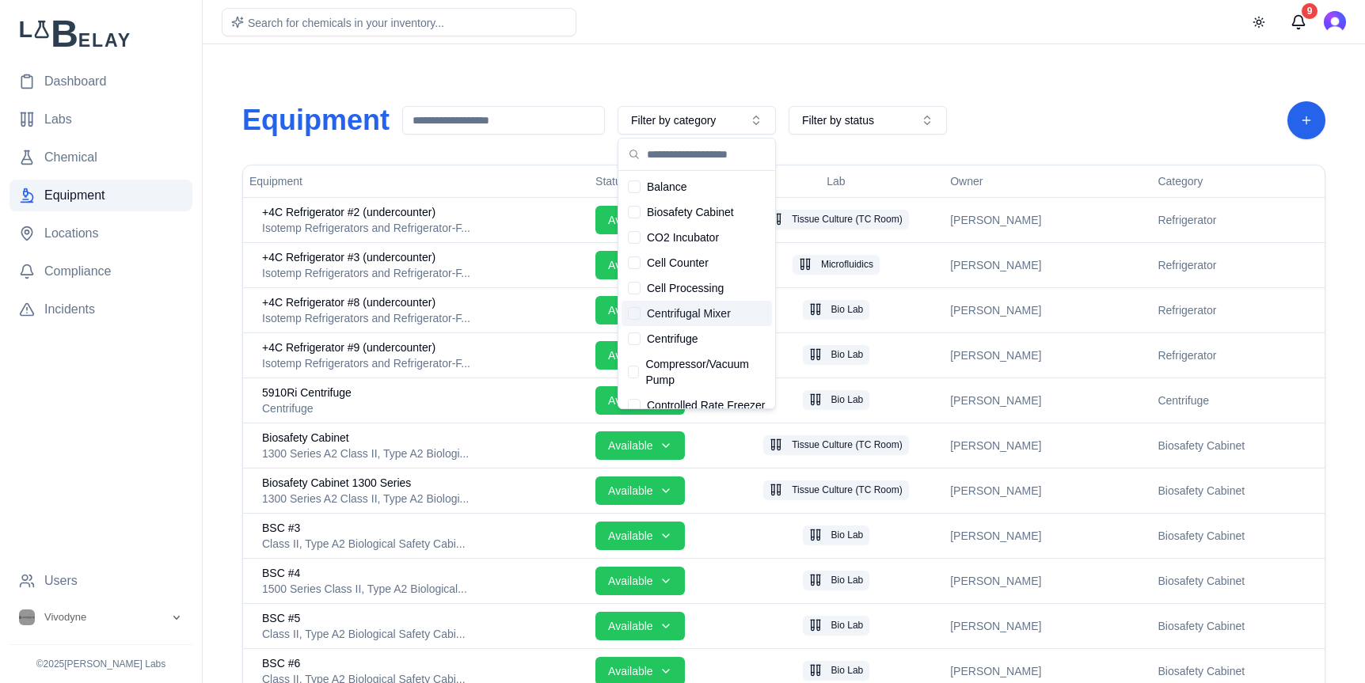
click at [636, 312] on div "Suggestions" at bounding box center [634, 313] width 13 height 13
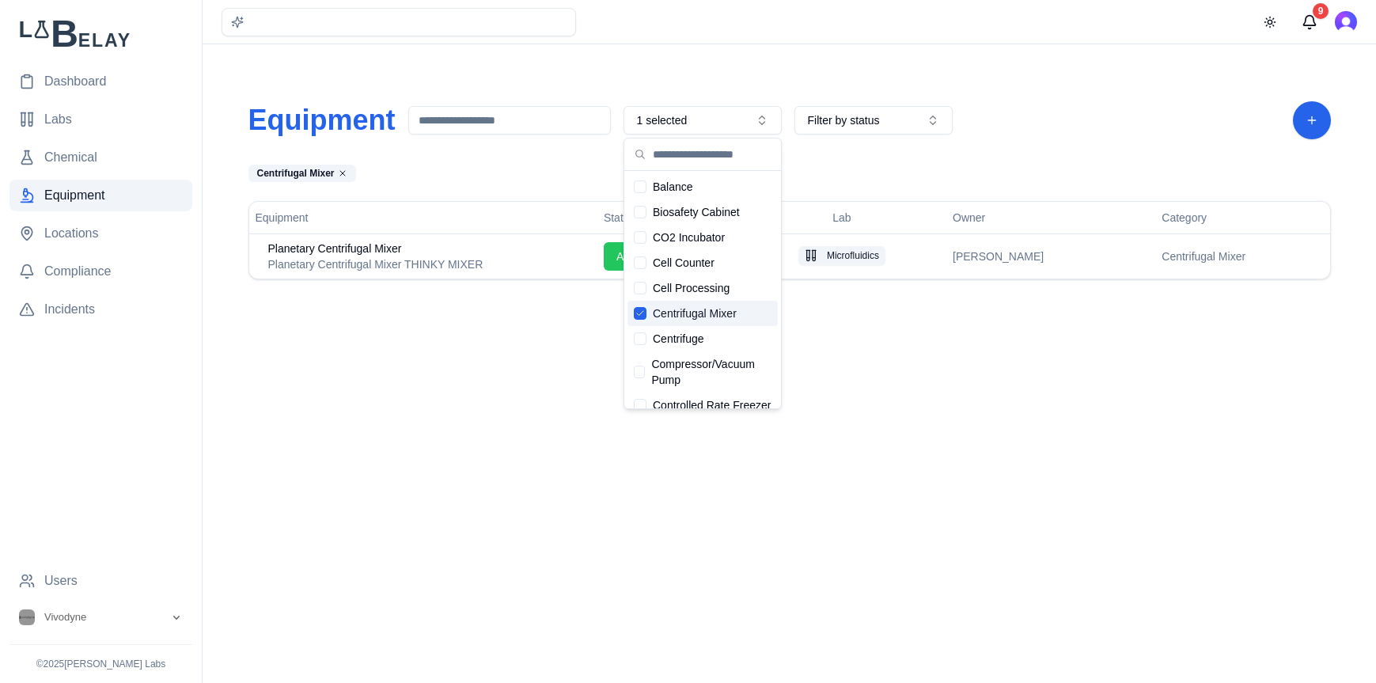
click at [641, 313] on icon "Suggestions" at bounding box center [640, 313] width 9 height 9
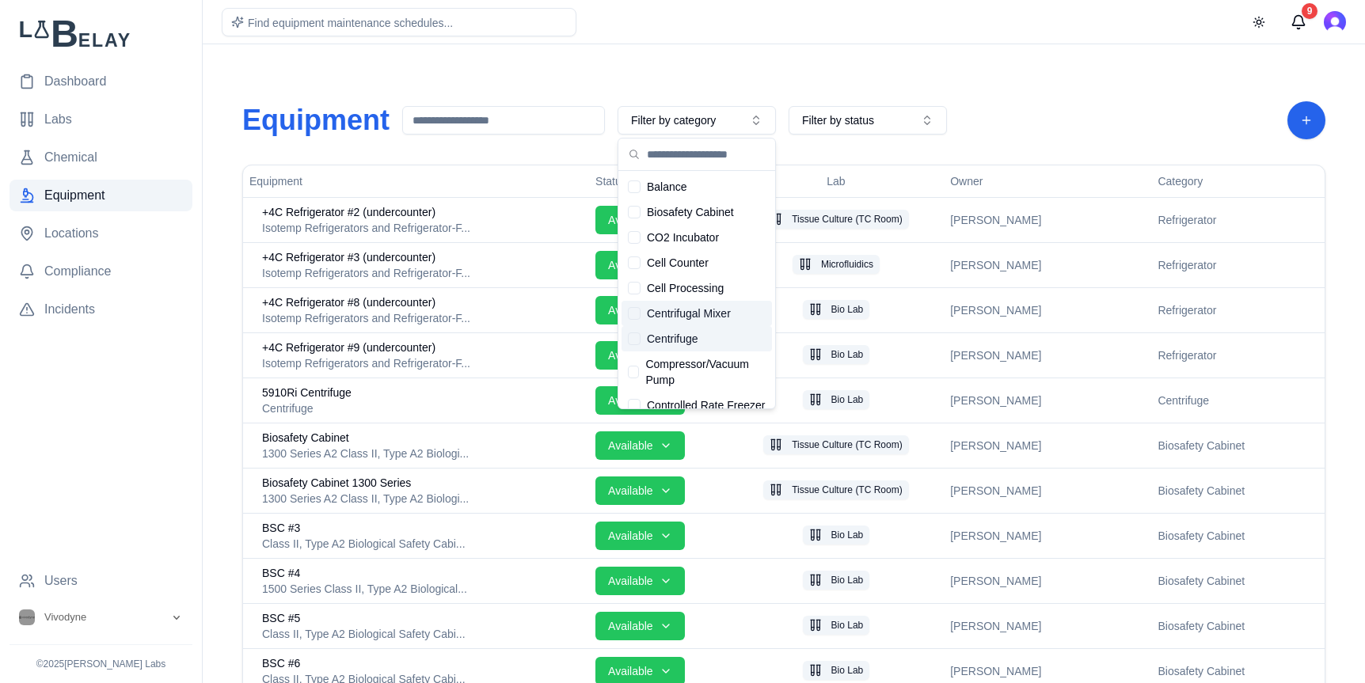
click at [642, 341] on div "Centrifuge" at bounding box center [696, 338] width 150 height 25
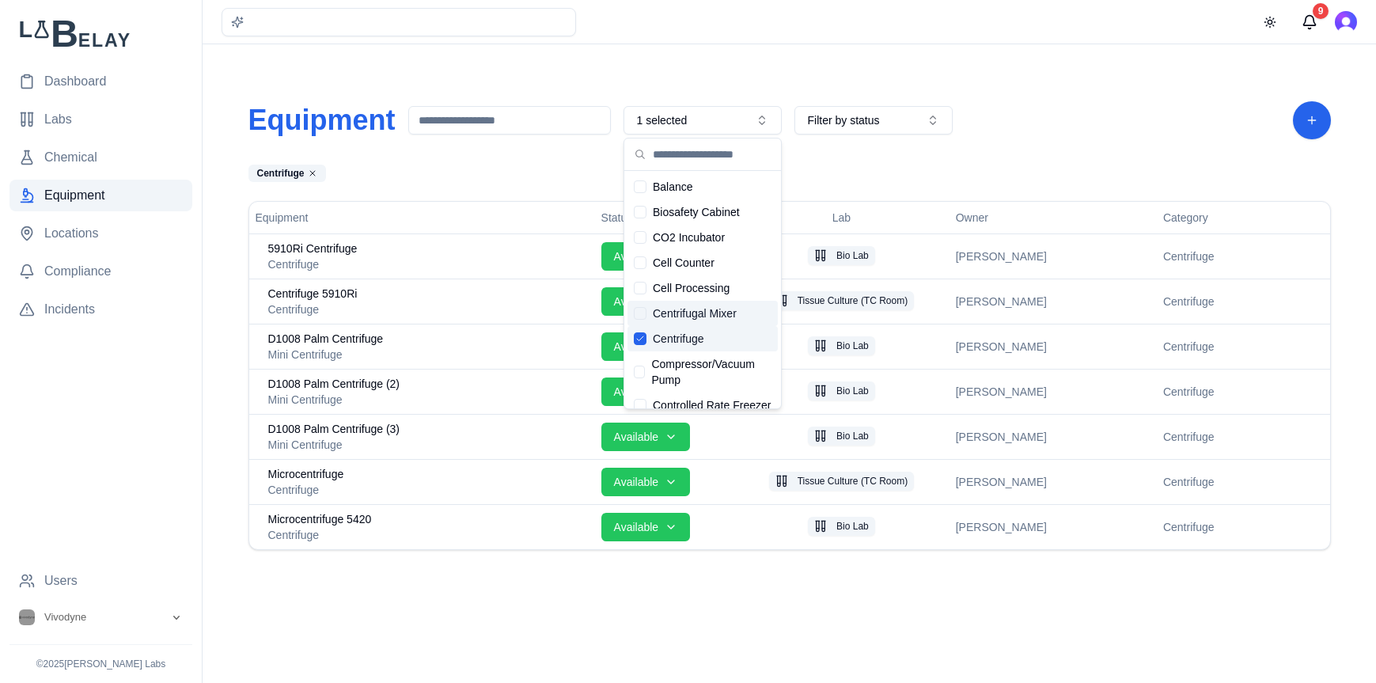
click at [642, 340] on icon "Suggestions" at bounding box center [640, 338] width 9 height 9
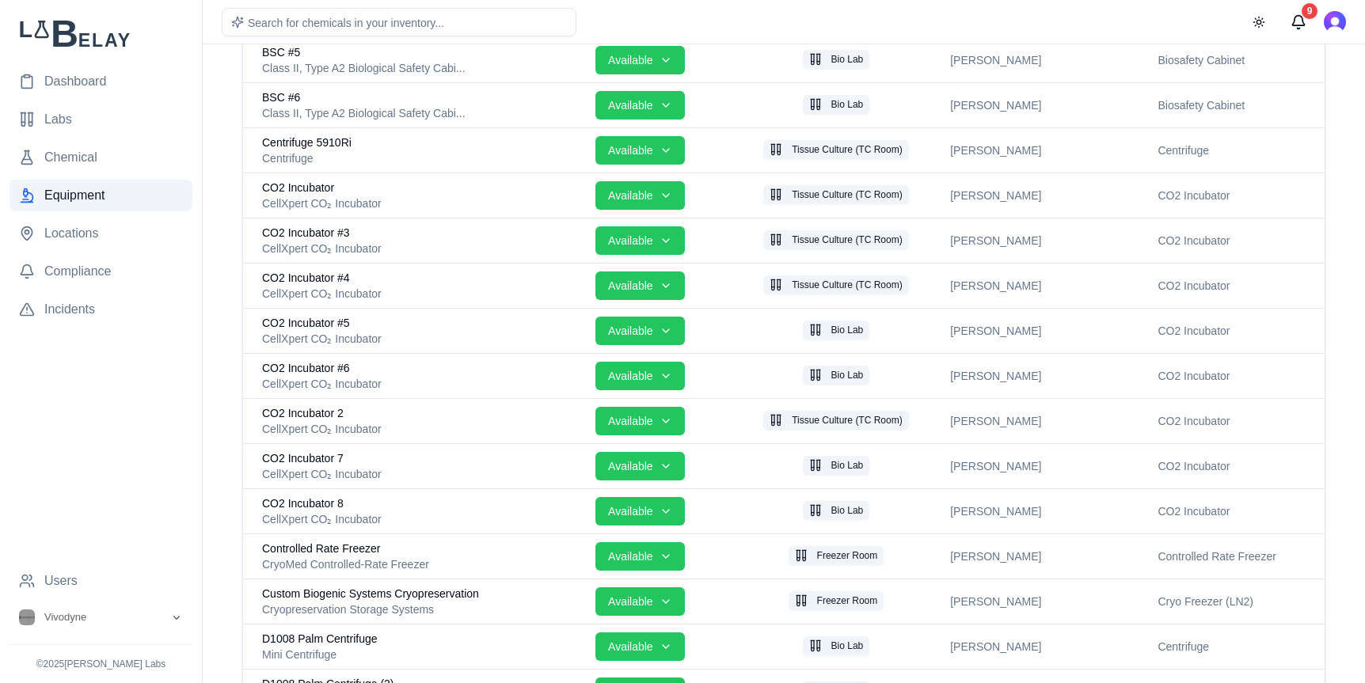
scroll to position [564, 0]
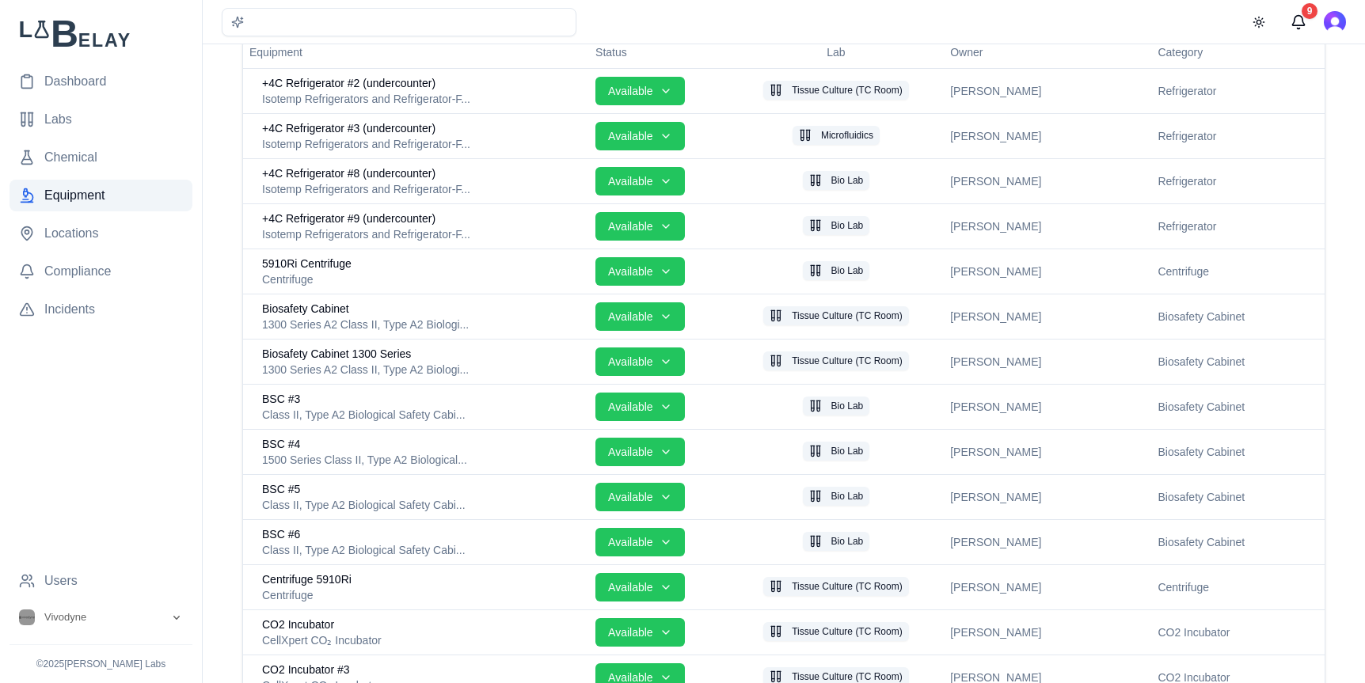
scroll to position [0, 0]
